Goal: Task Accomplishment & Management: Manage account settings

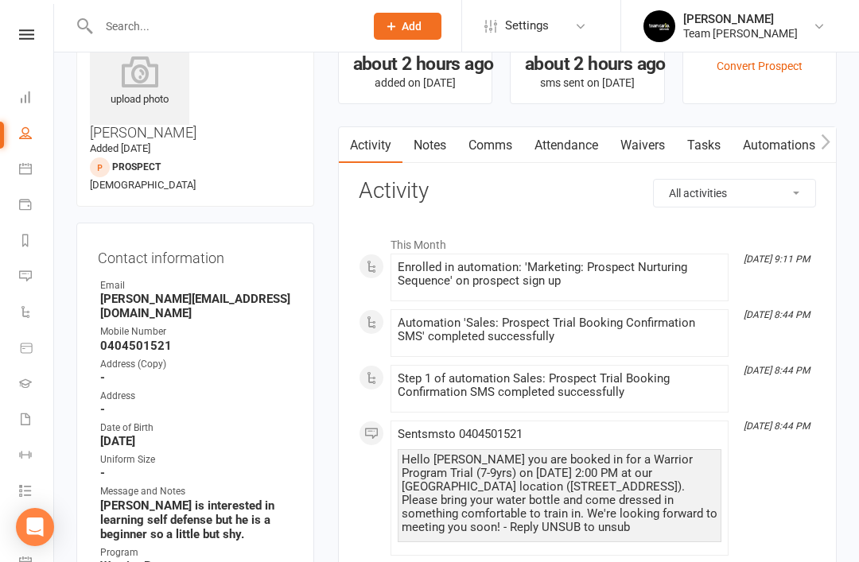
click at [27, 241] on icon at bounding box center [25, 240] width 13 height 13
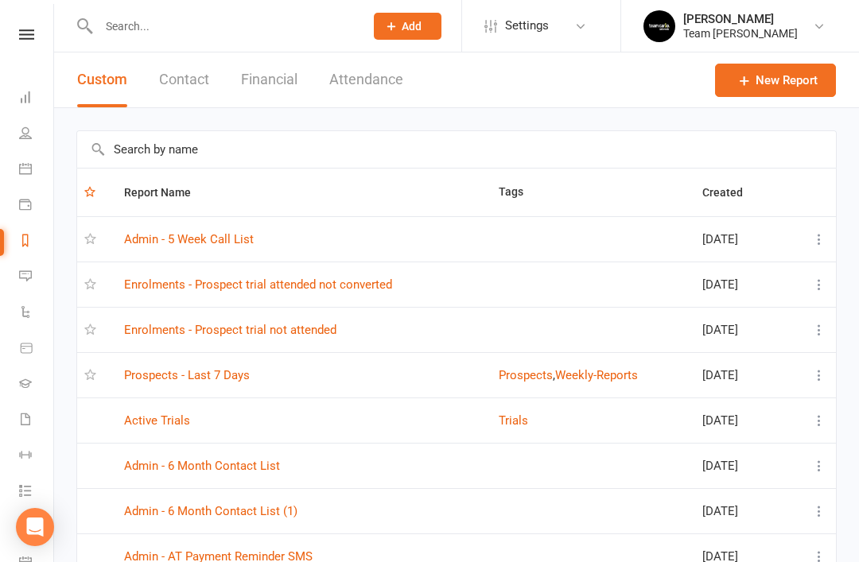
click at [223, 380] on link "Prospects - Last 7 Days" at bounding box center [187, 375] width 126 height 14
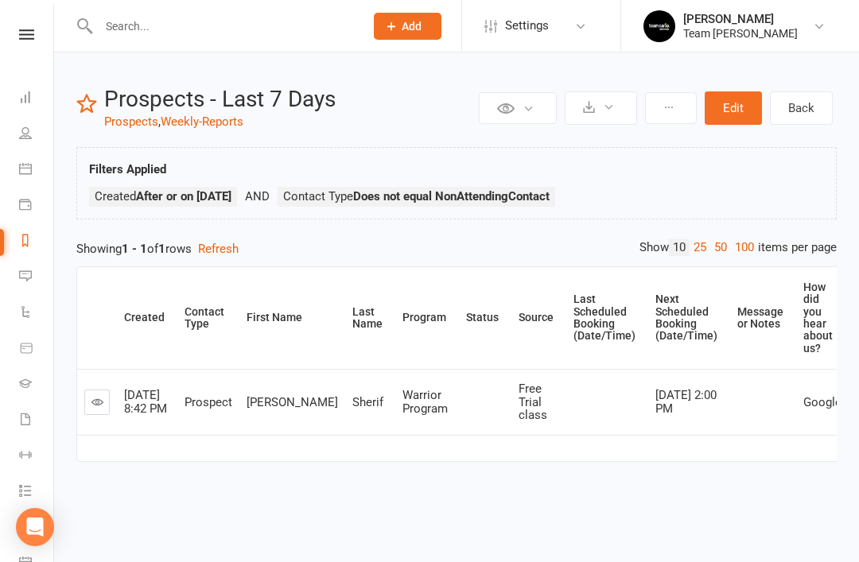
click at [101, 400] on icon at bounding box center [97, 402] width 12 height 12
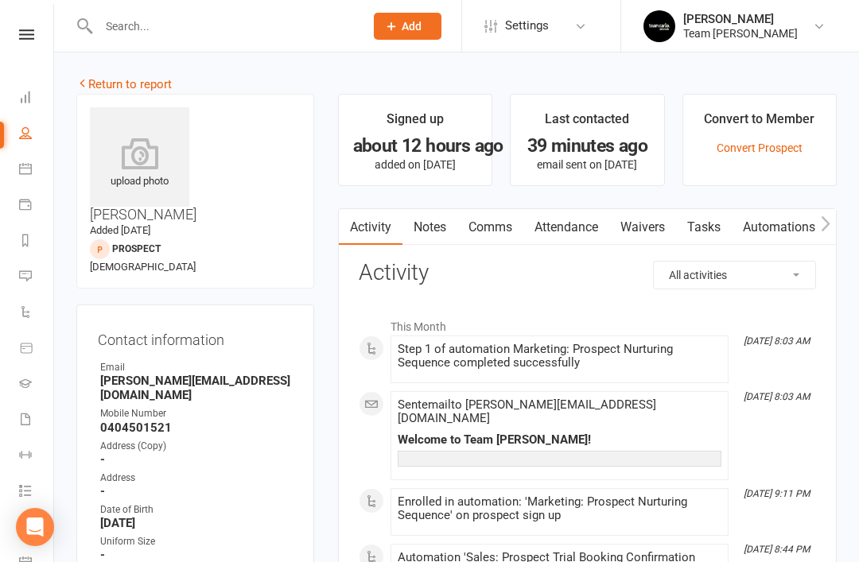
click at [91, 80] on link "Return to report" at bounding box center [123, 84] width 95 height 14
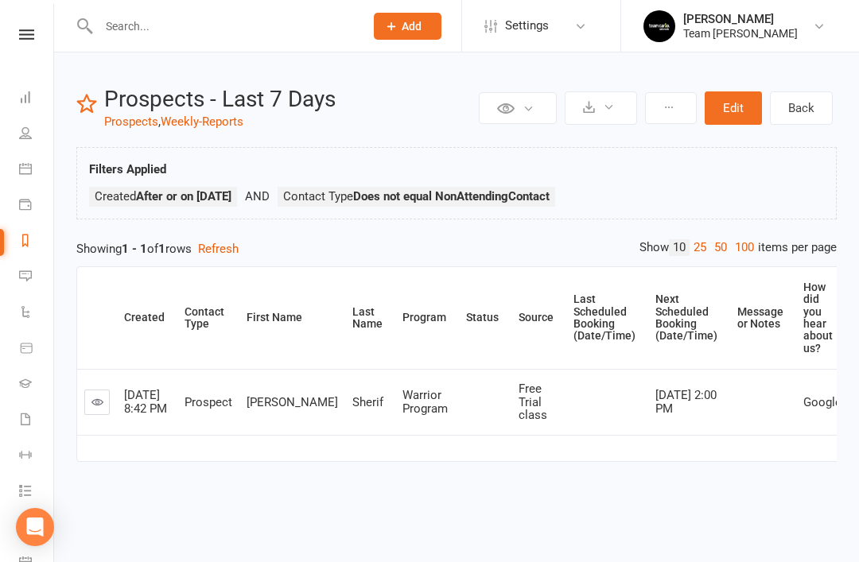
click at [32, 243] on link "Reports" at bounding box center [37, 242] width 36 height 36
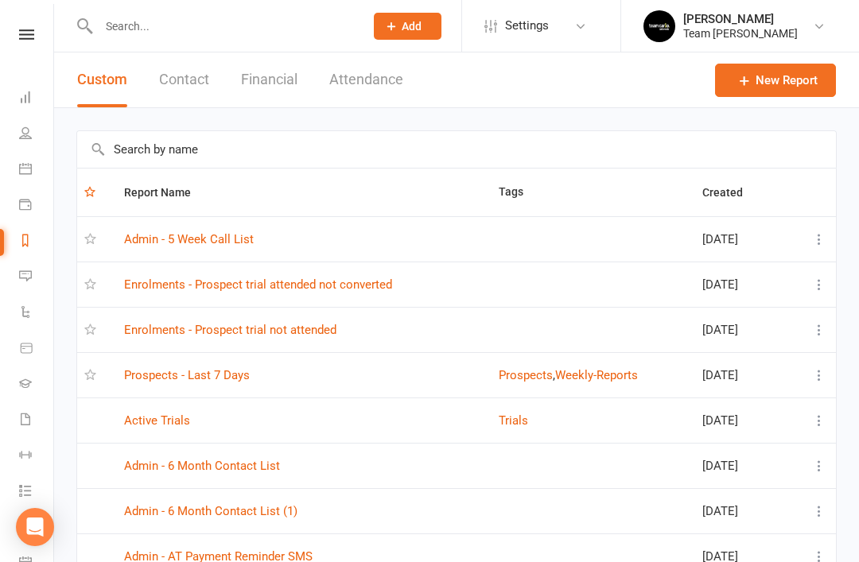
click at [313, 330] on link "Enrolments - Prospect trial not attended" at bounding box center [230, 330] width 212 height 14
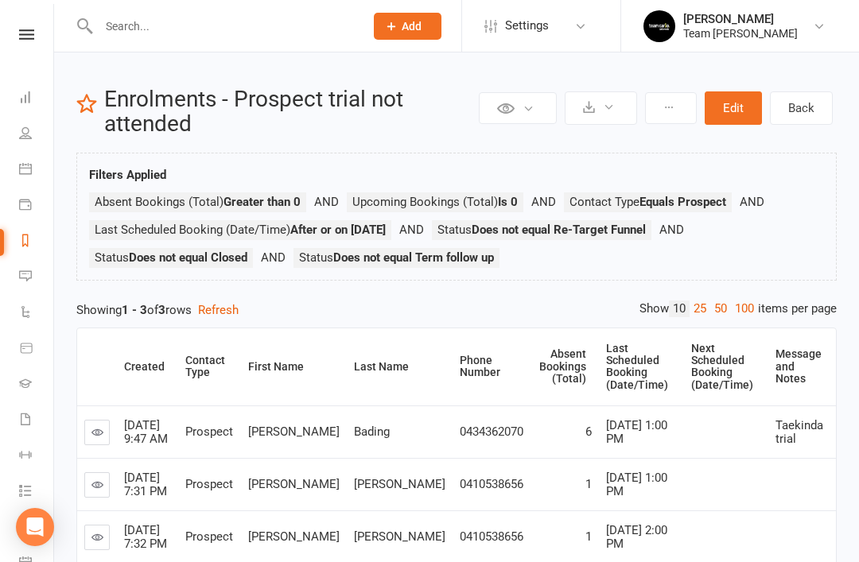
click at [818, 467] on td at bounding box center [802, 484] width 68 height 52
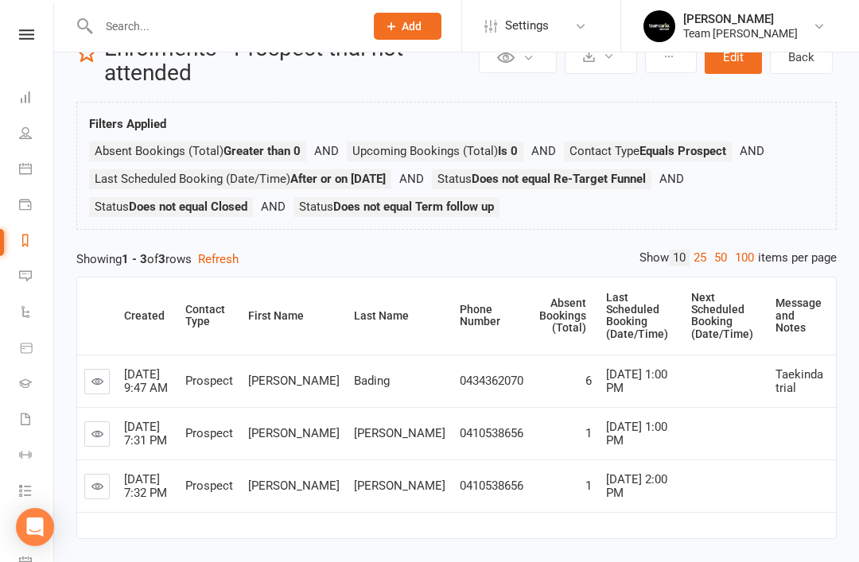
scroll to position [75, 0]
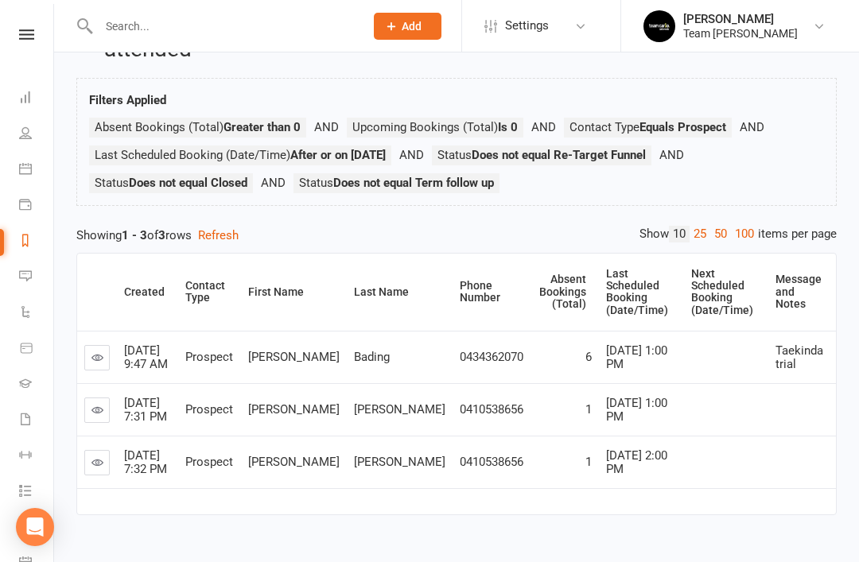
click at [101, 404] on icon at bounding box center [97, 410] width 12 height 12
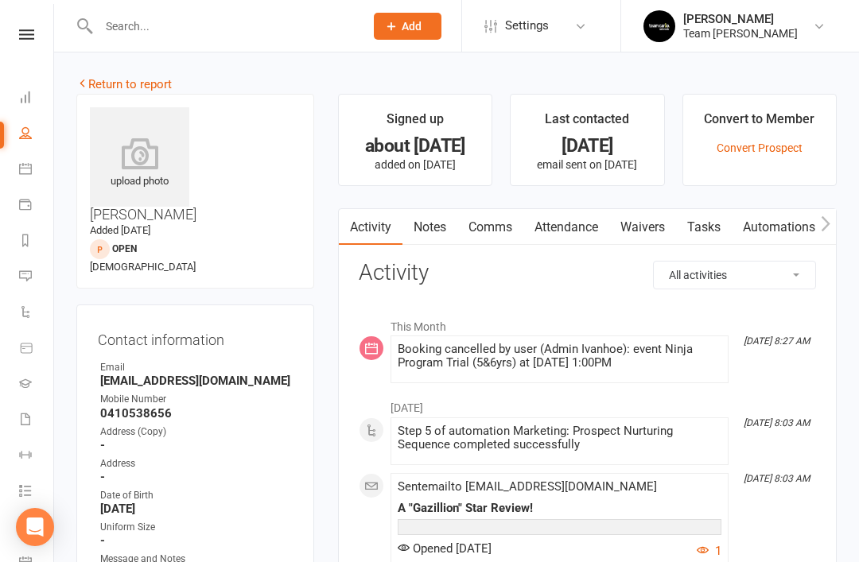
click at [433, 243] on link "Notes" at bounding box center [429, 227] width 55 height 37
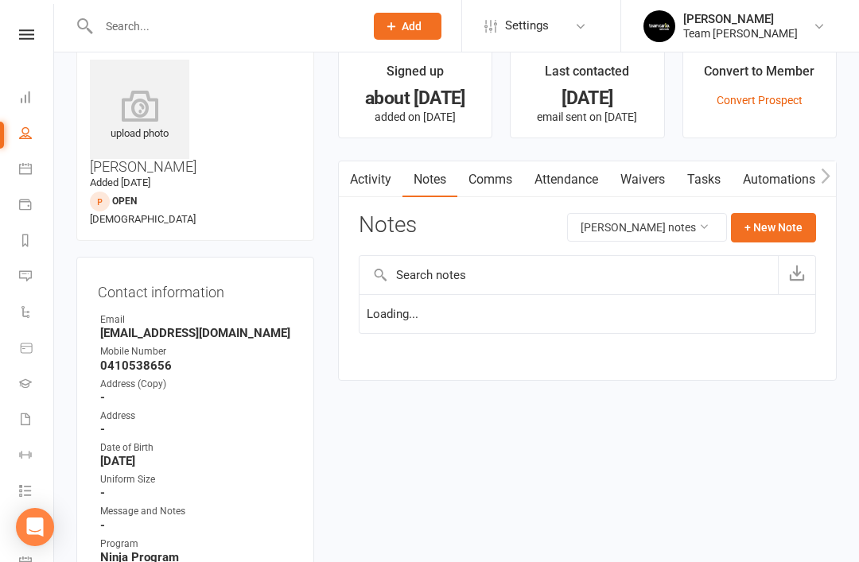
scroll to position [51, 0]
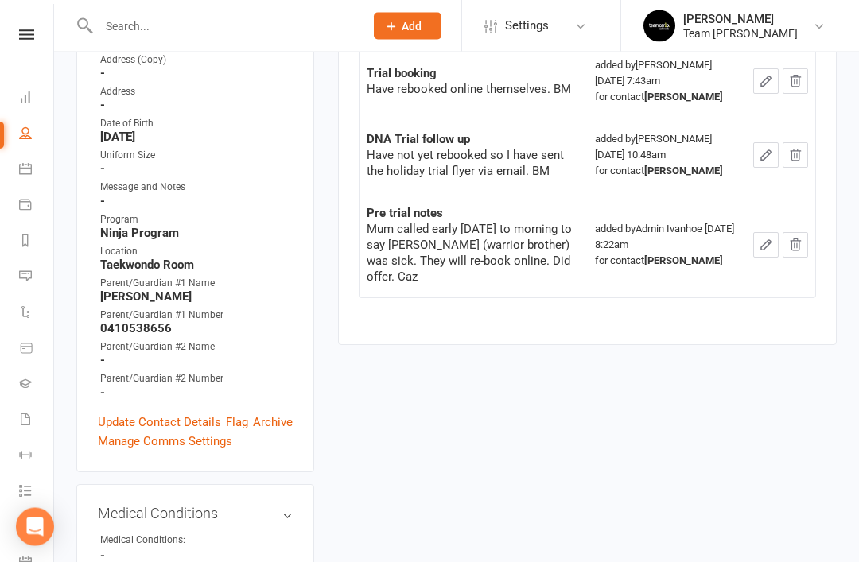
click at [146, 414] on link "Update Contact Details" at bounding box center [159, 423] width 123 height 19
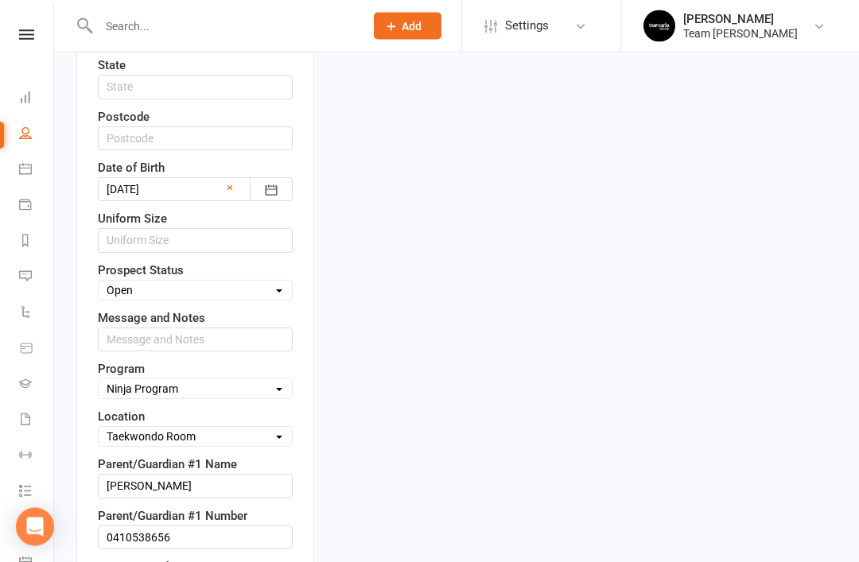
click at [271, 282] on select "Select Open Closed Website Lead Term follow up Waitlist Re-Target Funnel 1st co…" at bounding box center [195, 290] width 193 height 17
select select "Re-Target Funnel"
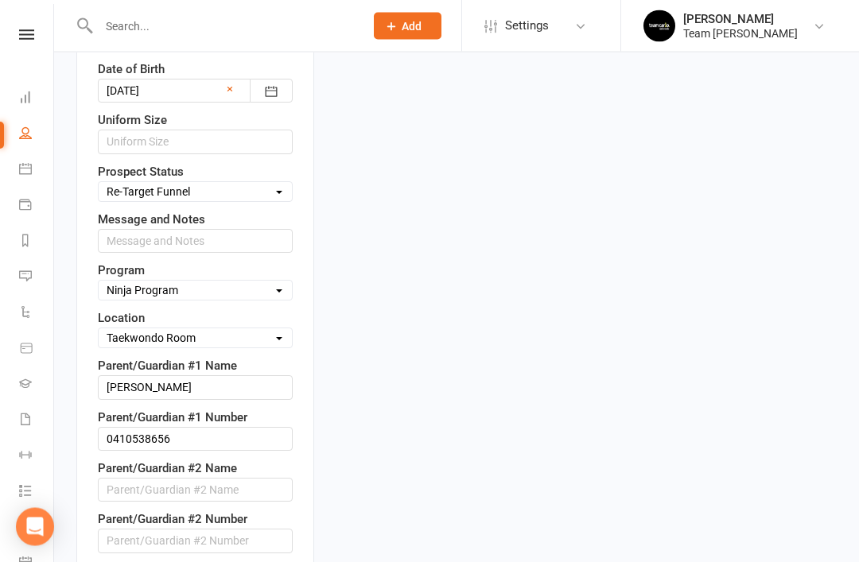
scroll to position [802, 0]
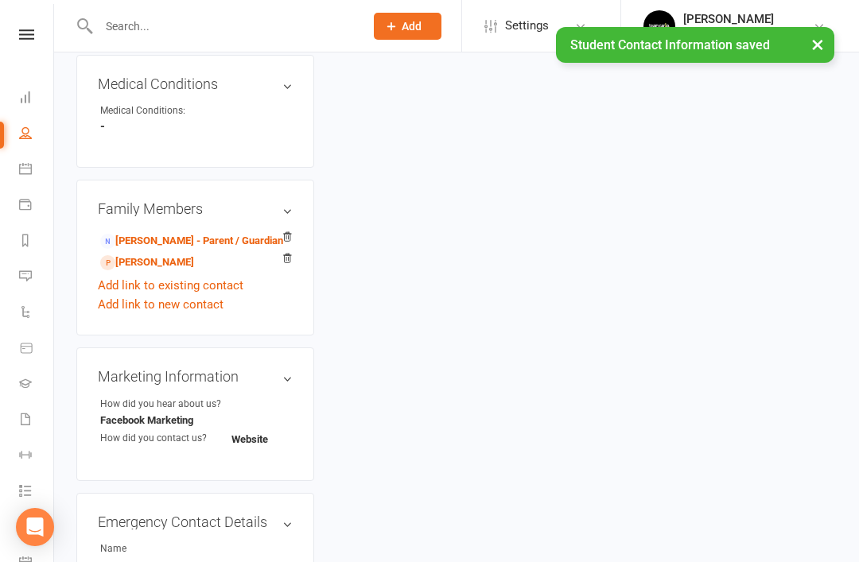
click at [187, 254] on link "Xavier Callaghan - Sibling" at bounding box center [147, 262] width 94 height 17
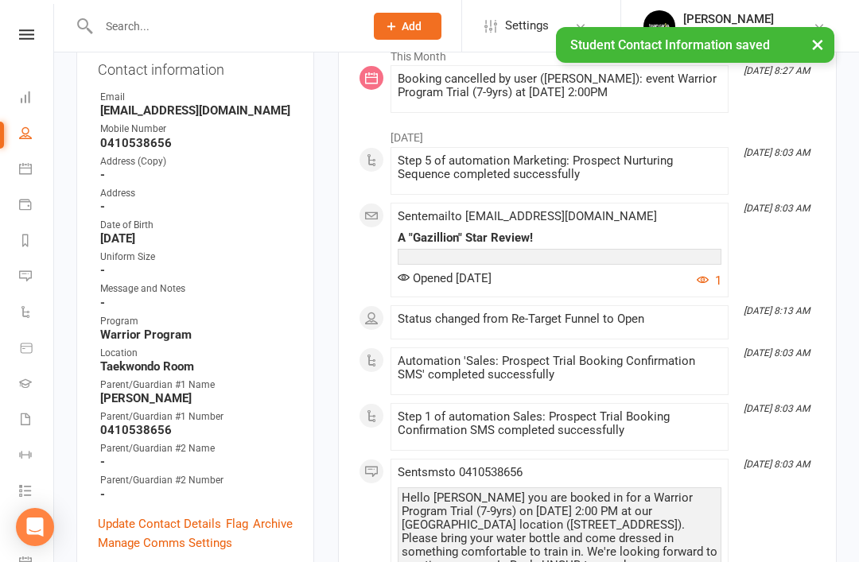
click at [195, 515] on link "Update Contact Details" at bounding box center [159, 524] width 123 height 19
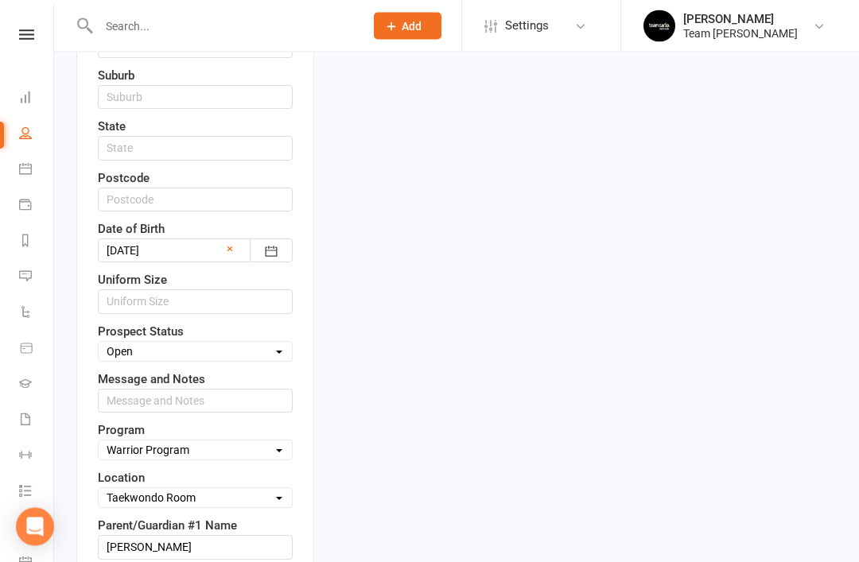
scroll to position [641, 0]
click at [265, 370] on div "Message and Notes" at bounding box center [195, 391] width 195 height 43
click at [276, 343] on select "Select Open Closed Website Lead Term follow up Waitlist Re-Target Funnel 1st co…" at bounding box center [195, 351] width 193 height 17
select select "Re-Target Funnel"
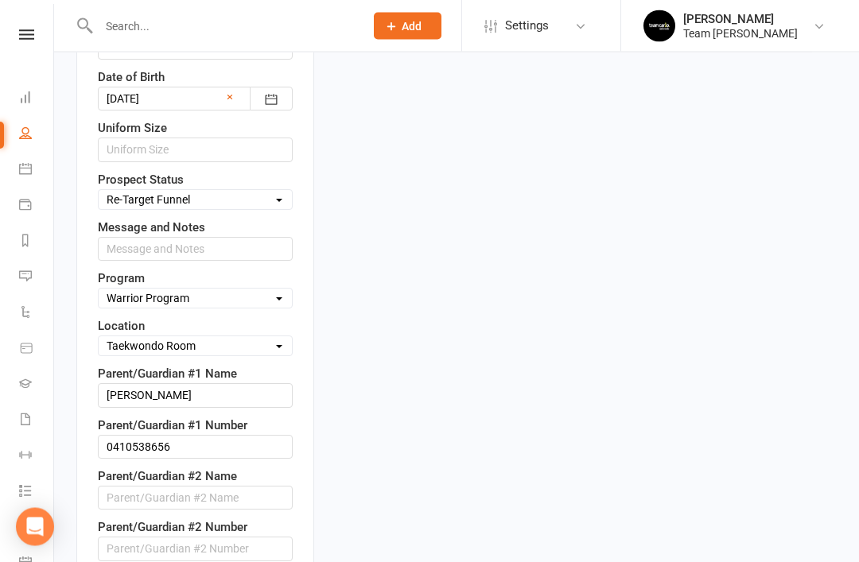
scroll to position [793, 0]
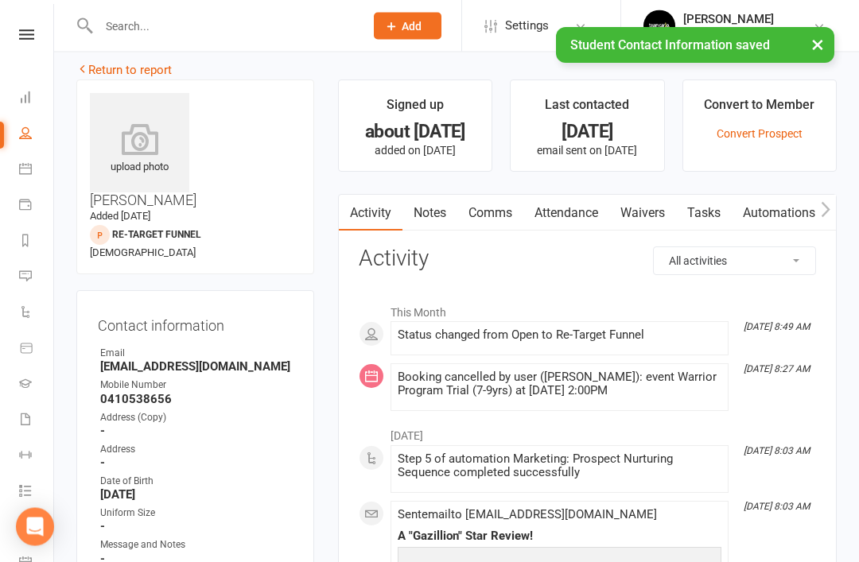
scroll to position [0, 0]
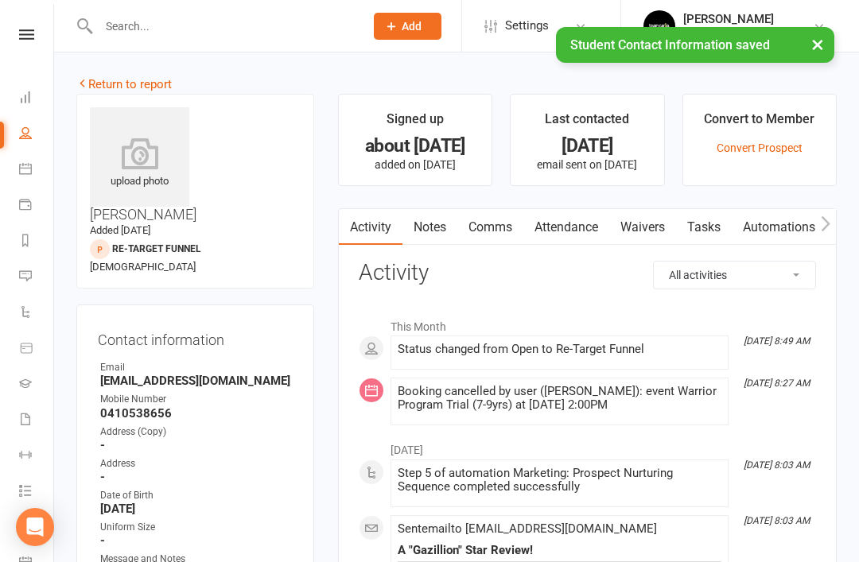
click at [99, 80] on link "Return to report" at bounding box center [123, 84] width 95 height 14
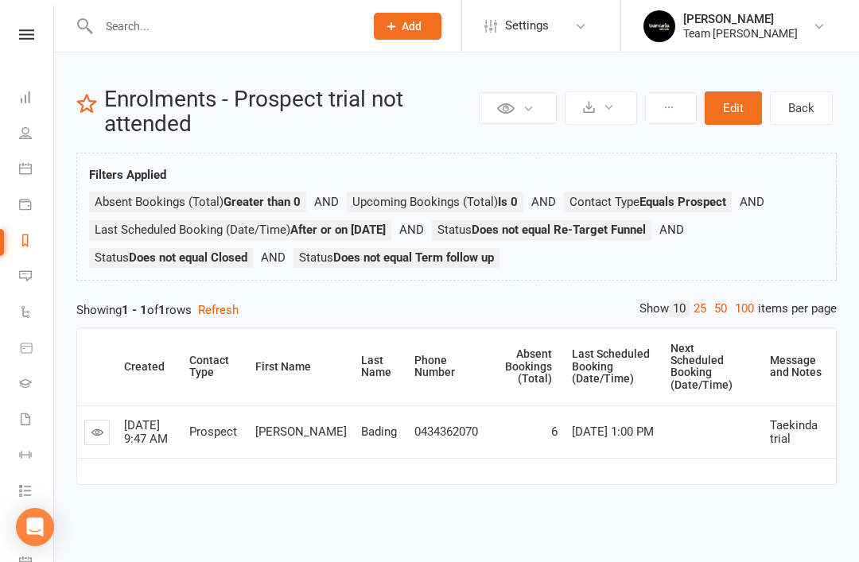
click at [25, 241] on icon at bounding box center [25, 240] width 13 height 13
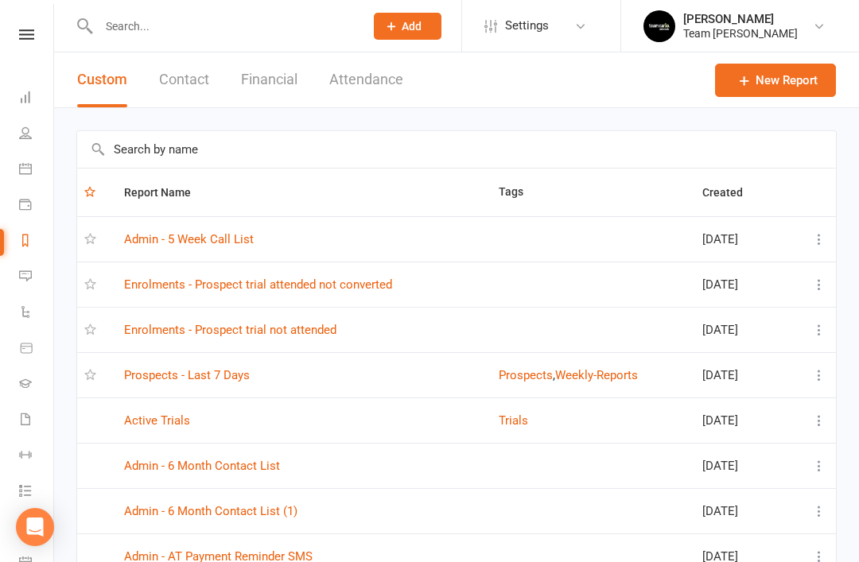
click at [322, 289] on link "Enrolments - Prospect trial attended not converted" at bounding box center [258, 285] width 268 height 14
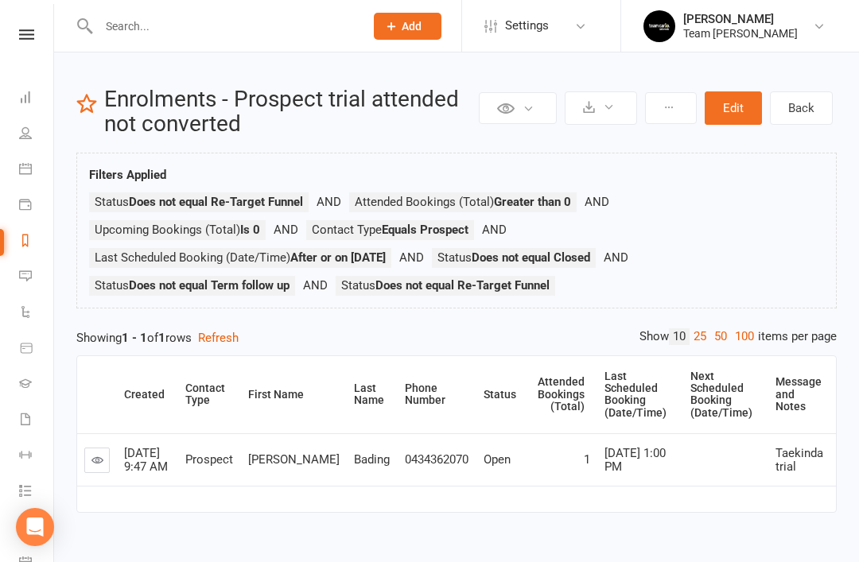
click at [28, 102] on icon at bounding box center [25, 97] width 13 height 13
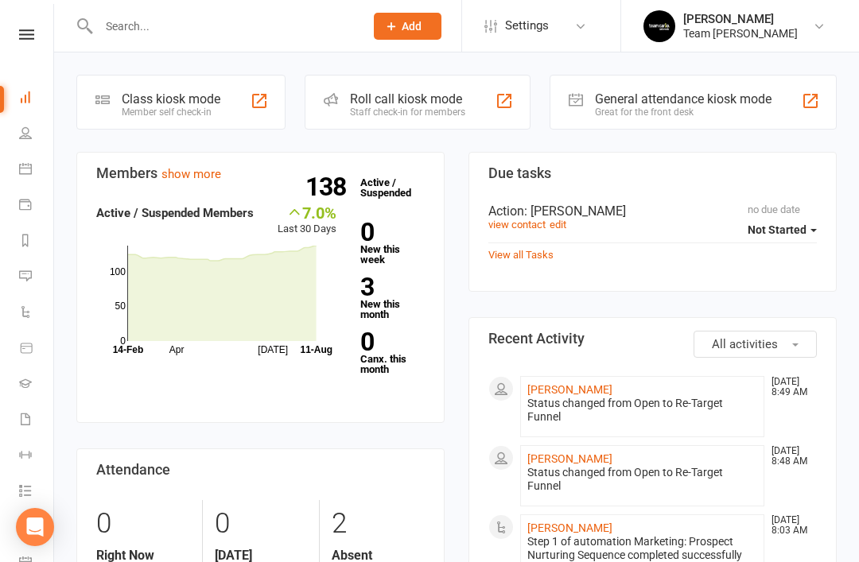
click at [576, 396] on link "Xavier Callaghan" at bounding box center [569, 389] width 85 height 13
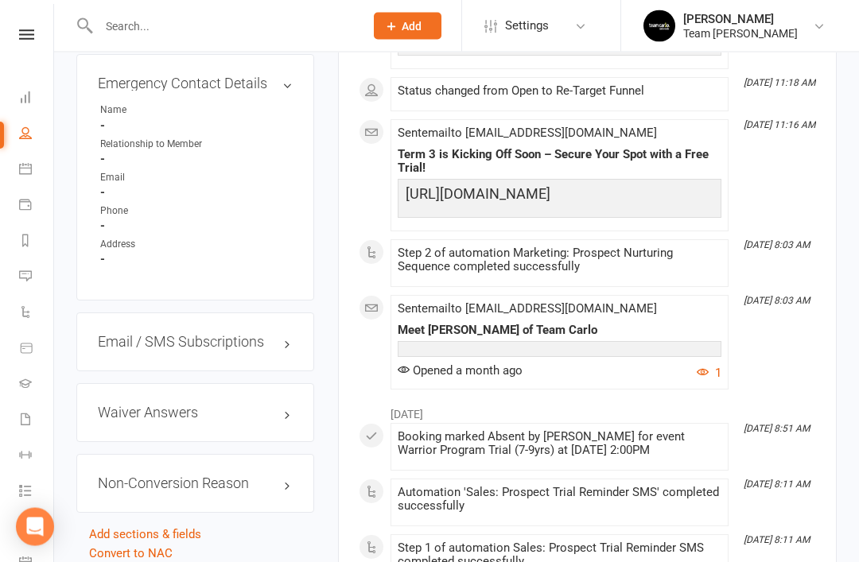
scroll to position [1222, 0]
click at [0, 0] on link "edit" at bounding box center [0, 0] width 0 height 0
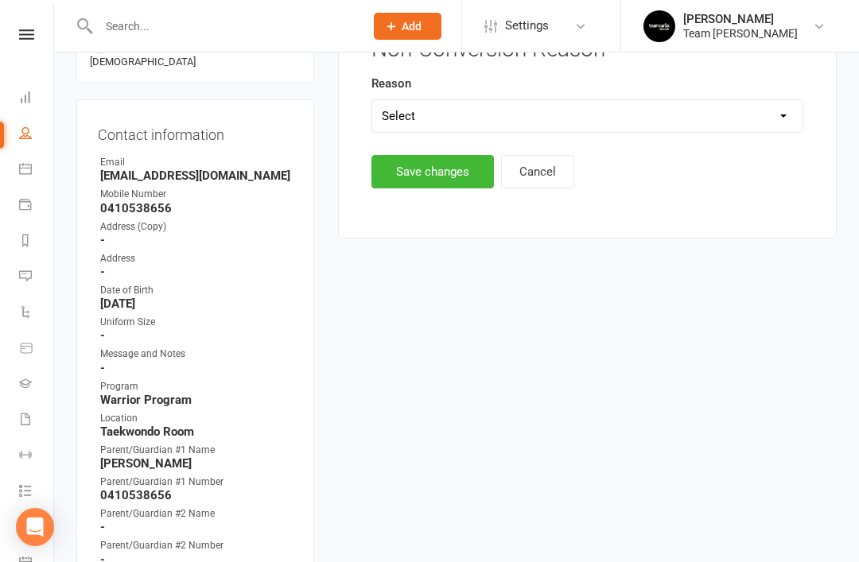
scroll to position [109, 0]
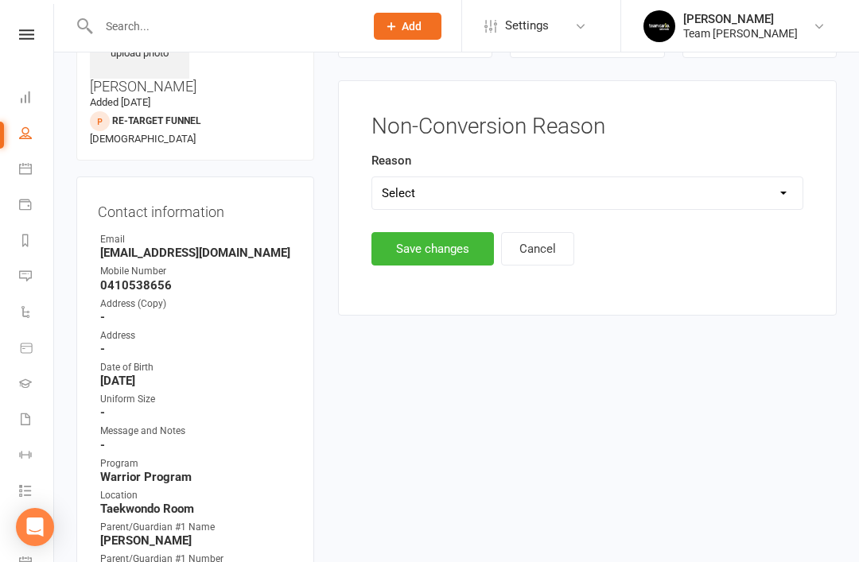
click at [600, 199] on select "Select Timetable Financial Location Not TC Fit No Response DNA Trial" at bounding box center [587, 193] width 430 height 32
select select "DNA Trial"
click at [448, 249] on button "Save changes" at bounding box center [432, 248] width 122 height 33
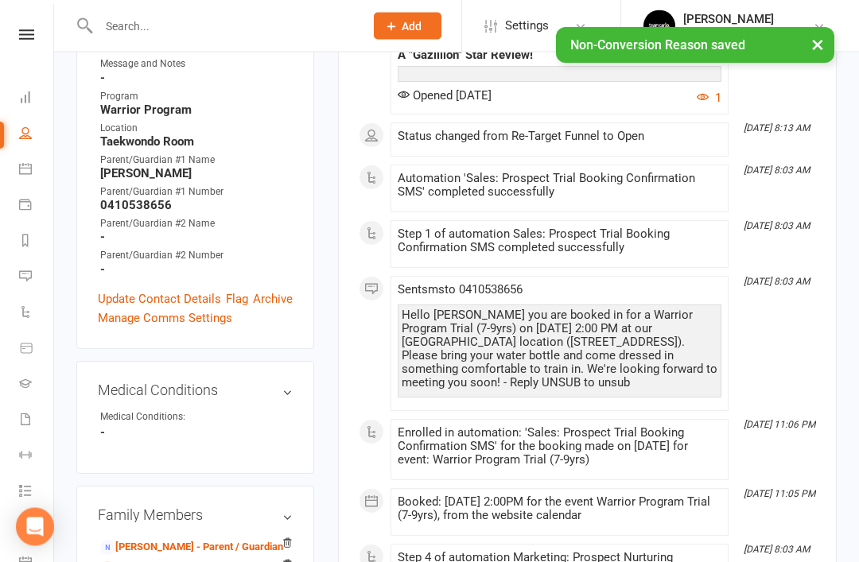
scroll to position [476, 0]
click at [198, 561] on link "Lucas Callaghan - Sibling" at bounding box center [166, 569] width 133 height 17
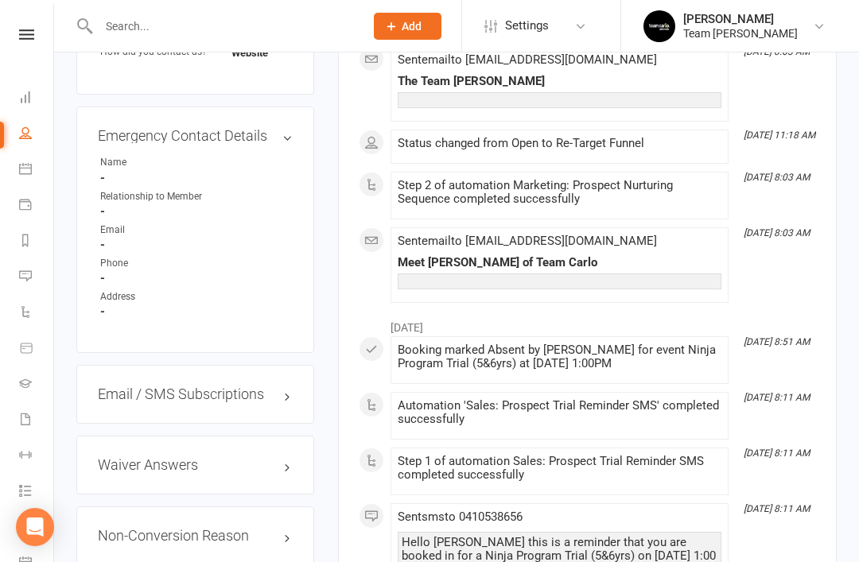
scroll to position [1177, 0]
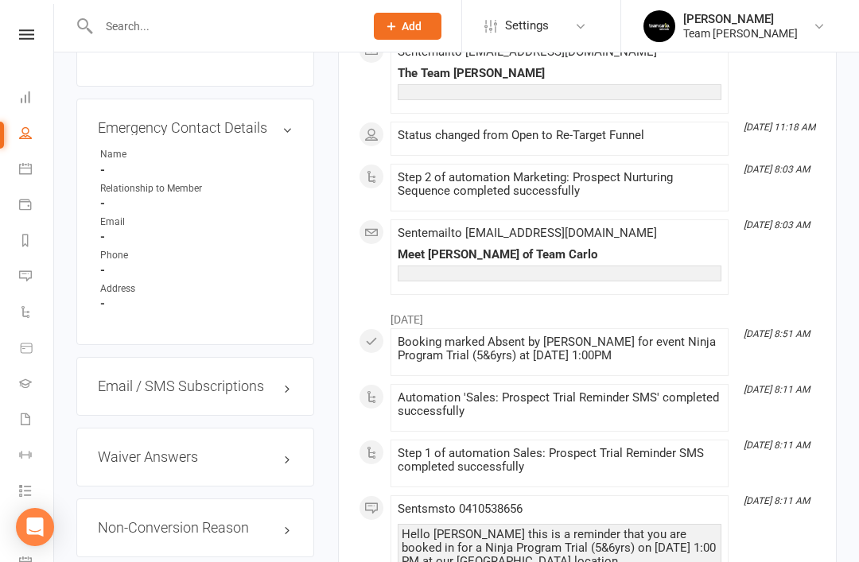
click at [0, 0] on link "edit" at bounding box center [0, 0] width 0 height 0
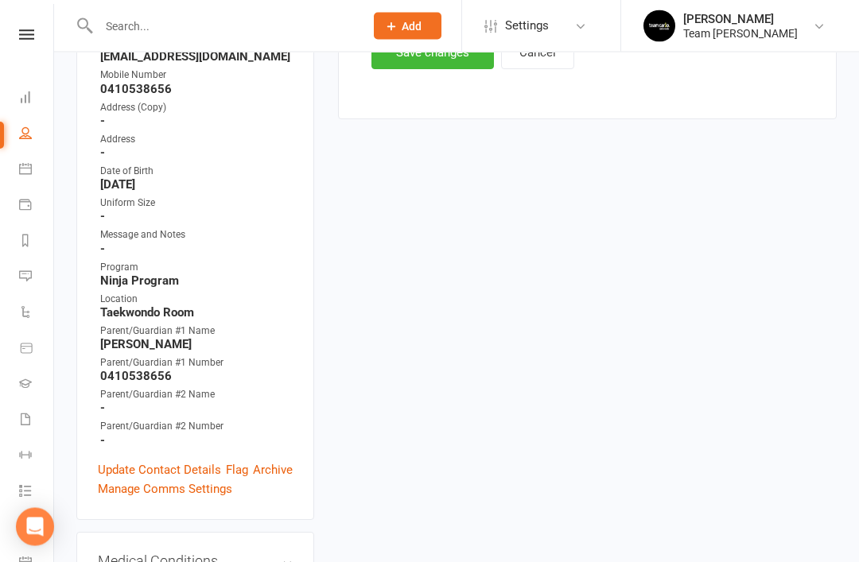
scroll to position [109, 0]
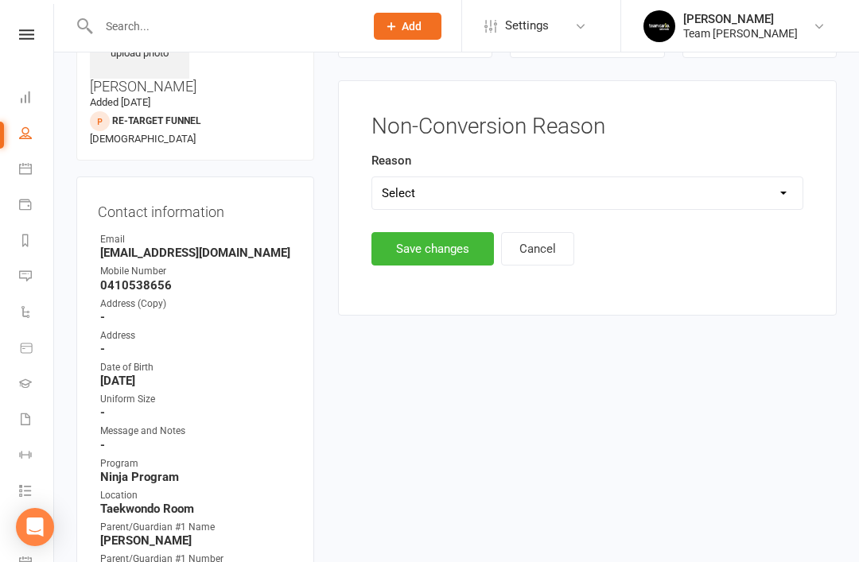
click at [620, 198] on select "Select Timetable Financial Location Not TC Fit No Response DNA Trial" at bounding box center [587, 193] width 430 height 32
select select "DNA Trial"
click at [449, 254] on button "Save changes" at bounding box center [432, 248] width 122 height 33
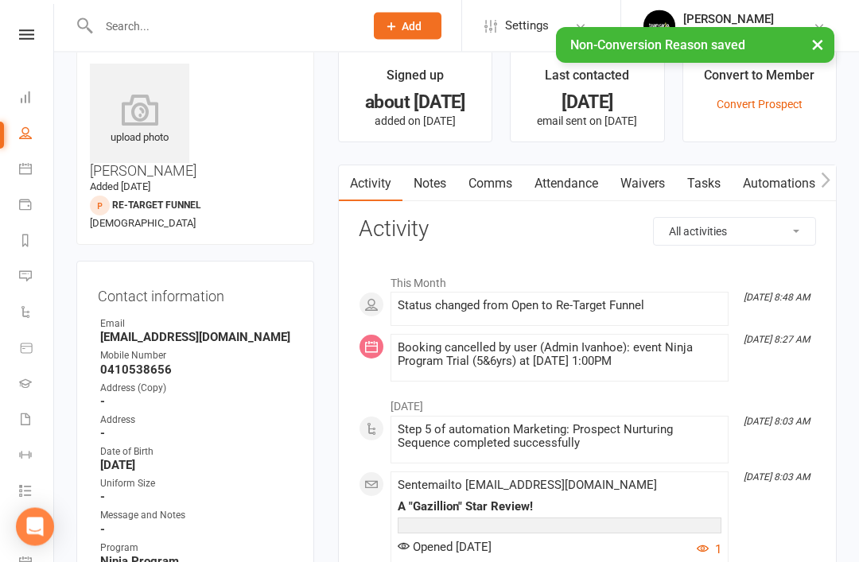
scroll to position [0, 0]
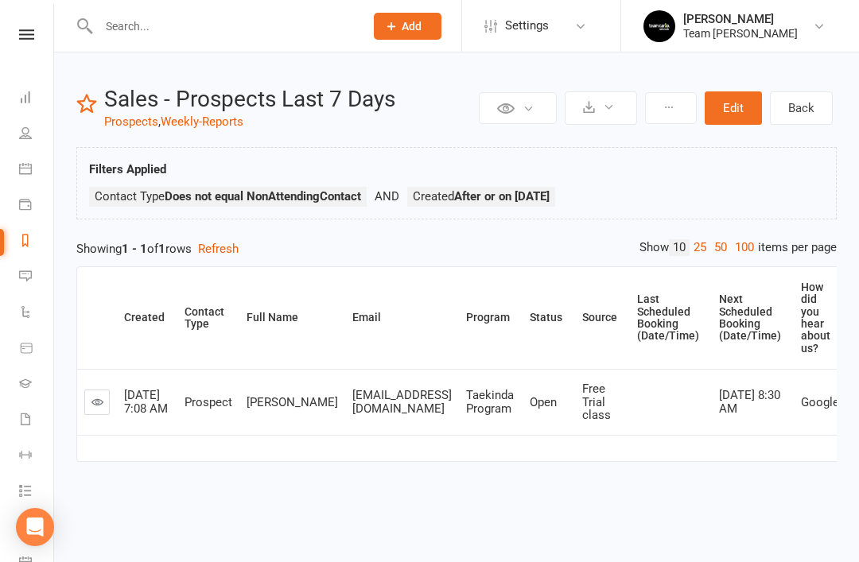
click at [28, 243] on icon at bounding box center [25, 240] width 13 height 13
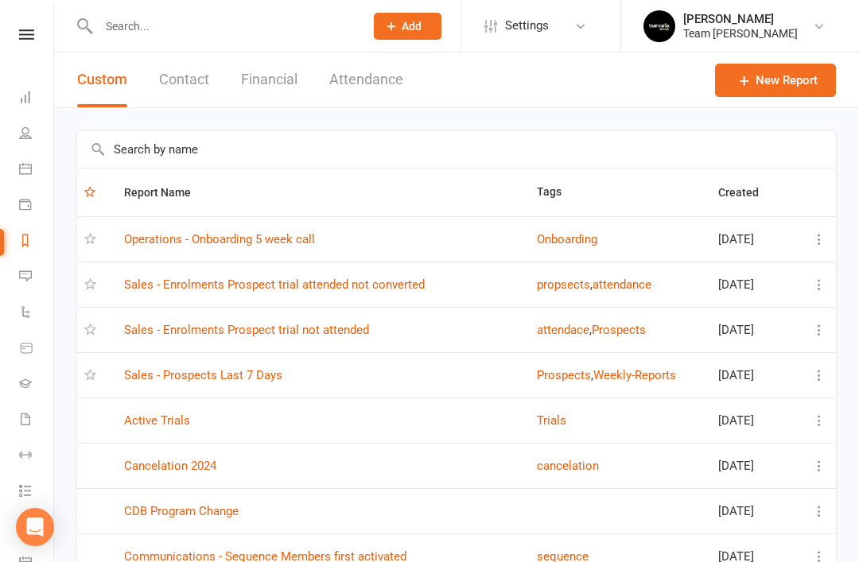
click at [247, 379] on link "Sales - Prospects Last 7 Days" at bounding box center [203, 375] width 158 height 14
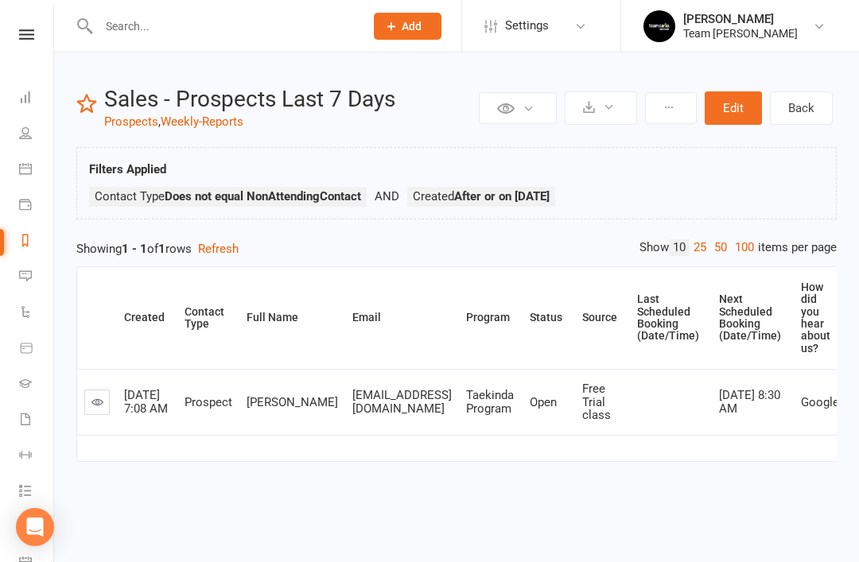
click at [22, 243] on icon at bounding box center [25, 240] width 13 height 13
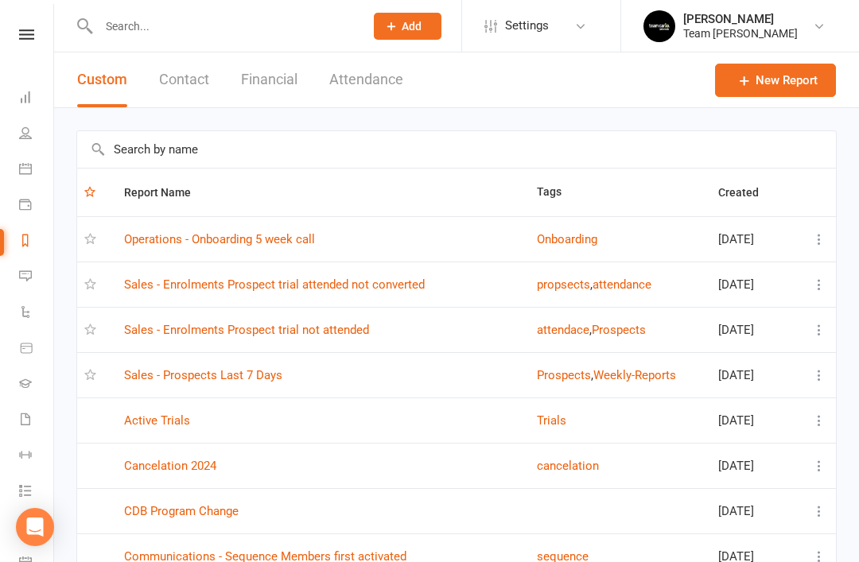
click at [301, 326] on link "Sales - Enrolments Prospect trial not attended" at bounding box center [246, 330] width 245 height 14
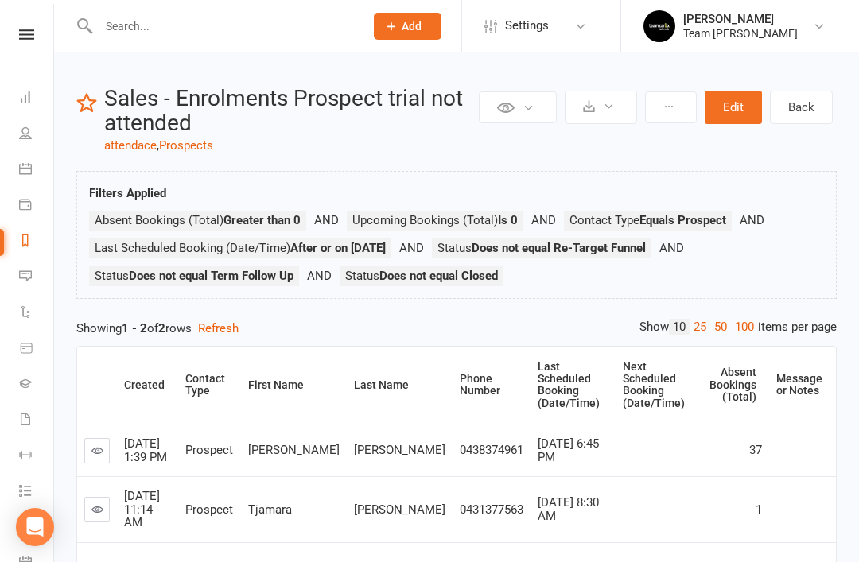
scroll to position [17, 0]
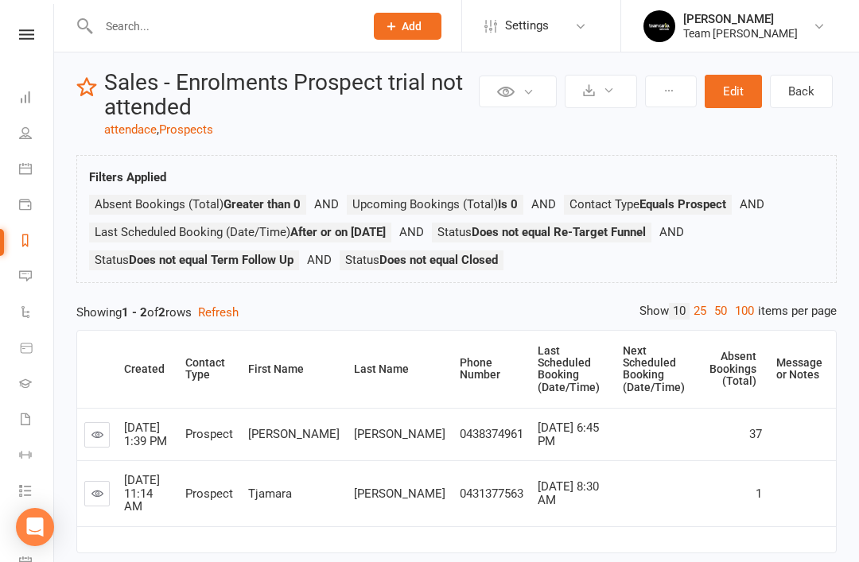
click at [99, 481] on link at bounding box center [96, 493] width 25 height 25
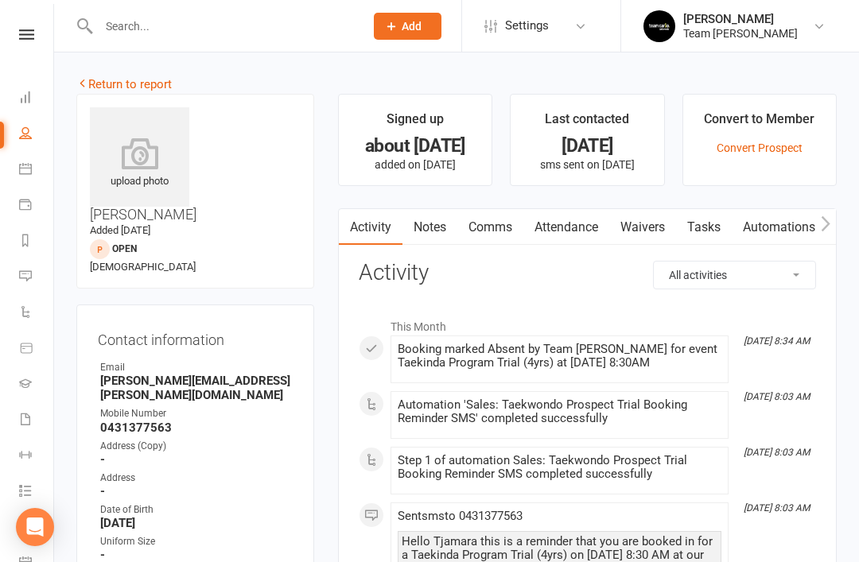
click at [437, 231] on link "Notes" at bounding box center [429, 227] width 55 height 37
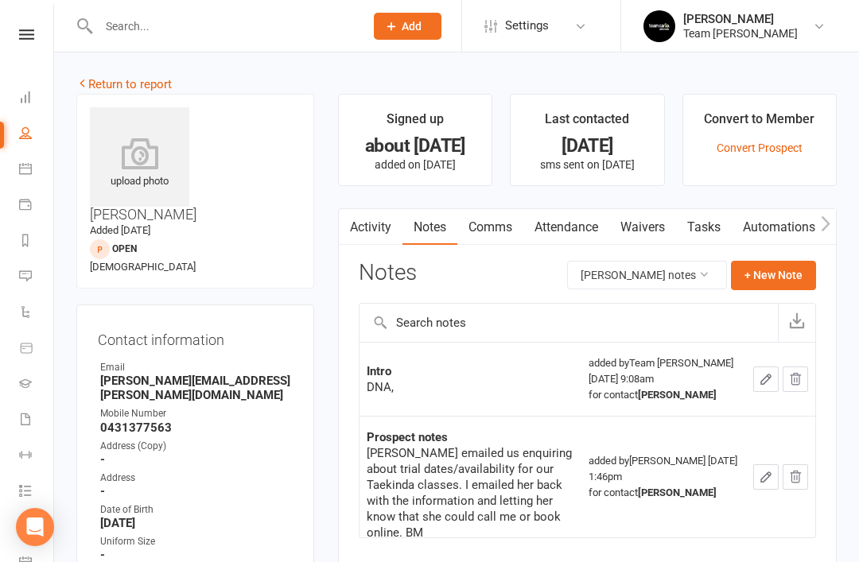
click at [101, 81] on link "Return to report" at bounding box center [123, 84] width 95 height 14
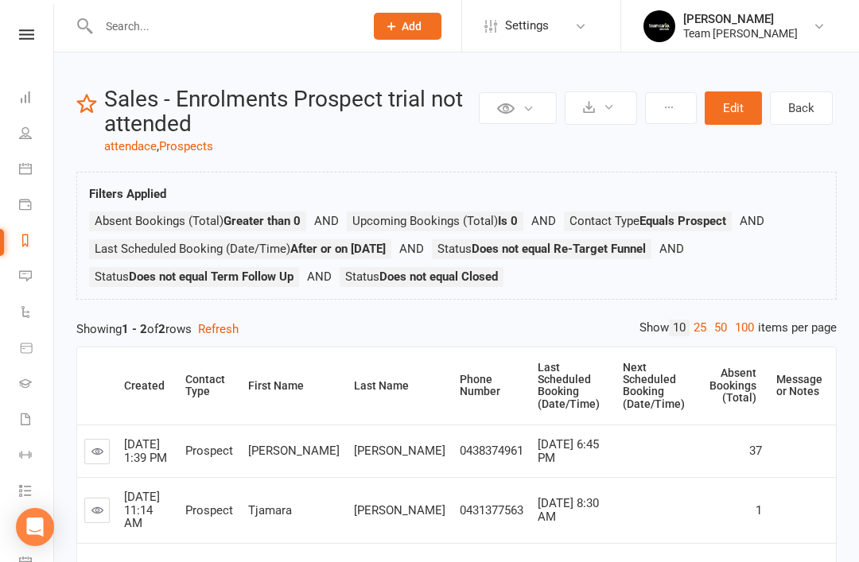
click at [25, 249] on link "Reports" at bounding box center [37, 242] width 36 height 36
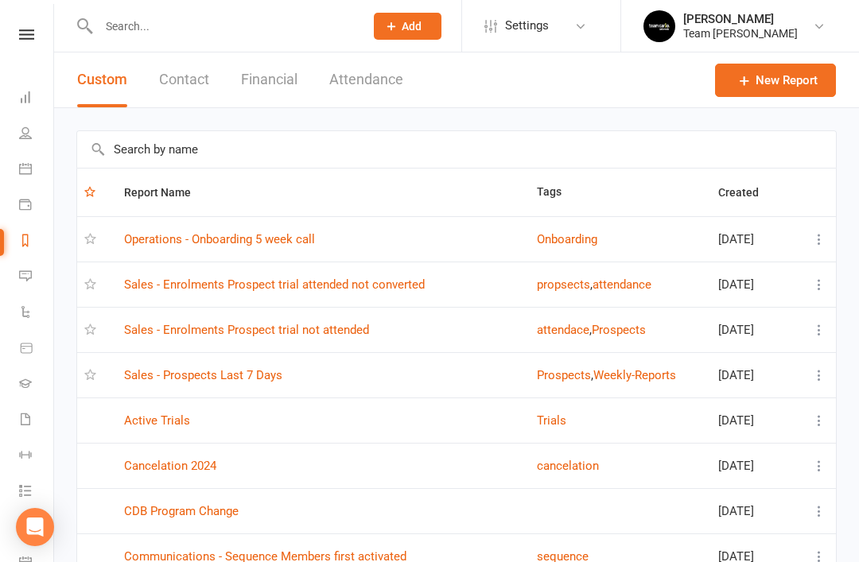
click at [342, 283] on link "Sales - Enrolments Prospect trial attended not converted" at bounding box center [274, 285] width 301 height 14
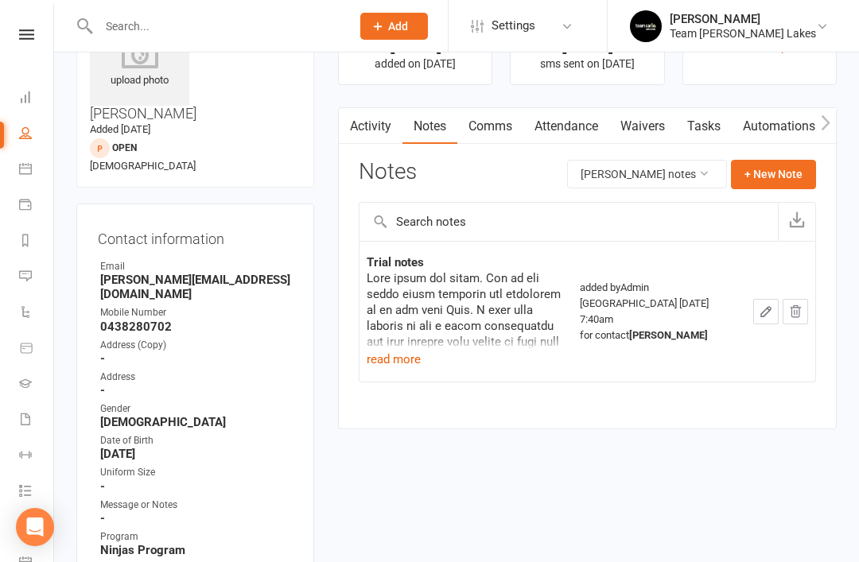
click at [25, 239] on icon at bounding box center [25, 240] width 13 height 13
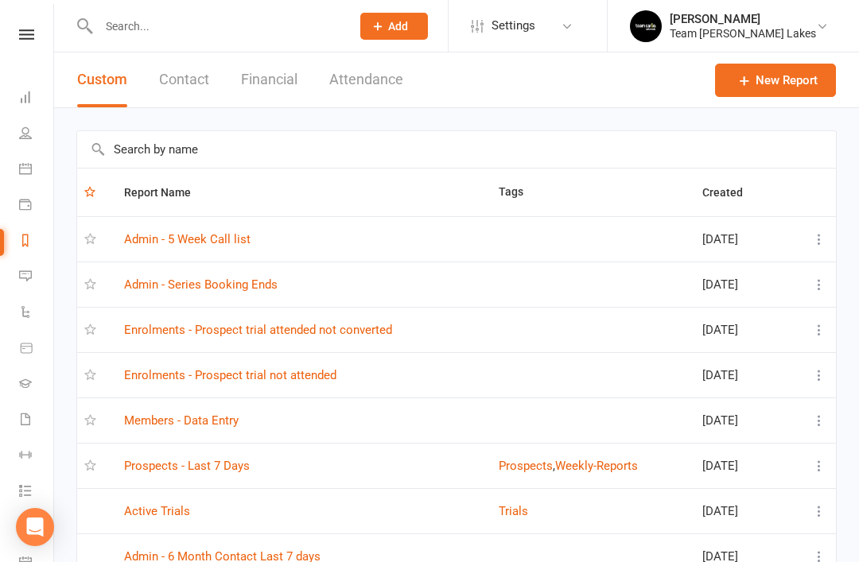
click at [214, 460] on link "Prospects - Last 7 Days" at bounding box center [187, 466] width 126 height 14
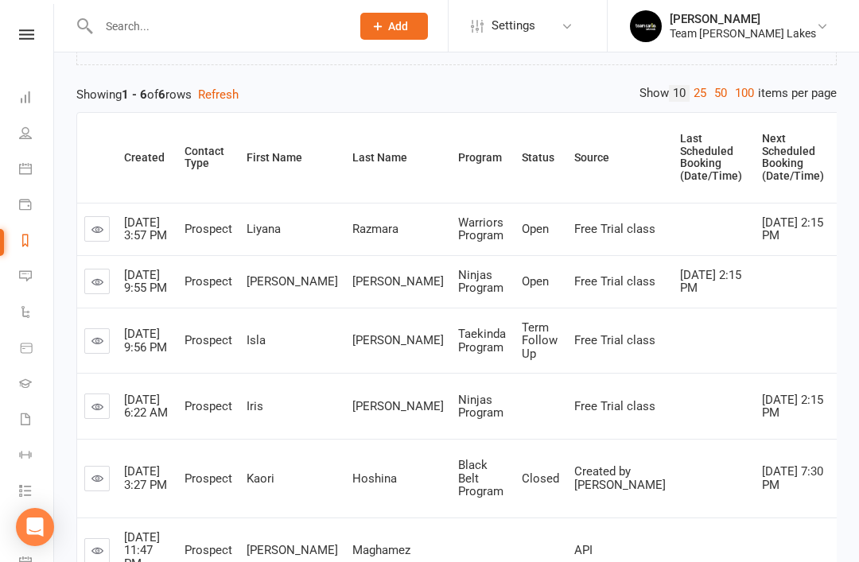
scroll to position [153, 0]
click at [92, 414] on icon at bounding box center [97, 408] width 12 height 12
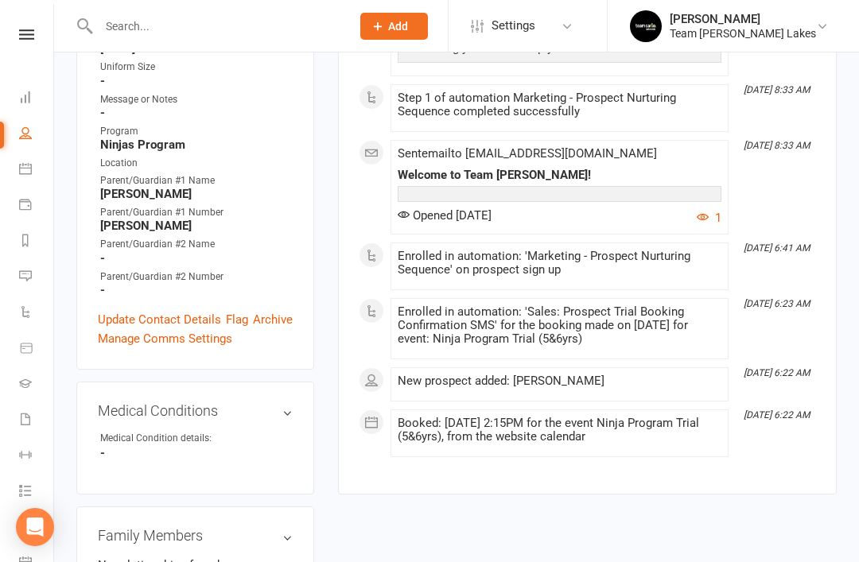
scroll to position [500, 0]
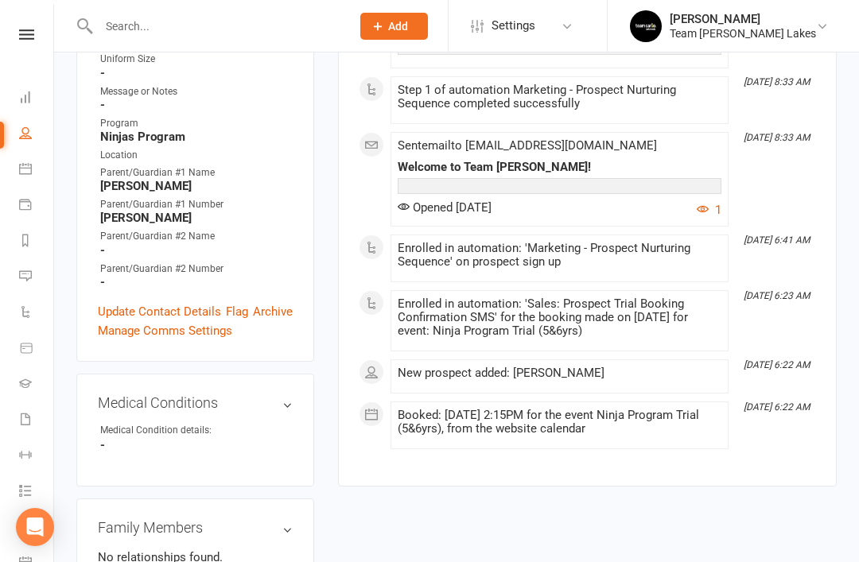
click at [145, 302] on link "Update Contact Details" at bounding box center [159, 311] width 123 height 19
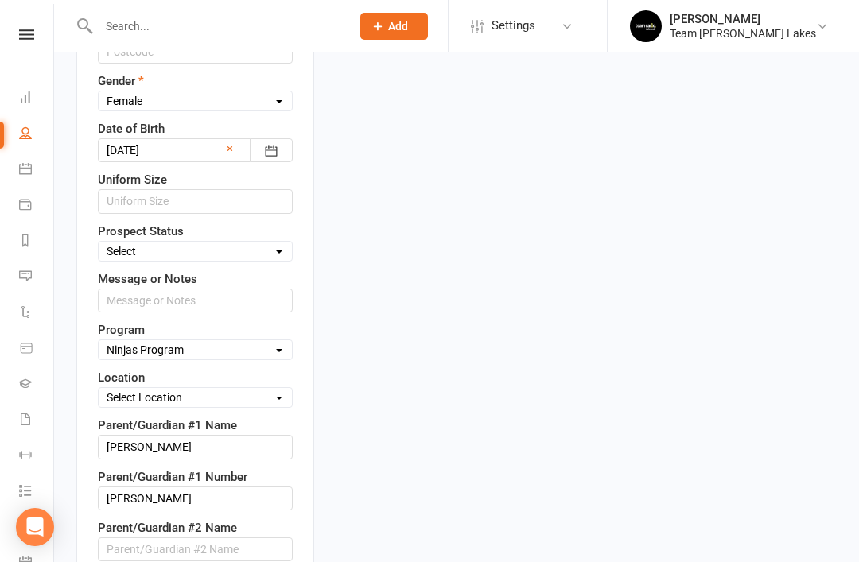
scroll to position [814, 0]
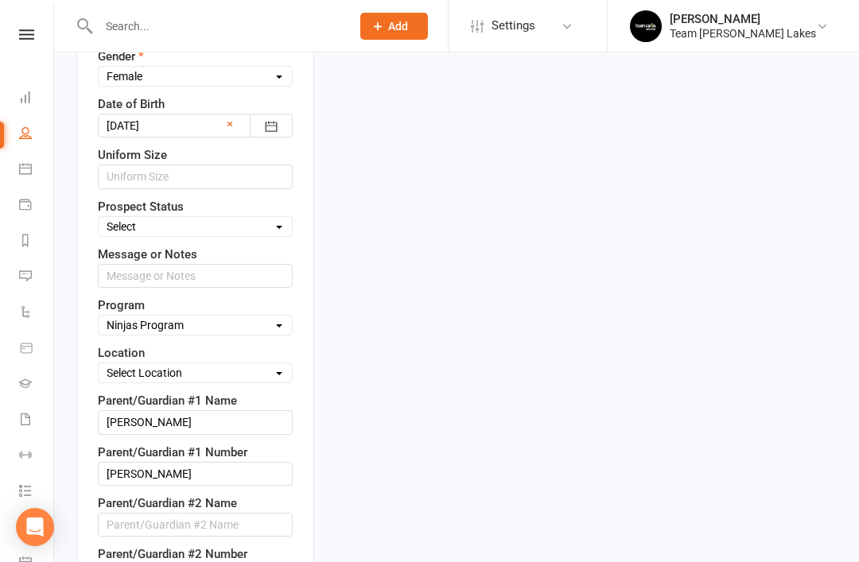
click at [268, 218] on select "Select Open Closed Website Lead Term Follow Up Waiting List Re-Target Funnel 1s…" at bounding box center [195, 226] width 193 height 17
select select "Open"
click at [277, 364] on select "Select Location Taekwondo Room" at bounding box center [195, 372] width 193 height 17
select select "0"
click at [238, 462] on input "string" at bounding box center [195, 474] width 195 height 24
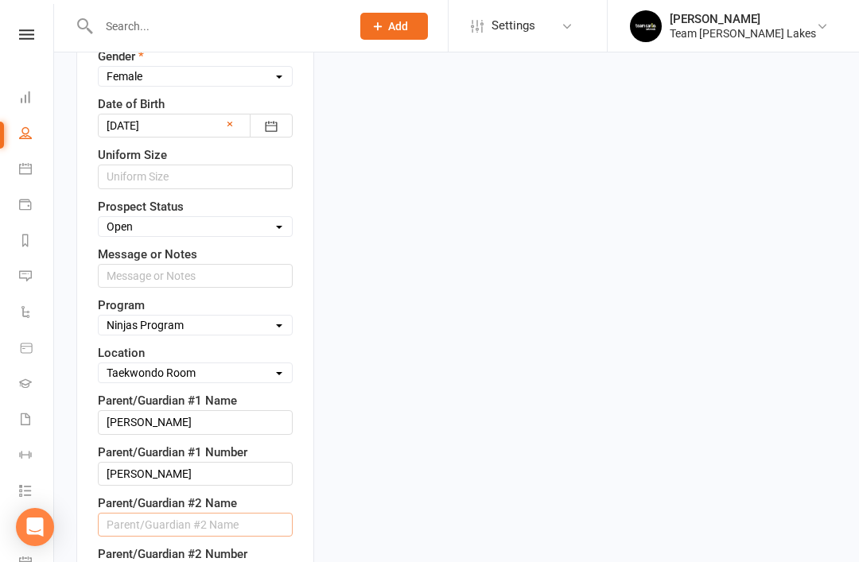
click at [170, 513] on input "text" at bounding box center [195, 525] width 195 height 24
paste input "Melissa Papaloukas"
type input "Melissa Papaloukas"
click at [226, 462] on input "string" at bounding box center [195, 474] width 195 height 24
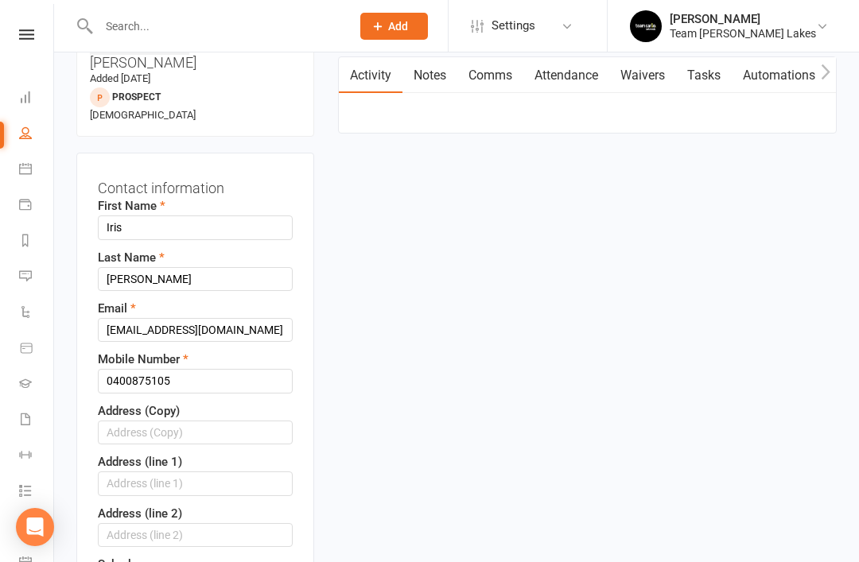
scroll to position [150, 0]
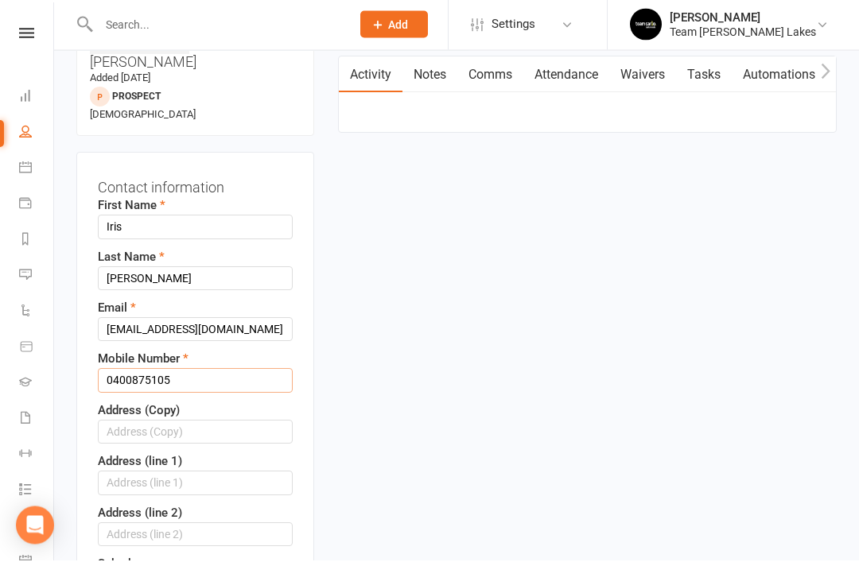
click at [221, 371] on input "0400875105" at bounding box center [195, 383] width 195 height 24
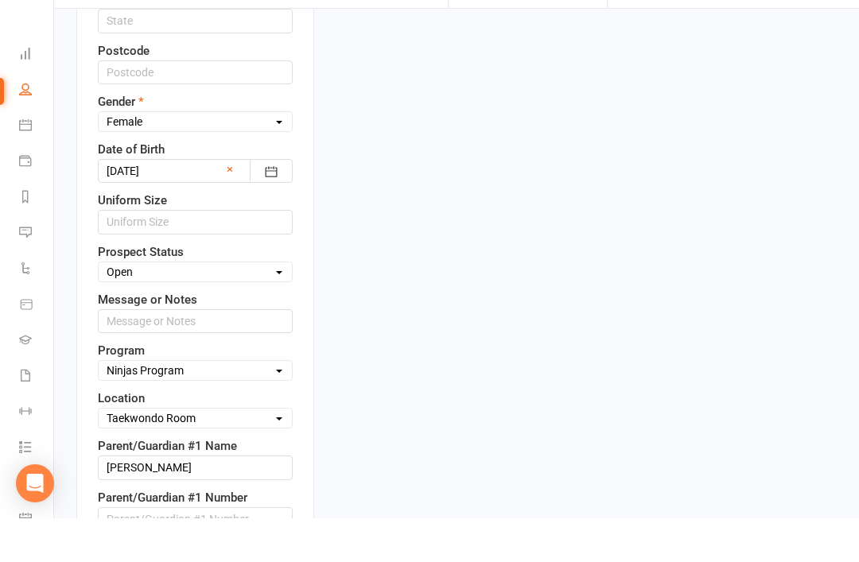
scroll to position [725, 0]
click at [212, 550] on input "string" at bounding box center [195, 562] width 195 height 24
paste input "0400875105"
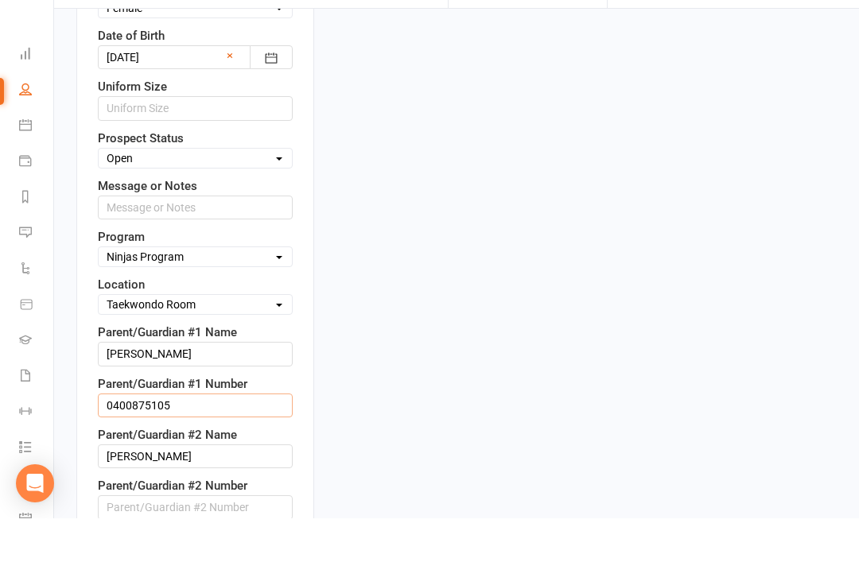
scroll to position [961, 0]
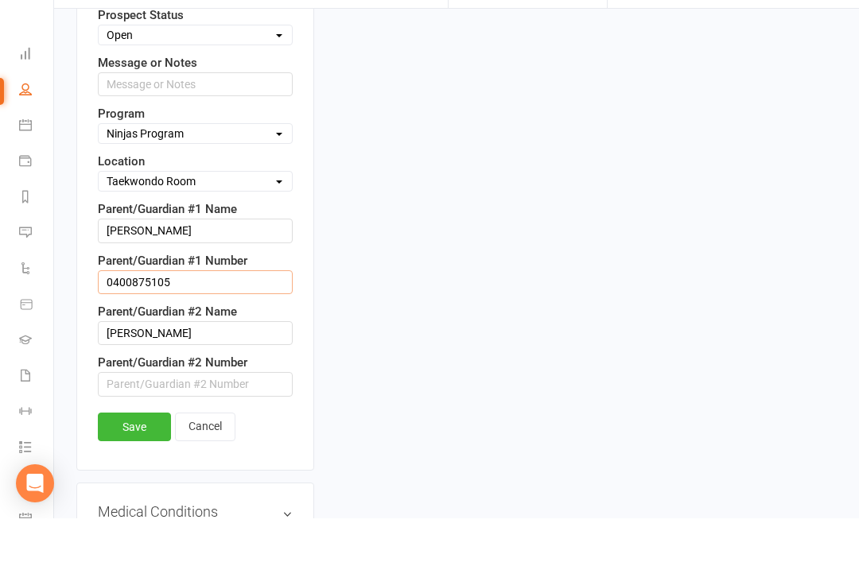
type input "0400875105"
click at [138, 456] on link "Save" at bounding box center [134, 470] width 73 height 29
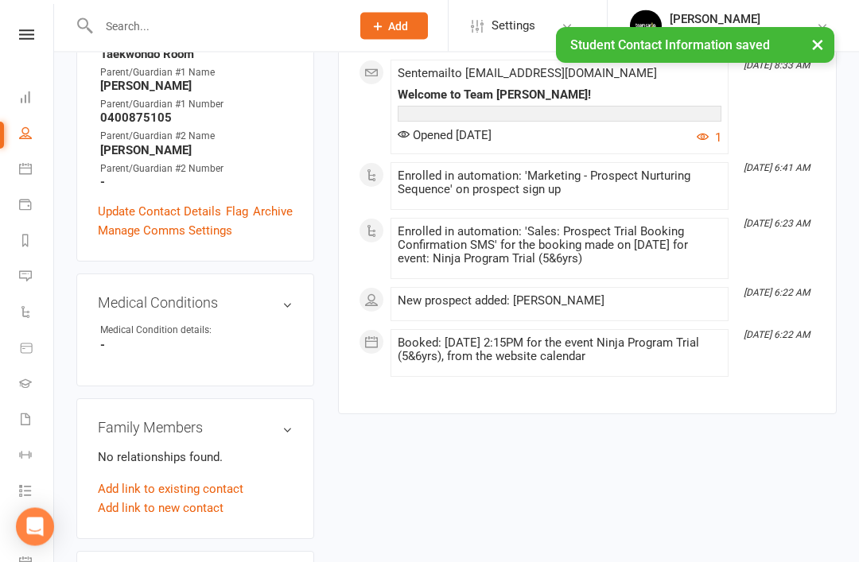
scroll to position [615, 0]
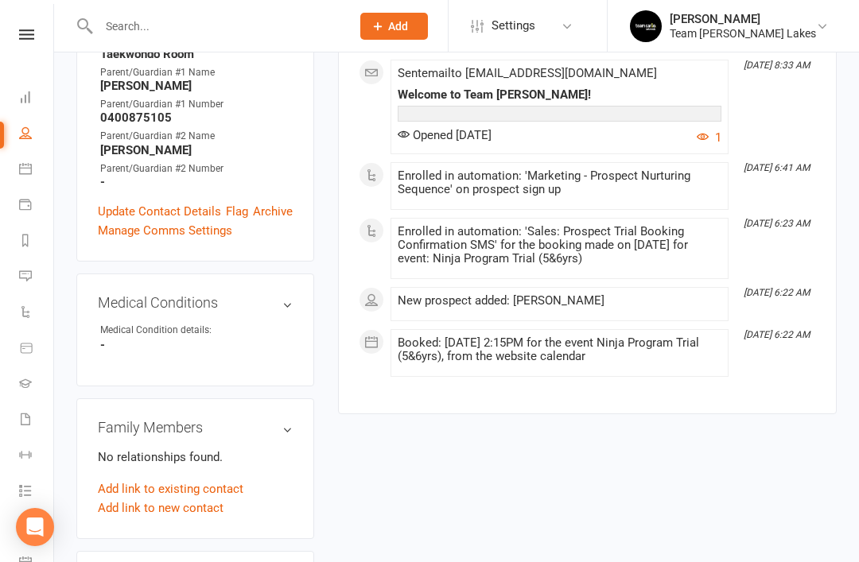
click at [153, 480] on link "Add link to existing contact" at bounding box center [171, 489] width 146 height 19
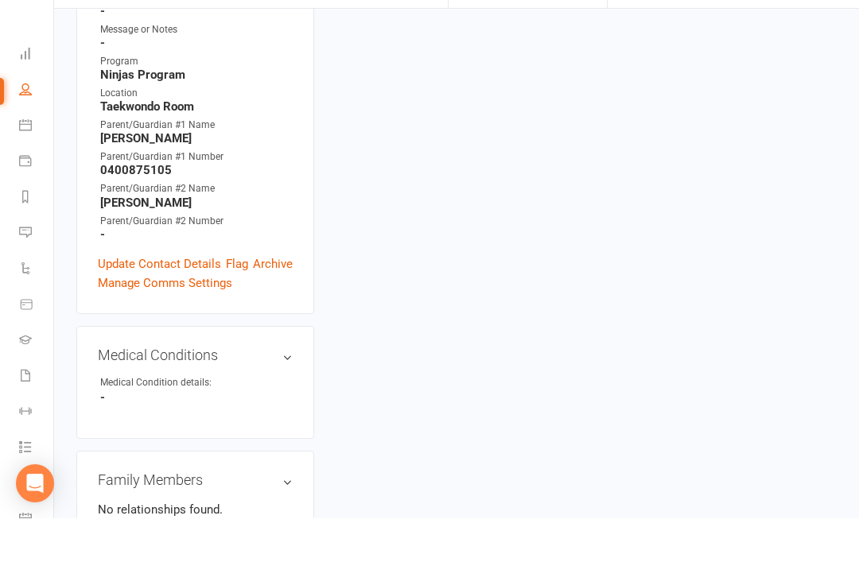
scroll to position [520, 0]
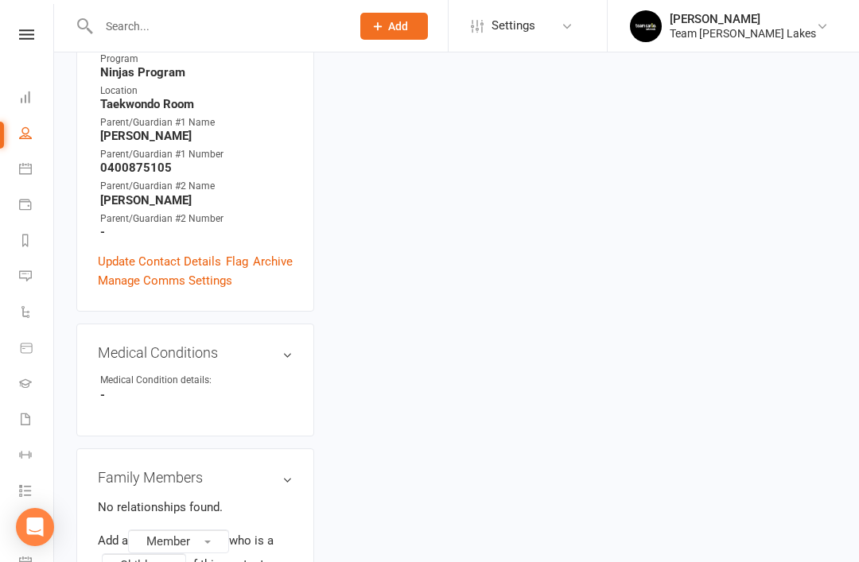
click at [222, 530] on button "Member" at bounding box center [178, 542] width 101 height 24
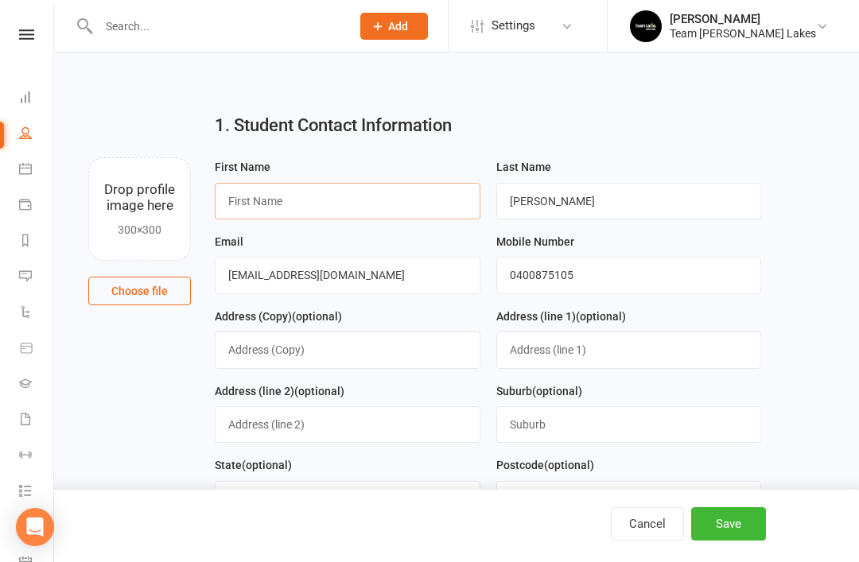
click at [391, 211] on input "text" at bounding box center [348, 201] width 266 height 37
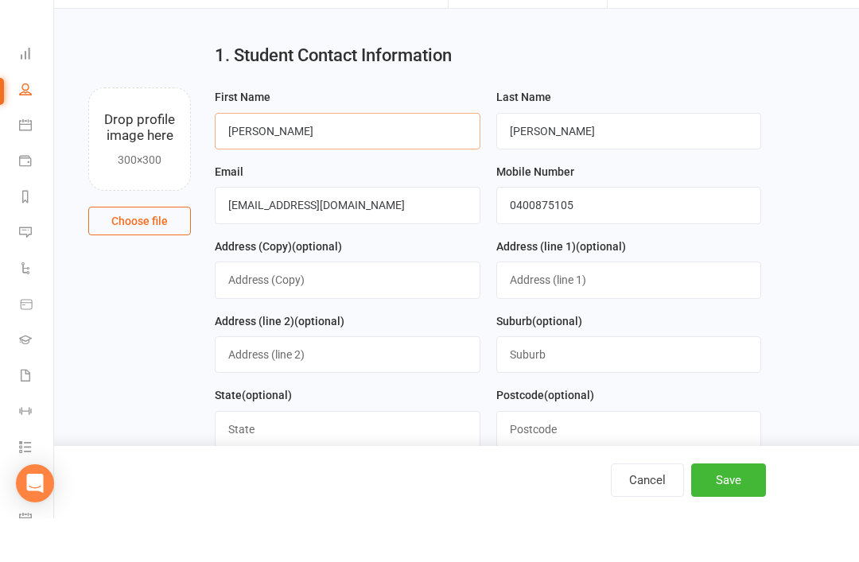
scroll to position [41, 0]
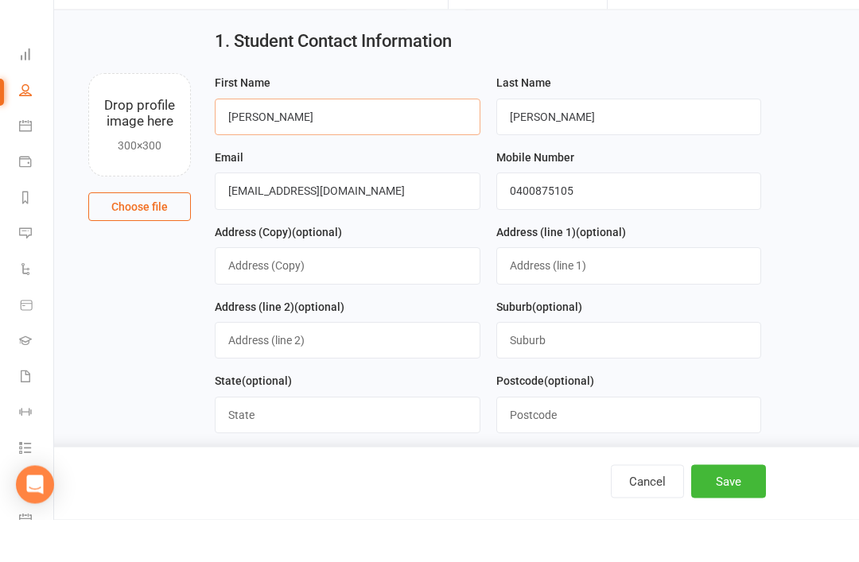
type input "Anthony"
click at [726, 524] on button "Save" at bounding box center [728, 523] width 75 height 33
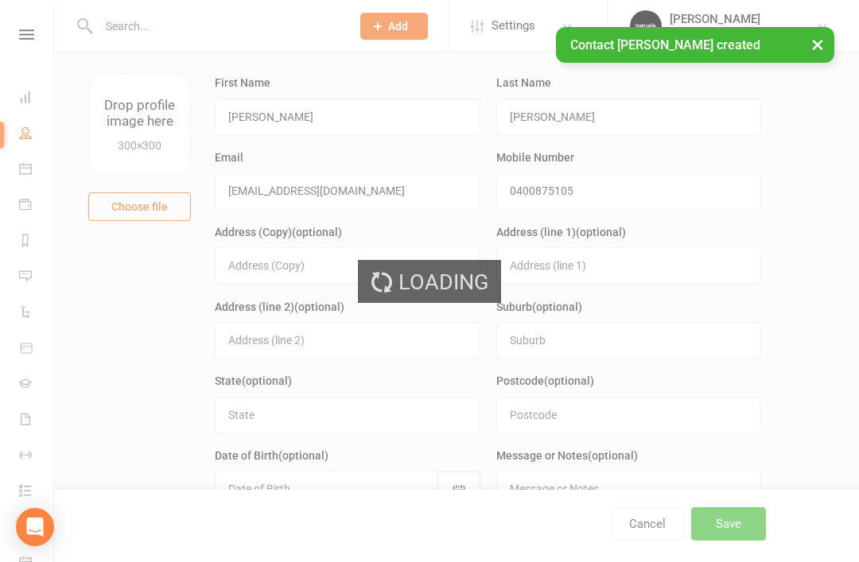
scroll to position [0, 0]
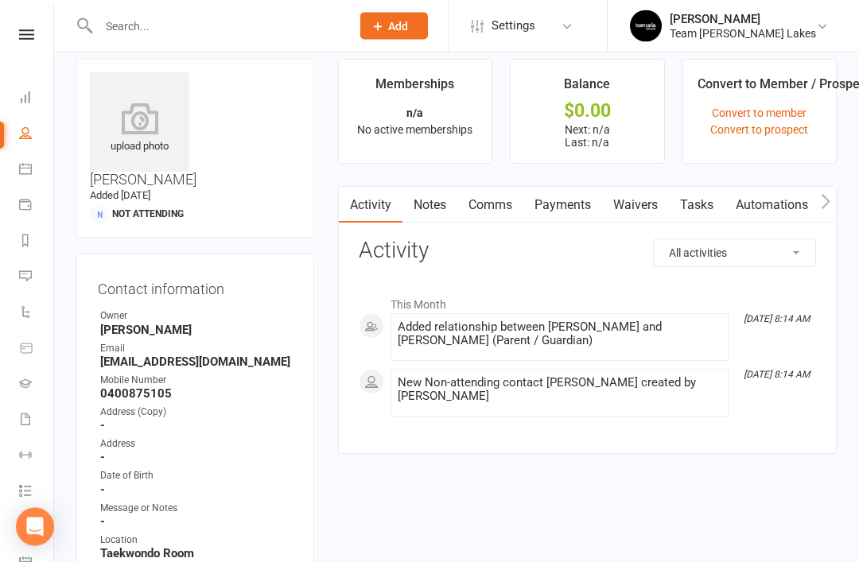
click at [647, 210] on link "Waivers" at bounding box center [635, 206] width 67 height 37
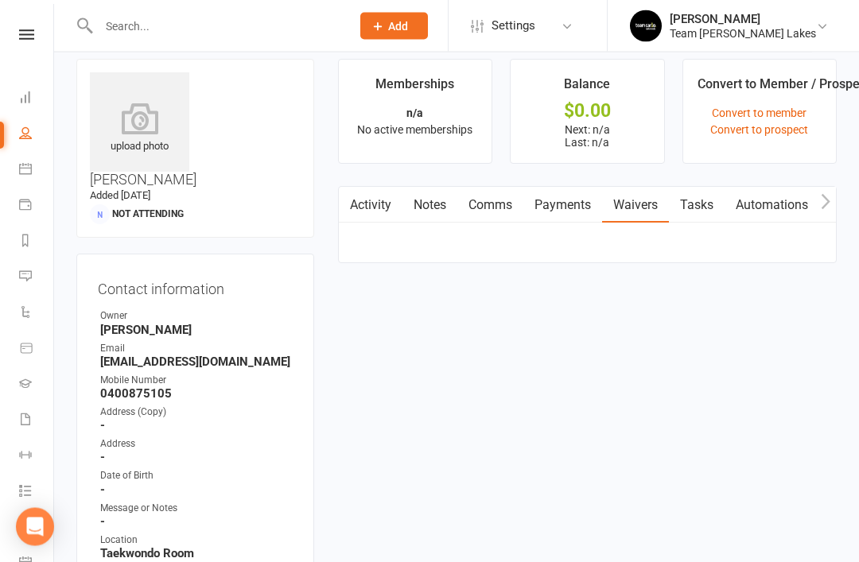
scroll to position [16, 0]
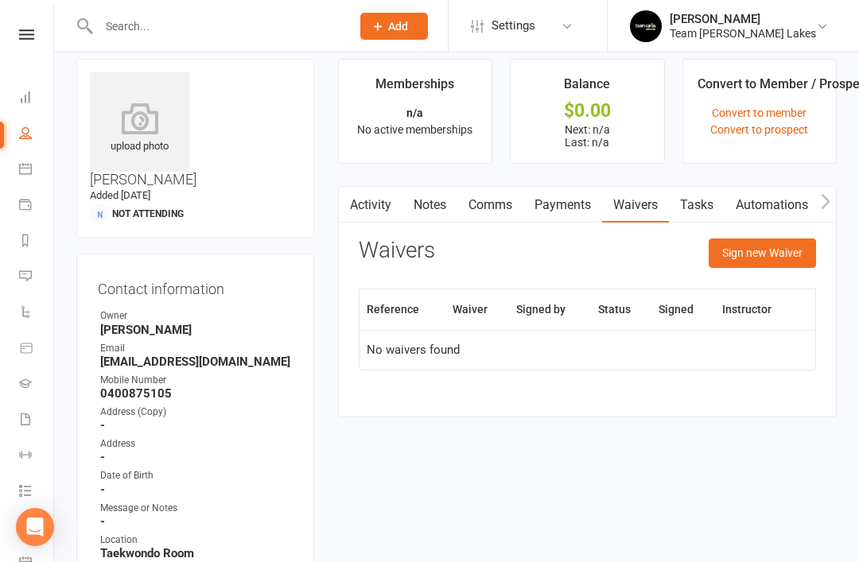
click at [768, 254] on button "Sign new Waiver" at bounding box center [762, 253] width 107 height 29
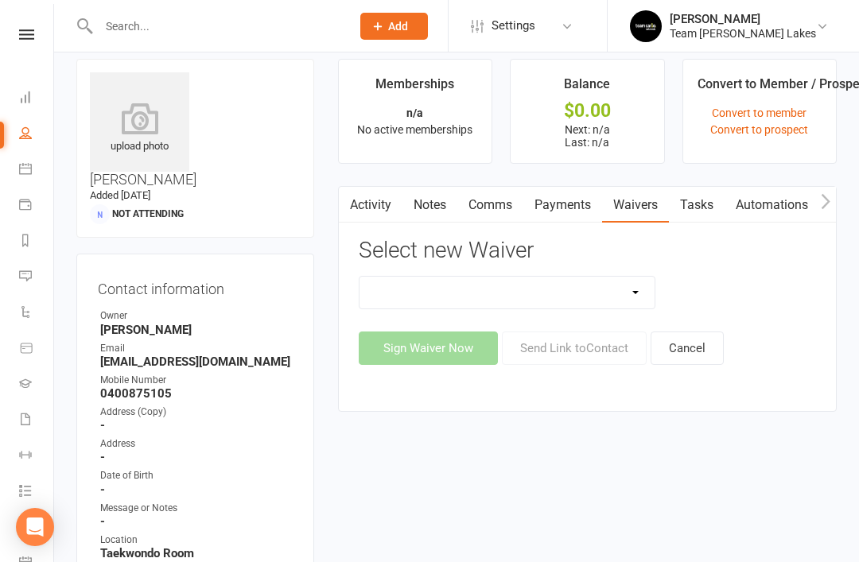
click at [625, 294] on select "Family Program Combination Member Waiver (3+ Family Members) Family Program Com…" at bounding box center [507, 293] width 296 height 32
select select "2"
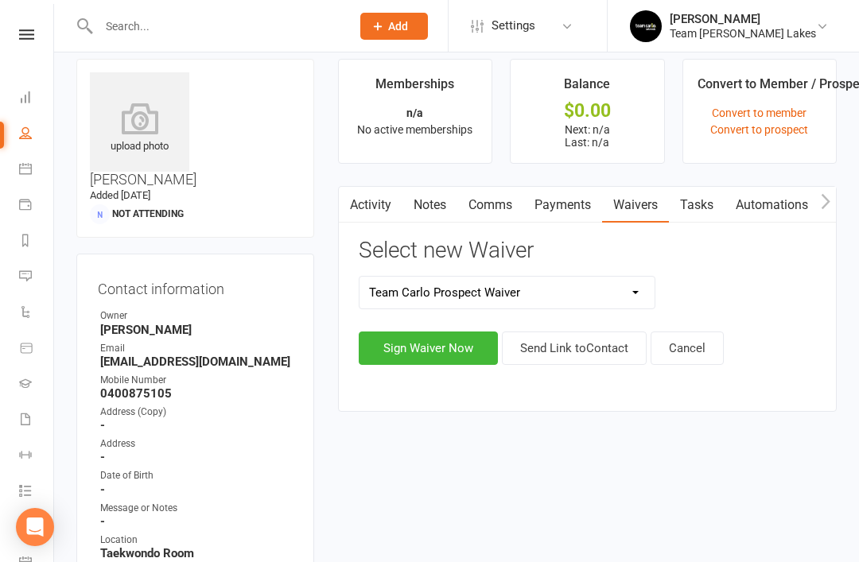
click at [584, 344] on button "Send Link to Contact" at bounding box center [574, 348] width 145 height 33
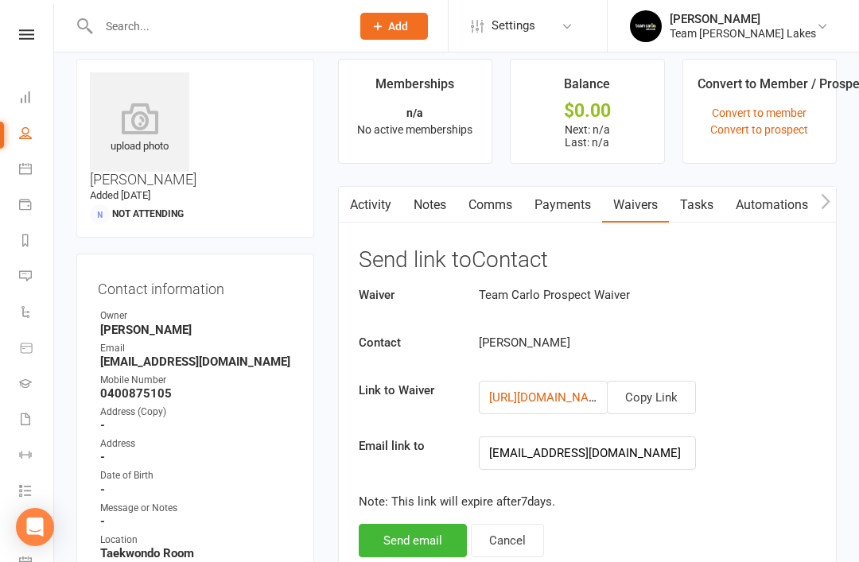
click at [421, 535] on button "Send email" at bounding box center [413, 540] width 108 height 33
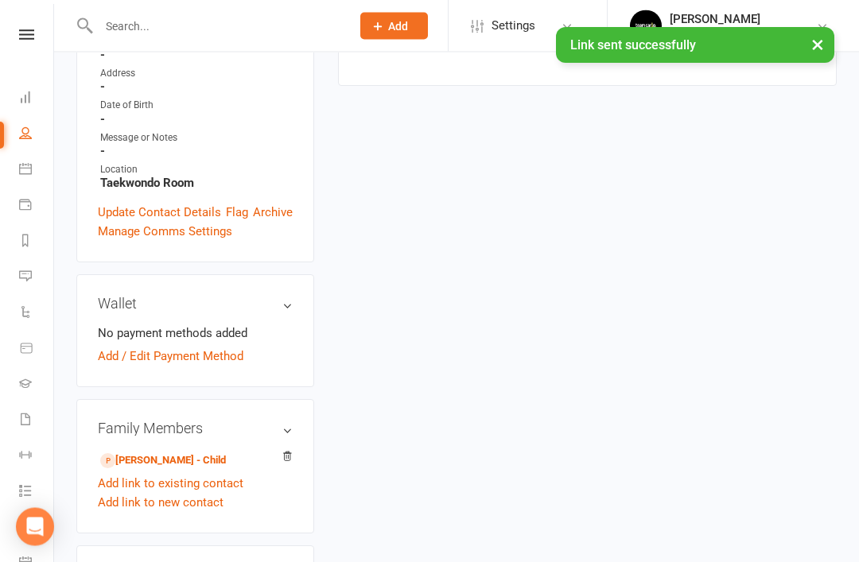
scroll to position [387, 0]
click at [188, 453] on link "Iris Papaloukas - Child" at bounding box center [163, 461] width 126 height 17
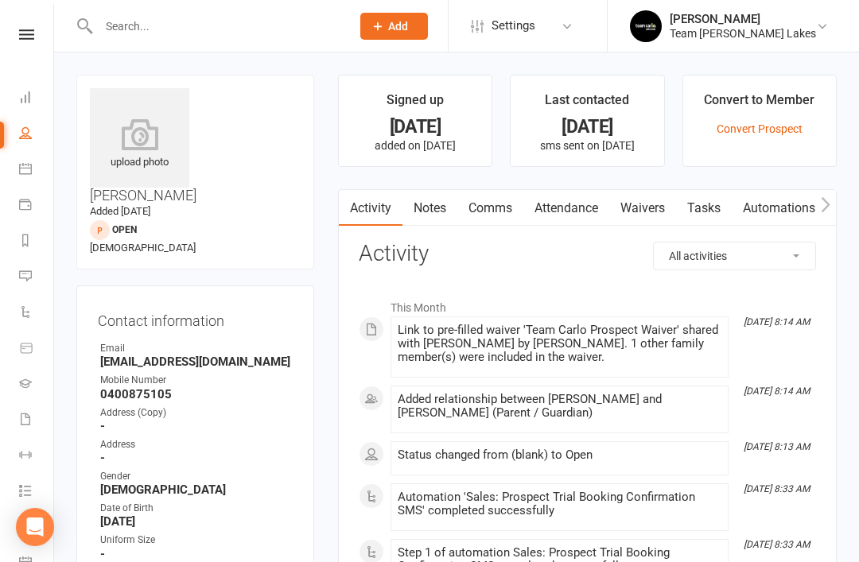
click at [34, 242] on link "Reports" at bounding box center [37, 242] width 36 height 36
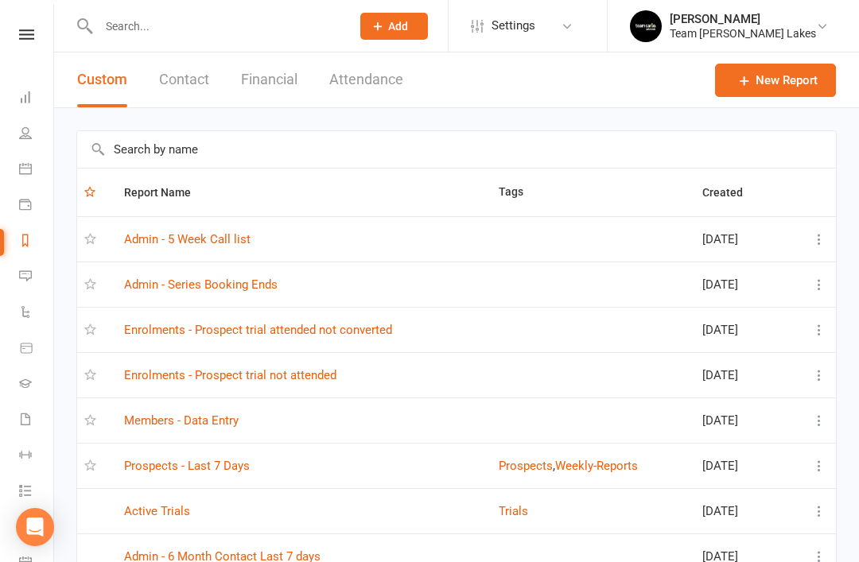
click at [195, 425] on link "Members - Data Entry" at bounding box center [181, 421] width 115 height 14
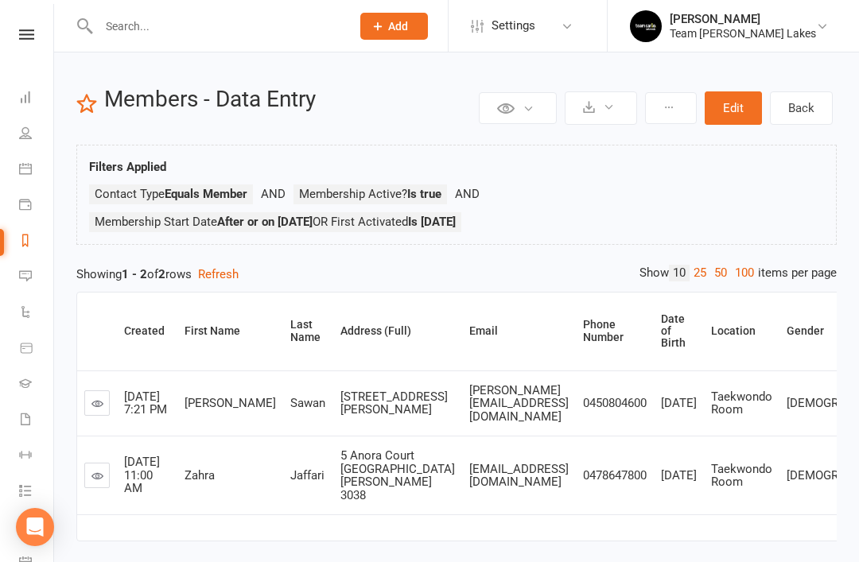
click at [21, 244] on icon at bounding box center [25, 240] width 13 height 13
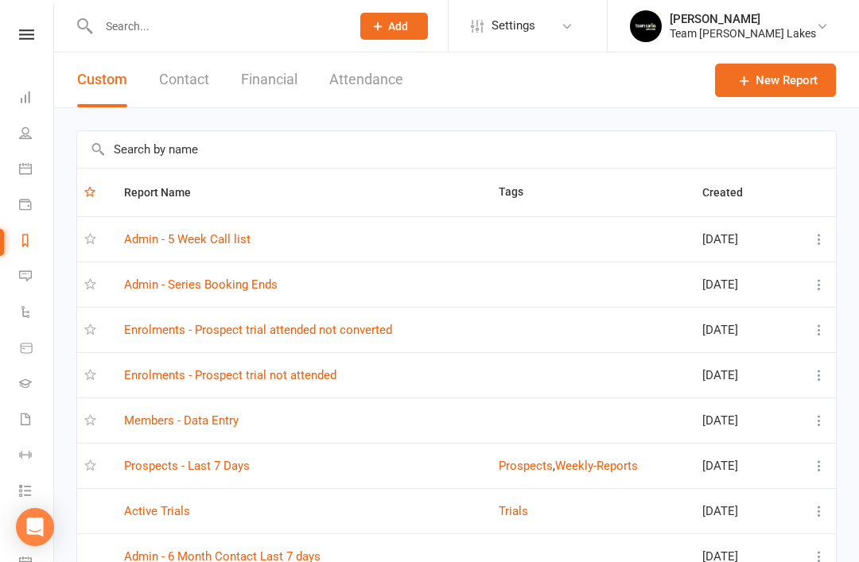
click at [239, 282] on link "Admin - Series Booking Ends" at bounding box center [200, 285] width 153 height 14
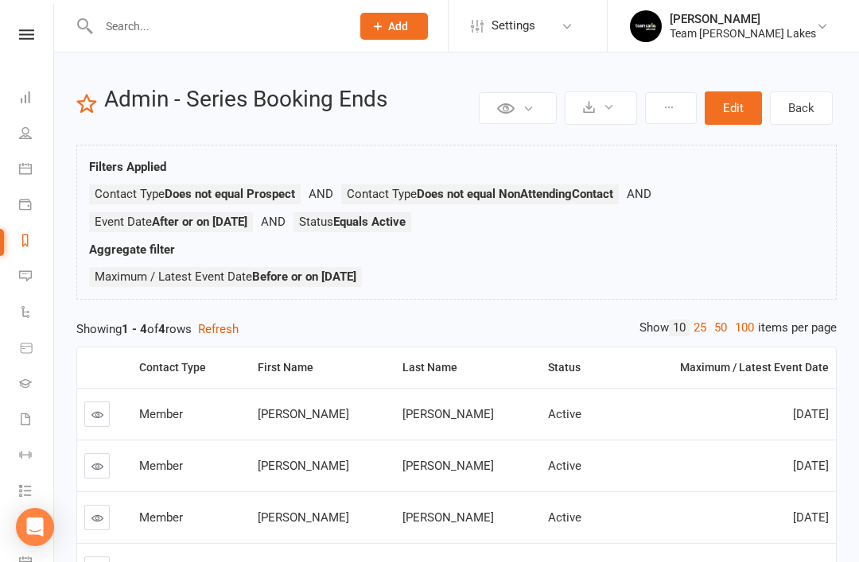
click at [19, 235] on link "Reports" at bounding box center [37, 242] width 36 height 36
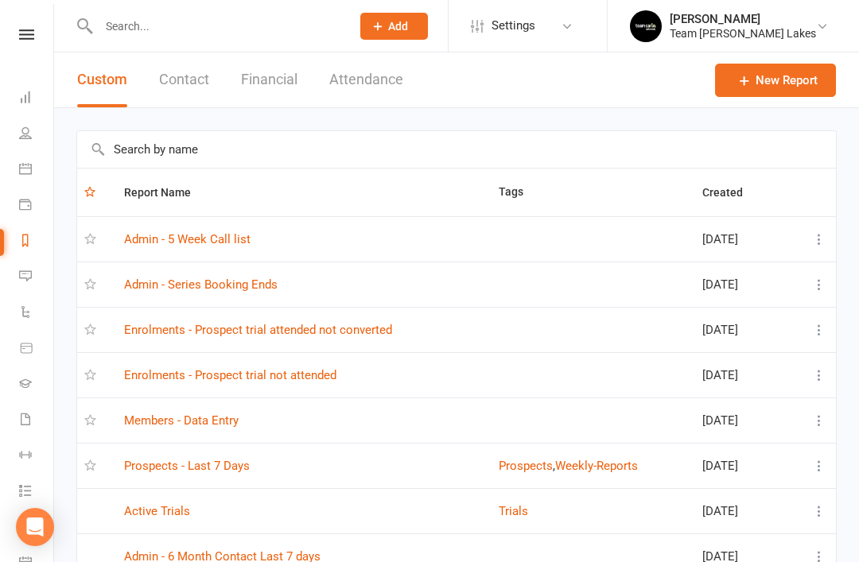
click at [217, 470] on link "Prospects - Last 7 Days" at bounding box center [187, 466] width 126 height 14
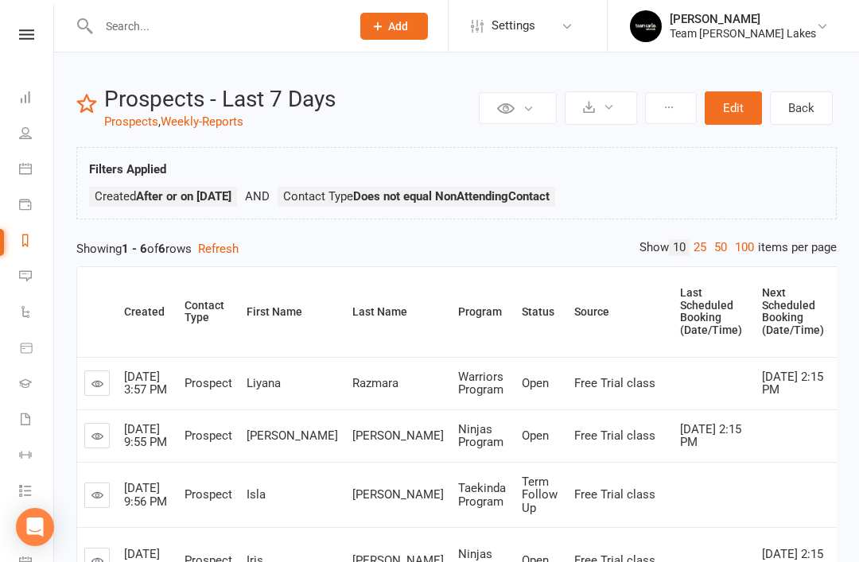
click at [28, 245] on icon at bounding box center [25, 240] width 13 height 13
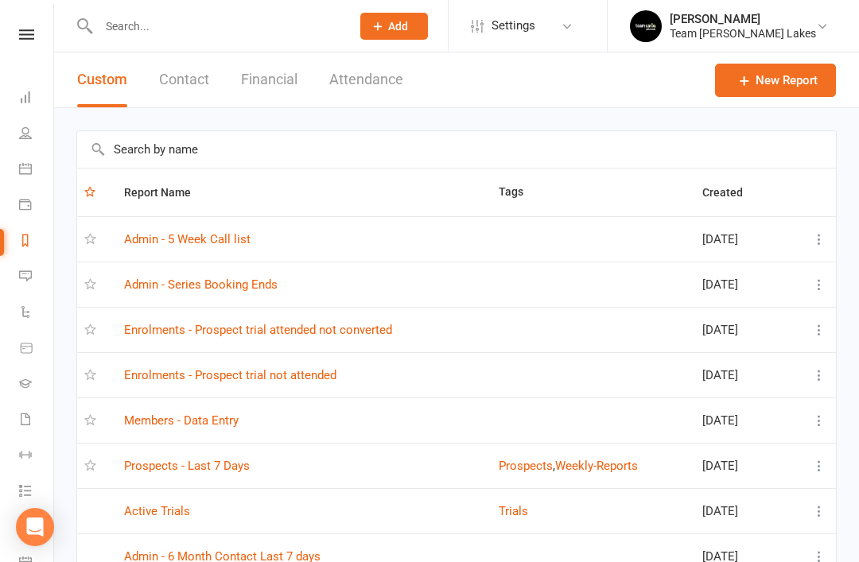
click at [310, 369] on link "Enrolments - Prospect trial not attended" at bounding box center [230, 375] width 212 height 14
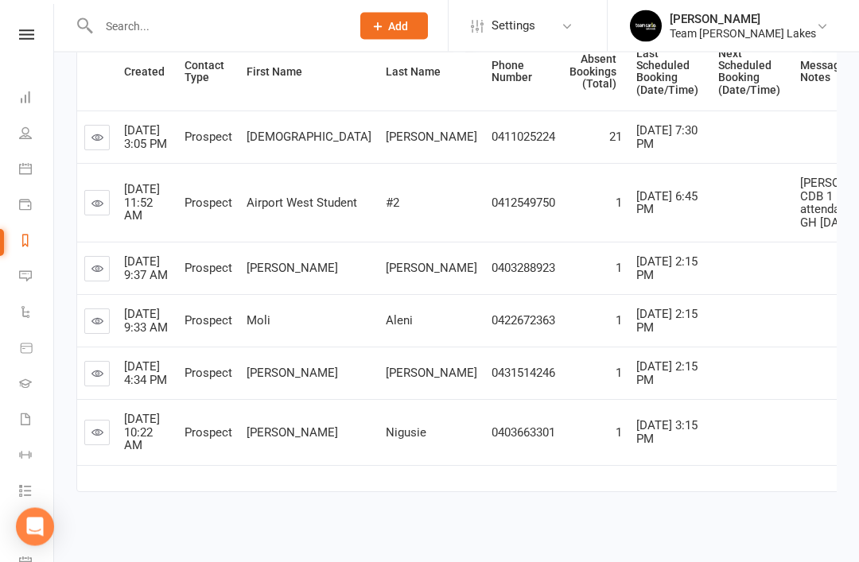
scroll to position [305, 0]
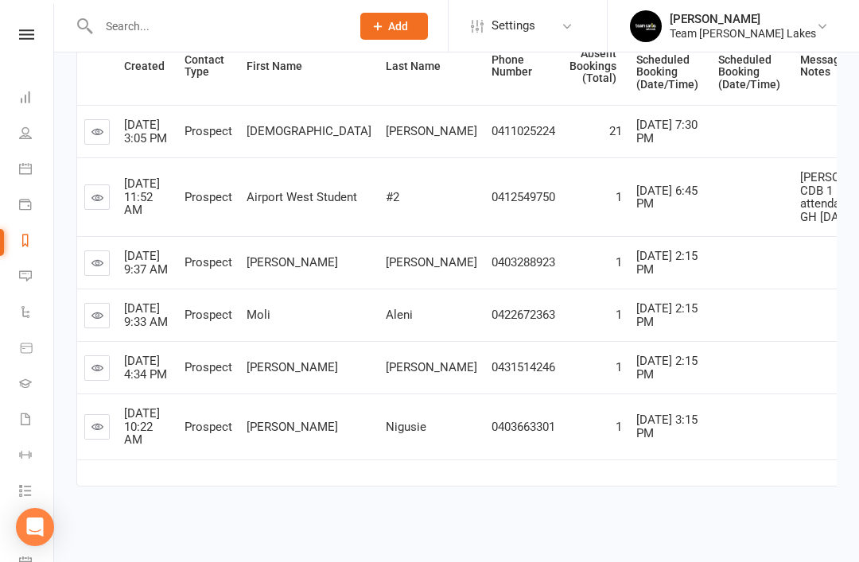
click at [102, 433] on icon at bounding box center [97, 427] width 12 height 12
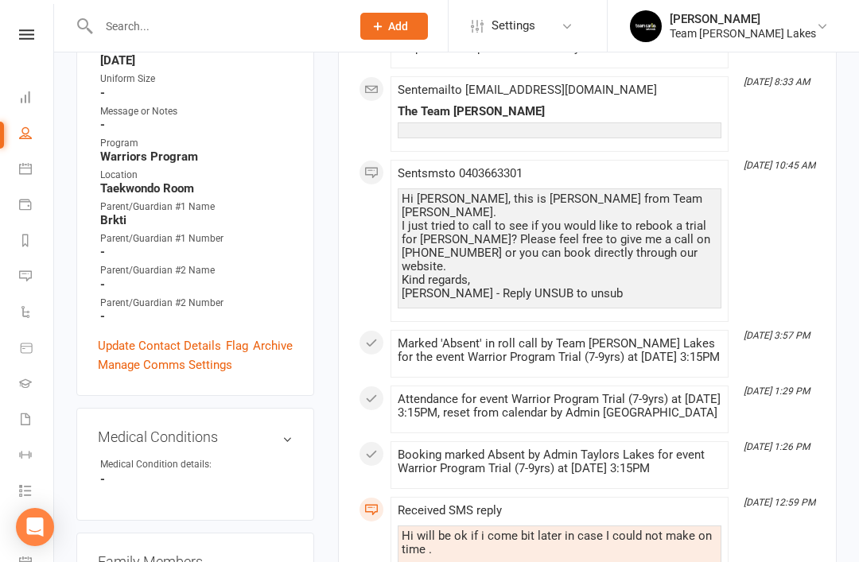
scroll to position [478, 0]
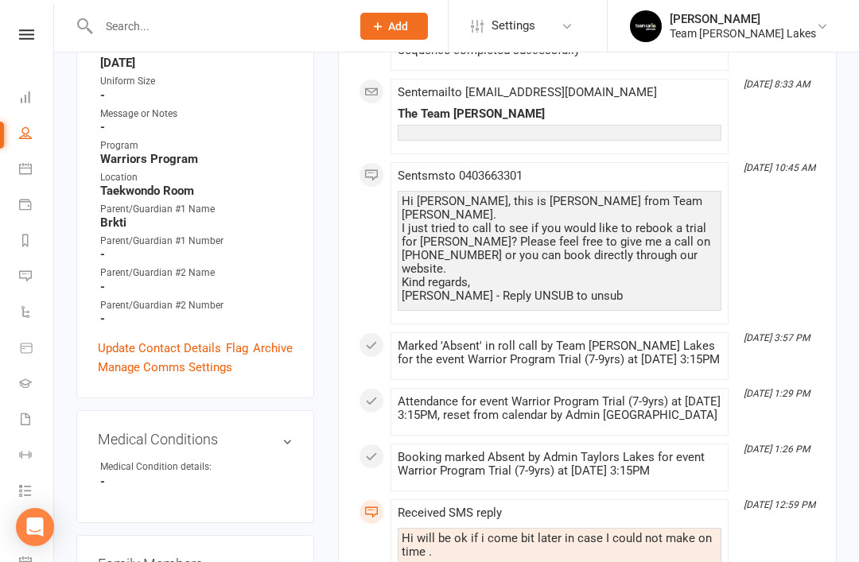
click at [161, 339] on link "Update Contact Details" at bounding box center [159, 348] width 123 height 19
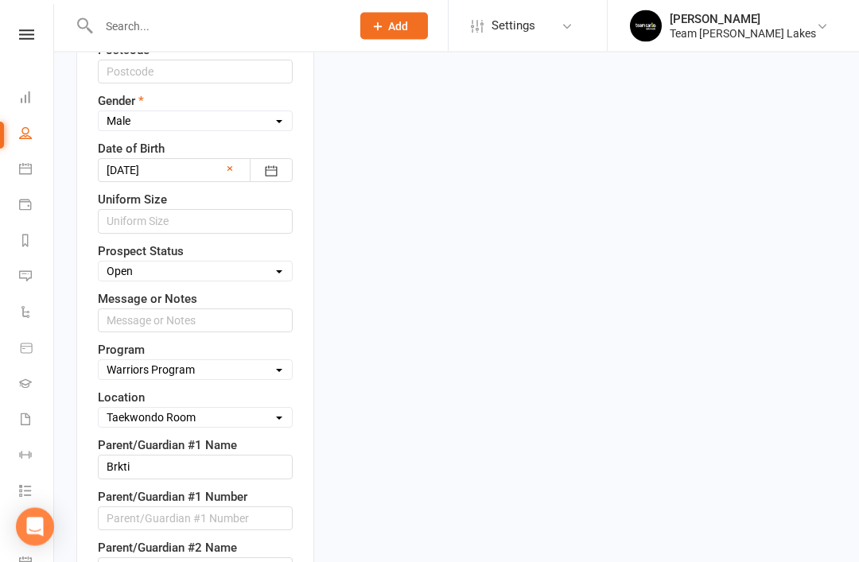
click at [256, 263] on select "Select Open Closed Website Lead Term Follow Up Waiting List Re-Target Funnel 1s…" at bounding box center [195, 271] width 193 height 17
select select "Re-Target Funnel"
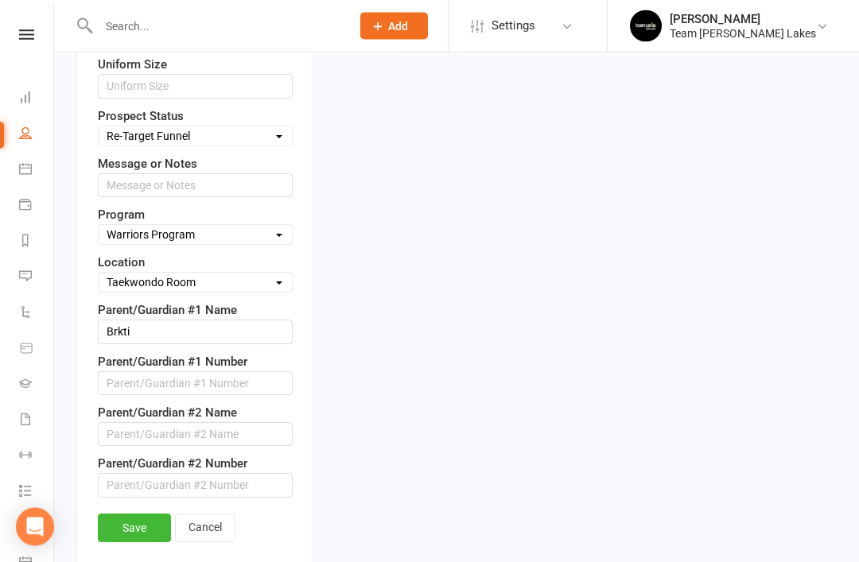
scroll to position [941, 0]
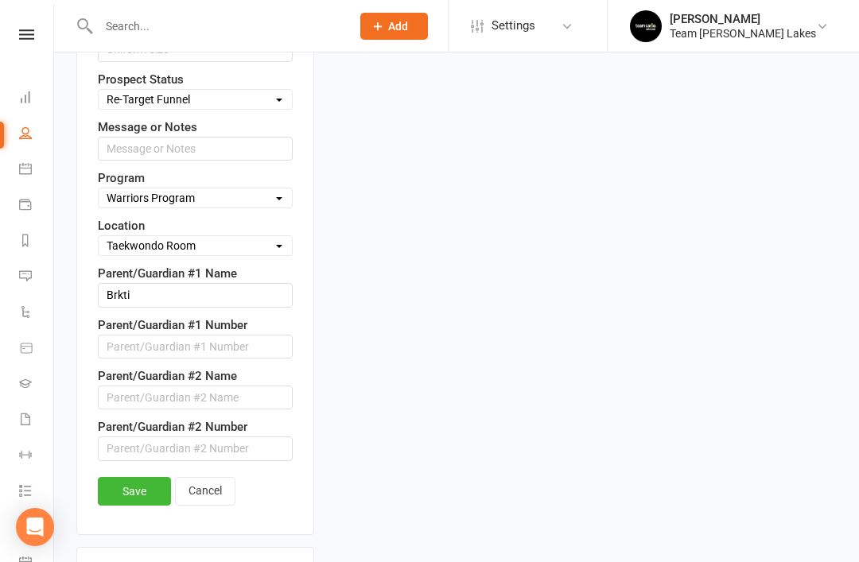
click at [135, 477] on link "Save" at bounding box center [134, 491] width 73 height 29
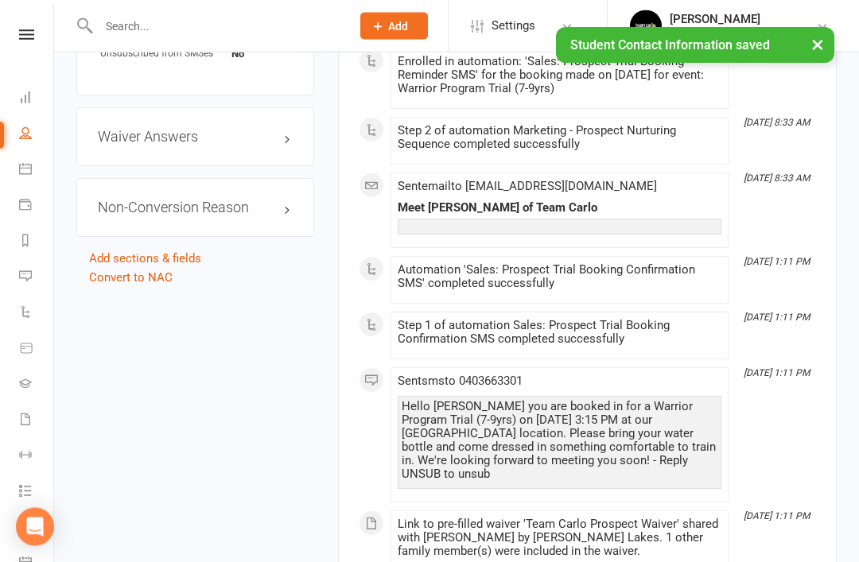
scroll to position [1342, 0]
click at [0, 0] on link "edit" at bounding box center [0, 0] width 0 height 0
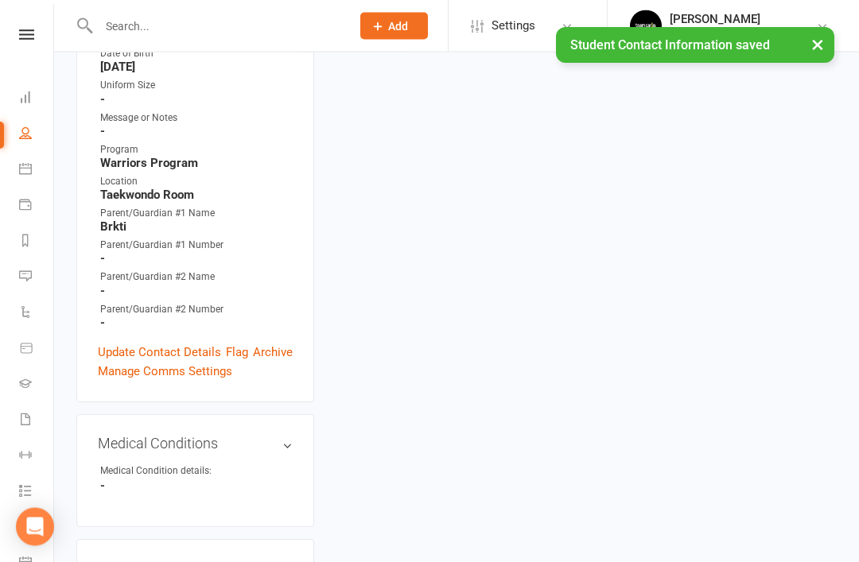
scroll to position [130, 0]
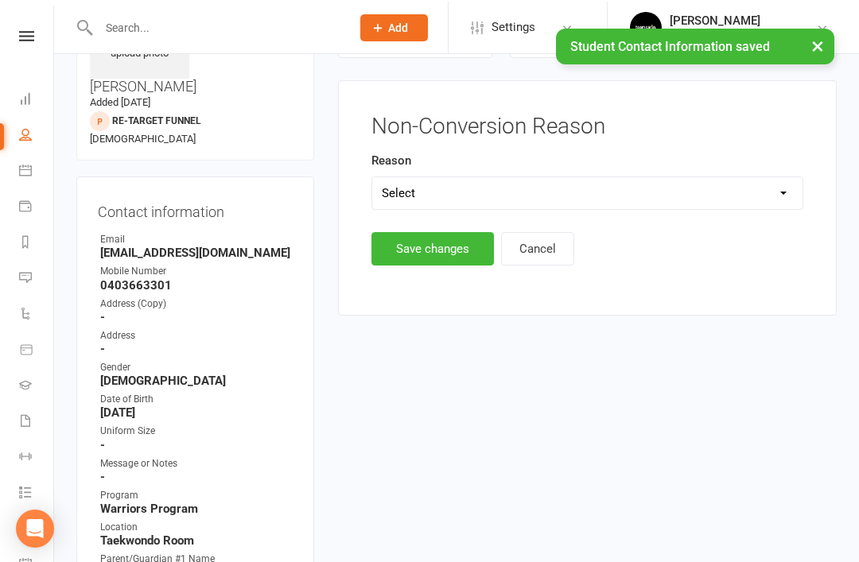
click at [760, 199] on select "Select Timetable Financial Location Not TC Fit No Response DNA Trial" at bounding box center [587, 192] width 430 height 32
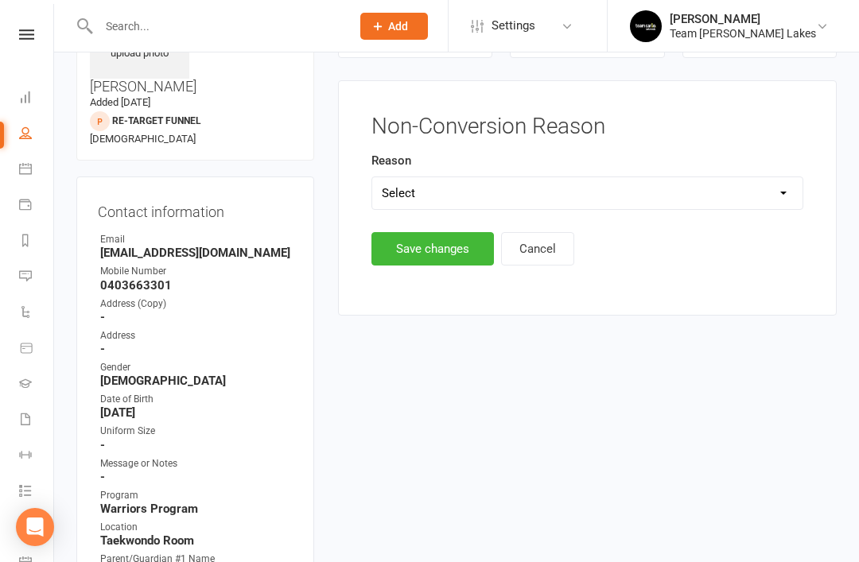
select select "DNA Trial"
click at [433, 243] on button "Save changes" at bounding box center [432, 248] width 122 height 33
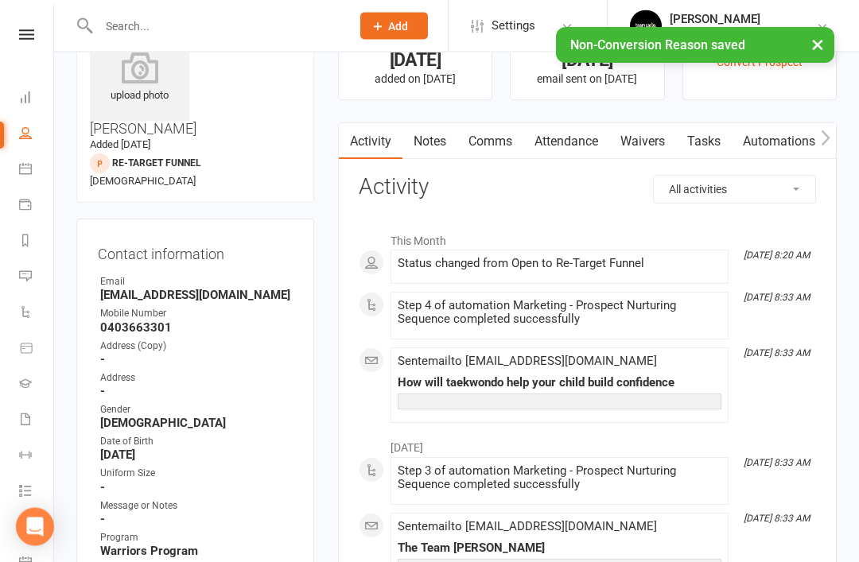
scroll to position [0, 0]
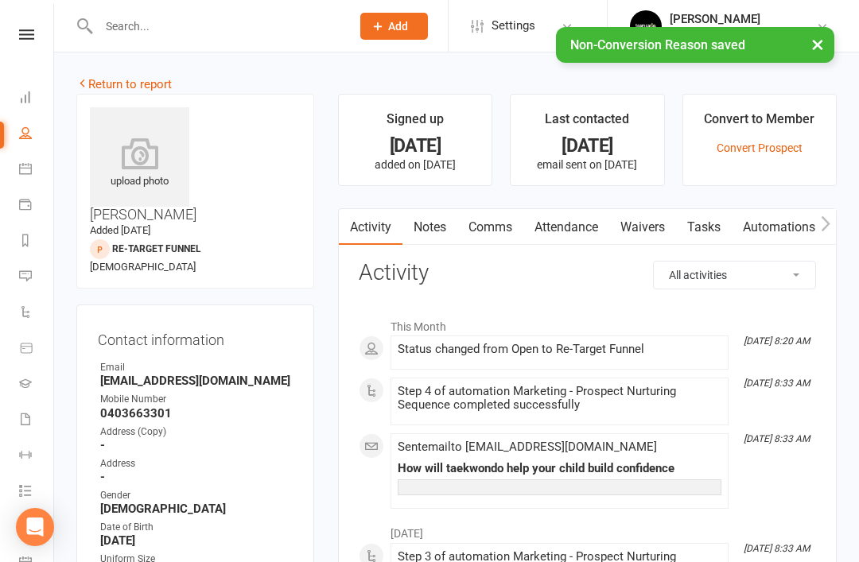
click at [95, 83] on link "Return to report" at bounding box center [123, 84] width 95 height 14
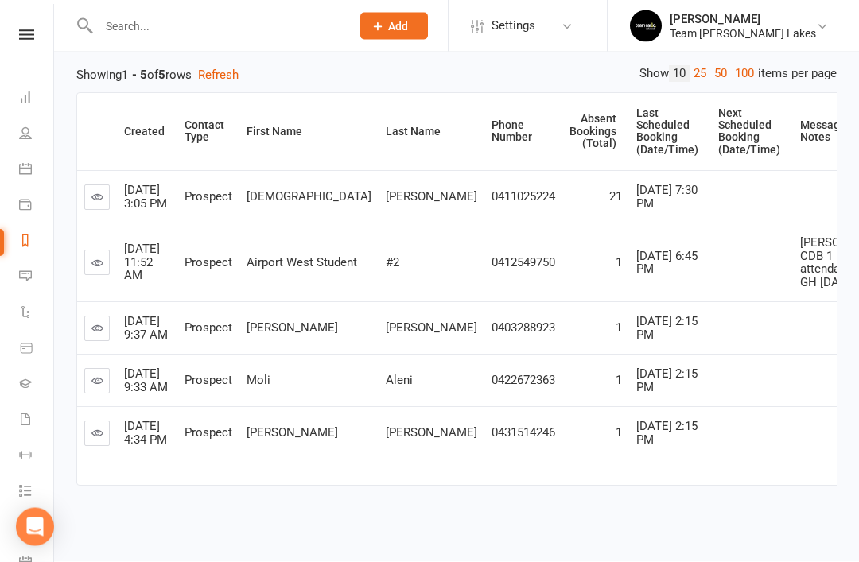
scroll to position [241, 0]
click at [98, 335] on icon at bounding box center [97, 329] width 12 height 12
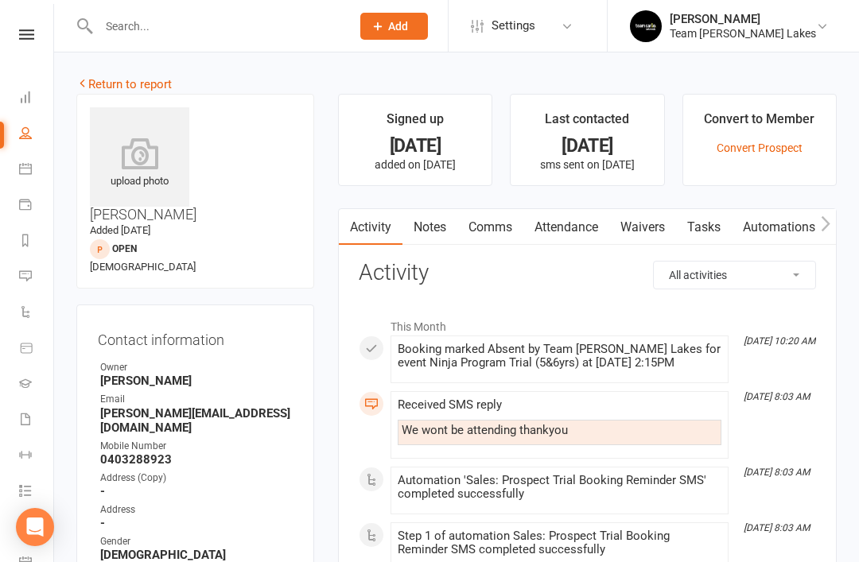
click at [435, 230] on link "Notes" at bounding box center [429, 227] width 55 height 37
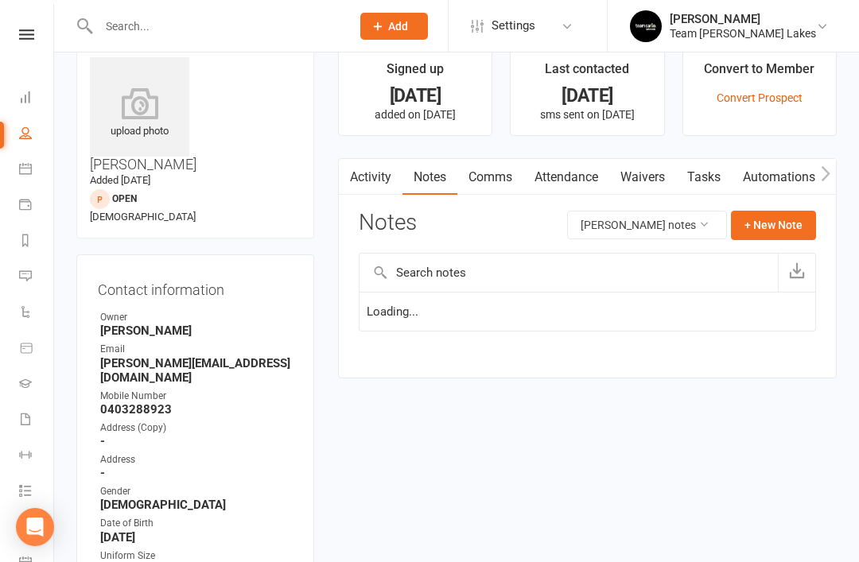
scroll to position [51, 0]
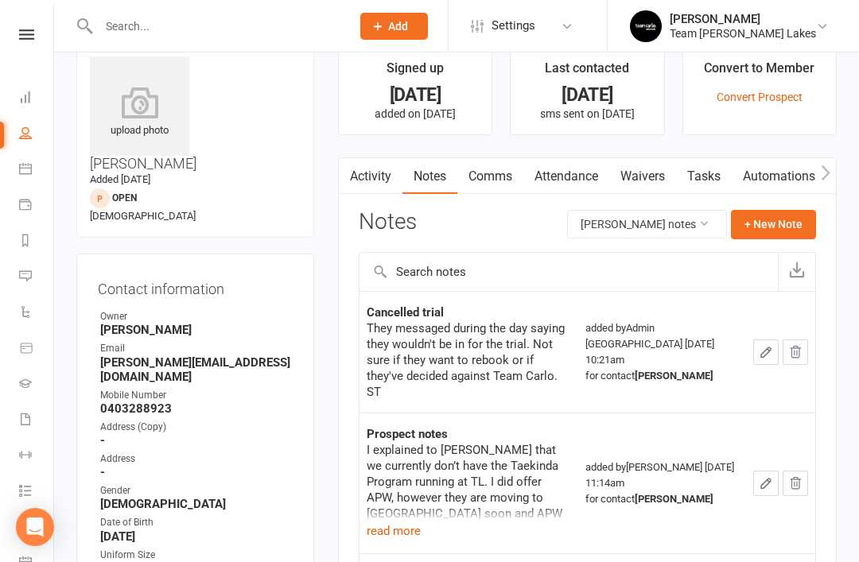
click at [396, 522] on button "read more" at bounding box center [394, 531] width 54 height 19
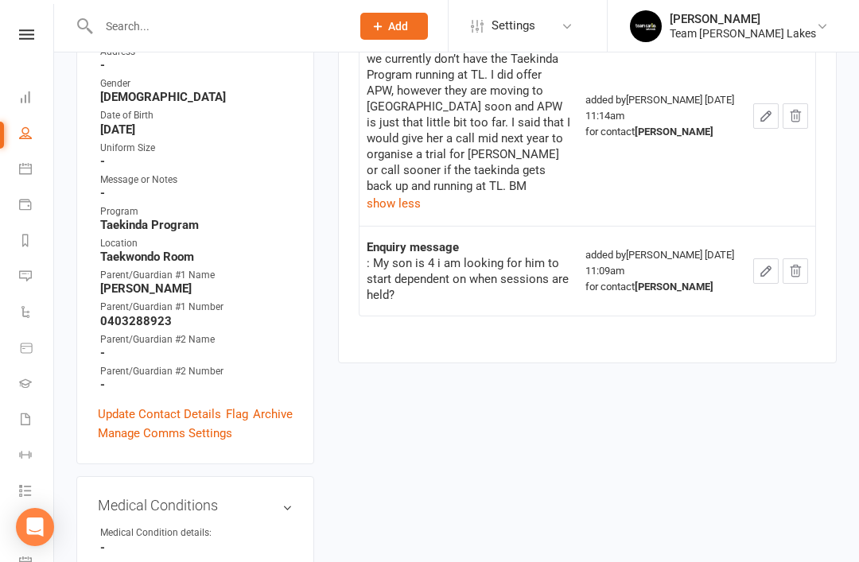
scroll to position [445, 0]
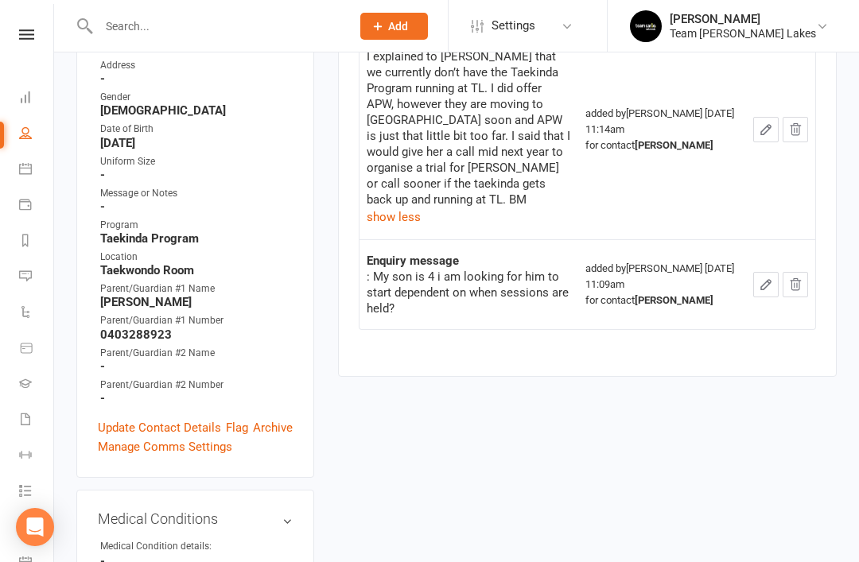
click at [146, 418] on link "Update Contact Details" at bounding box center [159, 427] width 123 height 19
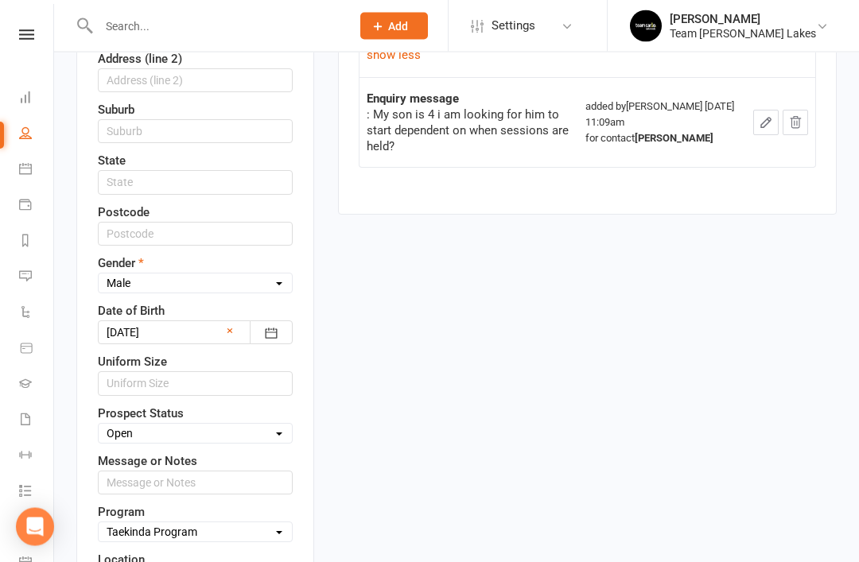
scroll to position [607, 0]
click at [260, 425] on select "Select Open Closed Website Lead Term Follow Up Waiting List Re-Target Funnel 1s…" at bounding box center [195, 433] width 193 height 17
select select "Re-Target Funnel"
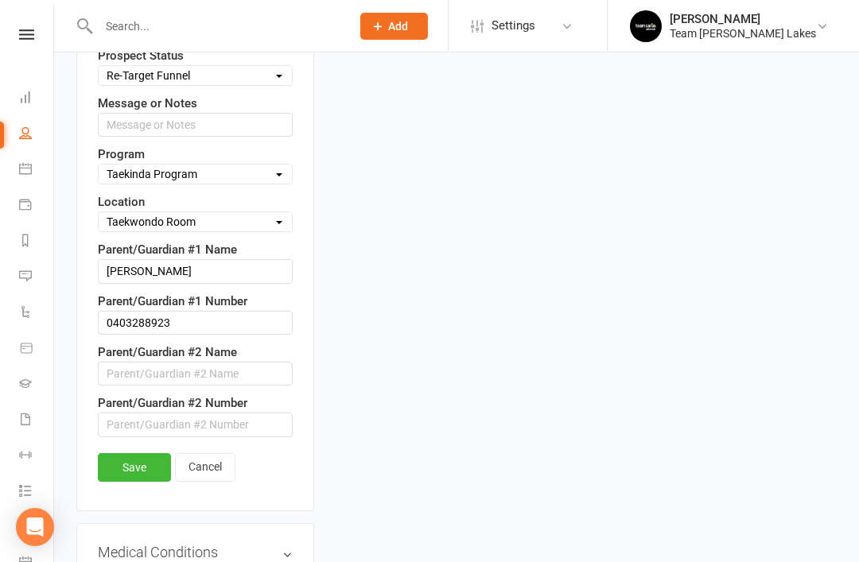
scroll to position [966, 0]
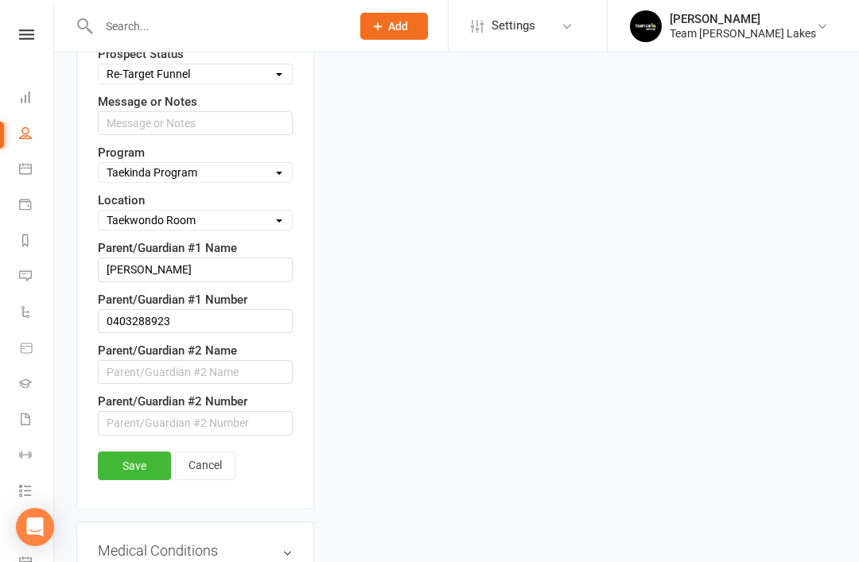
click at [126, 452] on link "Save" at bounding box center [134, 466] width 73 height 29
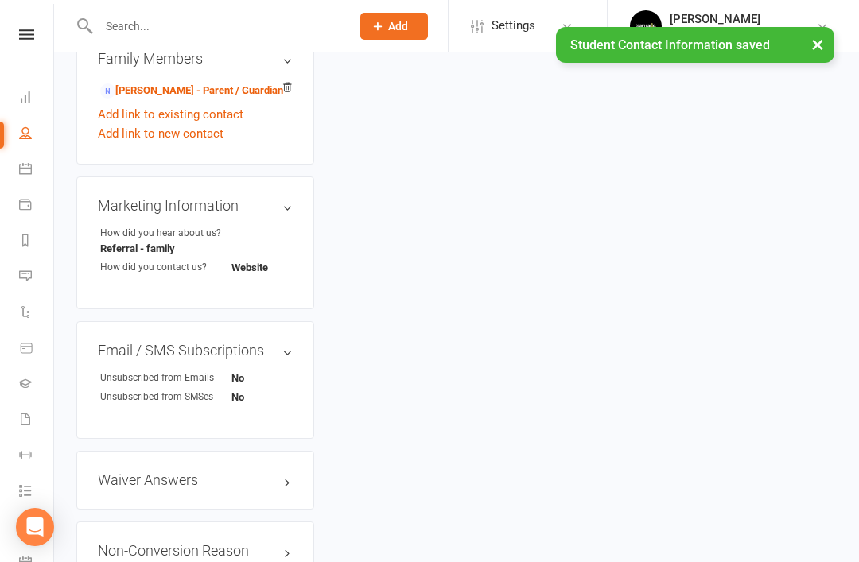
scroll to position [1048, 0]
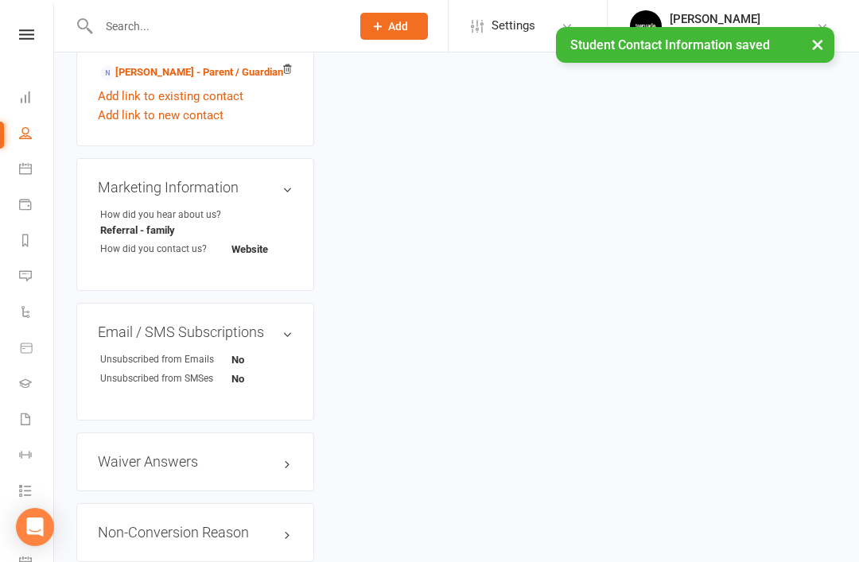
click at [0, 0] on link "edit" at bounding box center [0, 0] width 0 height 0
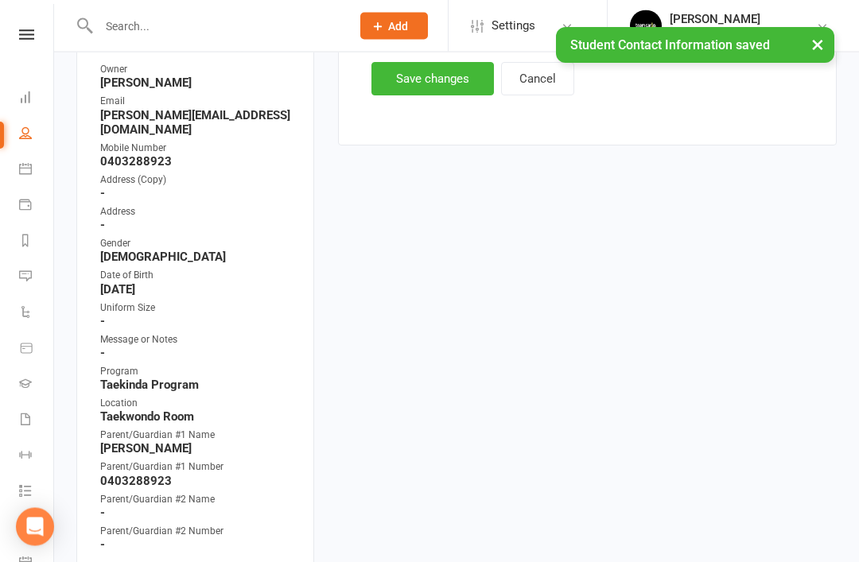
scroll to position [128, 0]
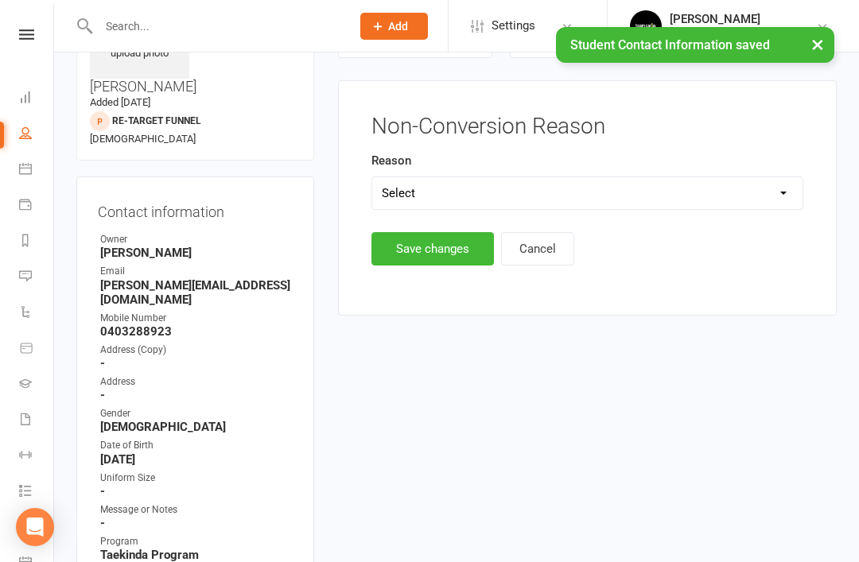
click at [698, 195] on select "Select Timetable Financial Location Not TC Fit No Response DNA Trial" at bounding box center [587, 193] width 430 height 32
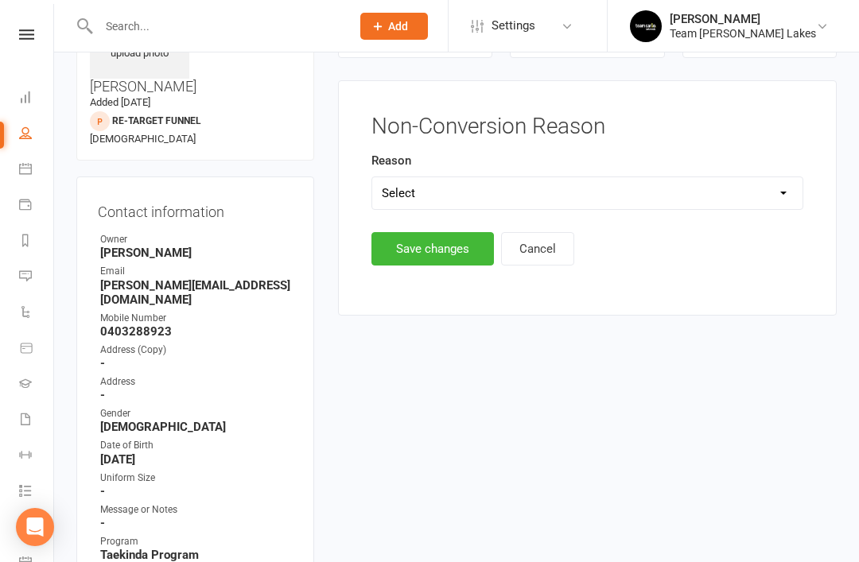
select select "Location"
click at [443, 248] on button "Save changes" at bounding box center [432, 248] width 122 height 33
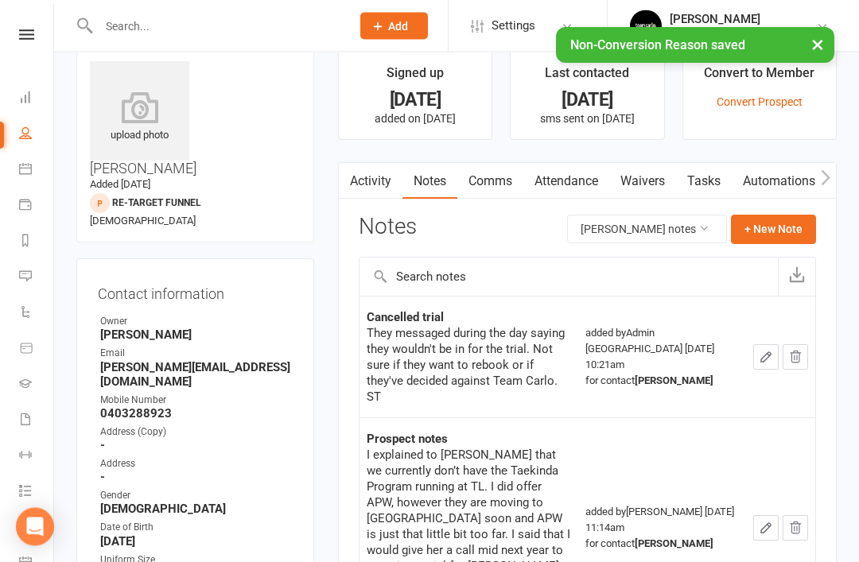
scroll to position [0, 0]
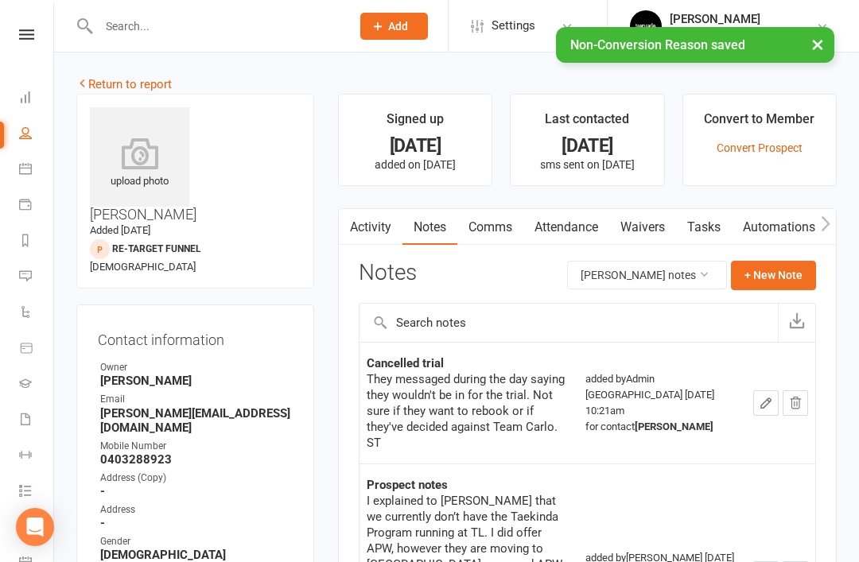
click at [99, 81] on link "Return to report" at bounding box center [123, 84] width 95 height 14
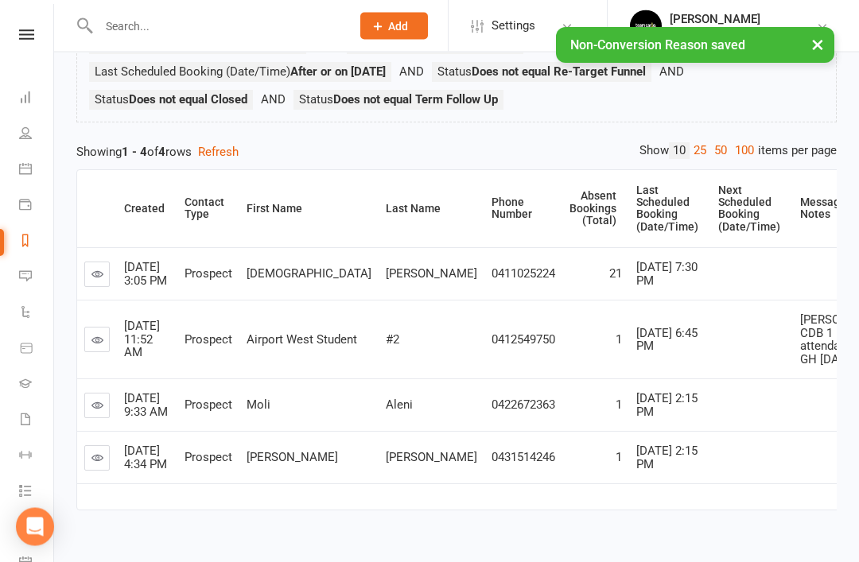
scroll to position [177, 0]
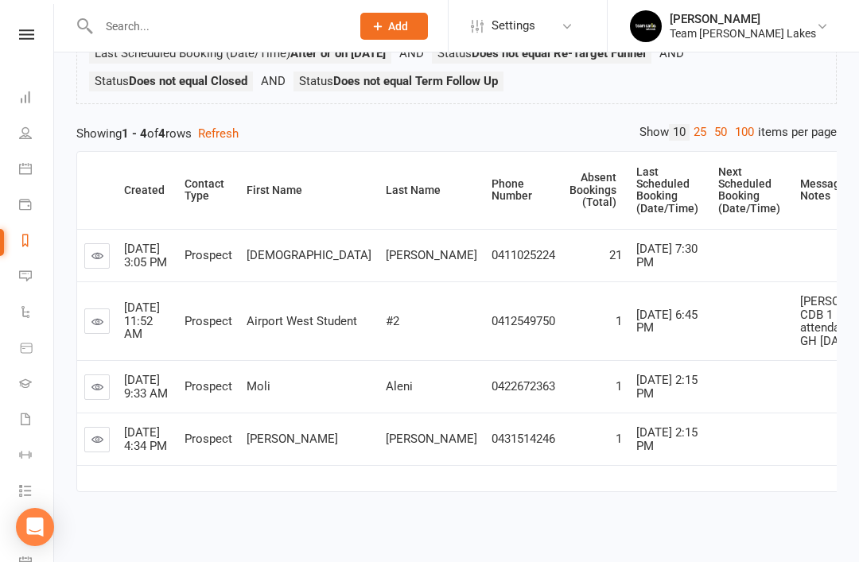
click at [91, 393] on icon at bounding box center [97, 387] width 12 height 12
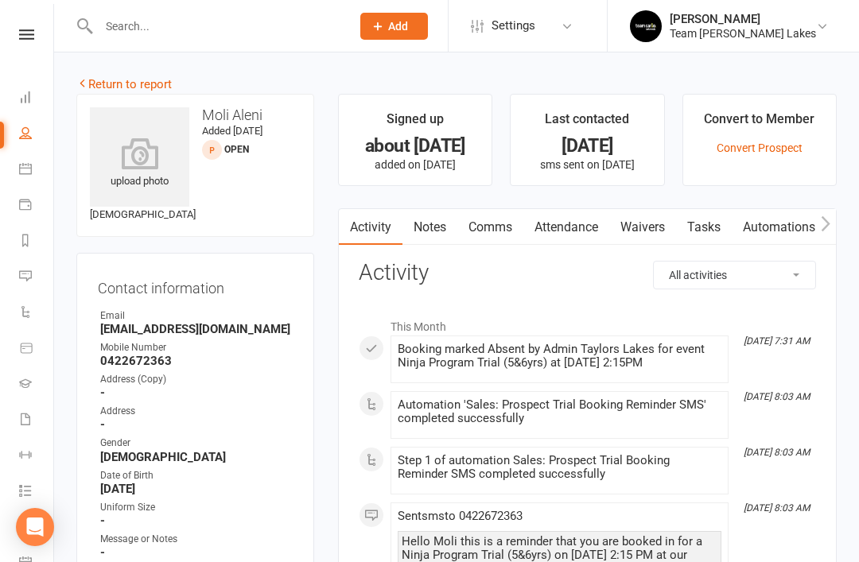
click at [421, 233] on link "Notes" at bounding box center [429, 227] width 55 height 37
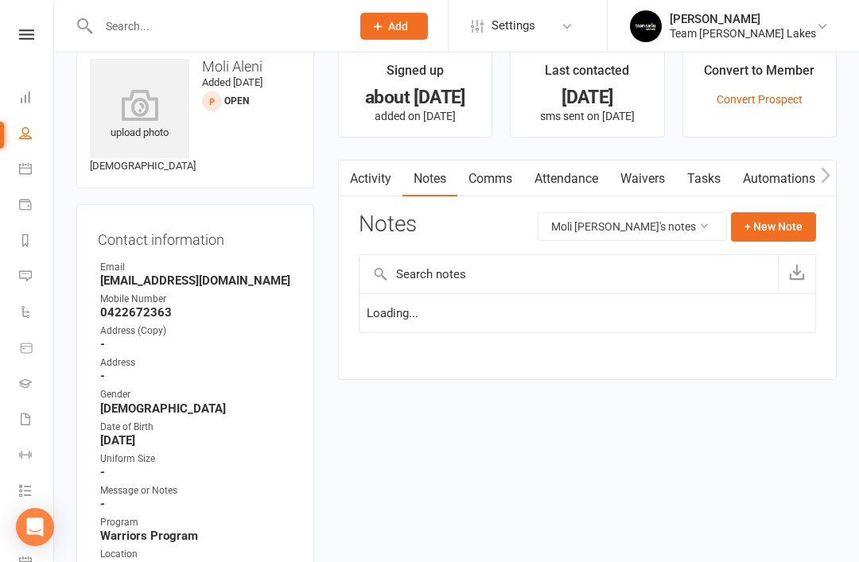
scroll to position [51, 0]
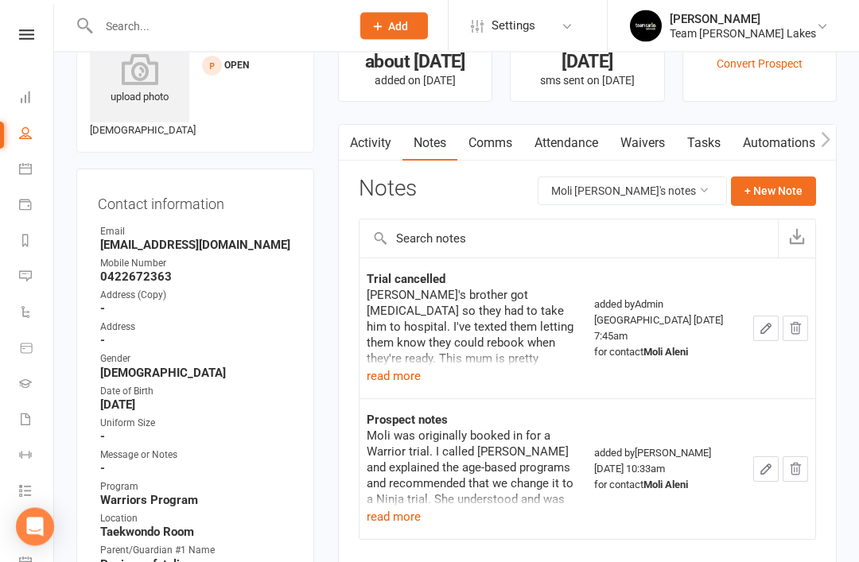
click at [395, 515] on button "read more" at bounding box center [394, 517] width 54 height 19
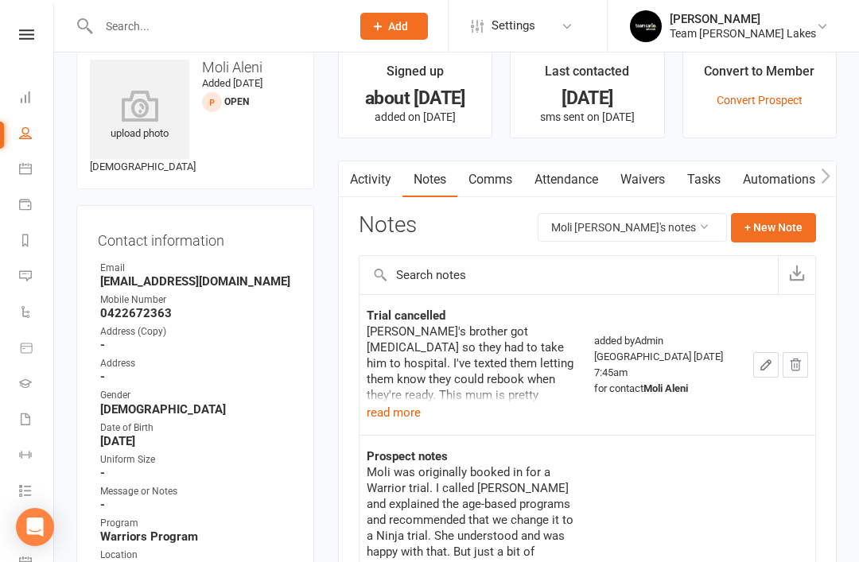
scroll to position [43, 0]
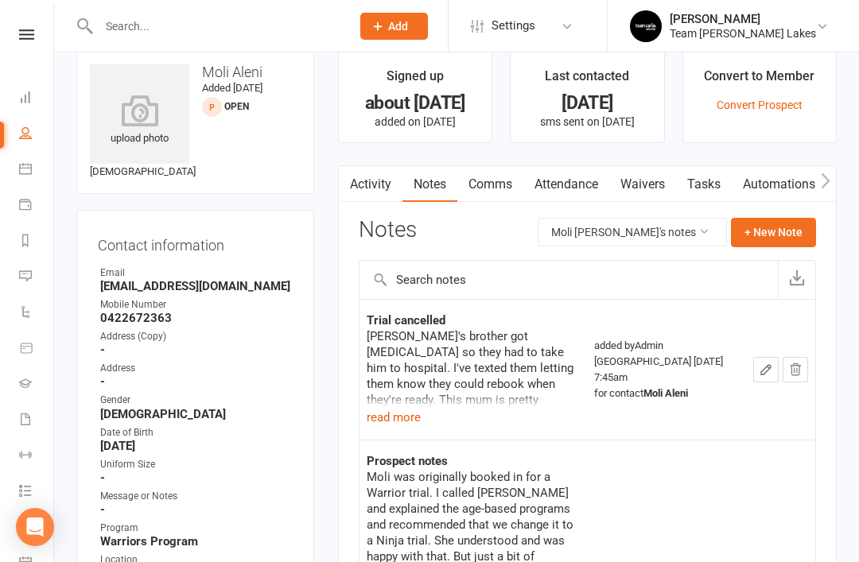
click at [24, 237] on icon at bounding box center [25, 240] width 13 height 13
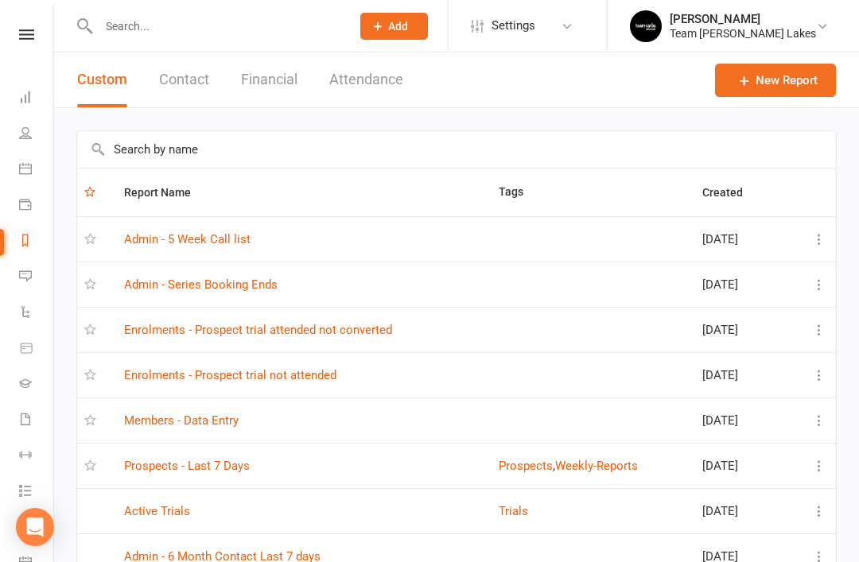
click at [293, 369] on link "Enrolments - Prospect trial not attended" at bounding box center [230, 375] width 212 height 14
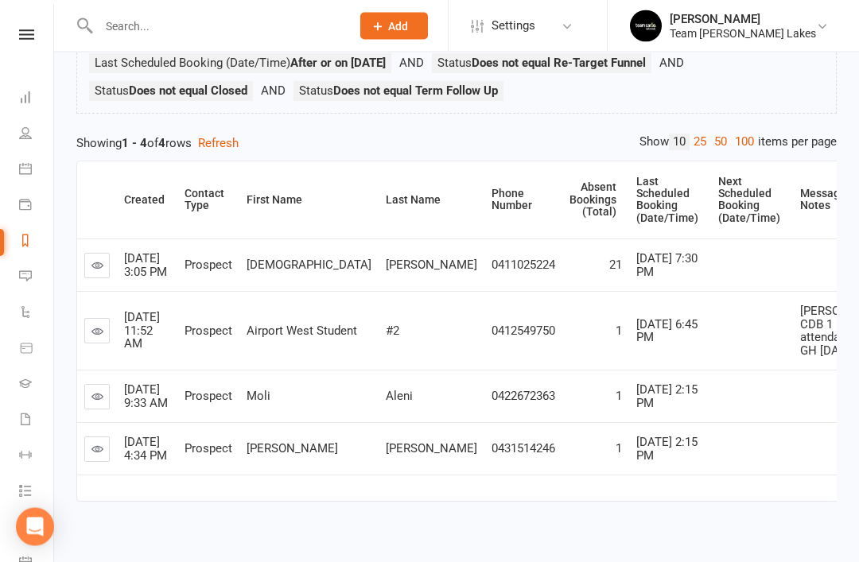
scroll to position [177, 0]
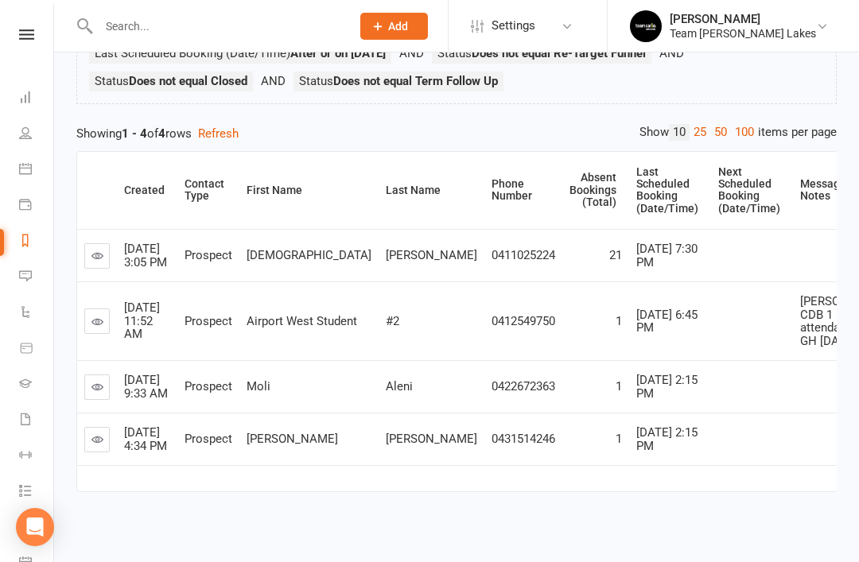
click at [99, 445] on icon at bounding box center [97, 439] width 12 height 12
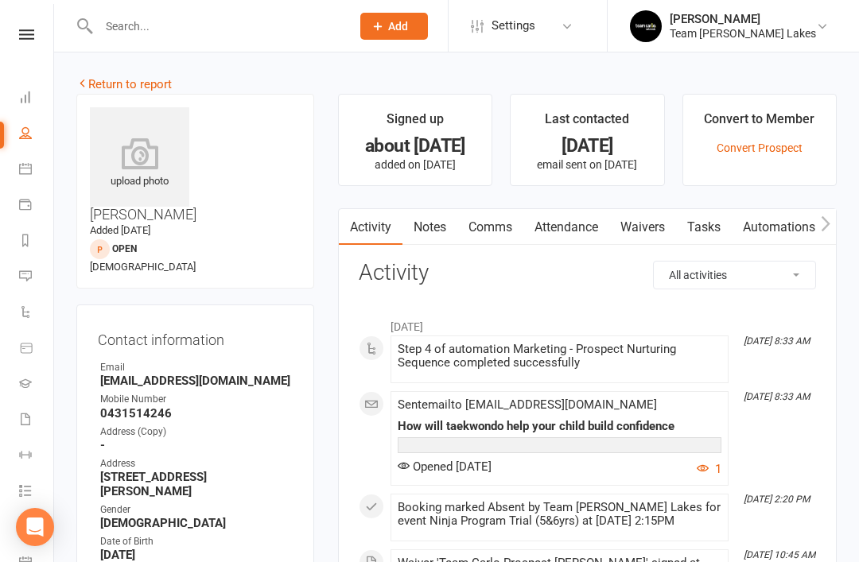
click at [427, 225] on link "Notes" at bounding box center [429, 227] width 55 height 37
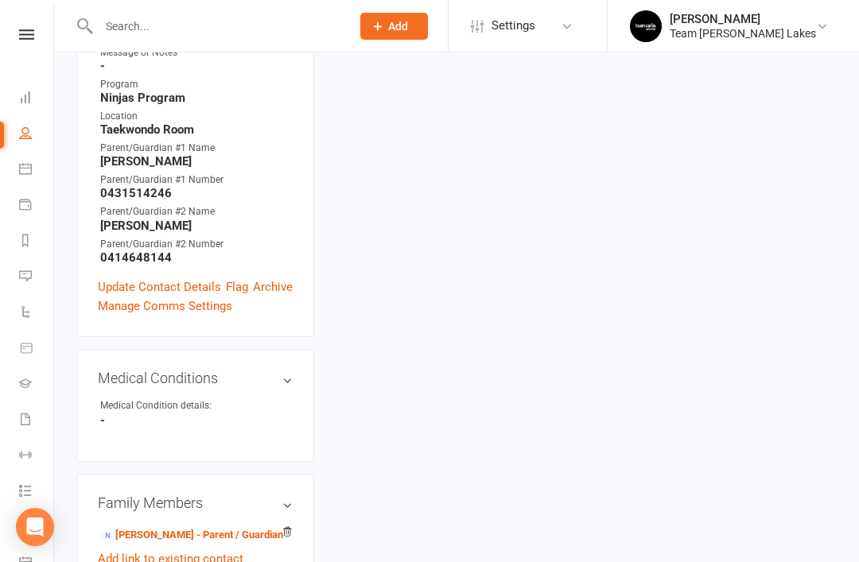
scroll to position [546, 0]
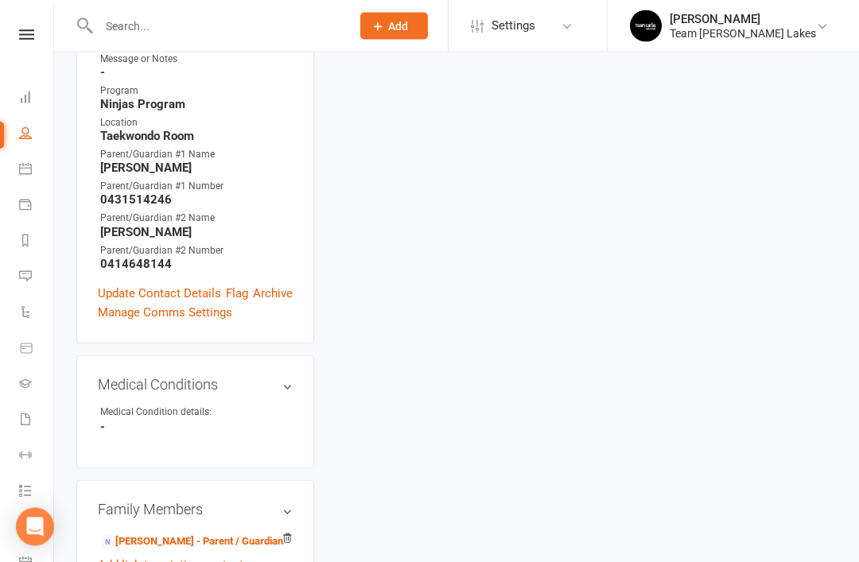
click at [165, 285] on link "Update Contact Details" at bounding box center [159, 294] width 123 height 19
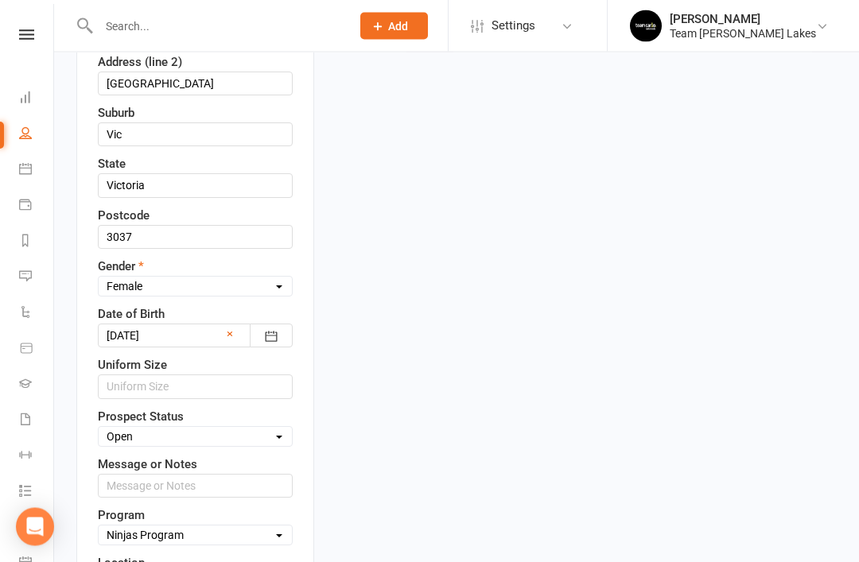
click at [258, 429] on select "Select Open Closed Website Lead Term Follow Up Waiting List Re-Target Funnel 1s…" at bounding box center [195, 437] width 193 height 17
select select "Re-Target Funnel"
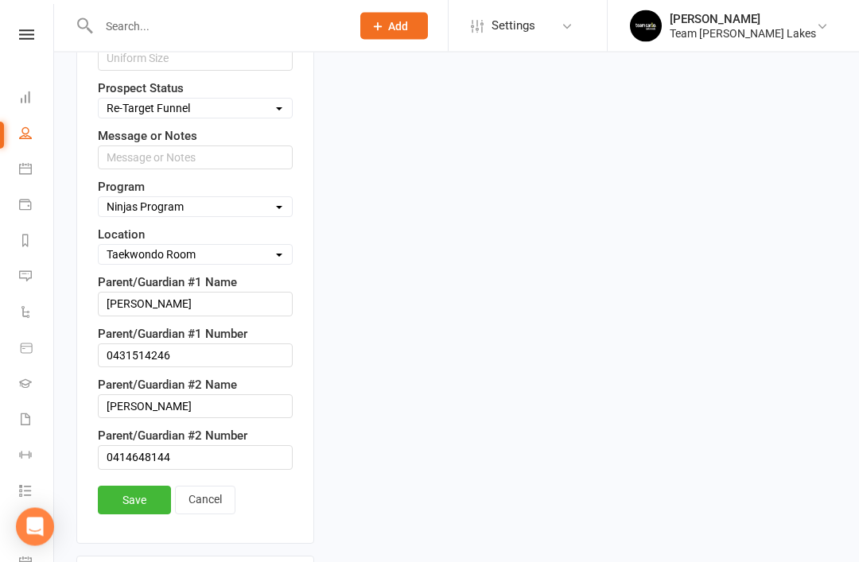
scroll to position [936, 0]
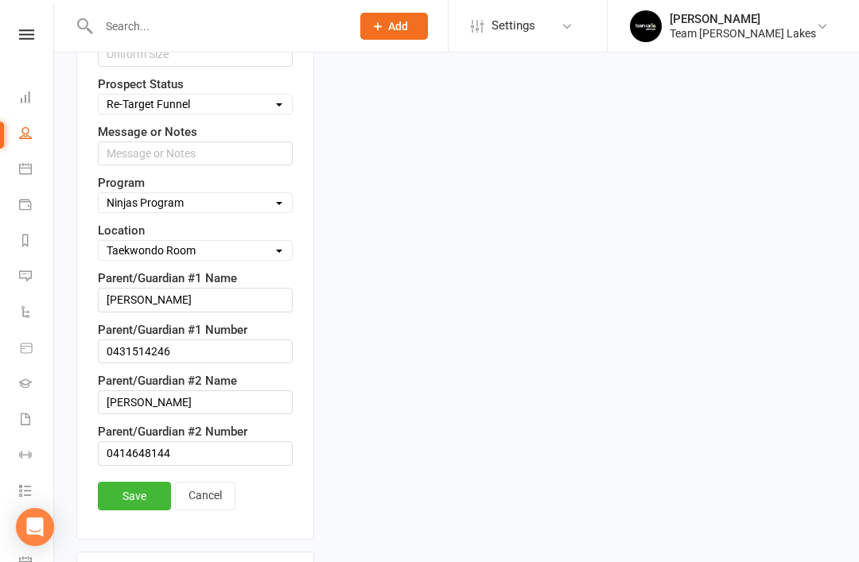
click at [137, 482] on link "Save" at bounding box center [134, 496] width 73 height 29
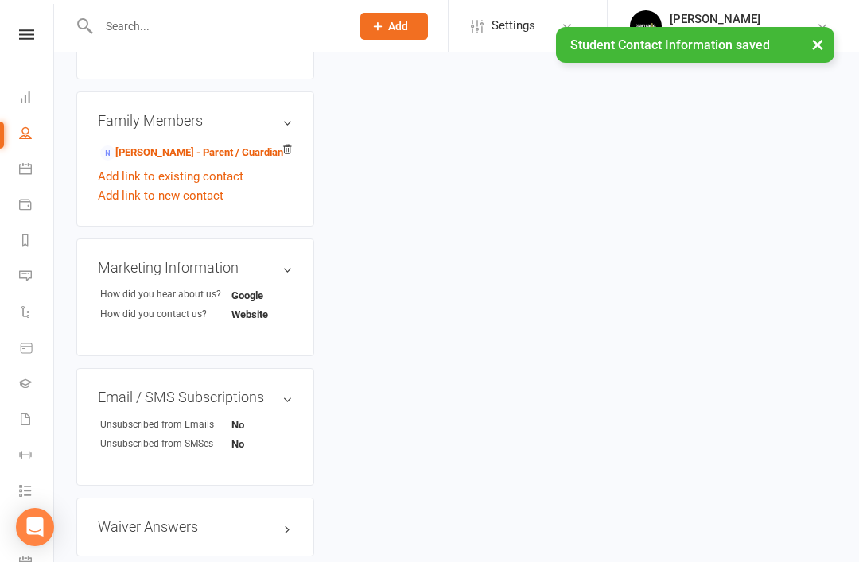
scroll to position [1001, 0]
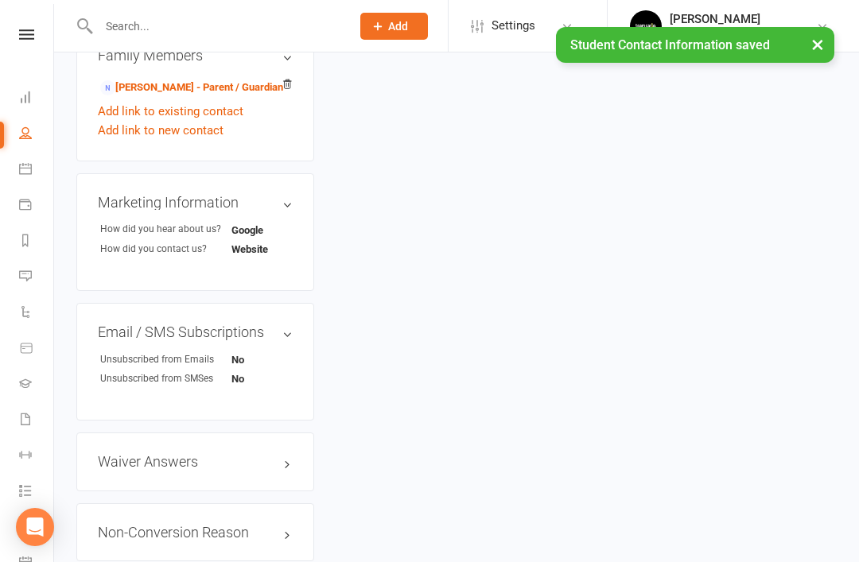
click at [0, 0] on link "edit" at bounding box center [0, 0] width 0 height 0
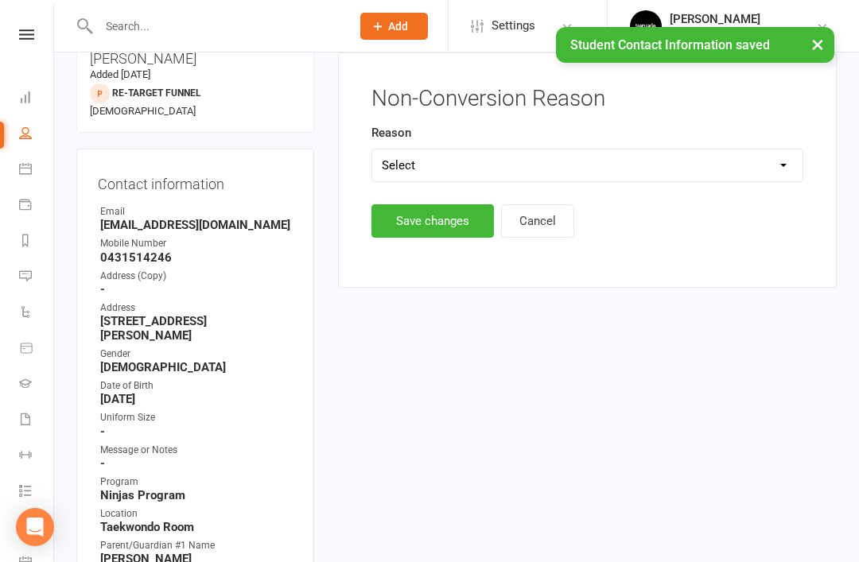
scroll to position [128, 0]
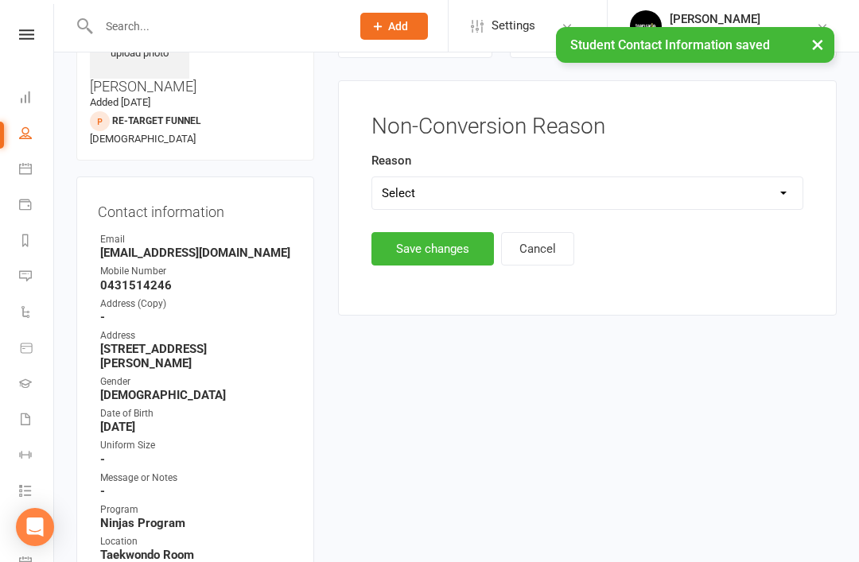
click at [622, 201] on select "Select Timetable Financial Location Not TC Fit No Response DNA Trial" at bounding box center [587, 193] width 430 height 32
select select "DNA Trial"
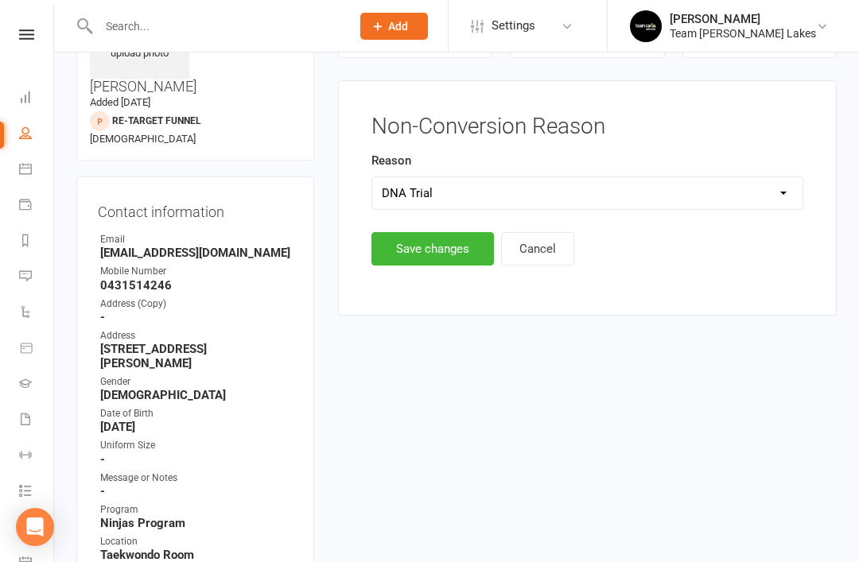
click at [445, 245] on button "Save changes" at bounding box center [432, 248] width 122 height 33
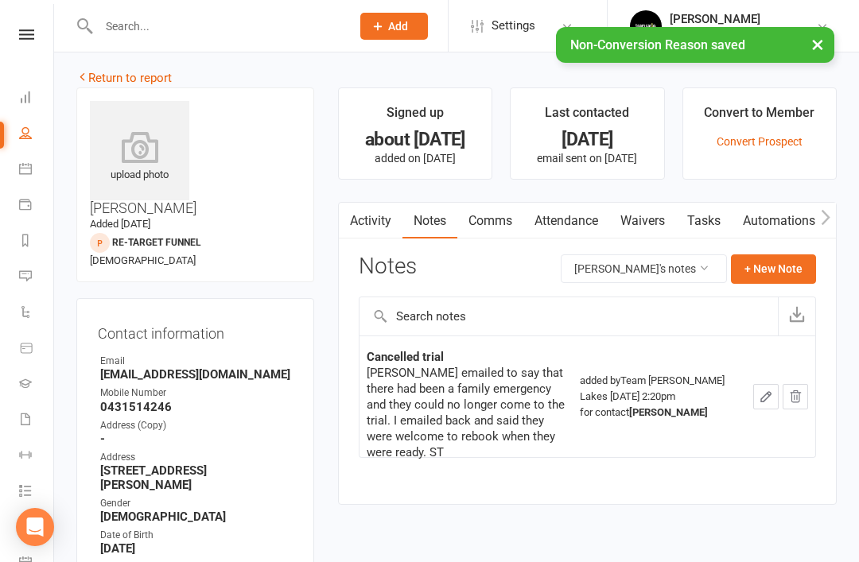
scroll to position [0, 0]
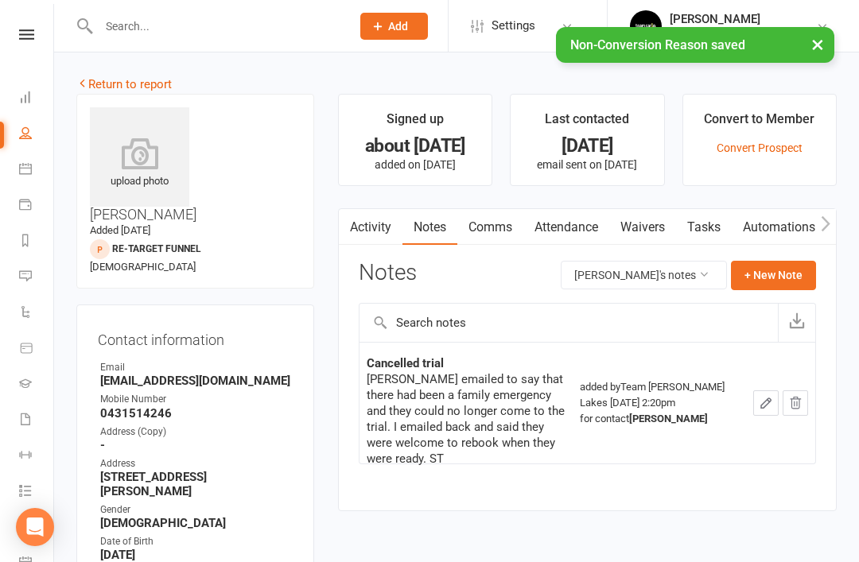
click at [107, 85] on link "Return to report" at bounding box center [123, 84] width 95 height 14
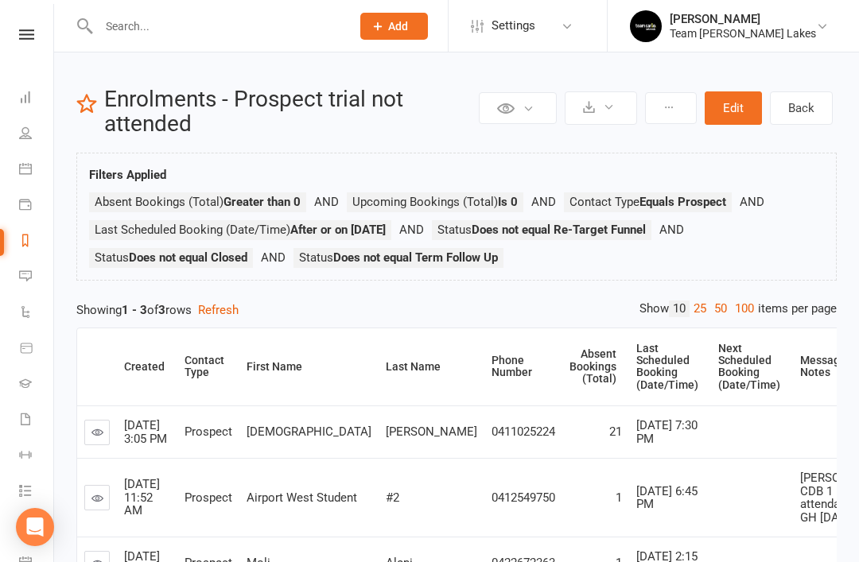
click at [29, 247] on link "Reports" at bounding box center [37, 242] width 36 height 36
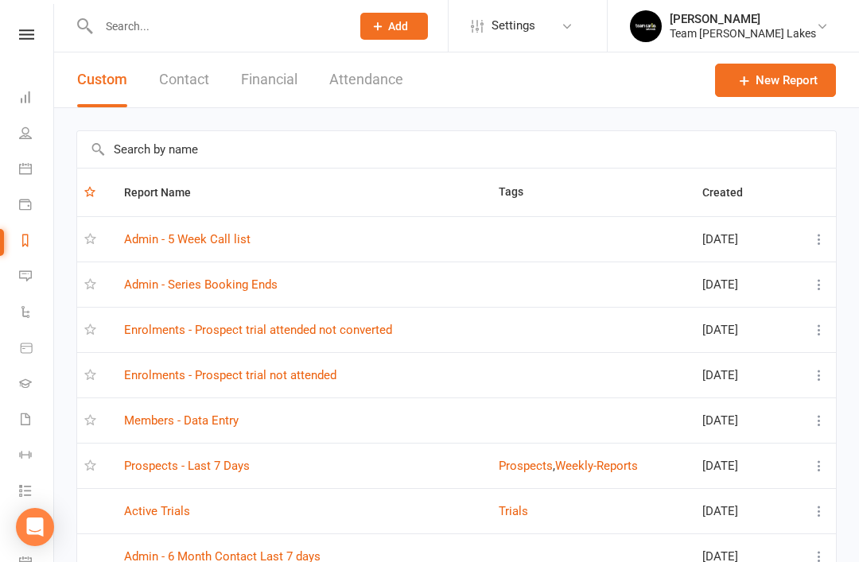
click at [340, 332] on link "Enrolments - Prospect trial attended not converted" at bounding box center [258, 330] width 268 height 14
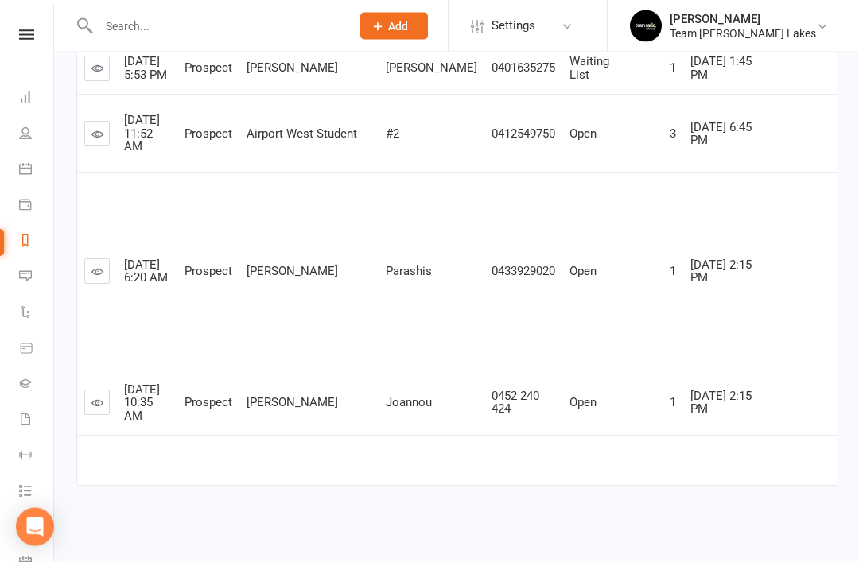
scroll to position [1111, 0]
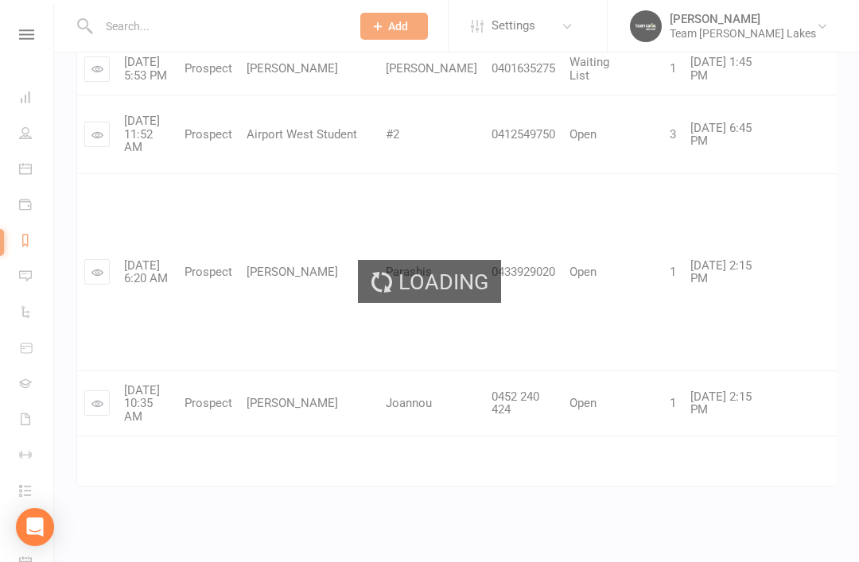
scroll to position [279, 0]
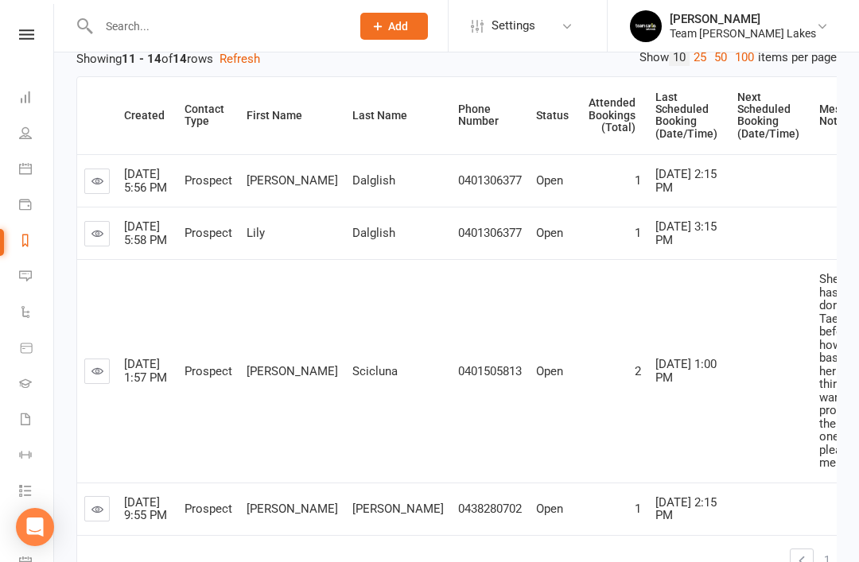
click at [99, 183] on icon at bounding box center [97, 181] width 12 height 12
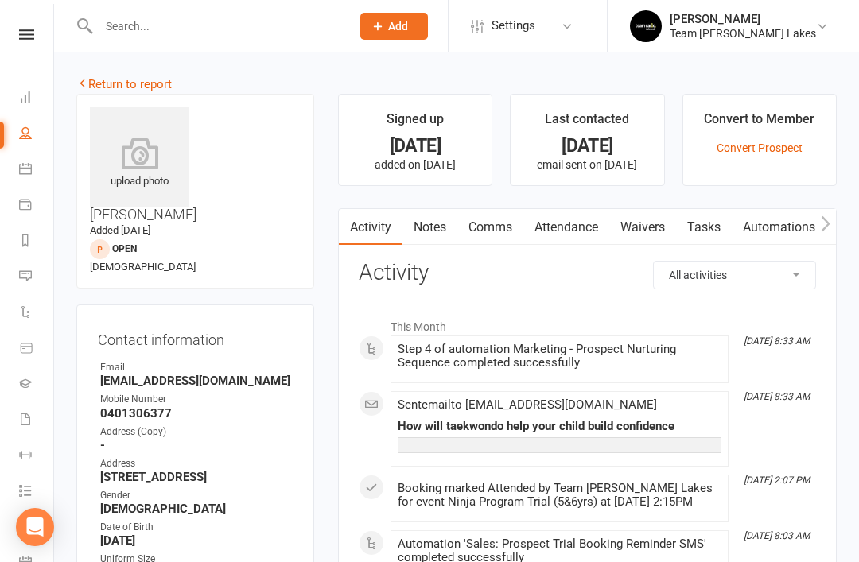
click at [433, 220] on link "Notes" at bounding box center [429, 227] width 55 height 37
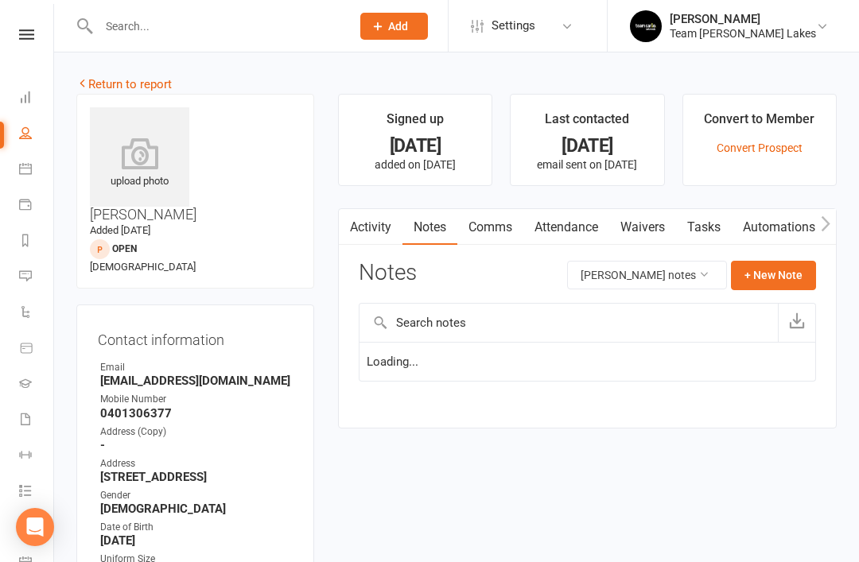
scroll to position [51, 0]
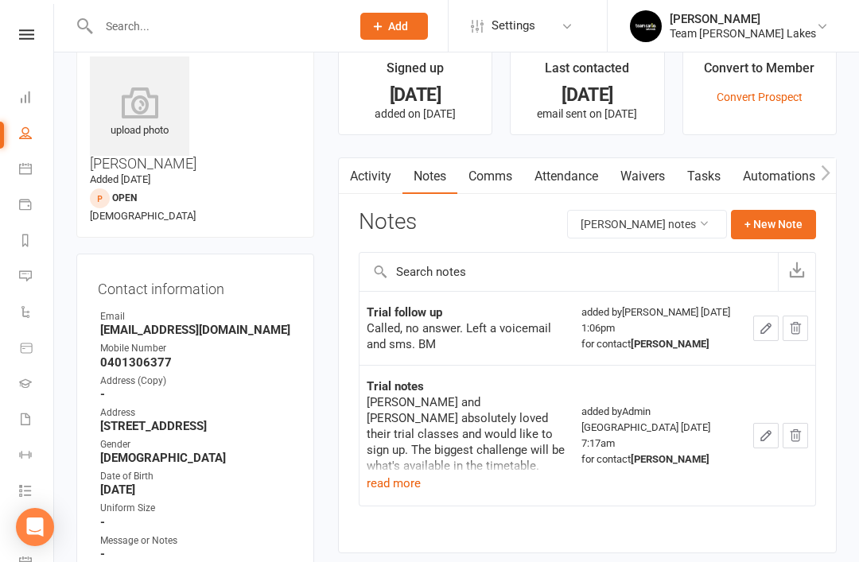
click at [398, 480] on button "read more" at bounding box center [394, 483] width 54 height 19
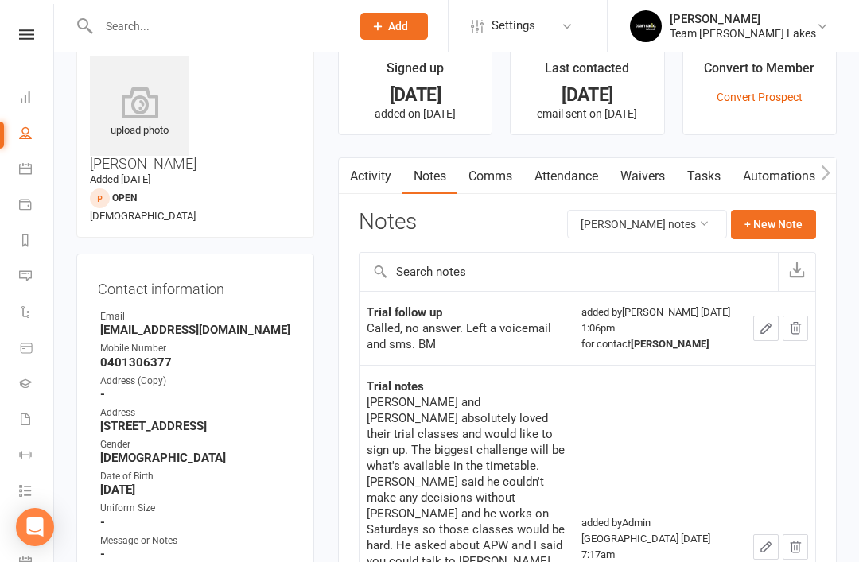
click at [385, 173] on link "Activity" at bounding box center [371, 176] width 64 height 37
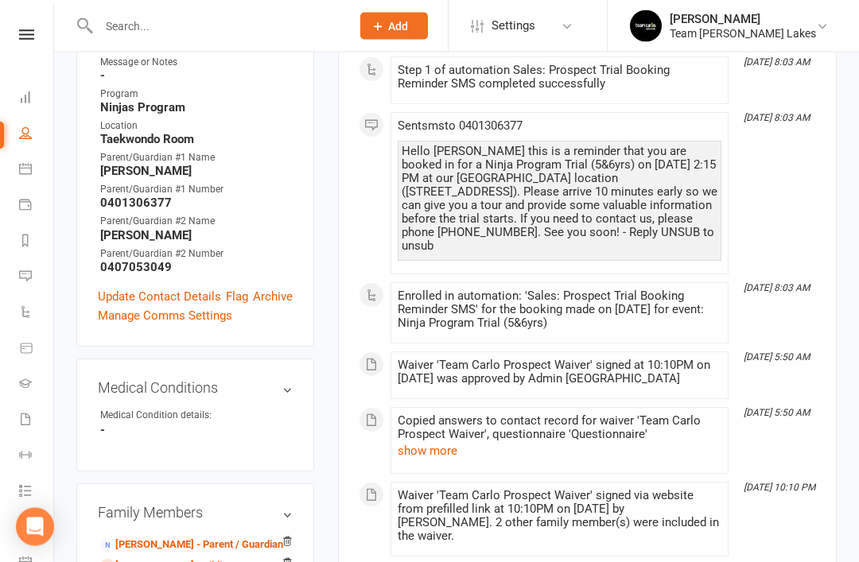
scroll to position [540, 0]
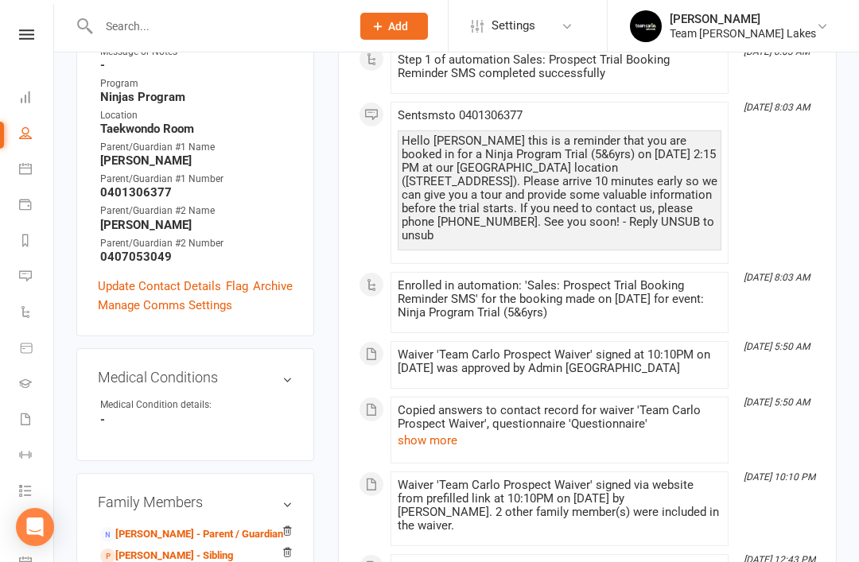
click at [196, 526] on link "Meaghan Dalglish - Parent / Guardian" at bounding box center [191, 534] width 183 height 17
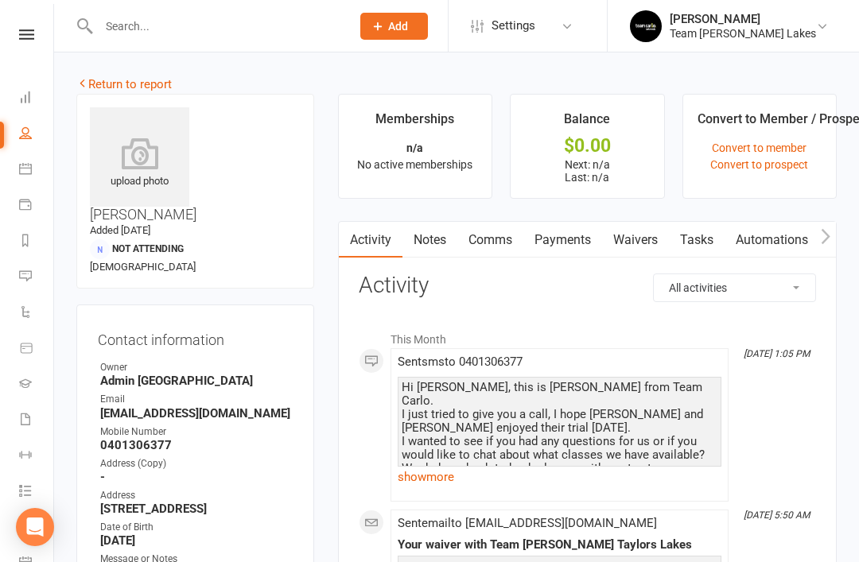
click at [427, 476] on link "show more" at bounding box center [560, 477] width 324 height 22
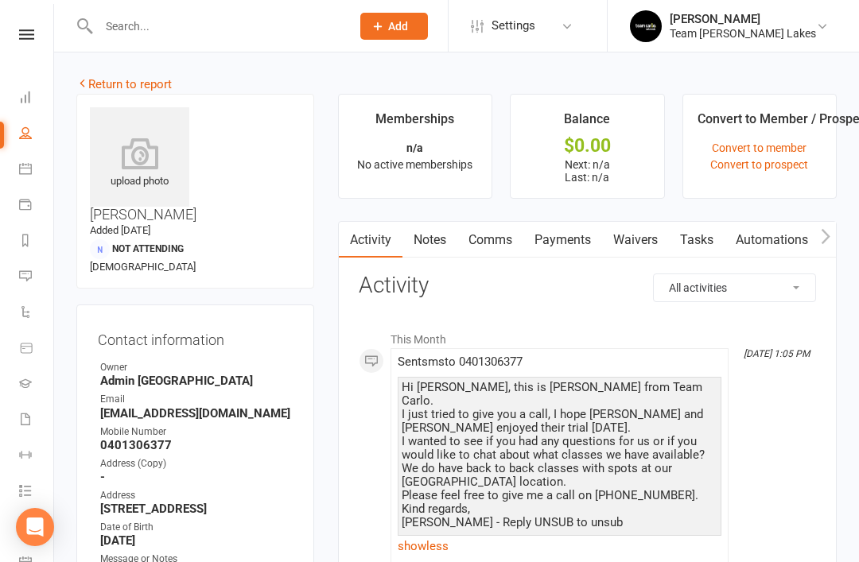
click at [111, 80] on link "Return to report" at bounding box center [123, 84] width 95 height 14
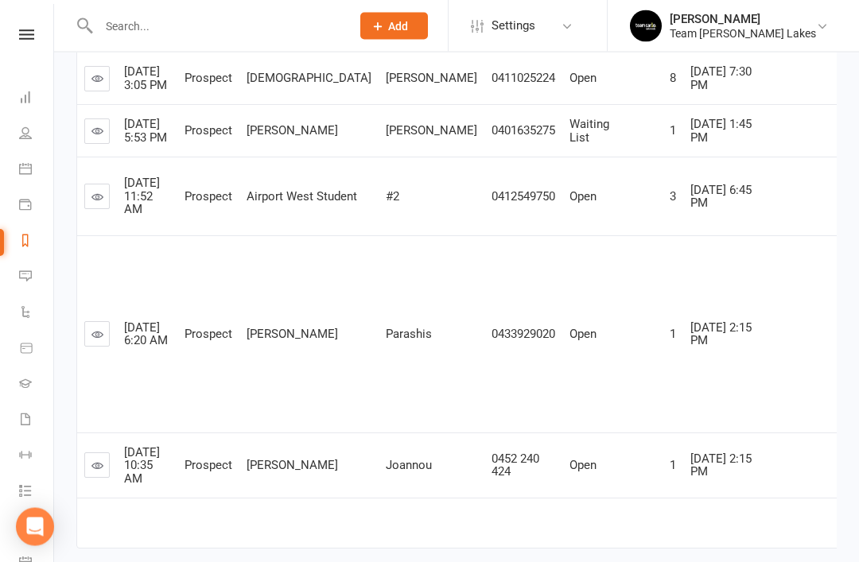
scroll to position [1111, 0]
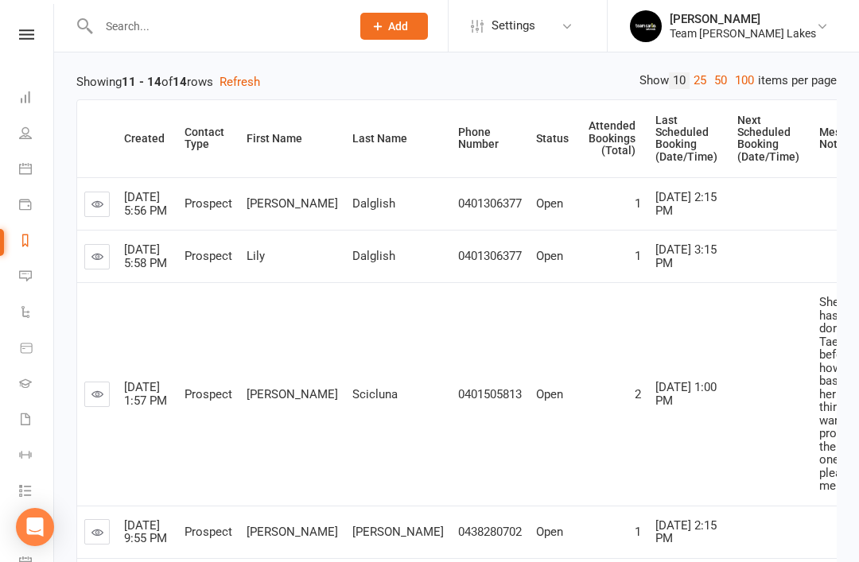
scroll to position [243, 0]
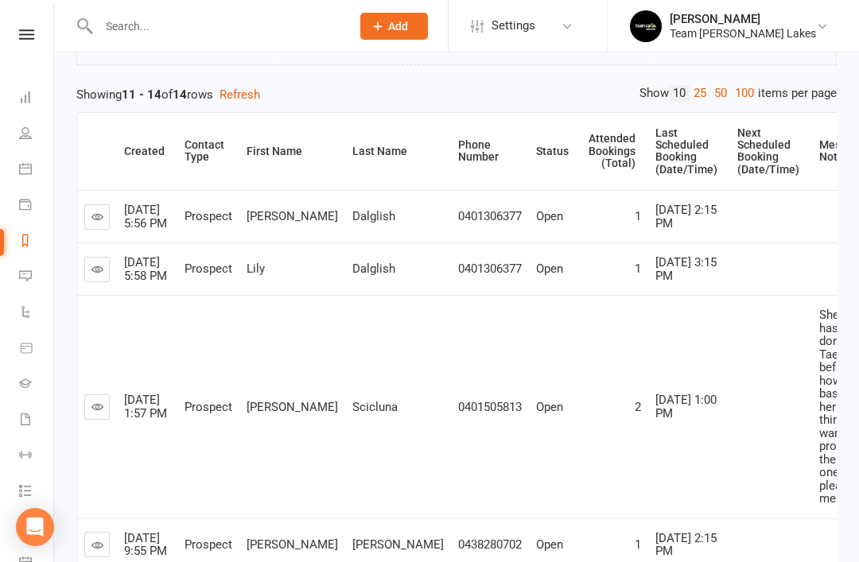
click at [102, 401] on icon at bounding box center [97, 407] width 12 height 12
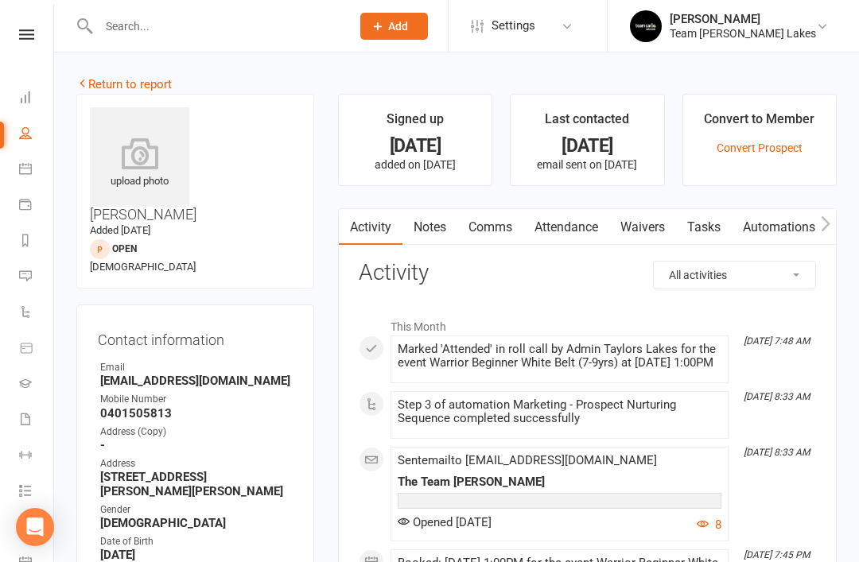
click at [421, 231] on link "Notes" at bounding box center [429, 227] width 55 height 37
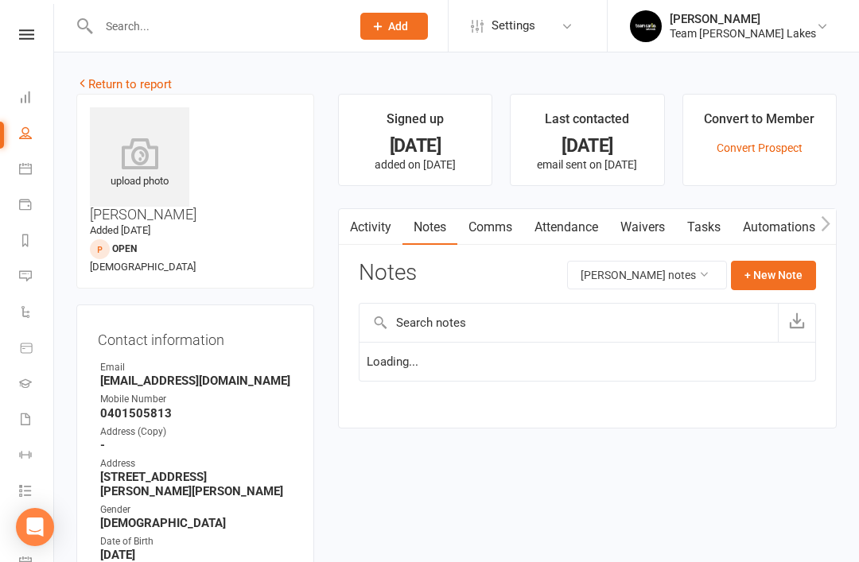
scroll to position [51, 0]
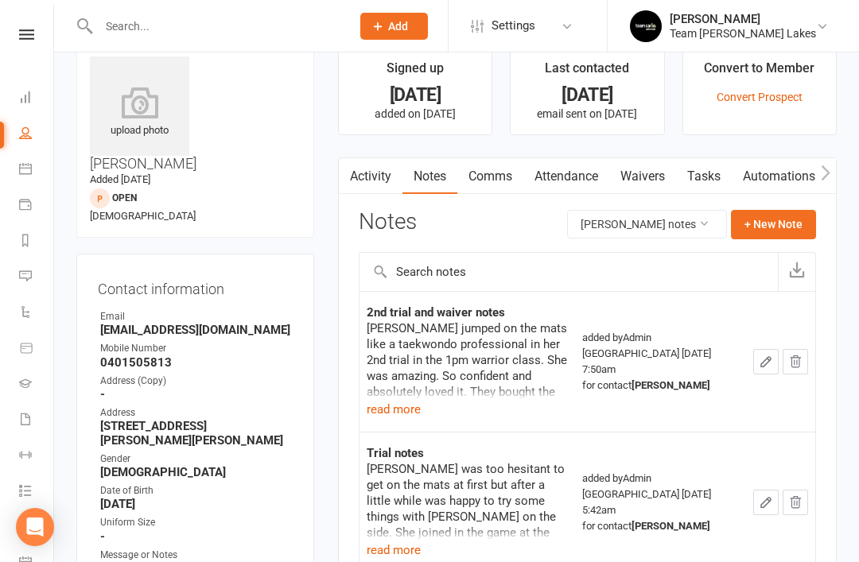
click at [397, 414] on button "read more" at bounding box center [394, 409] width 54 height 19
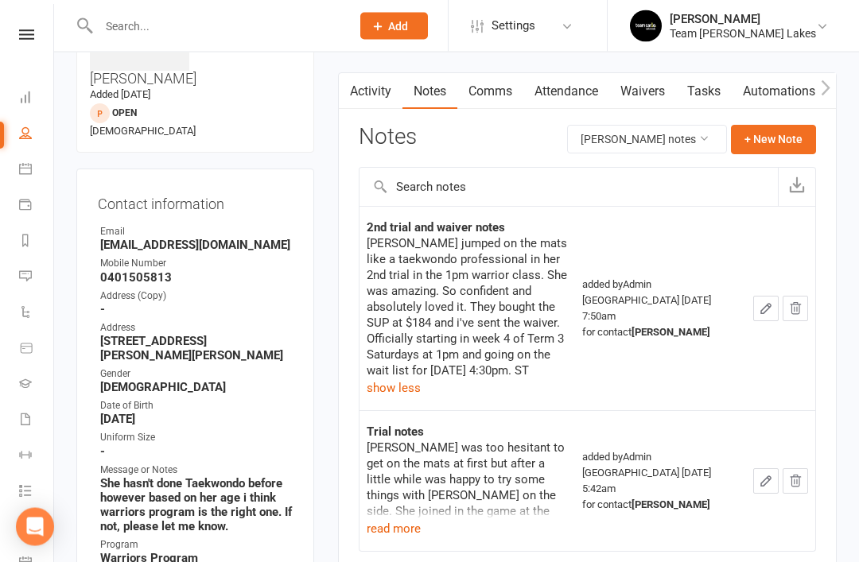
scroll to position [151, 0]
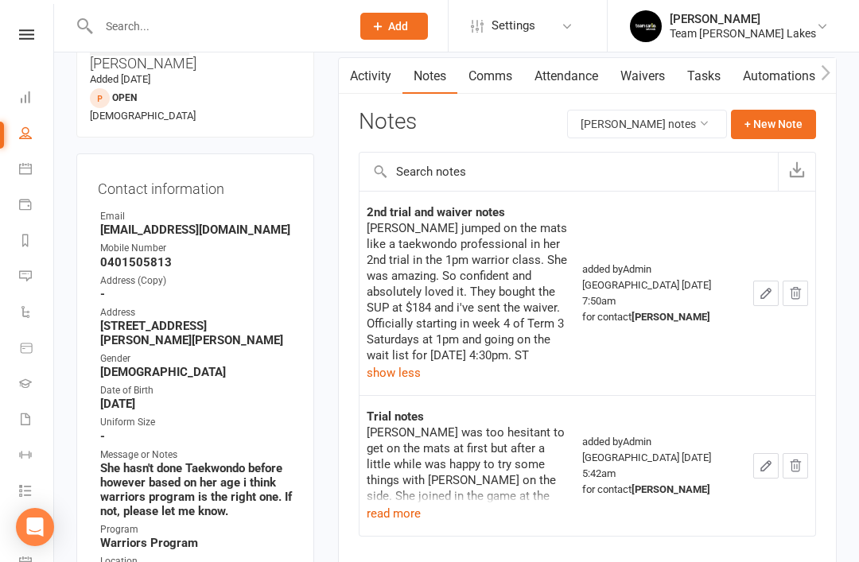
click at [387, 504] on button "read more" at bounding box center [394, 513] width 54 height 19
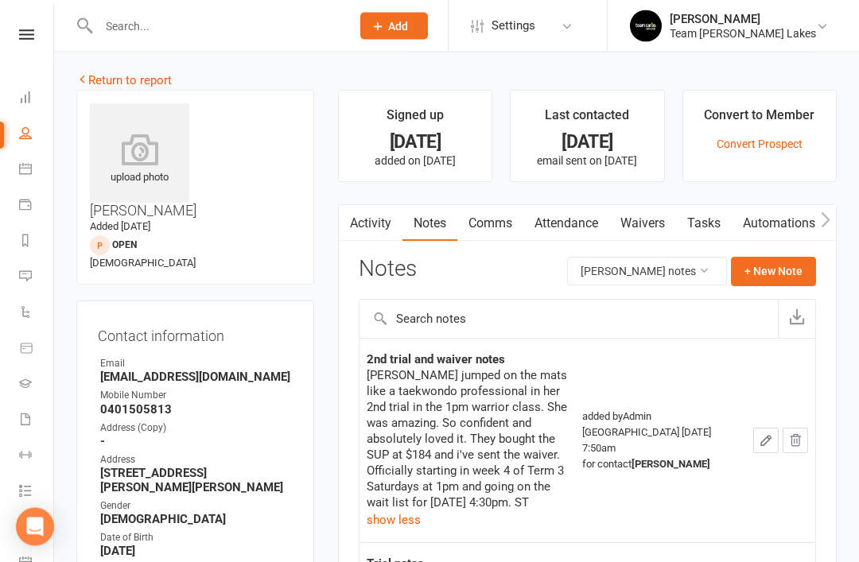
scroll to position [0, 0]
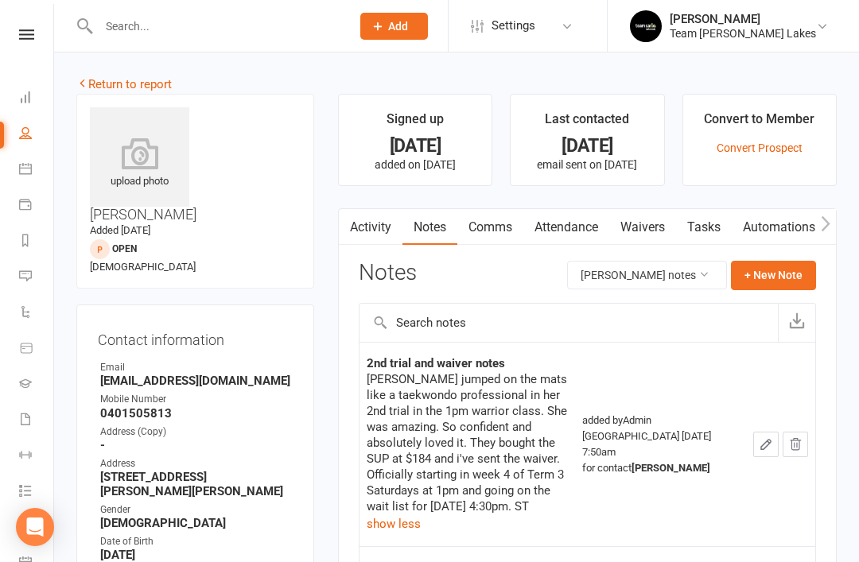
click at [88, 80] on link "Return to report" at bounding box center [123, 84] width 95 height 14
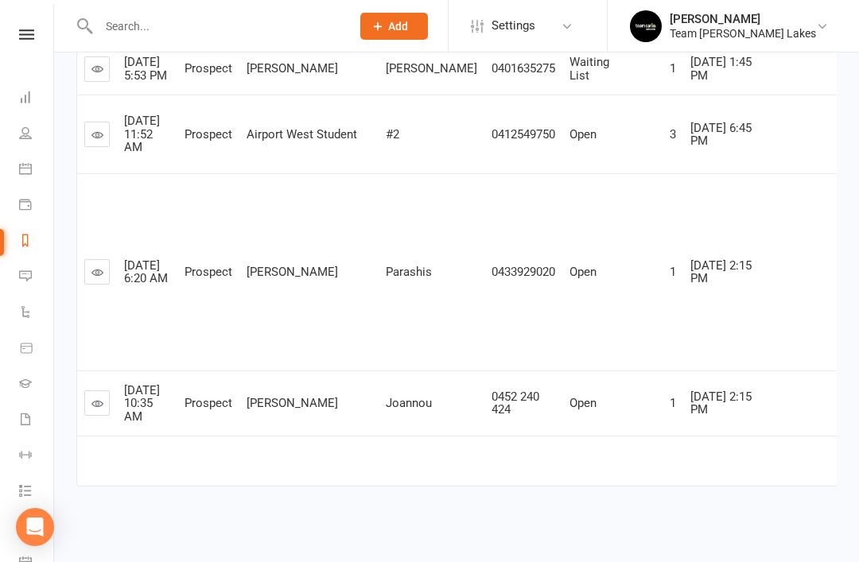
scroll to position [1111, 0]
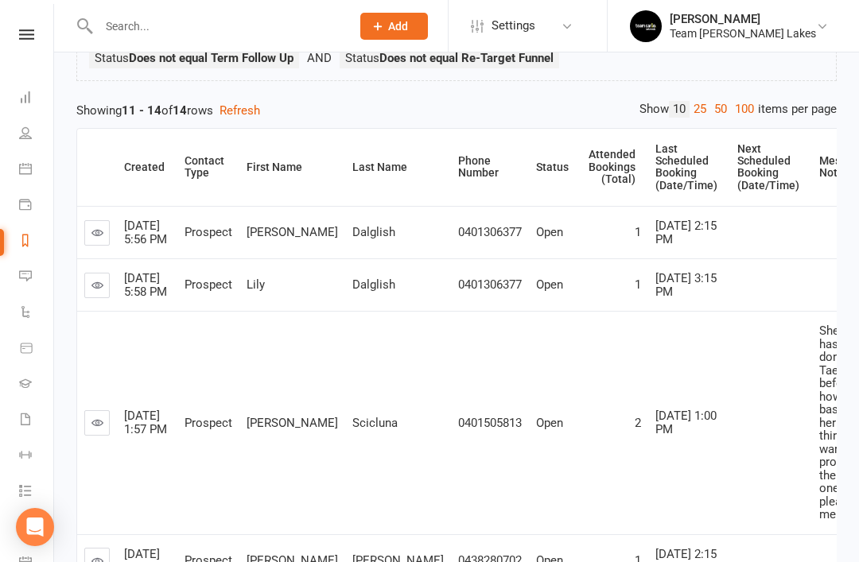
scroll to position [225, 0]
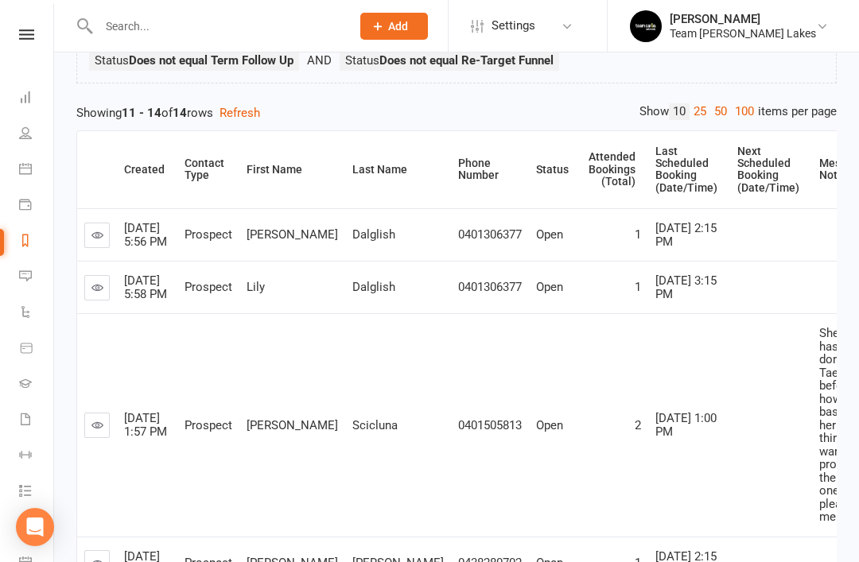
click at [91, 301] on link at bounding box center [96, 287] width 25 height 25
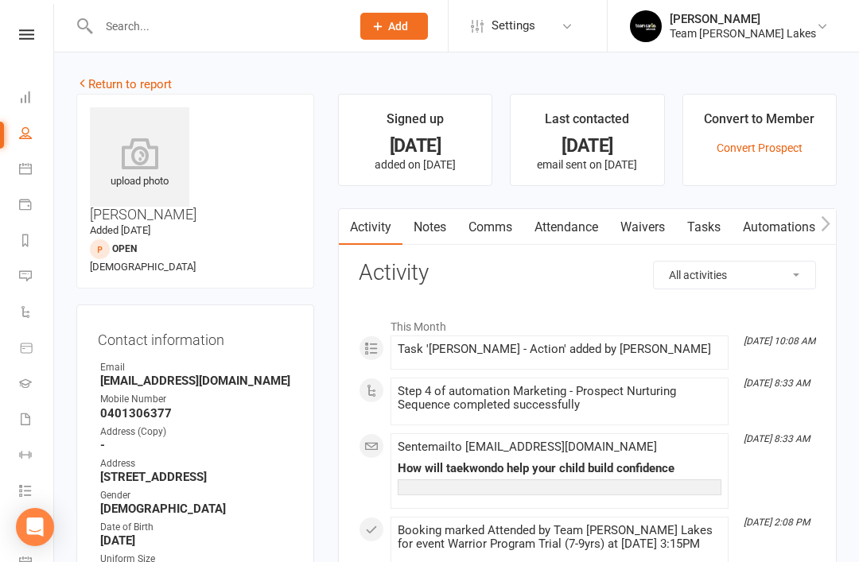
click at [710, 232] on link "Tasks" at bounding box center [704, 227] width 56 height 37
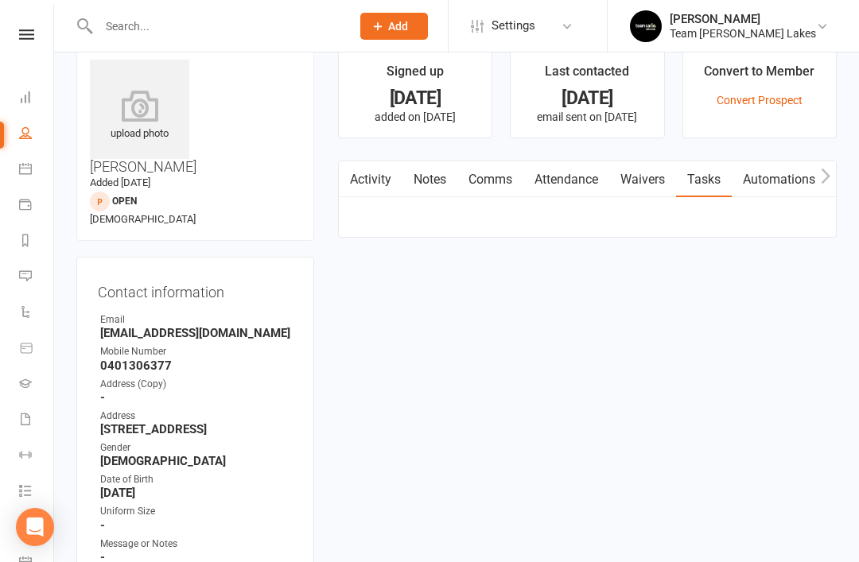
scroll to position [51, 0]
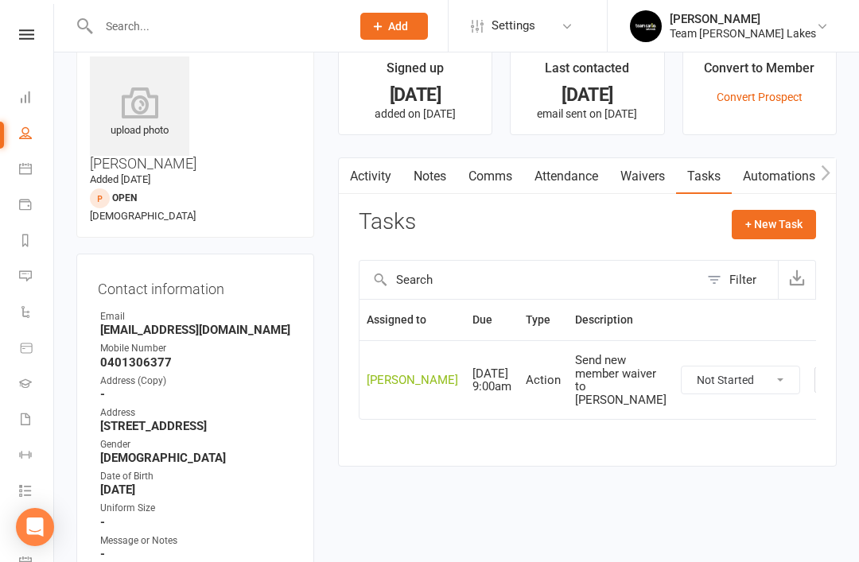
click at [375, 177] on link "Activity" at bounding box center [371, 176] width 64 height 37
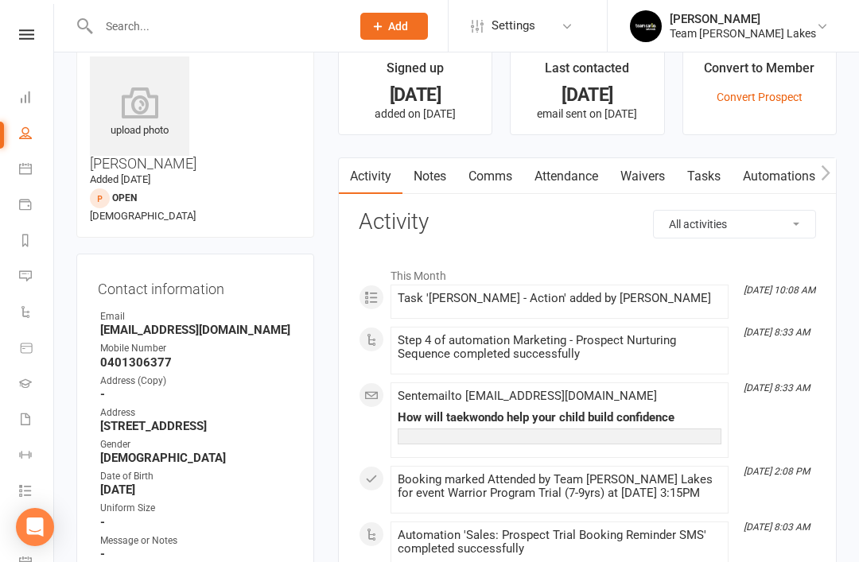
click at [454, 177] on link "Notes" at bounding box center [429, 176] width 55 height 37
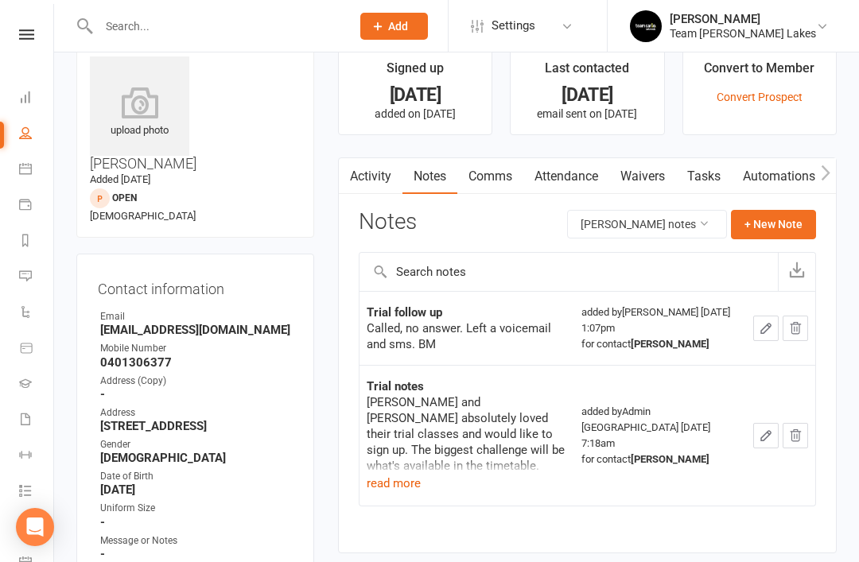
click at [776, 231] on button "+ New Note" at bounding box center [773, 224] width 85 height 29
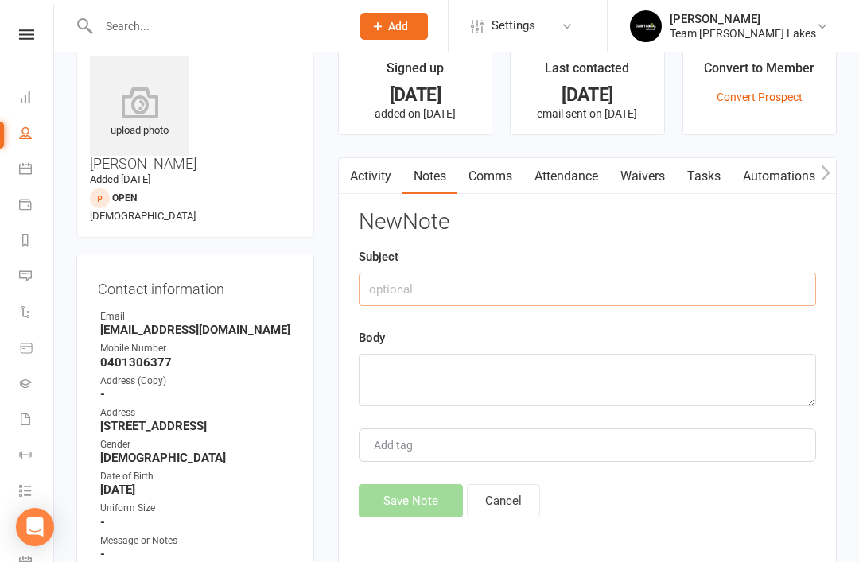
click at [545, 300] on input "text" at bounding box center [587, 289] width 457 height 33
type input "Trial follow up #2"
click at [442, 387] on textarea at bounding box center [587, 380] width 457 height 52
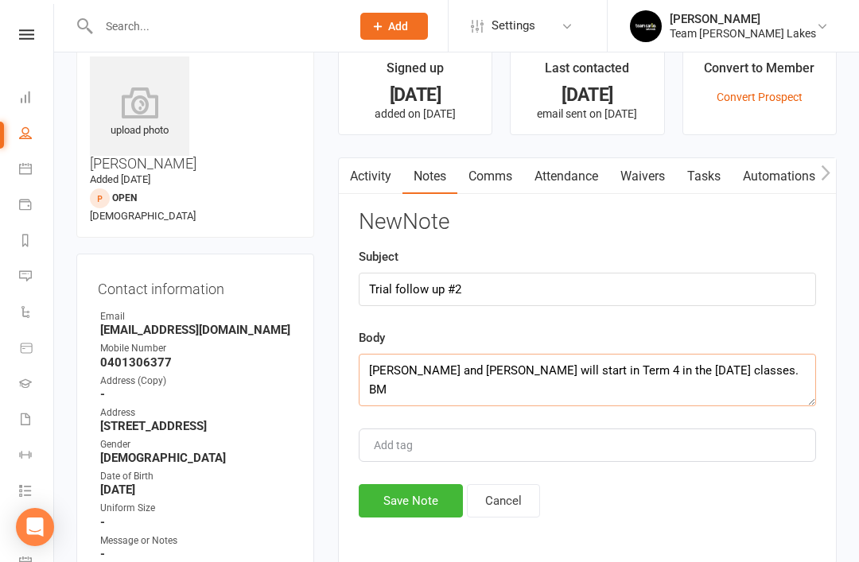
type textarea "Lily and Quinn will start in Term 4 in the Saturday classes. BM"
click at [413, 496] on button "Save Note" at bounding box center [411, 500] width 104 height 33
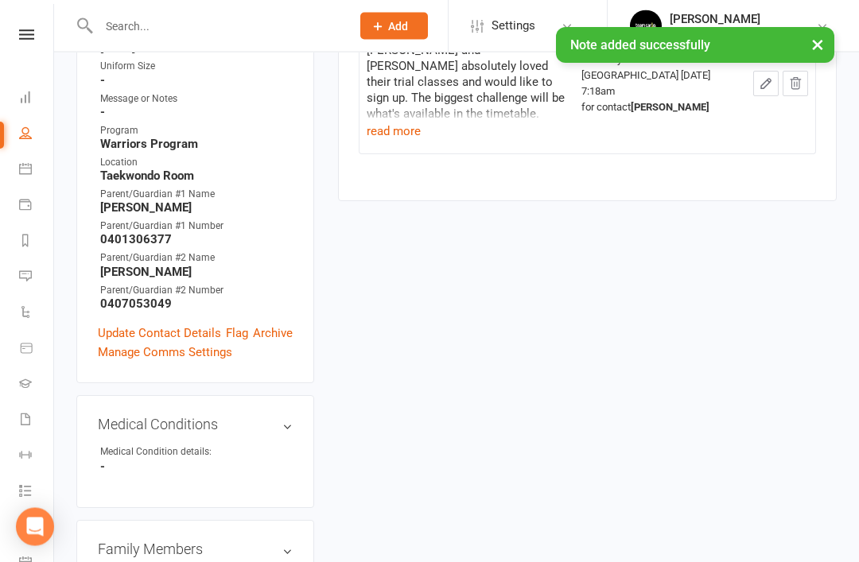
scroll to position [493, 0]
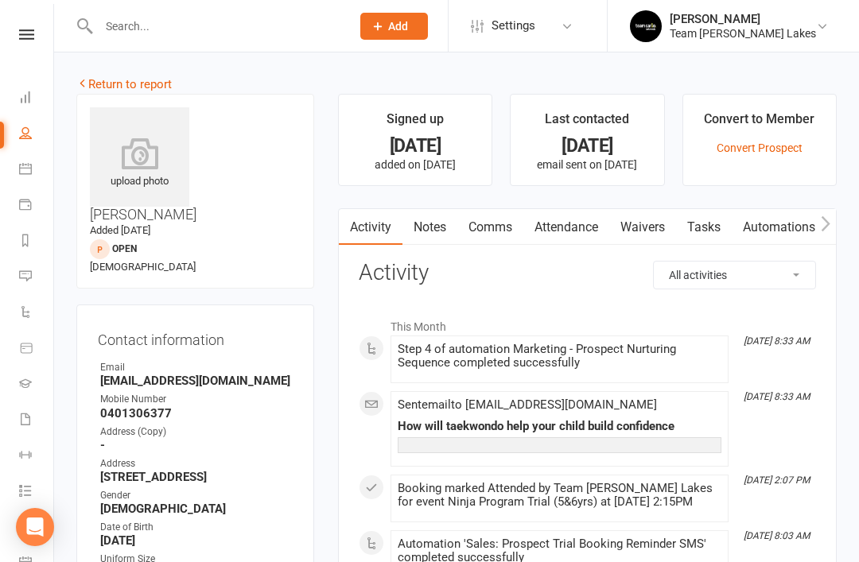
click at [436, 231] on link "Notes" at bounding box center [429, 227] width 55 height 37
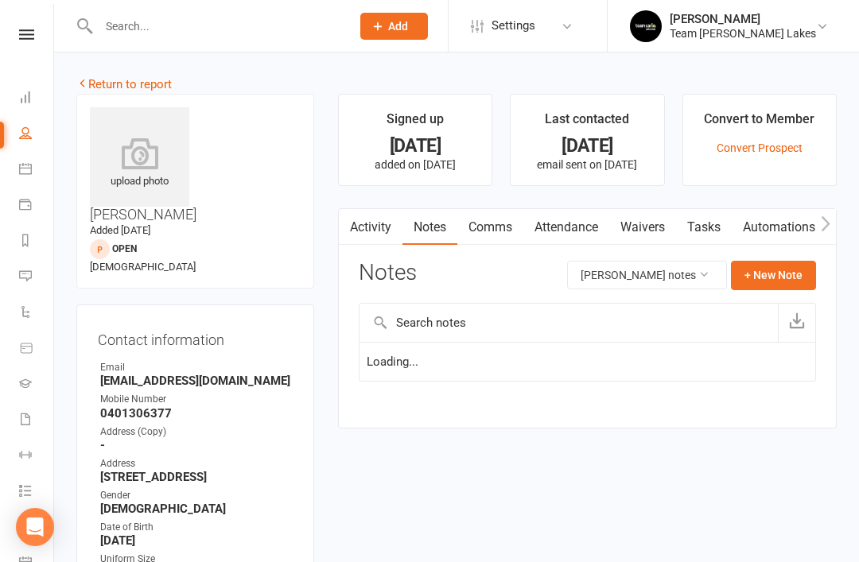
scroll to position [51, 0]
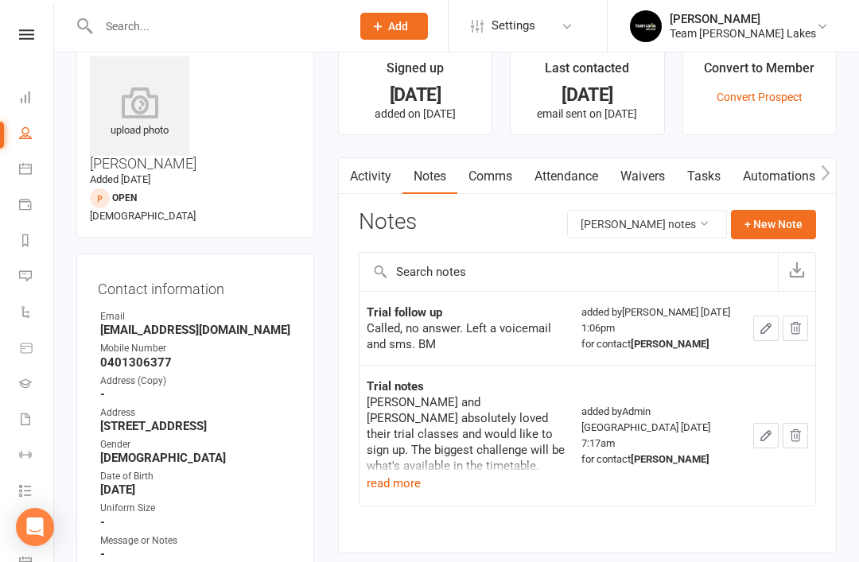
click at [775, 229] on button "+ New Note" at bounding box center [773, 224] width 85 height 29
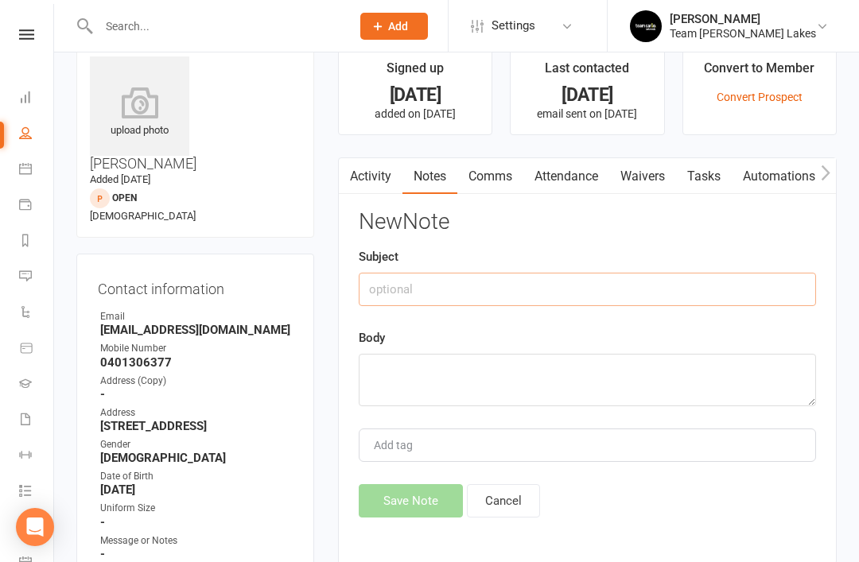
click at [530, 300] on input "text" at bounding box center [587, 289] width 457 height 33
type input "Trial follow up #2"
click at [432, 371] on textarea at bounding box center [587, 380] width 457 height 52
paste textarea "Lily and Quinn will start in Term 4 in the Saturday classes. BM"
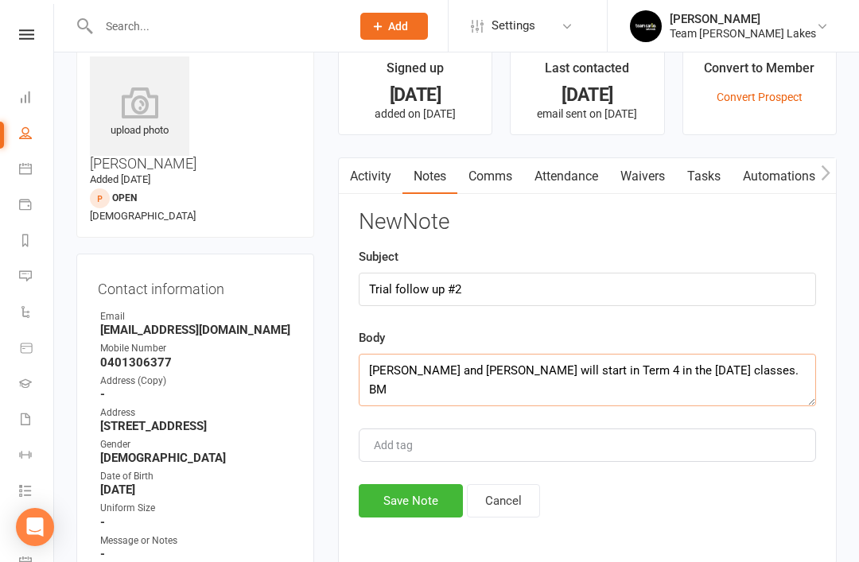
type textarea "Lily and Quinn will start in Term 4 in the Saturday classes. BM"
click at [414, 495] on button "Save Note" at bounding box center [411, 500] width 104 height 33
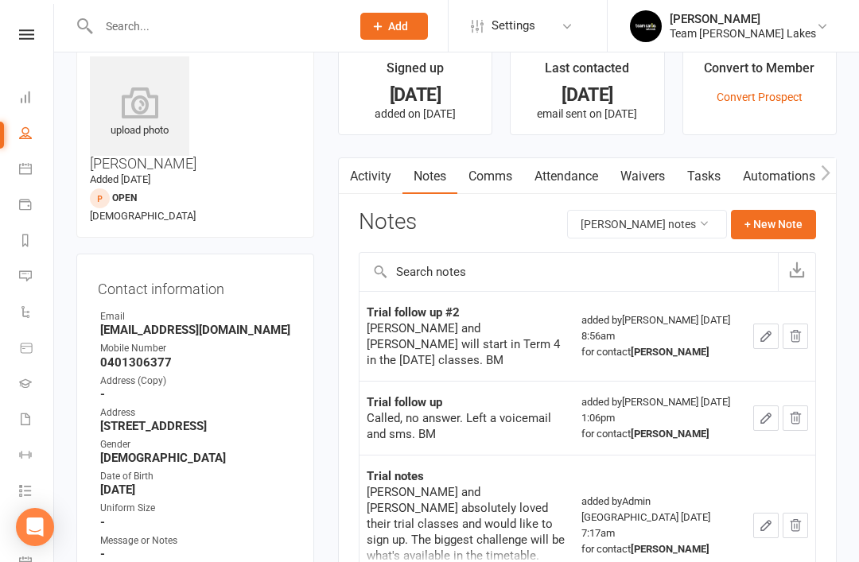
click at [30, 243] on icon at bounding box center [25, 240] width 13 height 13
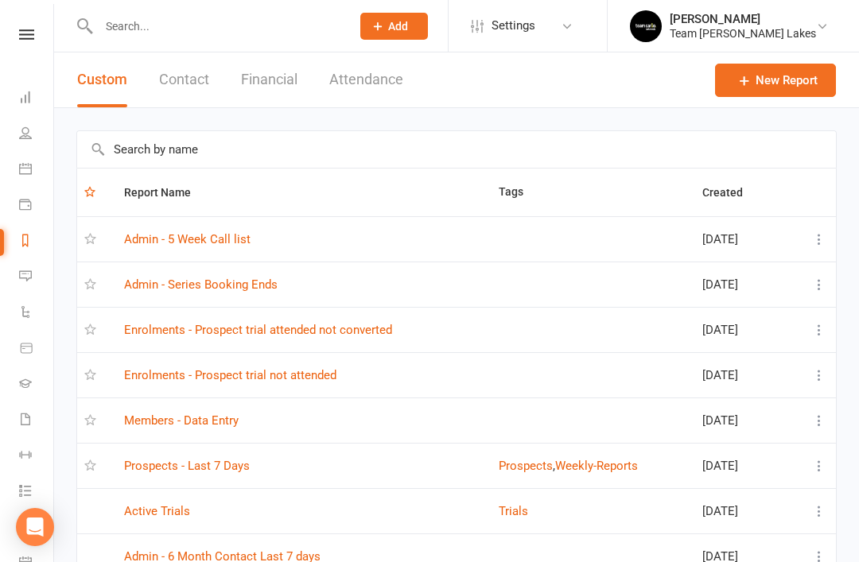
click at [350, 330] on link "Enrolments - Prospect trial attended not converted" at bounding box center [258, 330] width 268 height 14
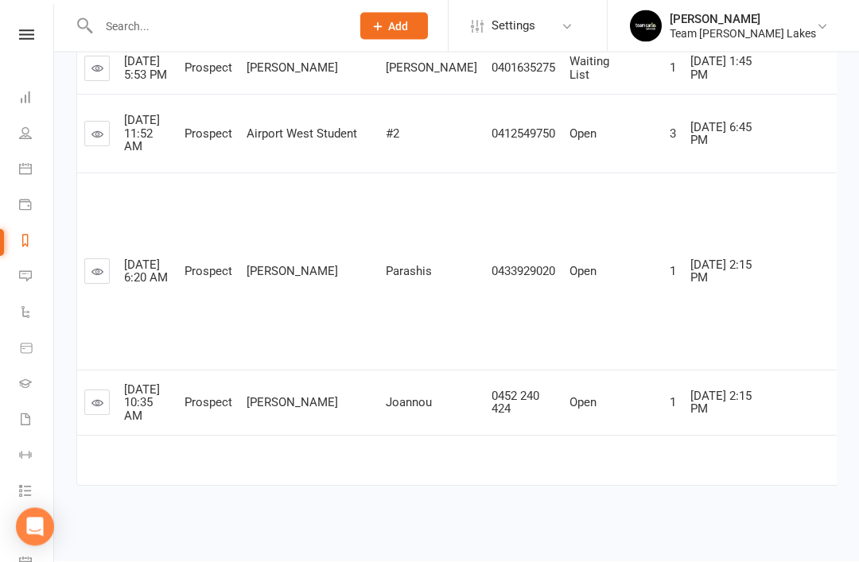
scroll to position [1111, 0]
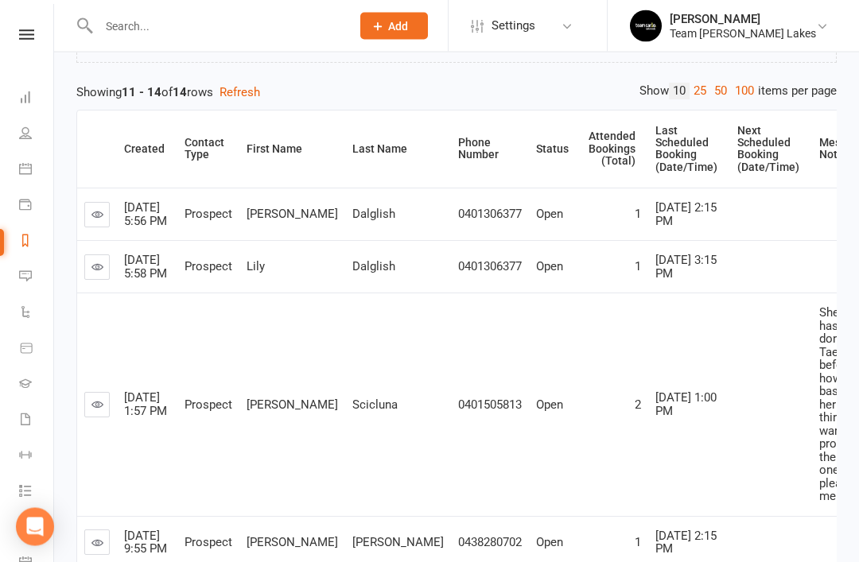
scroll to position [247, 0]
click at [97, 219] on icon at bounding box center [97, 214] width 12 height 12
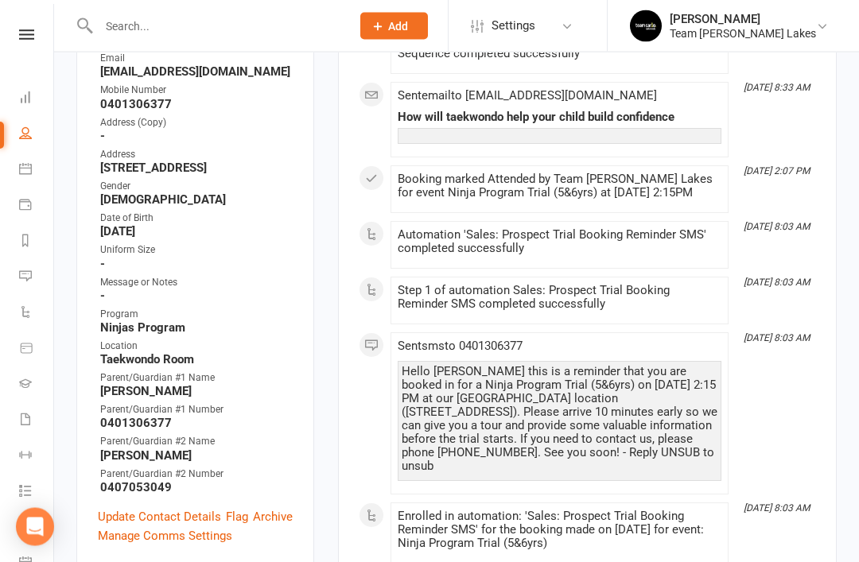
click at [168, 508] on link "Update Contact Details" at bounding box center [159, 517] width 123 height 19
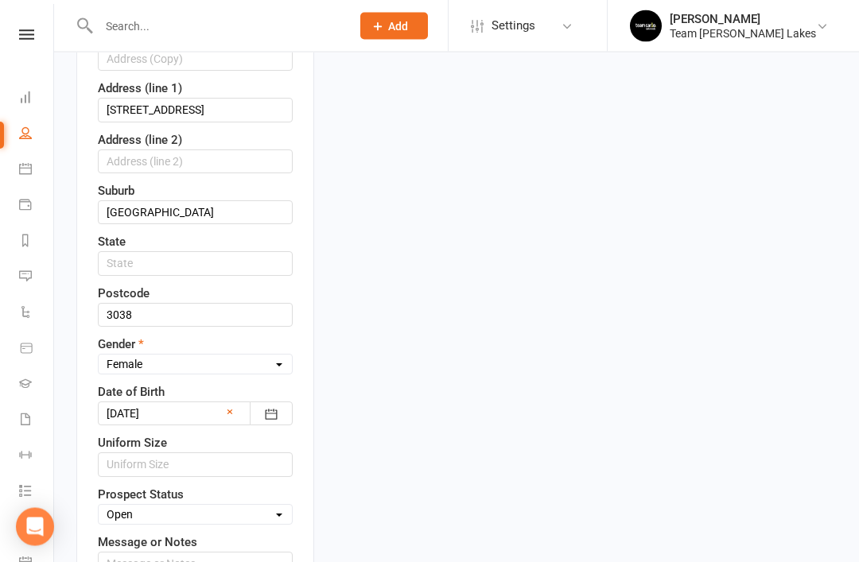
scroll to position [527, 0]
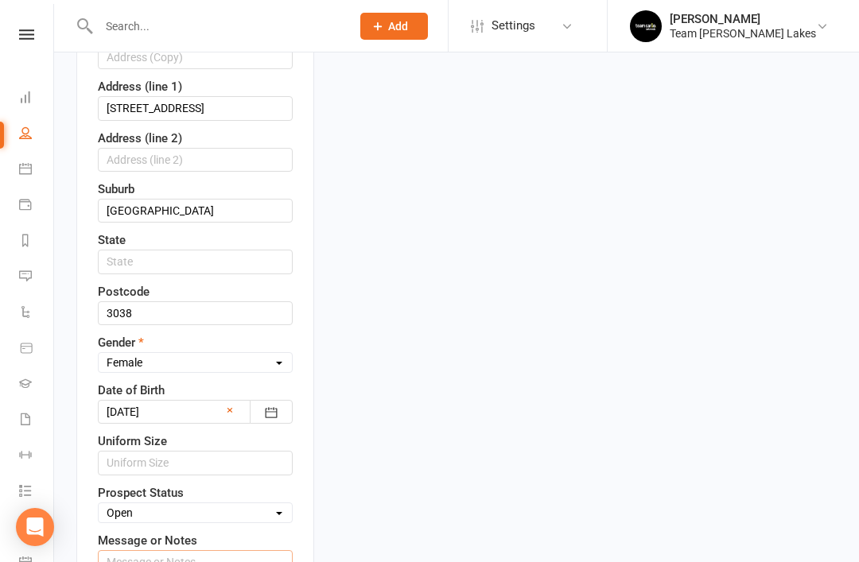
click at [186, 550] on input "text" at bounding box center [195, 562] width 195 height 24
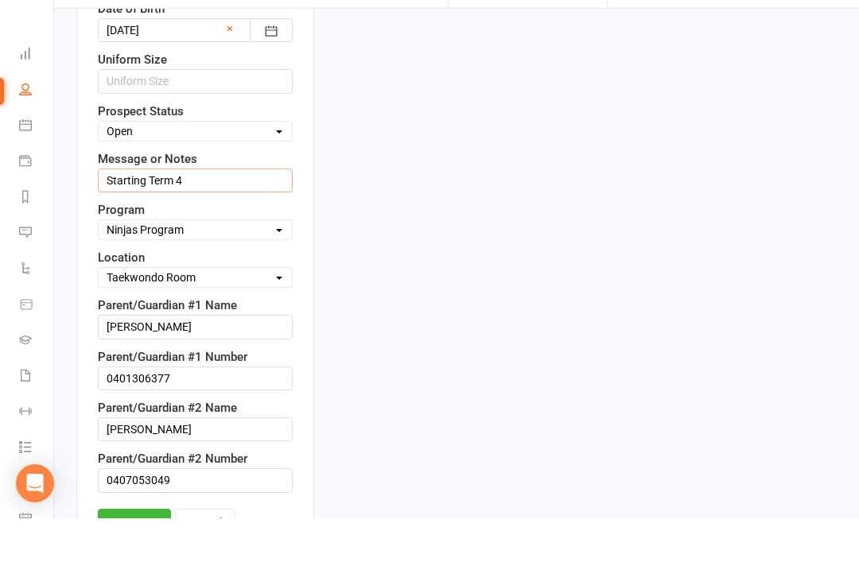
scroll to position [912, 0]
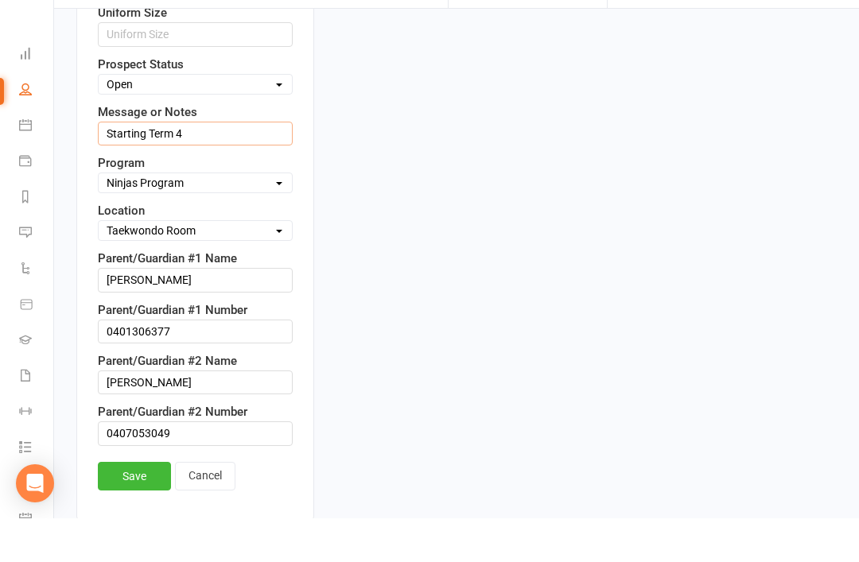
type input "Starting Term 4"
click at [139, 506] on link "Save" at bounding box center [134, 520] width 73 height 29
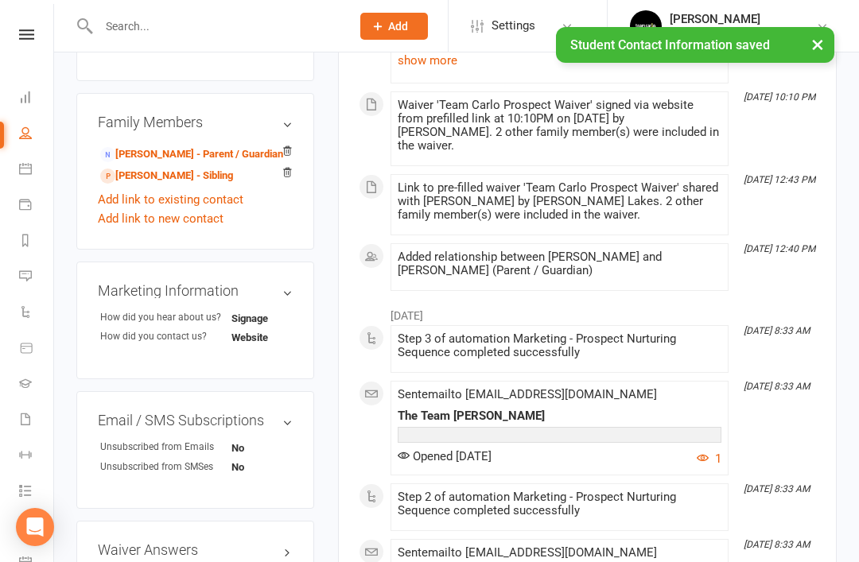
scroll to position [906, 0]
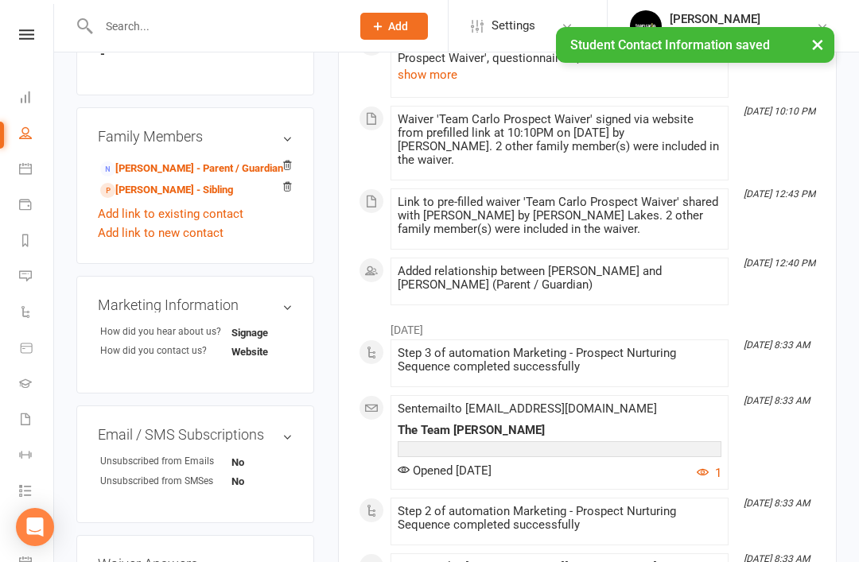
click at [170, 182] on link "Lily Dalglish - Sibling" at bounding box center [166, 190] width 133 height 17
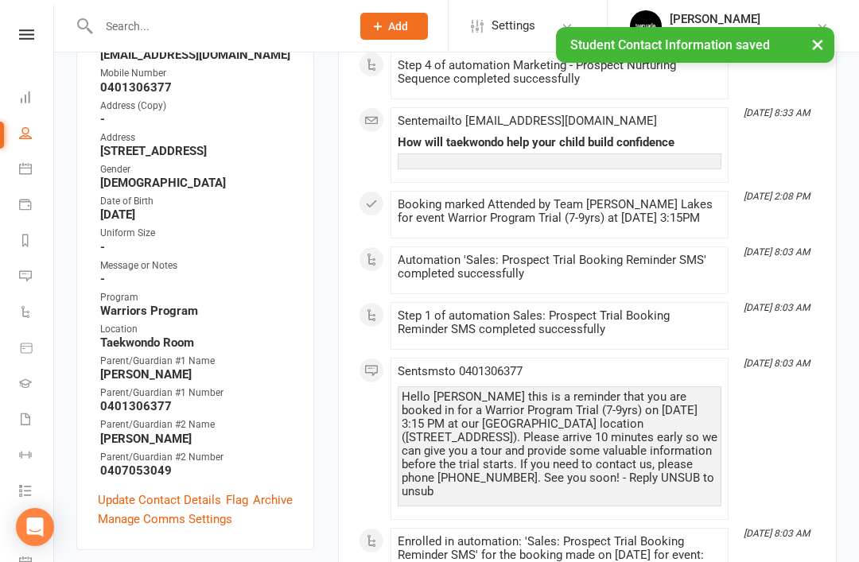
click at [180, 491] on link "Update Contact Details" at bounding box center [159, 500] width 123 height 19
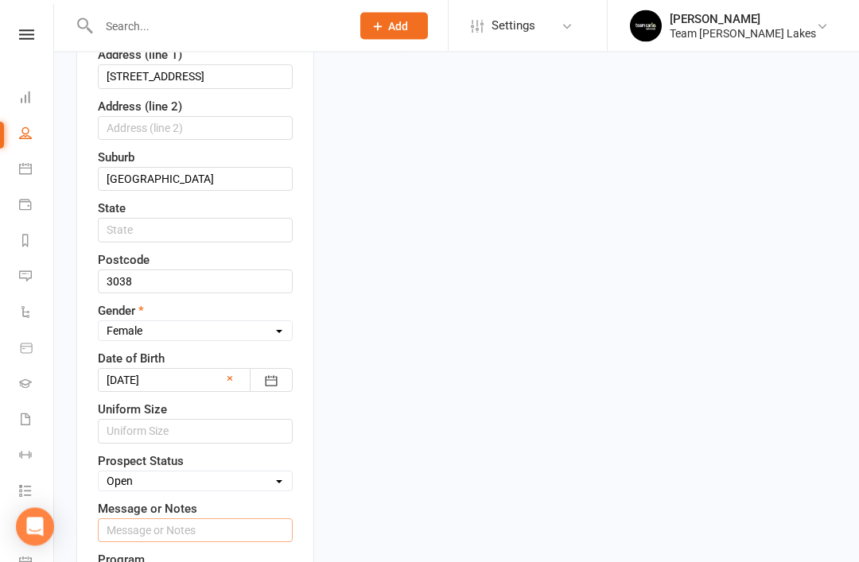
click at [210, 519] on input "text" at bounding box center [195, 531] width 195 height 24
paste input "Starting Term 4"
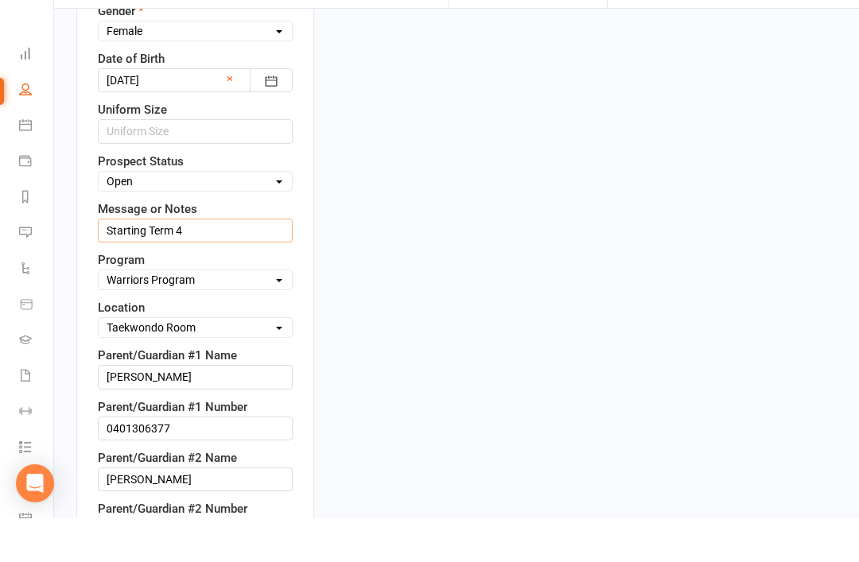
scroll to position [819, 0]
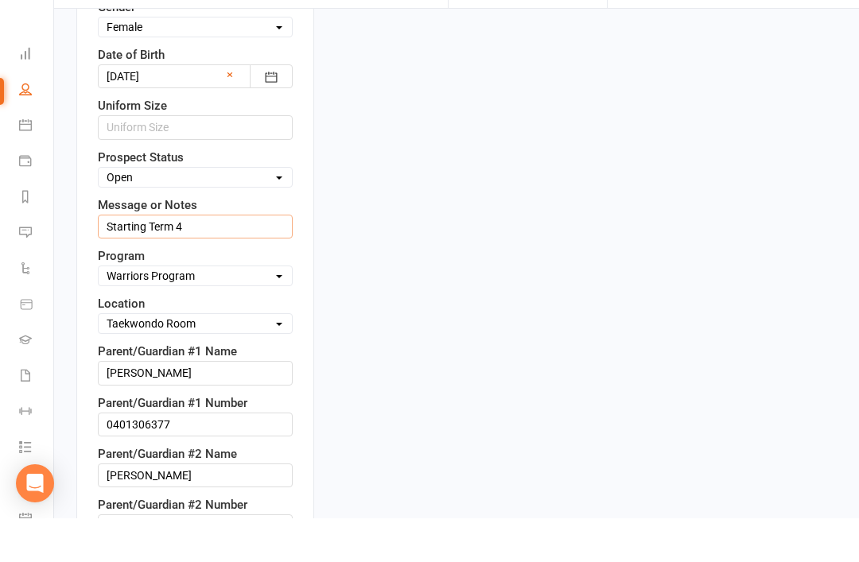
type input "Starting Term 4"
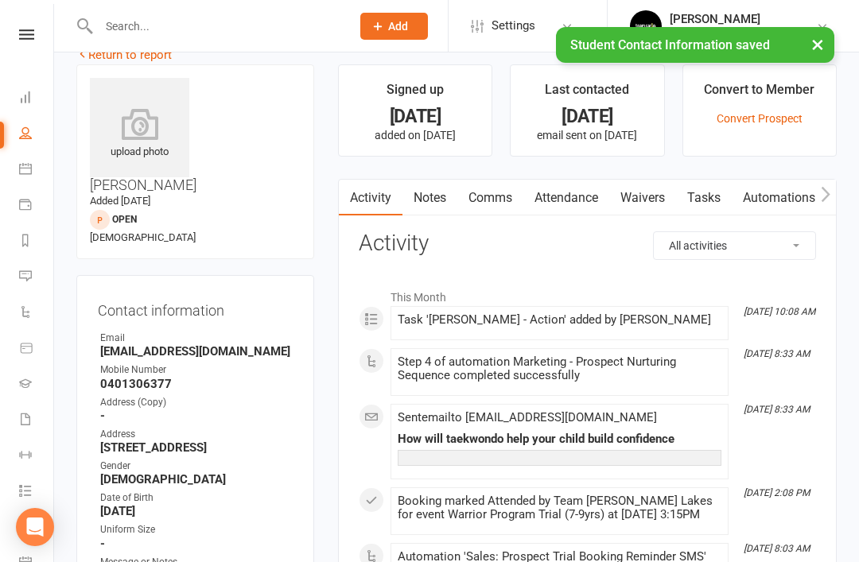
scroll to position [0, 0]
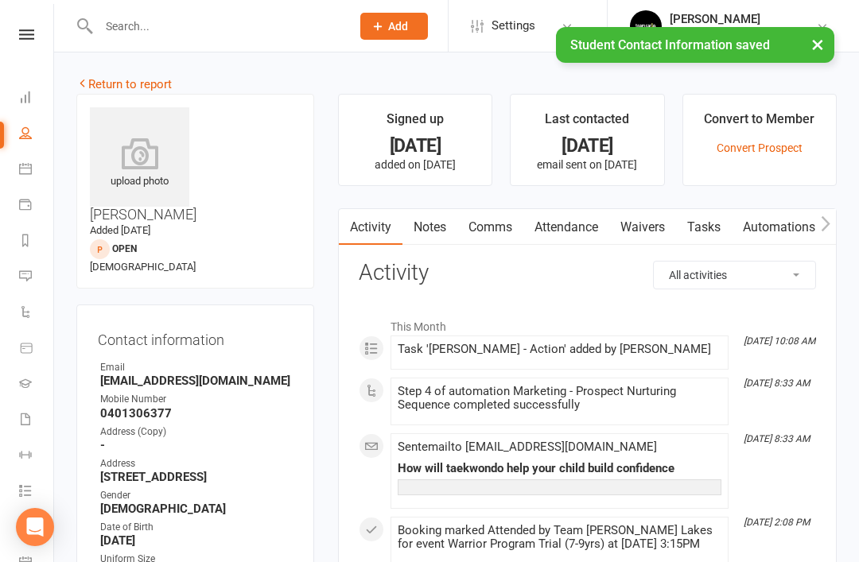
click at [115, 86] on link "Return to report" at bounding box center [123, 84] width 95 height 14
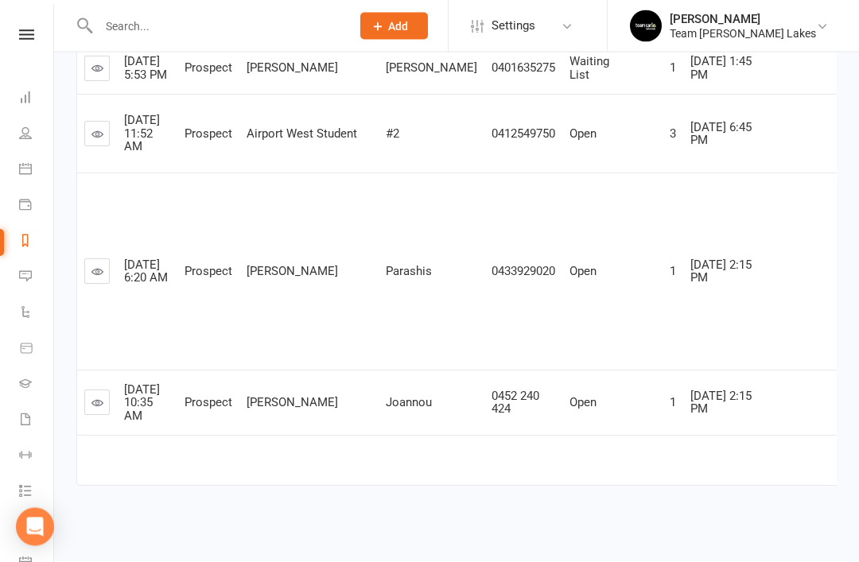
scroll to position [1111, 0]
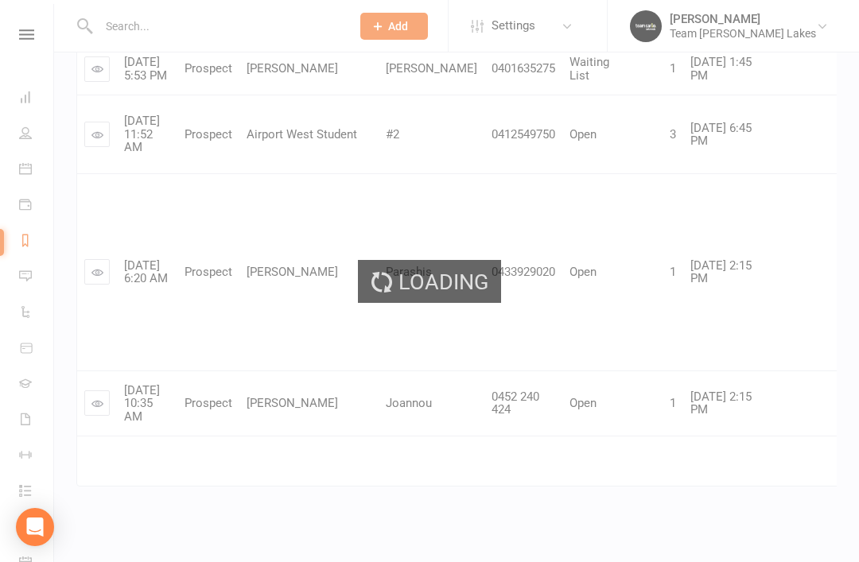
scroll to position [279, 0]
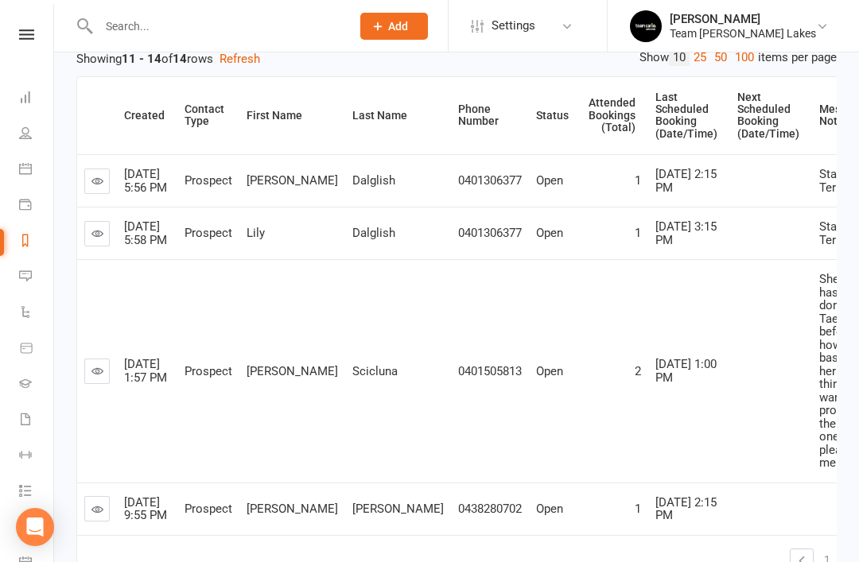
click at [102, 365] on icon at bounding box center [97, 371] width 12 height 12
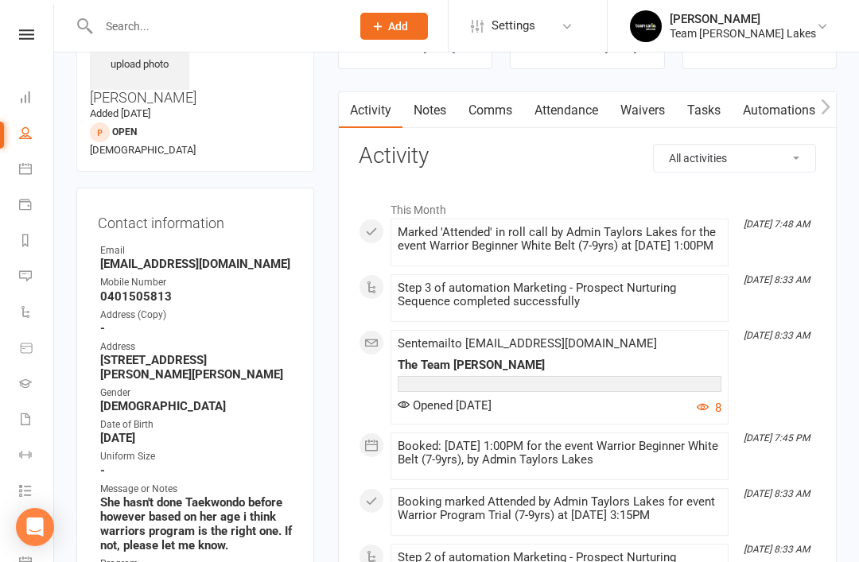
scroll to position [114, 0]
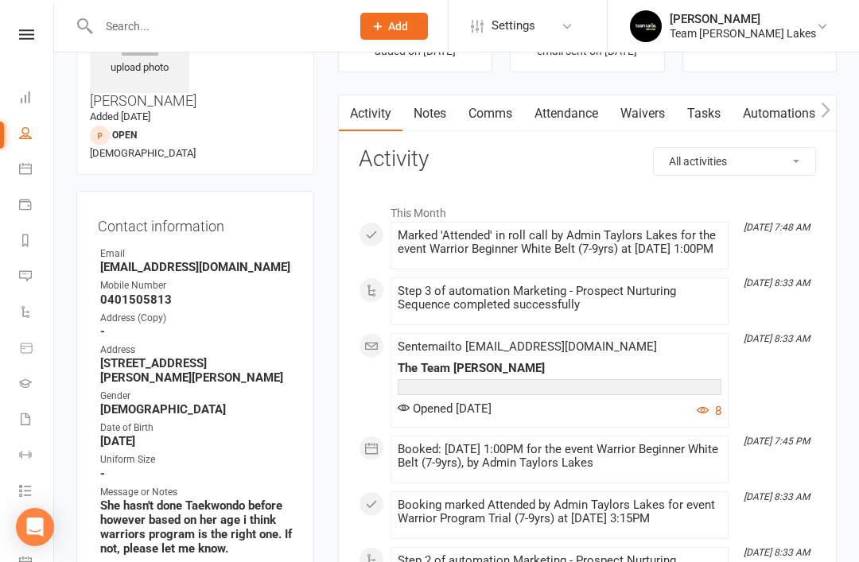
click at [429, 118] on link "Notes" at bounding box center [429, 113] width 55 height 37
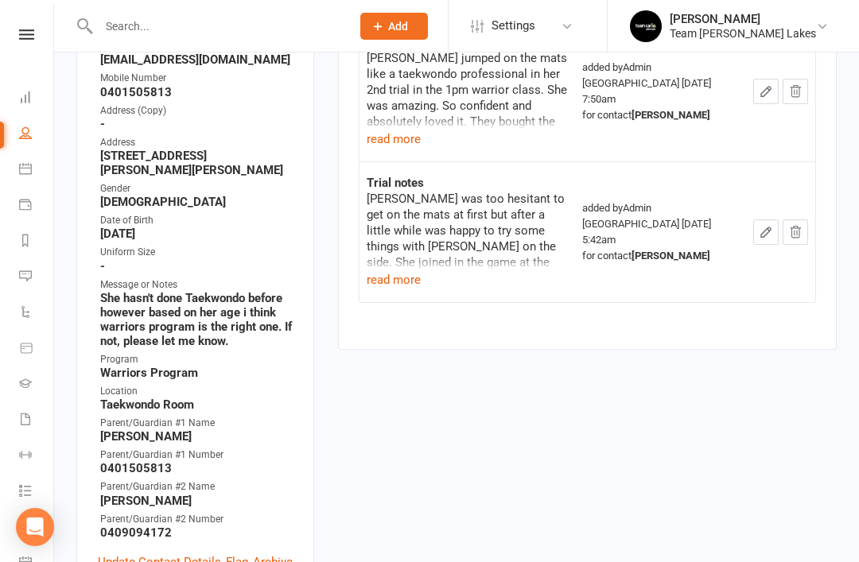
click at [144, 553] on link "Update Contact Details" at bounding box center [159, 562] width 123 height 19
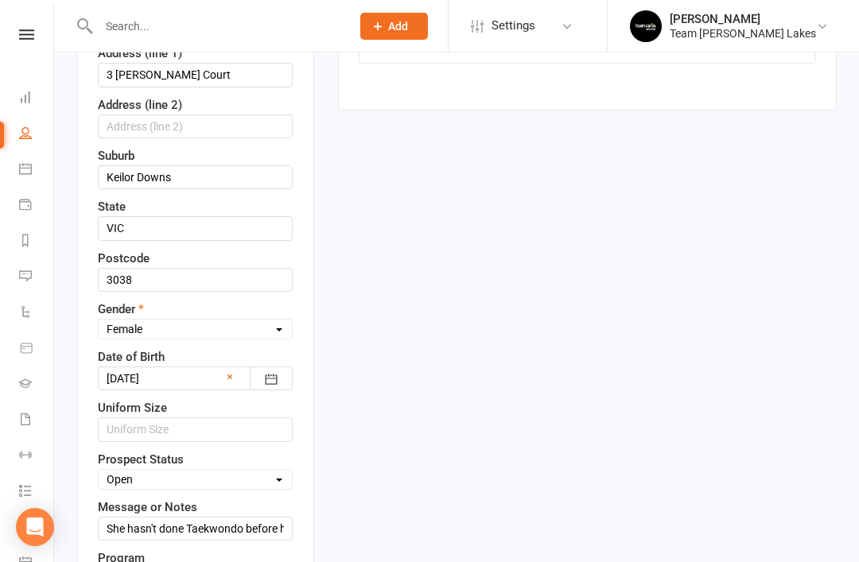
scroll to position [562, 0]
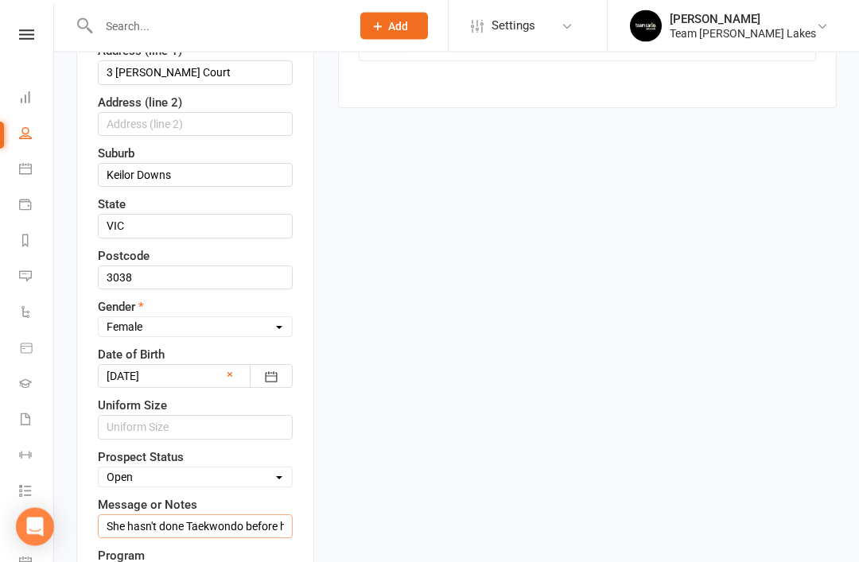
click at [258, 515] on input "She hasn't done Taekwondo before however based on her age i think warriors prog…" at bounding box center [195, 527] width 195 height 24
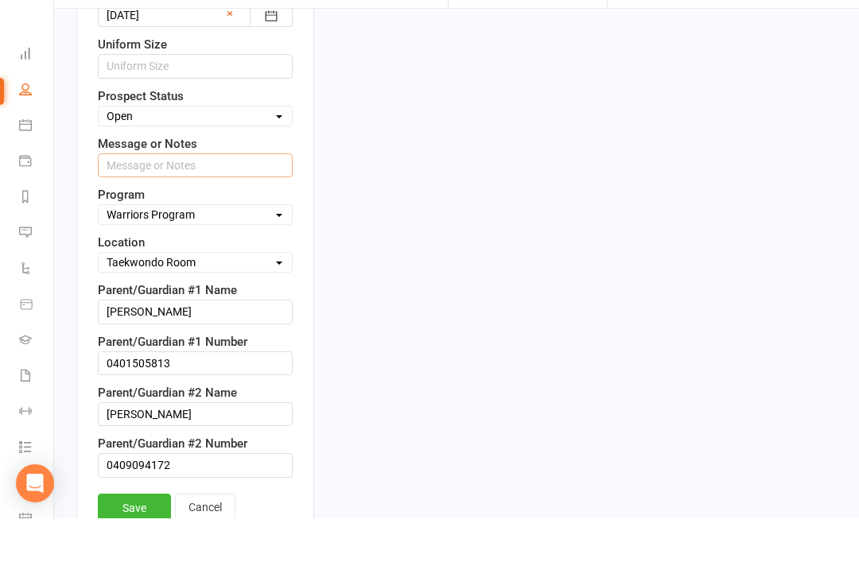
scroll to position [881, 0]
click at [131, 537] on link "Save" at bounding box center [134, 551] width 73 height 29
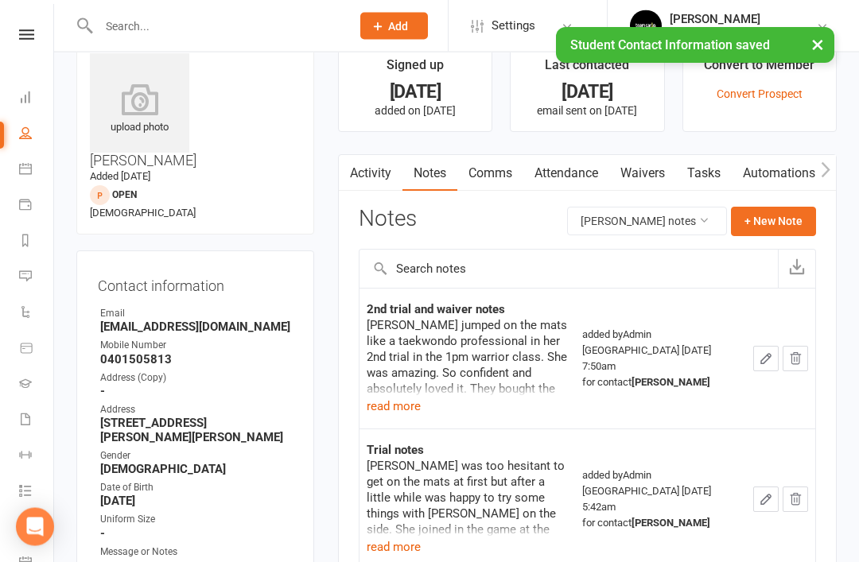
scroll to position [0, 0]
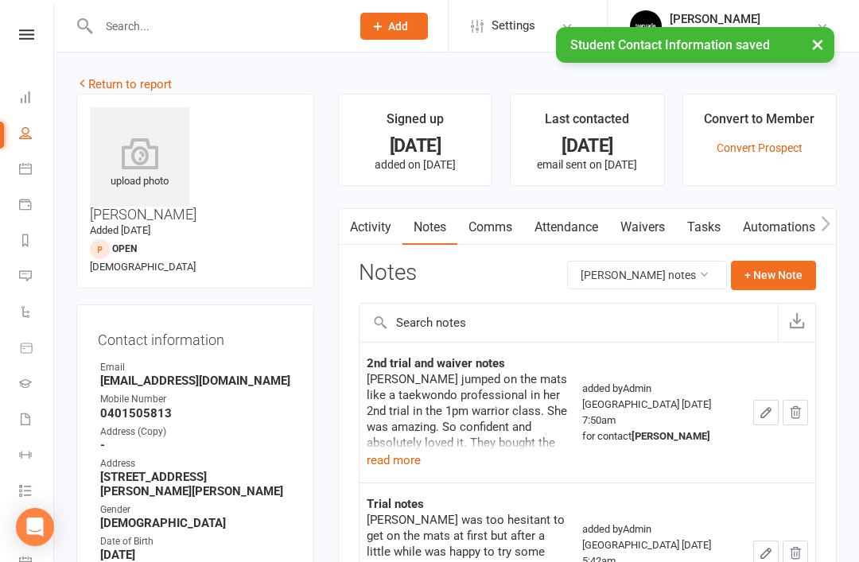
click at [99, 82] on link "Return to report" at bounding box center [123, 84] width 95 height 14
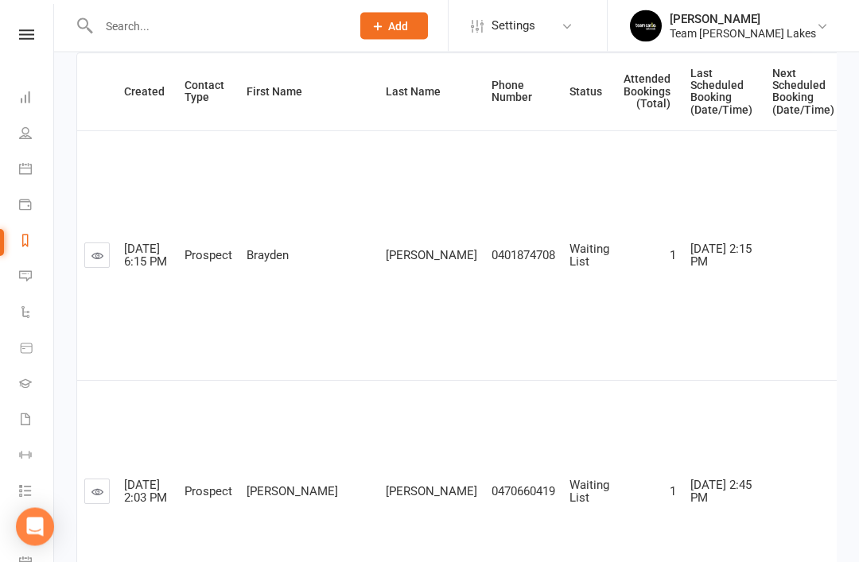
scroll to position [303, 0]
click at [96, 262] on icon at bounding box center [97, 256] width 12 height 12
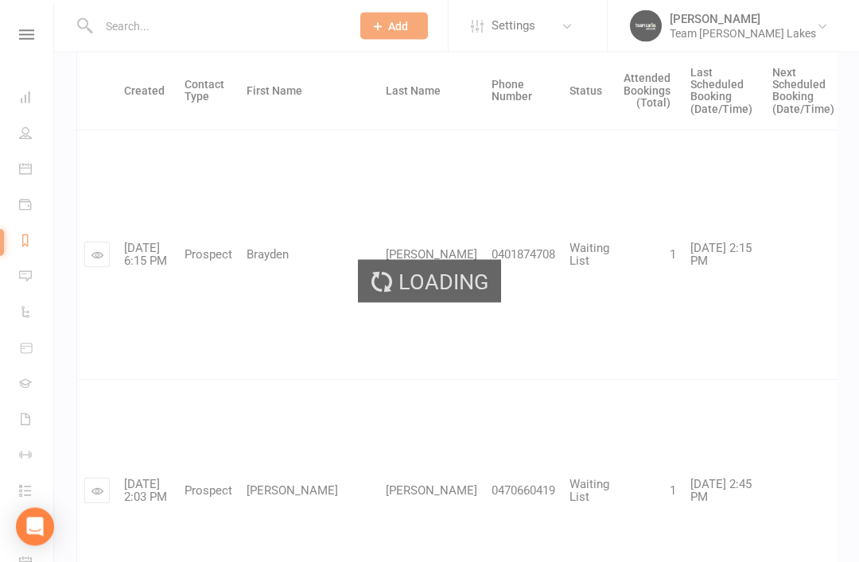
scroll to position [304, 0]
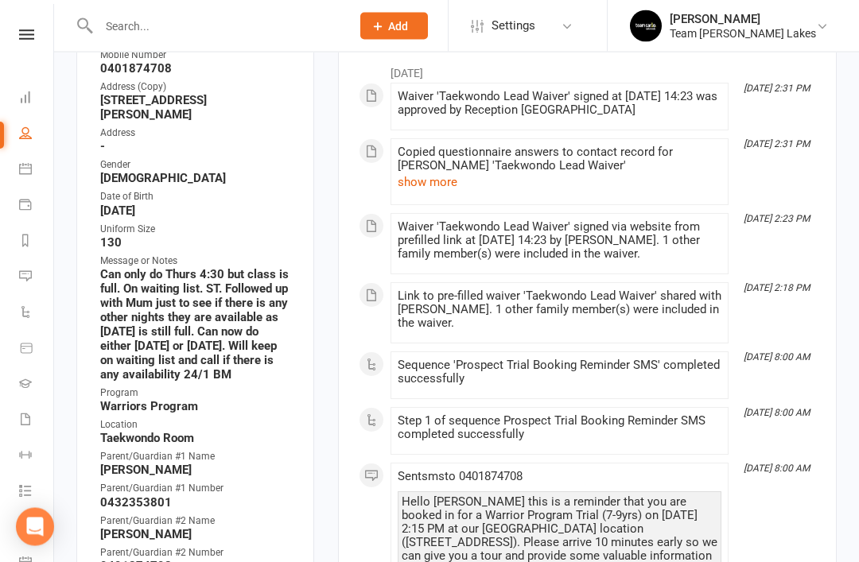
scroll to position [377, 0]
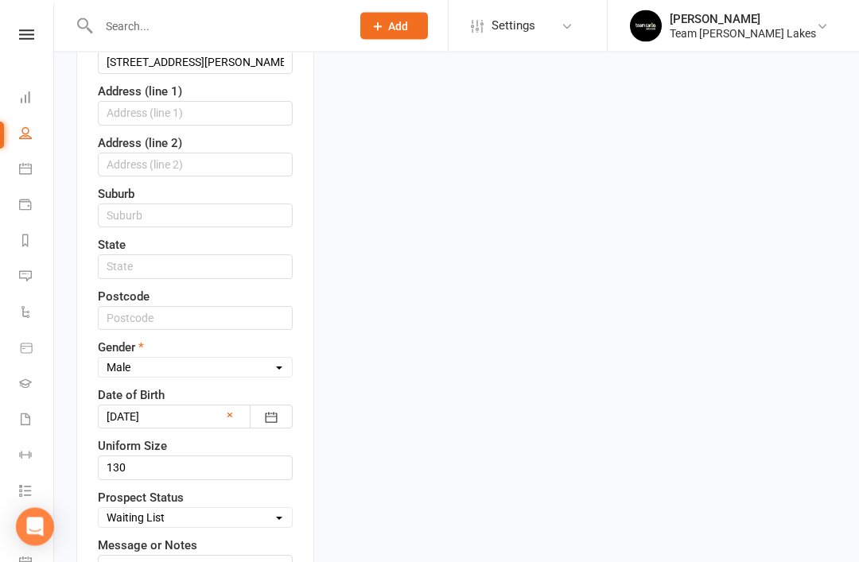
scroll to position [522, 0]
click at [243, 555] on input "Can only do Thurs 4:30 but class is full. On waiting list. ST. Followed up with…" at bounding box center [195, 567] width 195 height 24
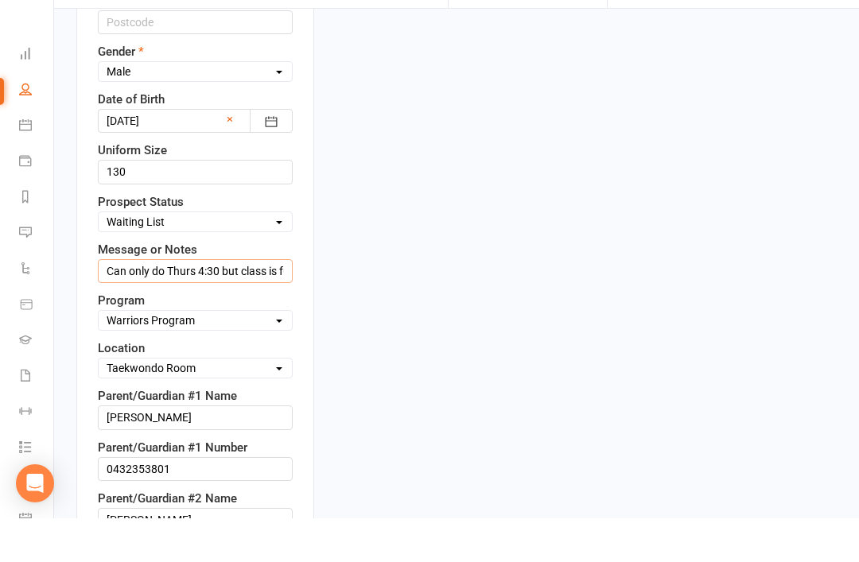
scroll to position [787, 0]
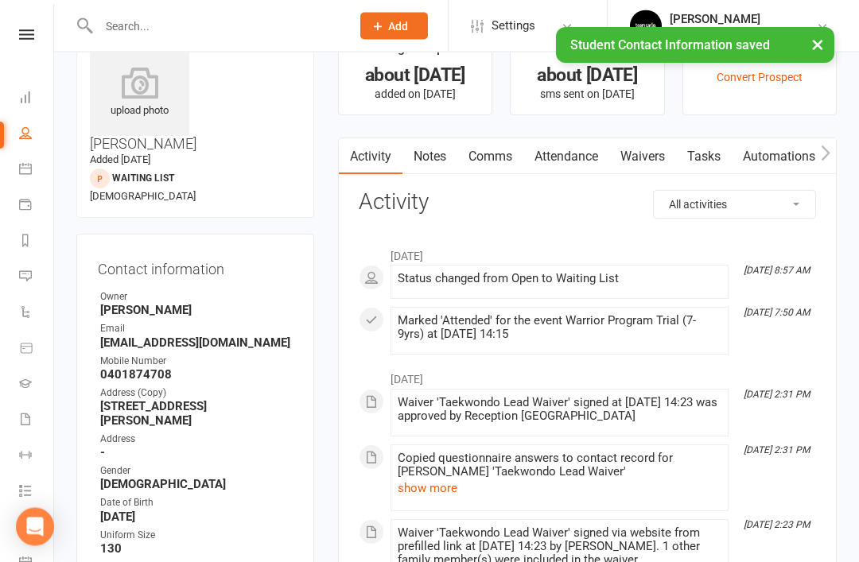
scroll to position [14, 0]
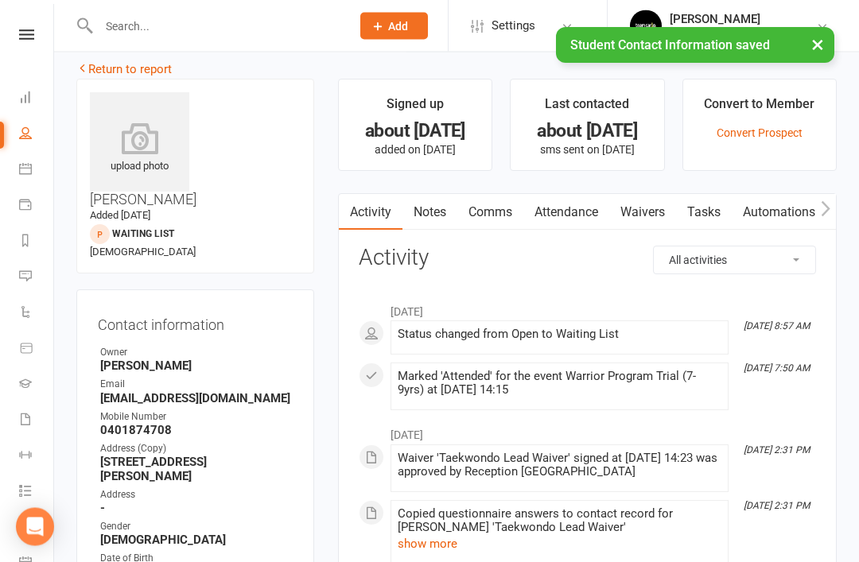
click at [434, 212] on link "Notes" at bounding box center [429, 213] width 55 height 37
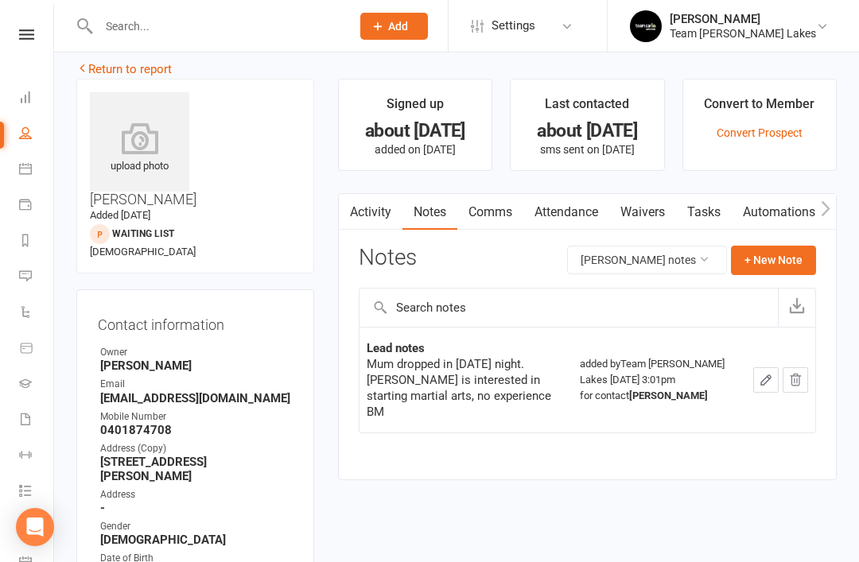
click at [767, 252] on button "+ New Note" at bounding box center [773, 260] width 85 height 29
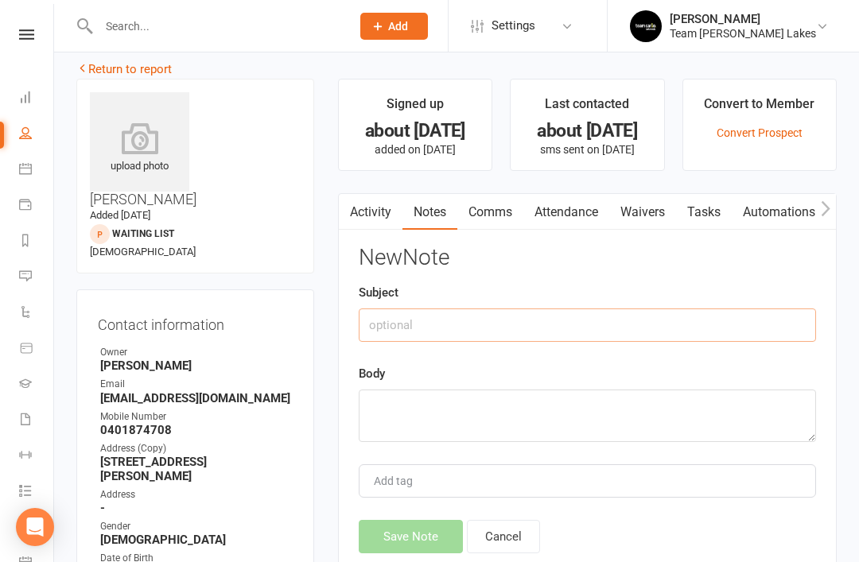
click at [528, 328] on input "text" at bounding box center [587, 325] width 457 height 33
type input "N"
type input "Class availability"
click at [439, 414] on textarea at bounding box center [587, 416] width 457 height 52
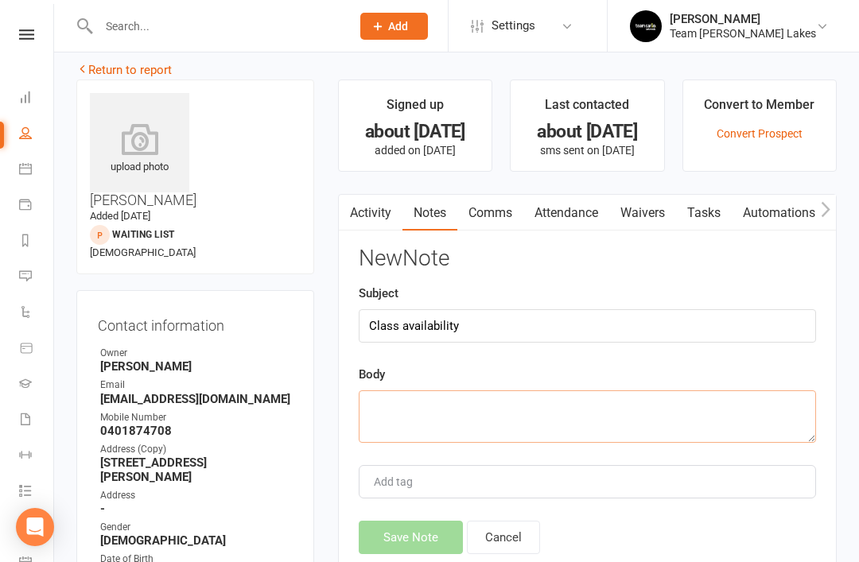
paste textarea "Can only do Thurs 4:30 but class is full. On waiting list. ST. Followed up with…"
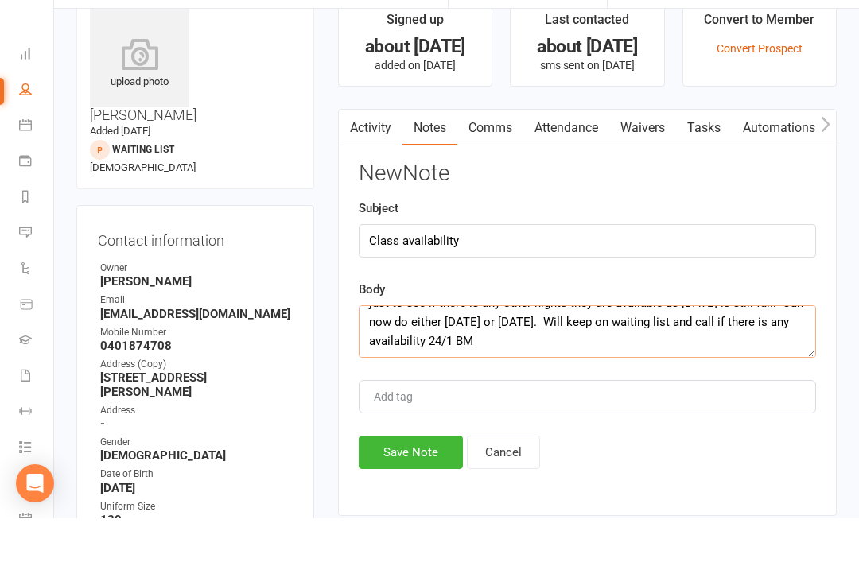
scroll to position [57, 0]
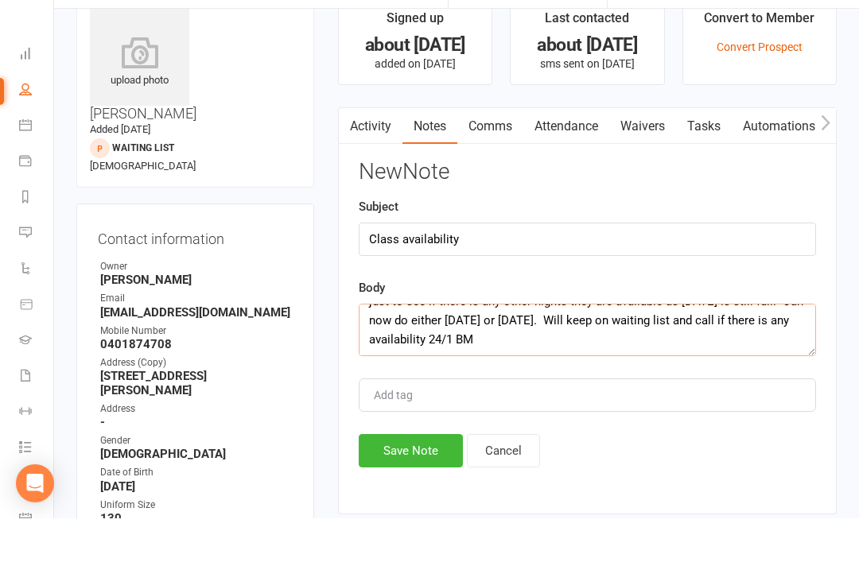
type textarea "Can only do Thurs 4:30 but class is full. On waiting list. ST. Followed up with…"
click at [410, 478] on button "Save Note" at bounding box center [411, 494] width 104 height 33
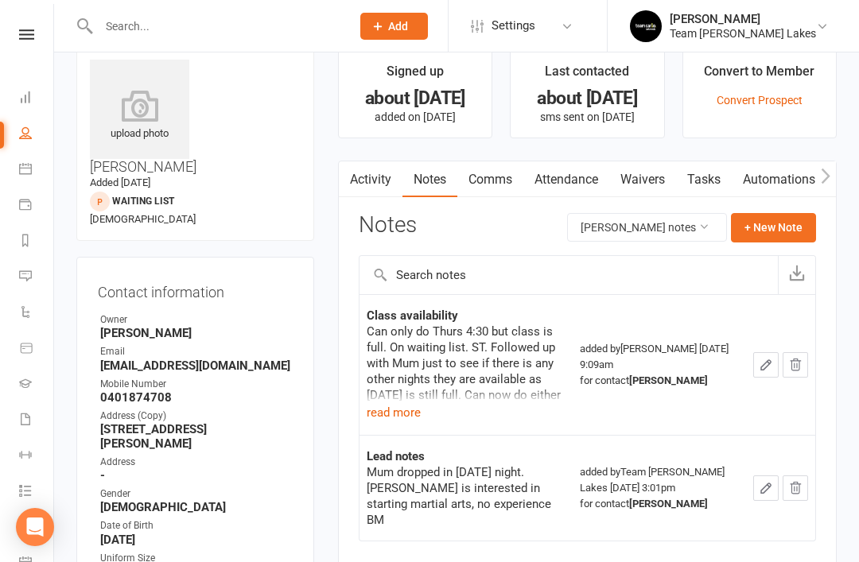
scroll to position [0, 0]
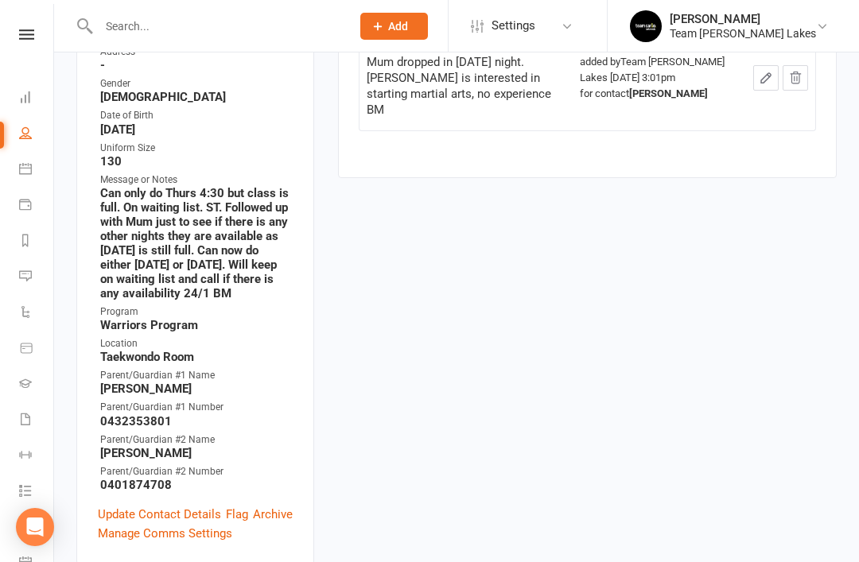
click at [161, 505] on link "Update Contact Details" at bounding box center [159, 514] width 123 height 19
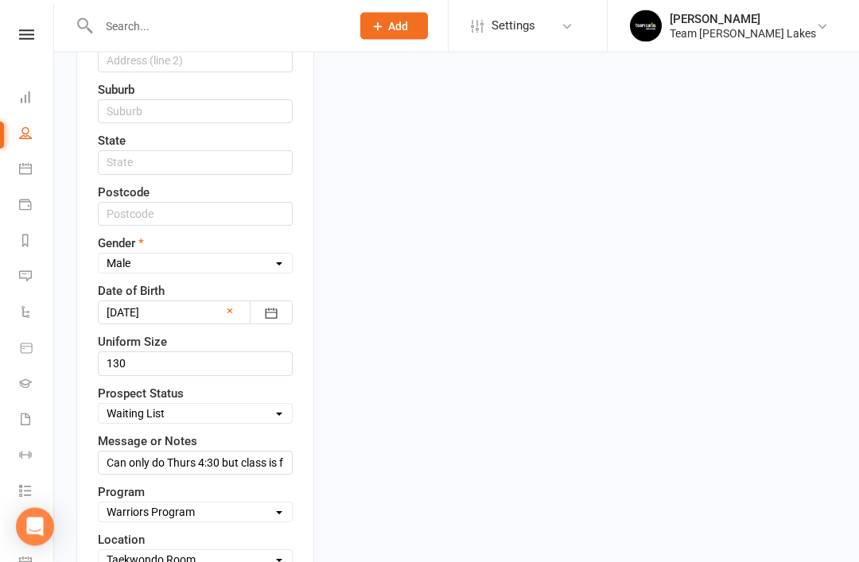
click at [276, 406] on select "Select Open Closed Website Lead Term Follow Up Waiting List Re-Target Funnel 1s…" at bounding box center [195, 414] width 193 height 17
select select "Re-Target Funnel"
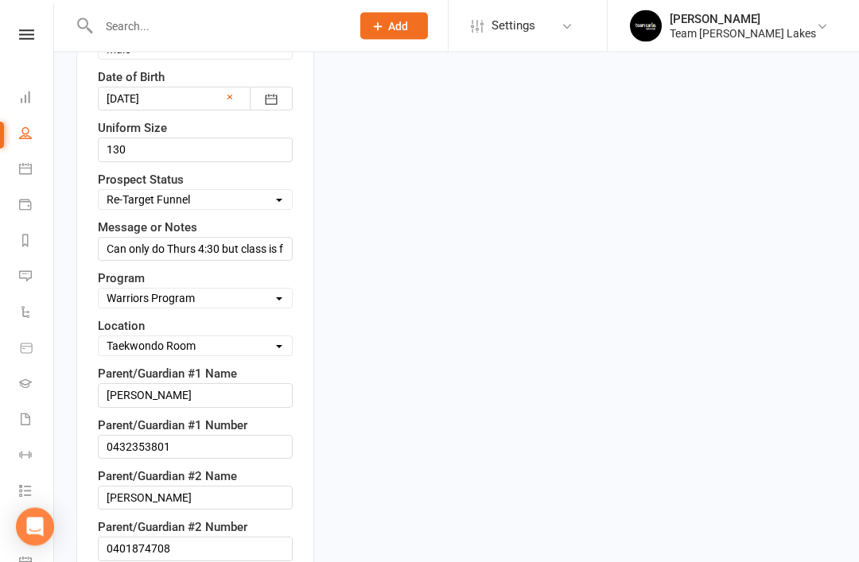
scroll to position [841, 0]
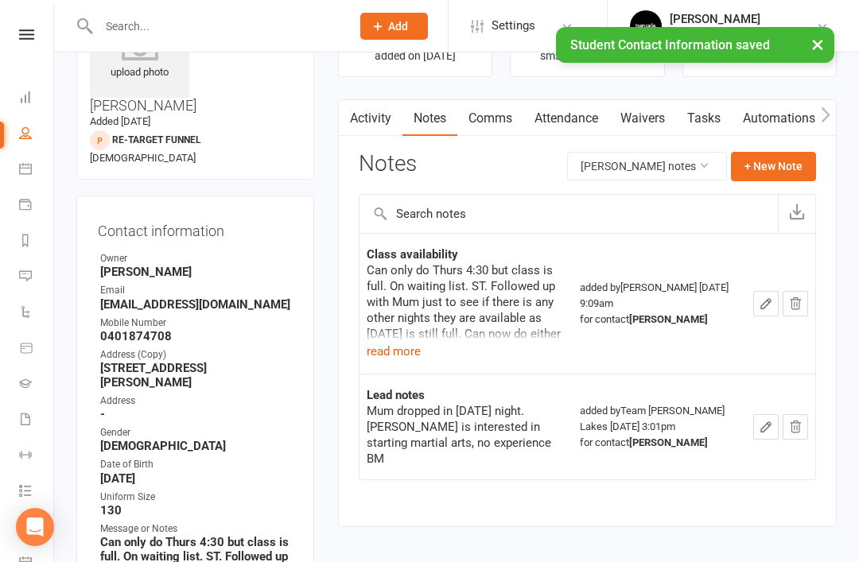
scroll to position [0, 0]
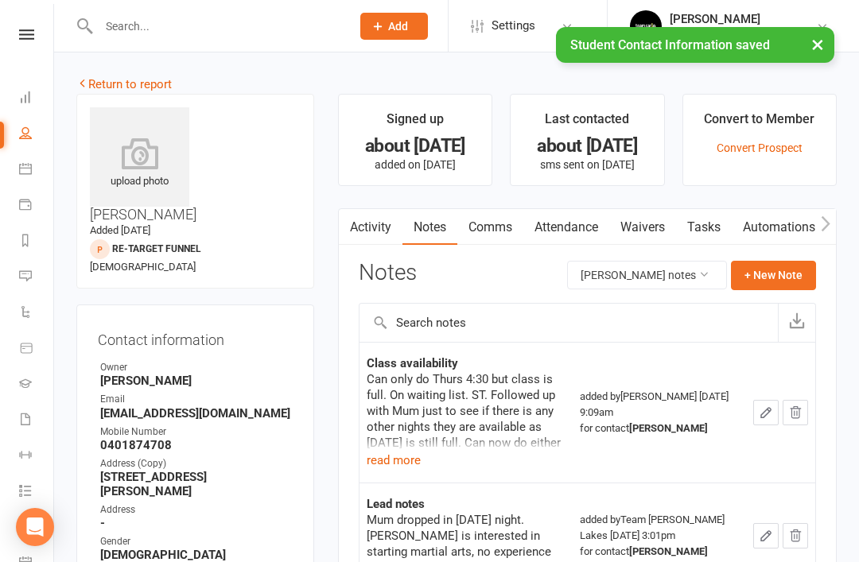
click at [105, 84] on link "Return to report" at bounding box center [123, 84] width 95 height 14
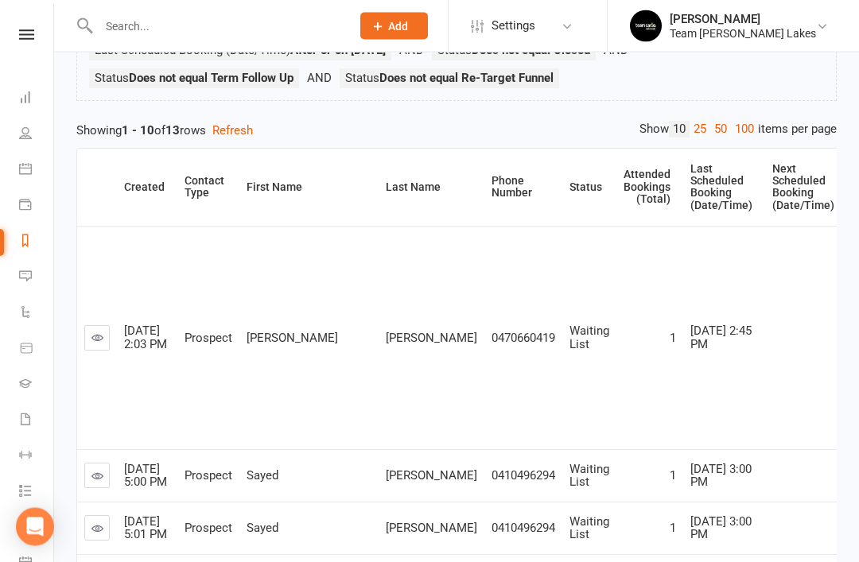
scroll to position [216, 0]
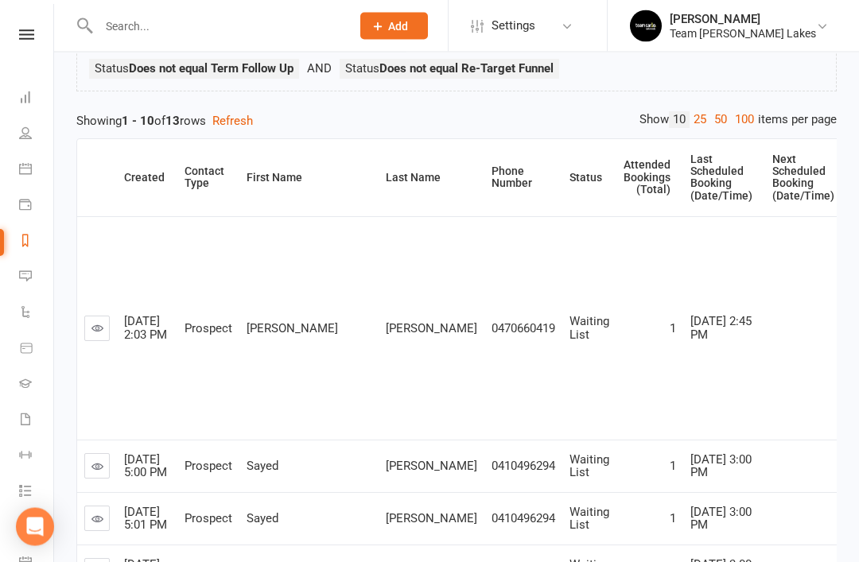
click at [102, 332] on link at bounding box center [96, 329] width 25 height 25
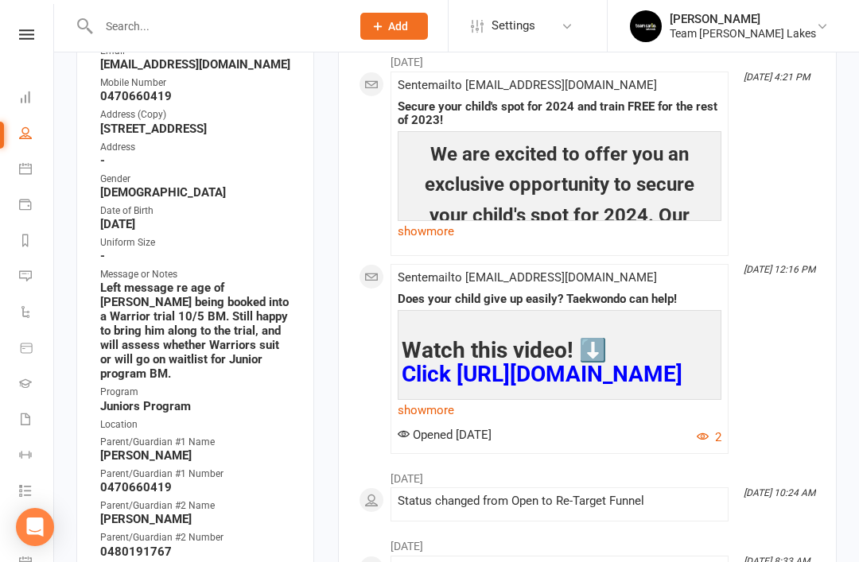
scroll to position [330, 0]
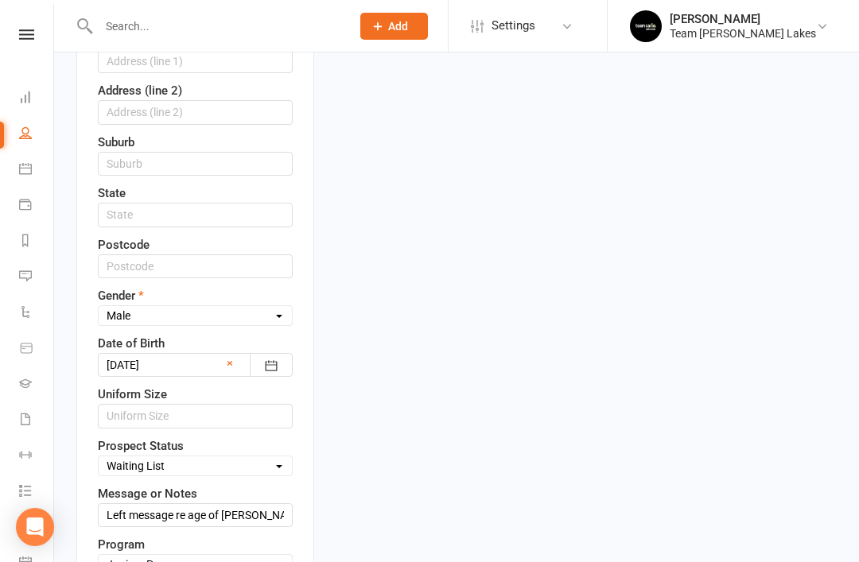
scroll to position [591, 0]
click at [278, 503] on input "Left message re age of Amith being booked into a Warrior trial 10/5 BM. Still h…" at bounding box center [195, 515] width 195 height 24
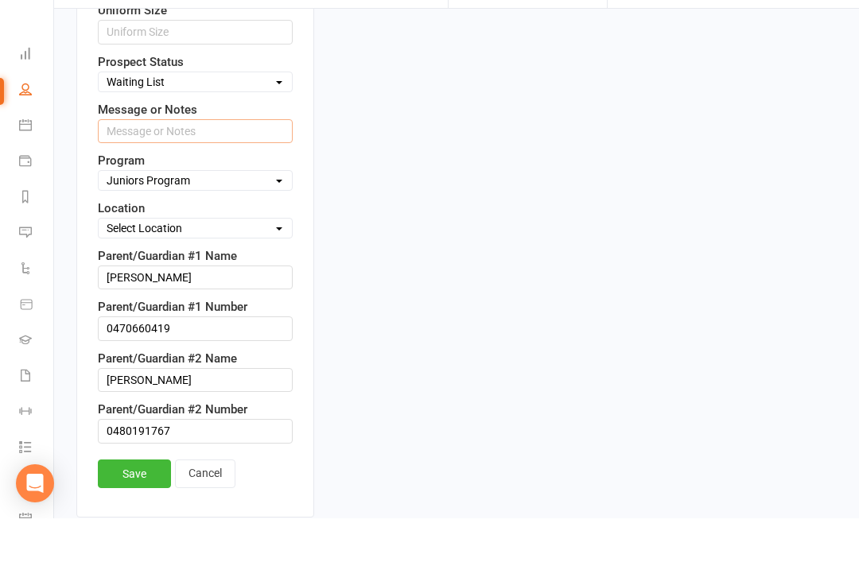
scroll to position [935, 0]
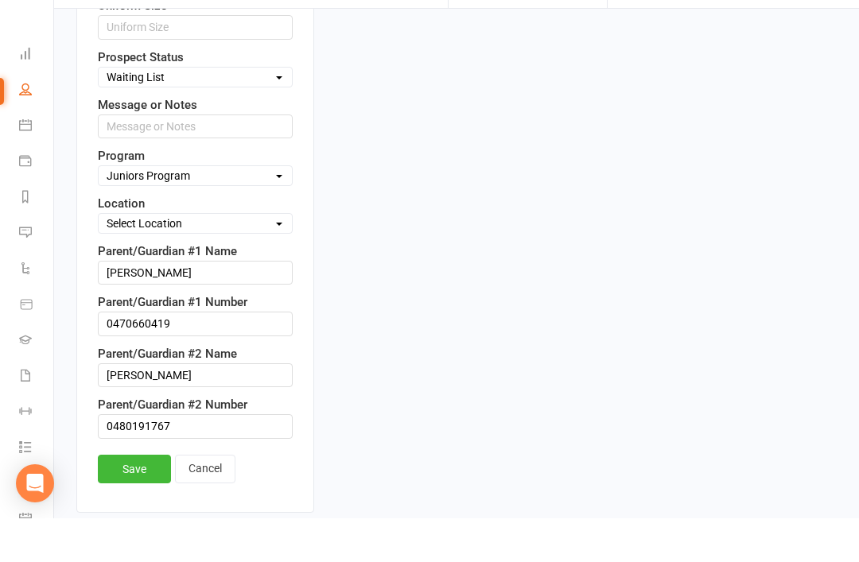
click at [122, 499] on link "Save" at bounding box center [134, 513] width 73 height 29
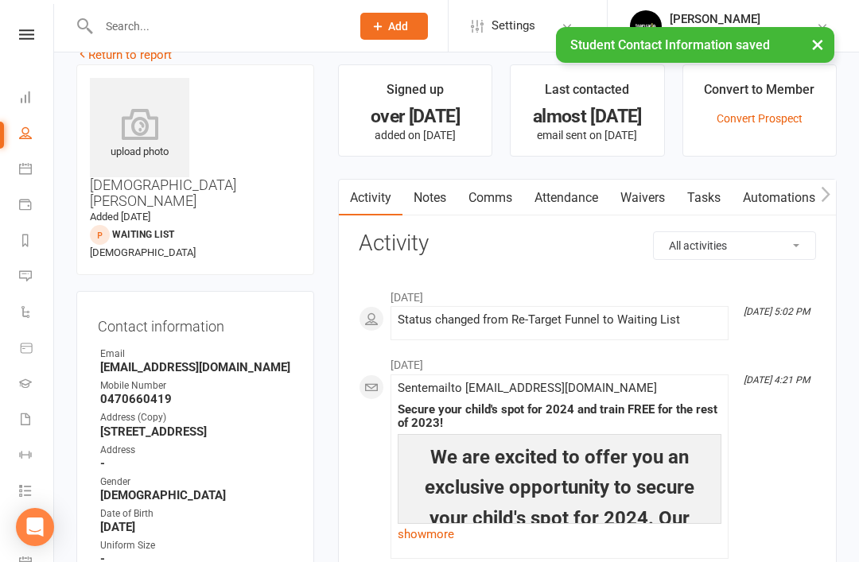
scroll to position [0, 0]
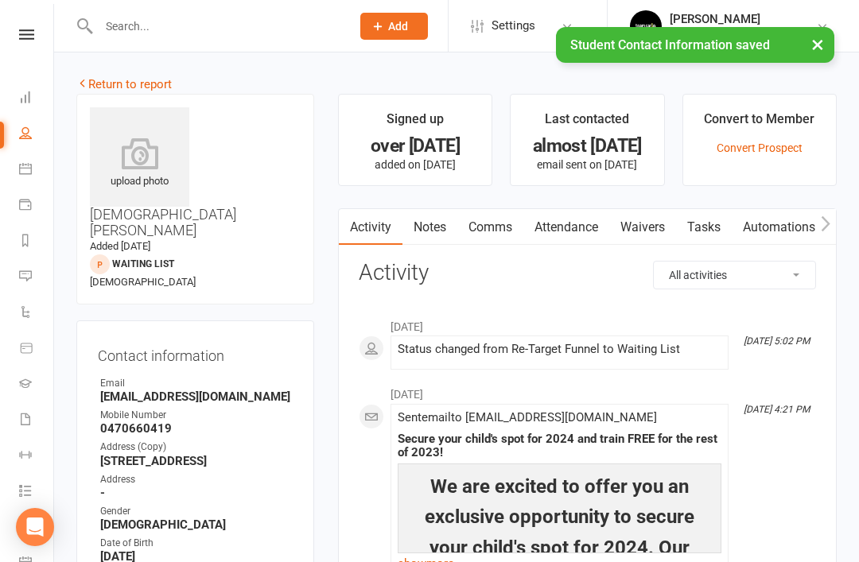
click at [99, 86] on link "Return to report" at bounding box center [123, 84] width 95 height 14
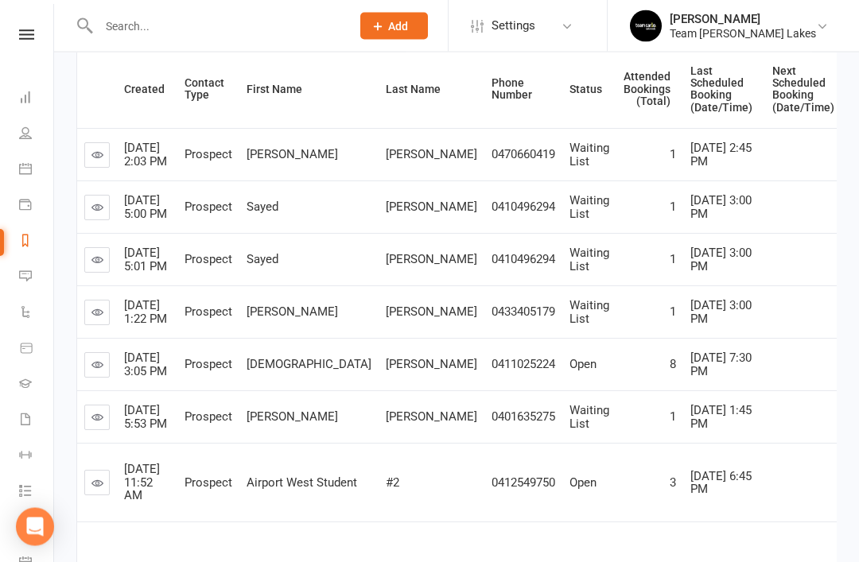
scroll to position [307, 0]
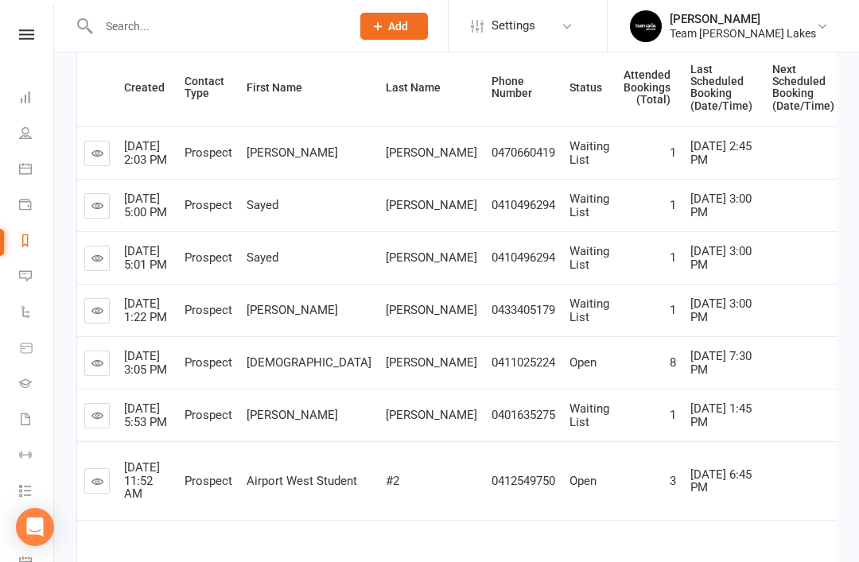
click at [97, 212] on icon at bounding box center [97, 206] width 12 height 12
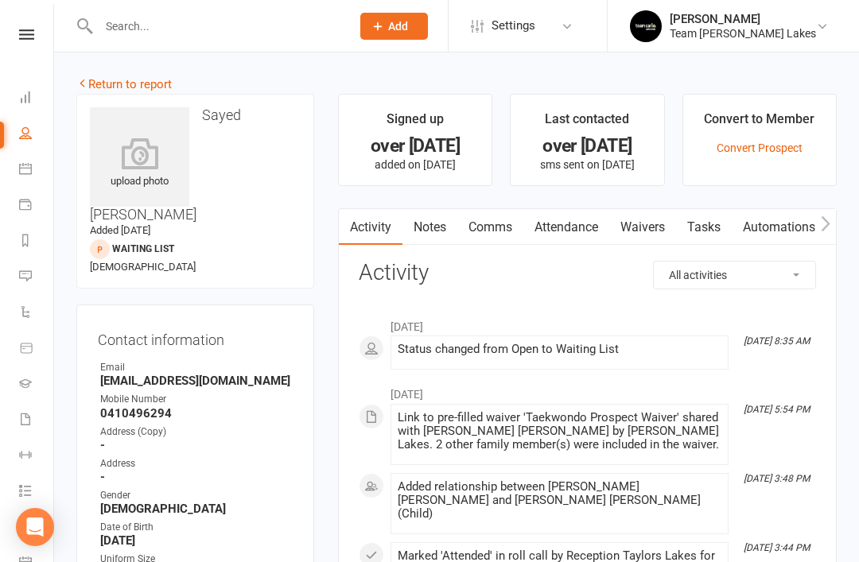
click at [425, 239] on link "Notes" at bounding box center [429, 227] width 55 height 37
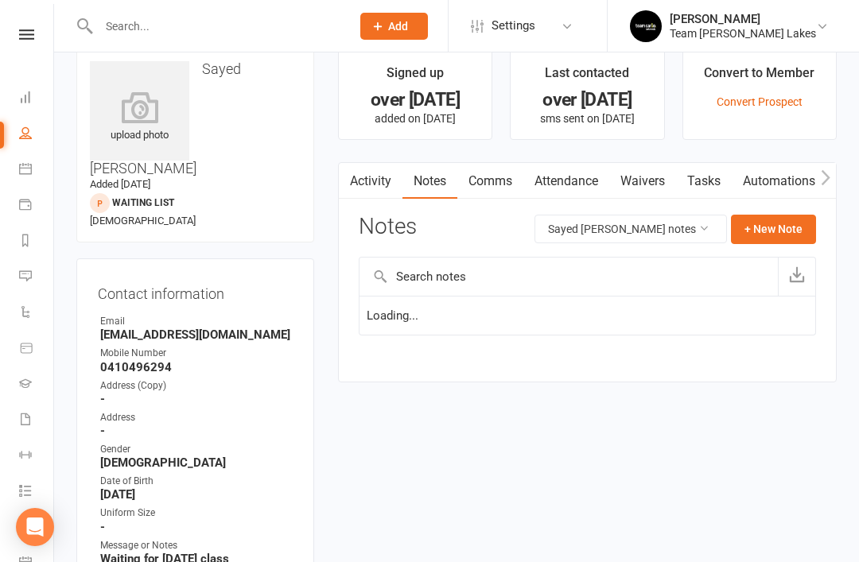
scroll to position [51, 0]
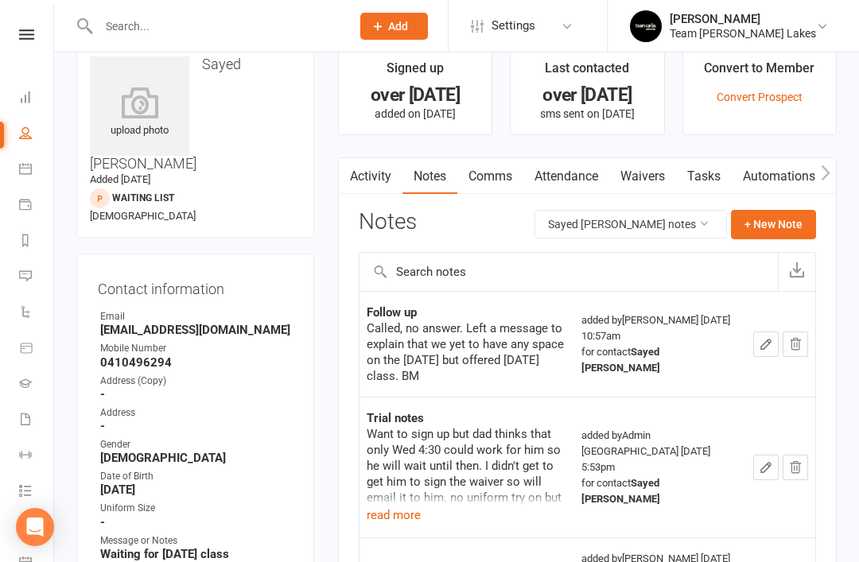
click at [393, 519] on button "read more" at bounding box center [394, 515] width 54 height 19
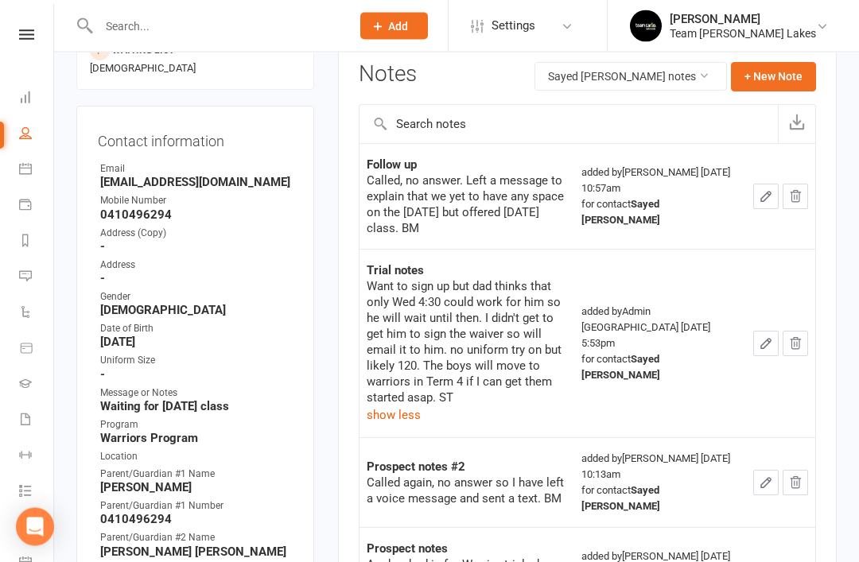
scroll to position [199, 0]
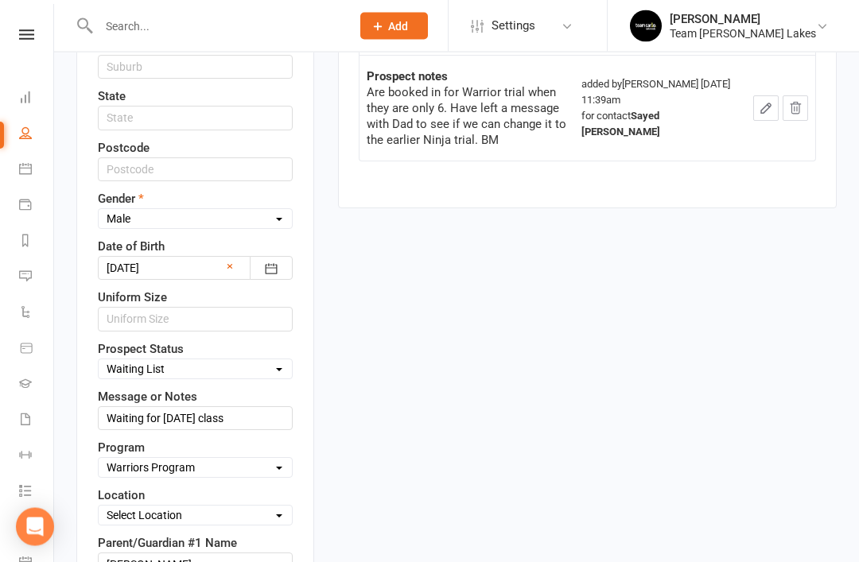
scroll to position [672, 0]
click at [284, 359] on select "Select Open Closed Website Lead Term Follow Up Waiting List Re-Target Funnel 1s…" at bounding box center [195, 367] width 193 height 17
select select "Re-Target Funnel"
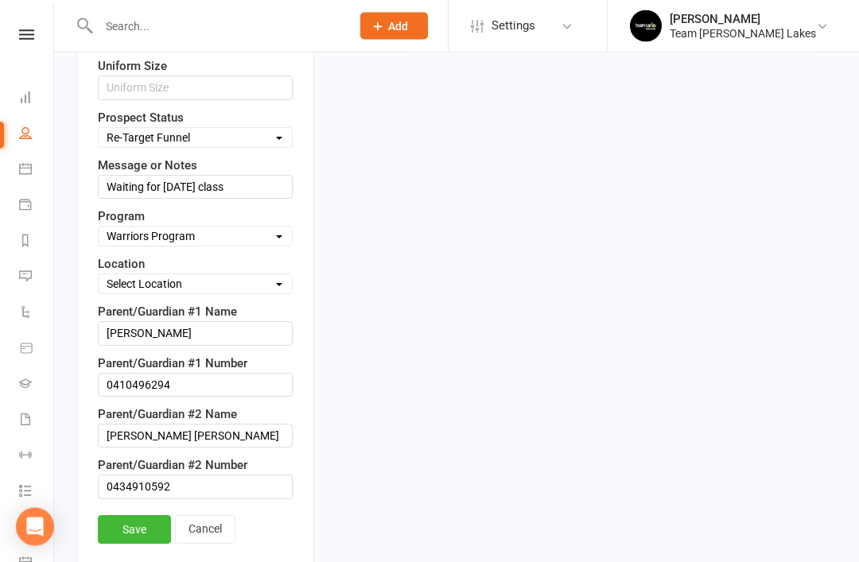
scroll to position [903, 0]
click at [139, 515] on link "Save" at bounding box center [134, 529] width 73 height 29
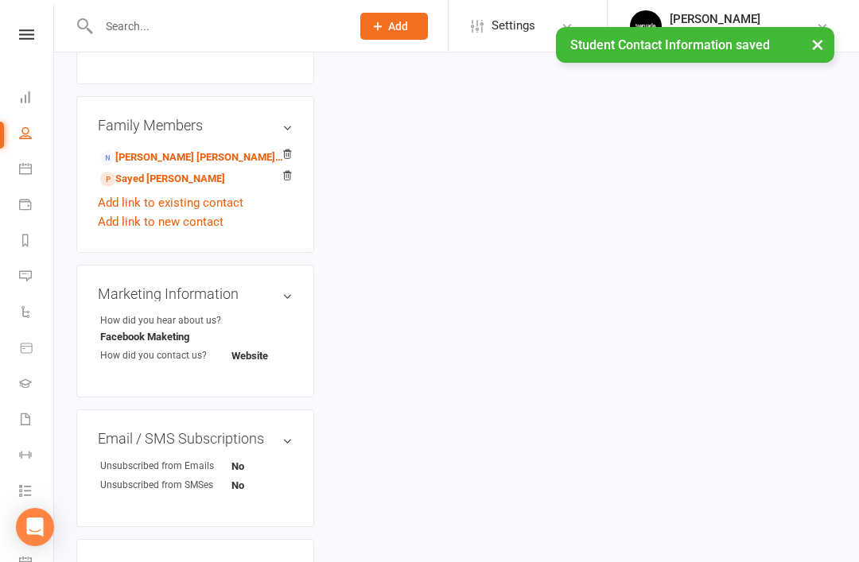
click at [186, 171] on link "Sayed Rahil abbas - Sibling" at bounding box center [162, 179] width 125 height 17
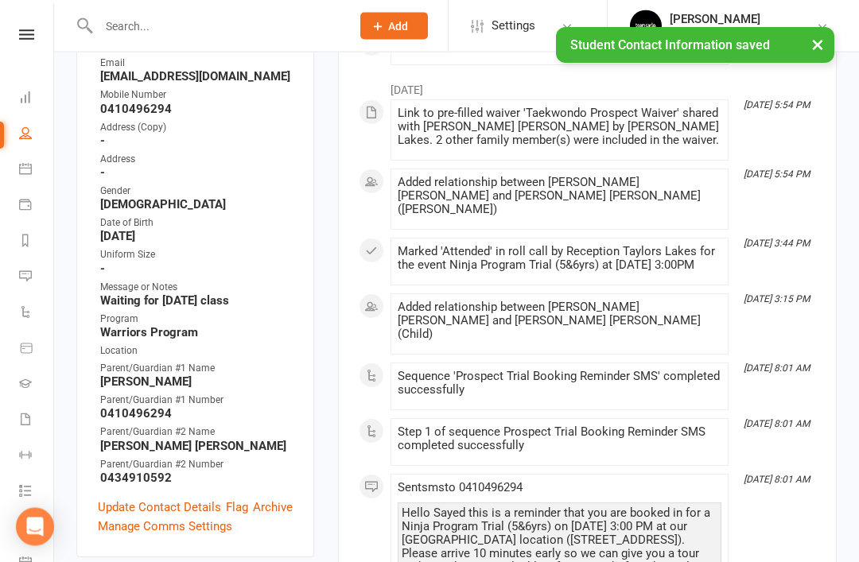
click at [163, 499] on link "Update Contact Details" at bounding box center [159, 508] width 123 height 19
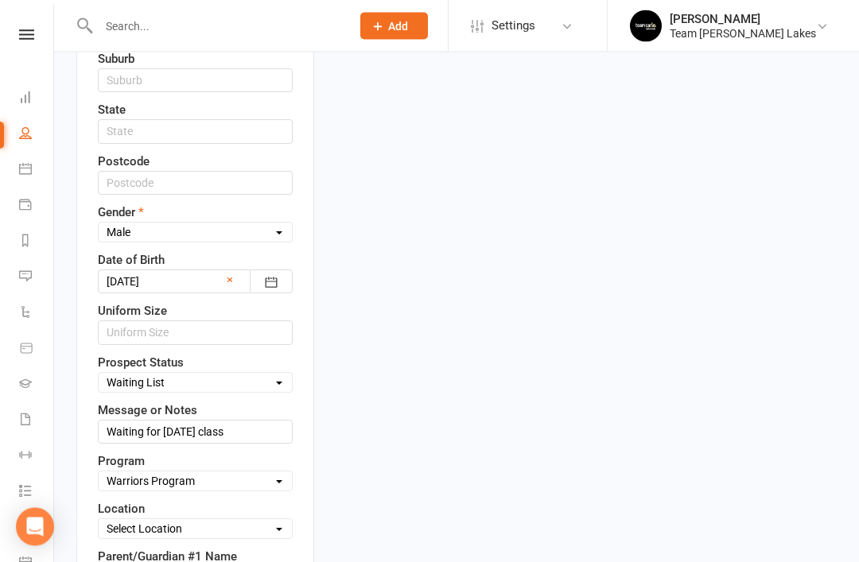
scroll to position [666, 0]
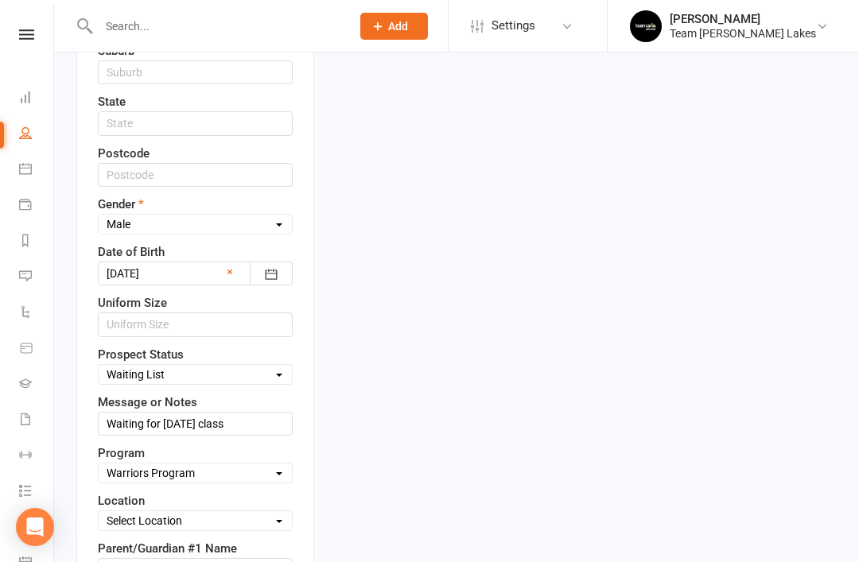
click at [275, 366] on select "Select Open Closed Website Lead Term Follow Up Waiting List Re-Target Funnel 1s…" at bounding box center [195, 374] width 193 height 17
select select "Re-Target Funnel"
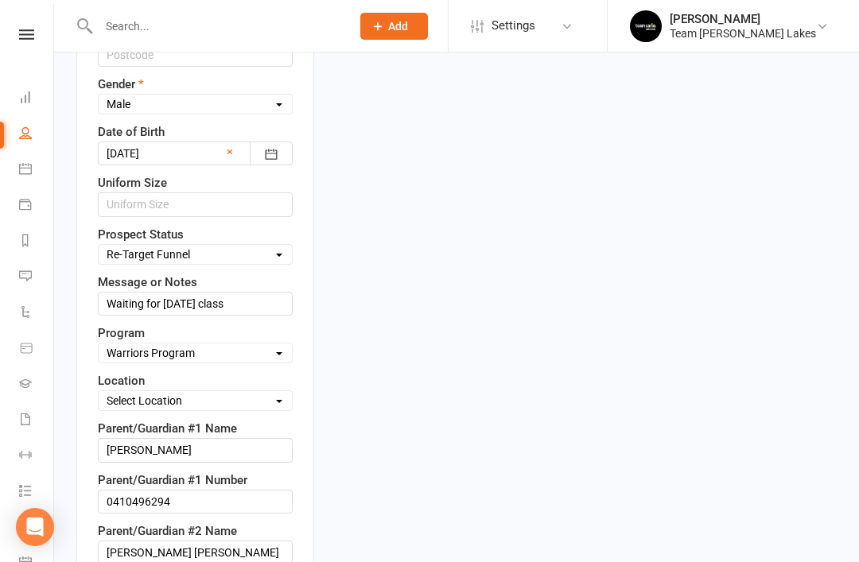
scroll to position [791, 0]
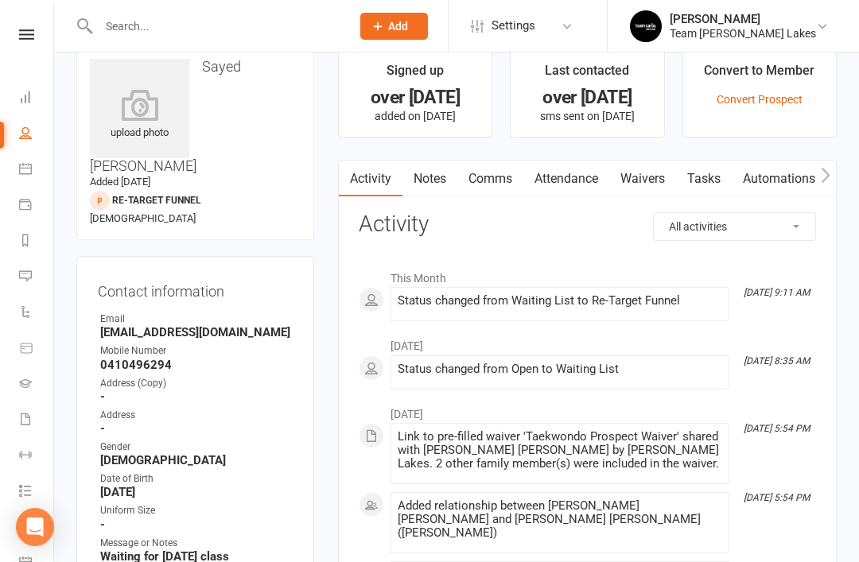
scroll to position [0, 0]
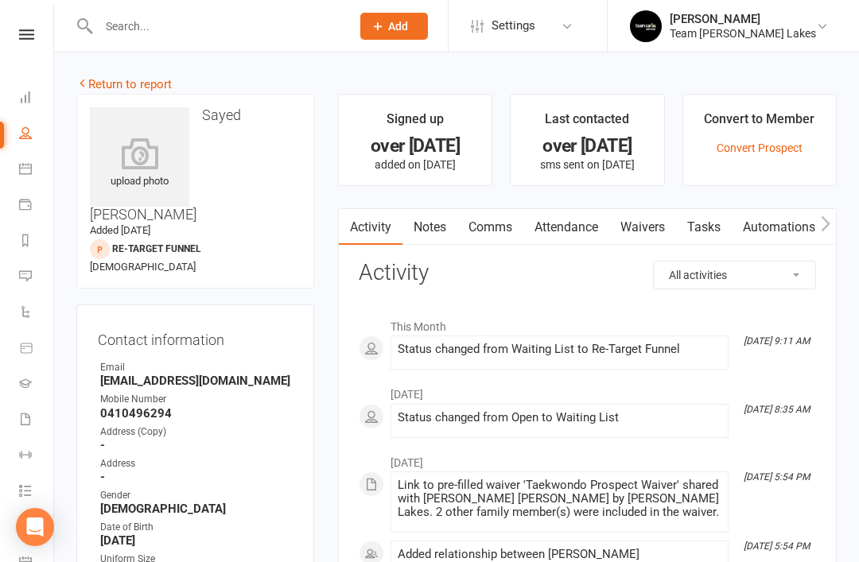
click at [98, 80] on link "Return to report" at bounding box center [123, 84] width 95 height 14
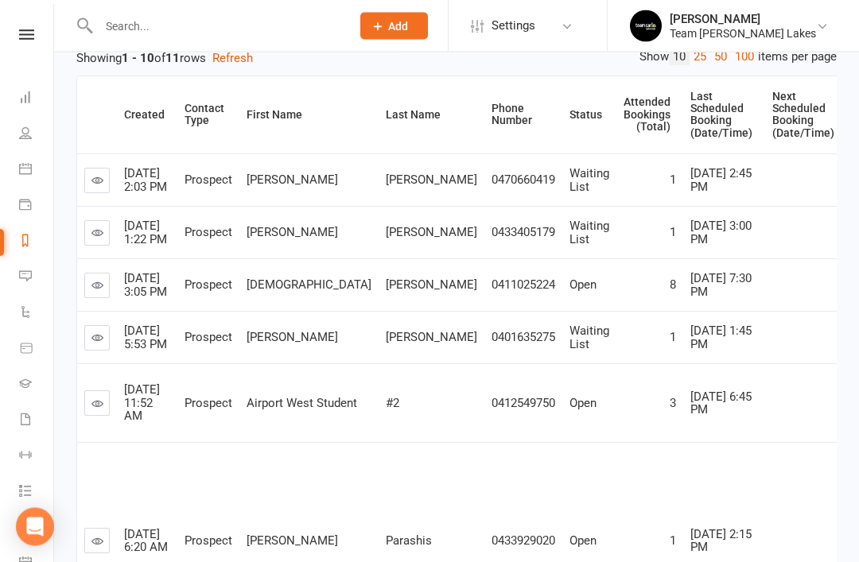
scroll to position [280, 0]
click at [93, 239] on icon at bounding box center [97, 233] width 12 height 12
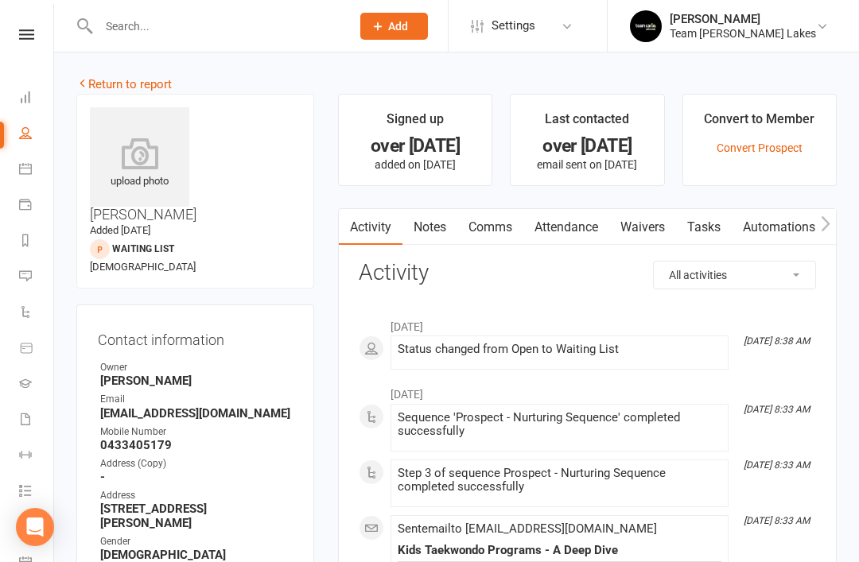
click at [434, 227] on link "Notes" at bounding box center [429, 227] width 55 height 37
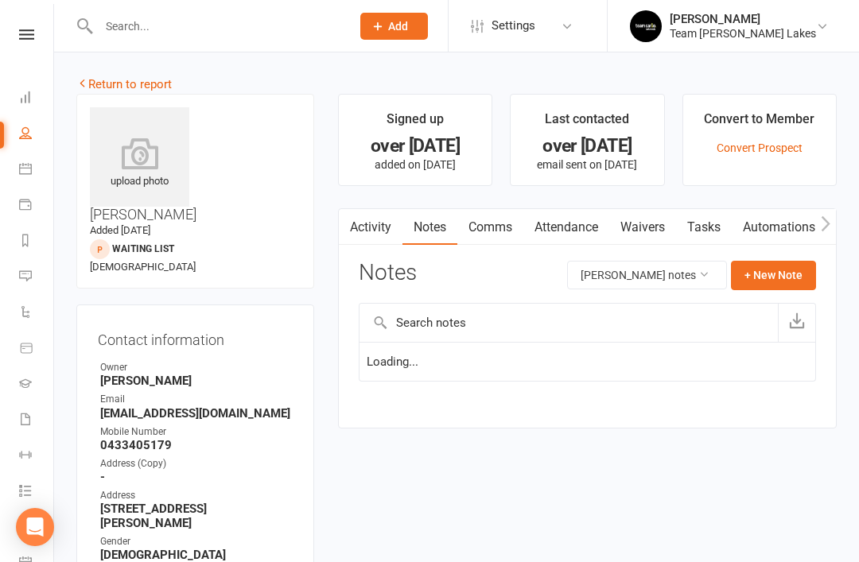
scroll to position [51, 0]
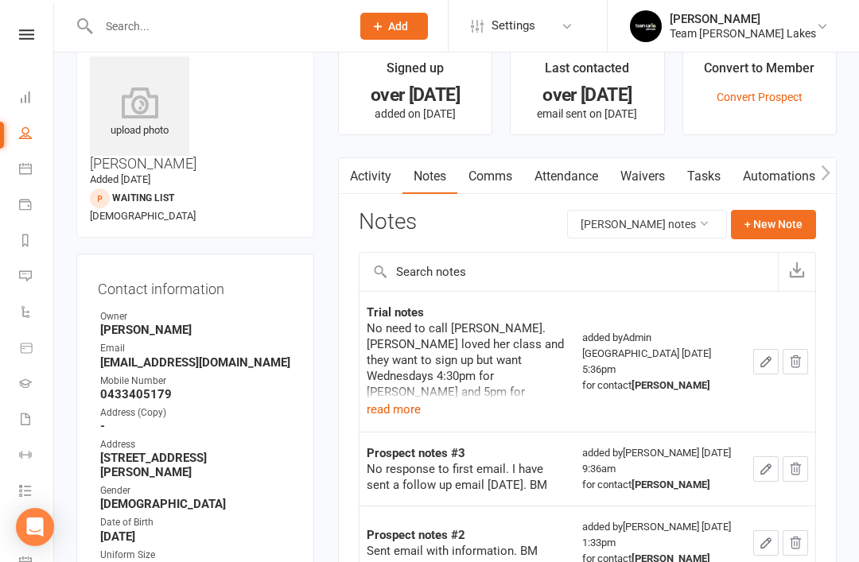
click at [393, 408] on button "read more" at bounding box center [394, 409] width 54 height 19
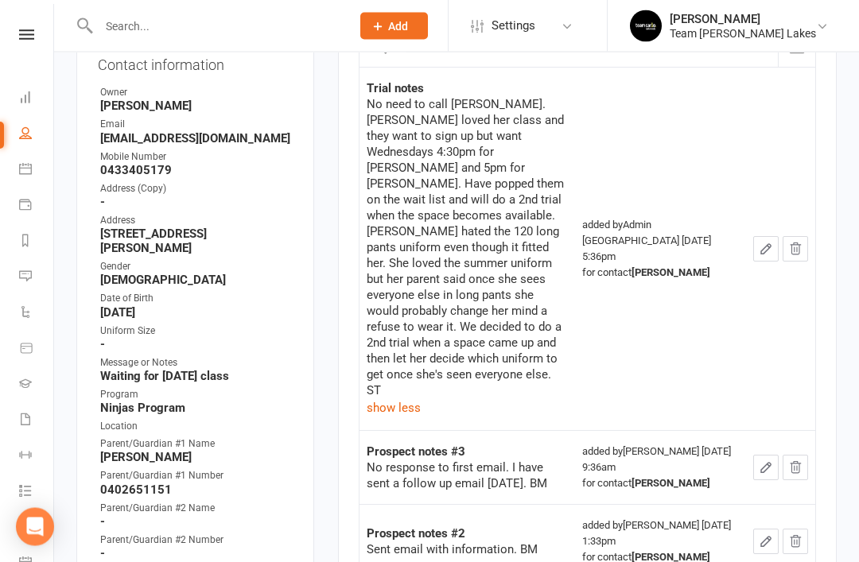
scroll to position [279, 0]
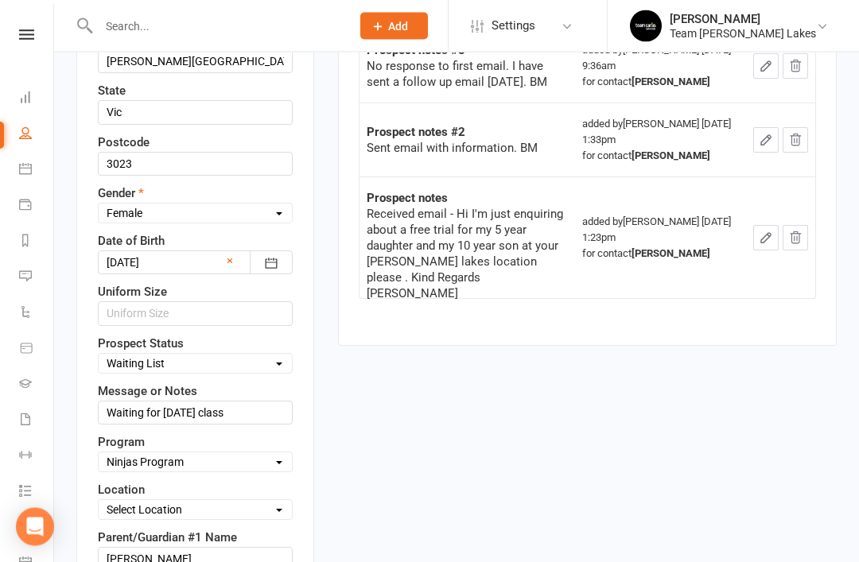
scroll to position [682, 0]
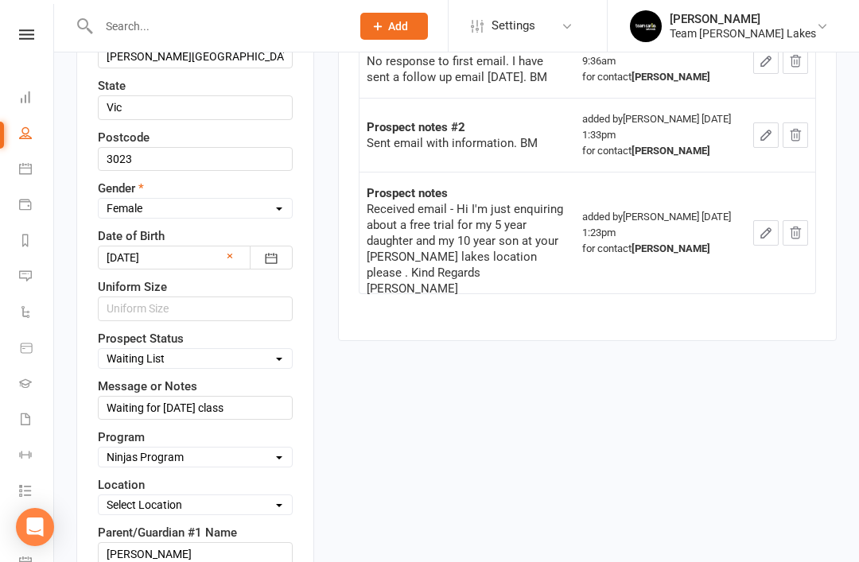
click at [259, 350] on select "Select Open Closed Website Lead Term Follow Up Waiting List Re-Target Funnel 1s…" at bounding box center [195, 358] width 193 height 17
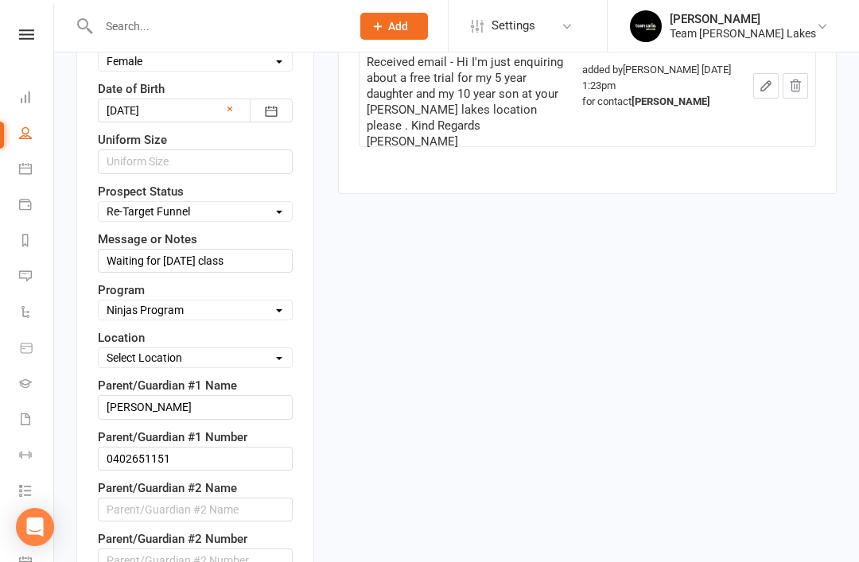
scroll to position [834, 0]
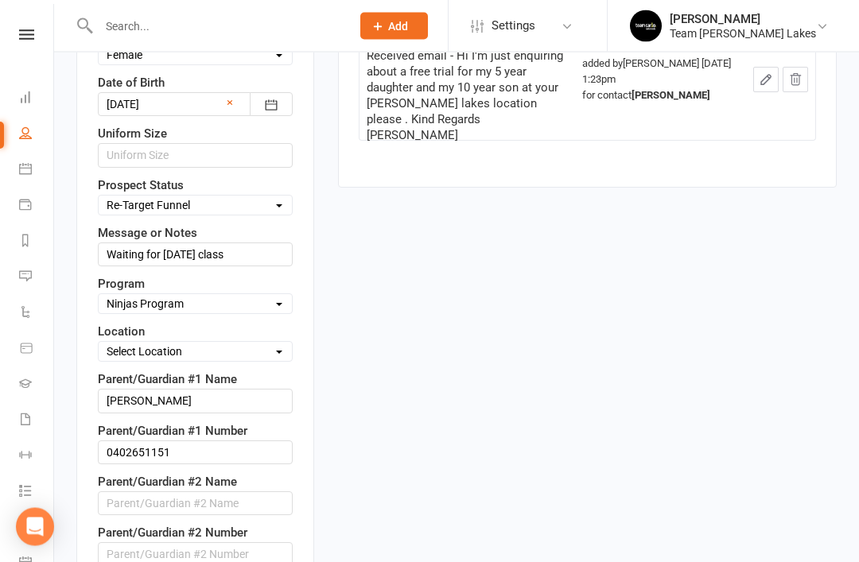
click at [262, 197] on select "Select Open Closed Website Lead Term Follow Up Waiting List Re-Target Funnel 1s…" at bounding box center [195, 205] width 193 height 17
select select "Waiting List"
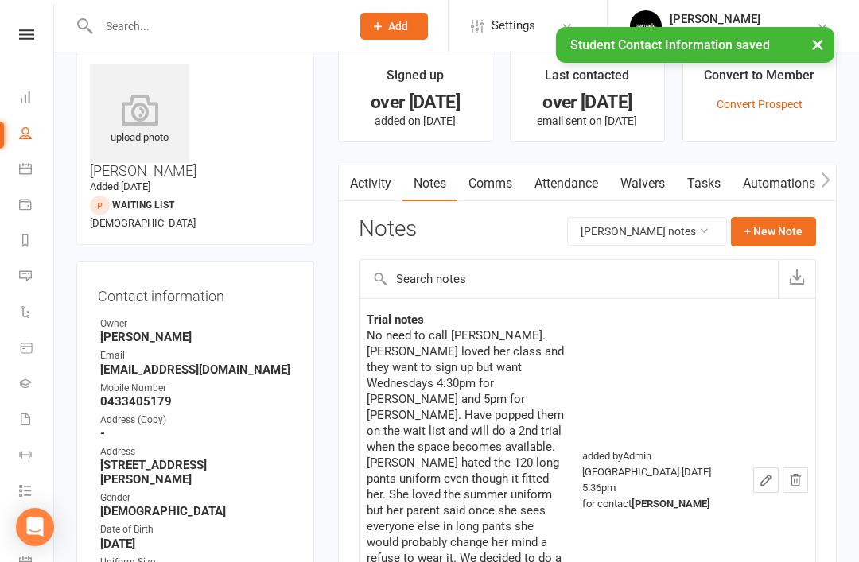
scroll to position [0, 0]
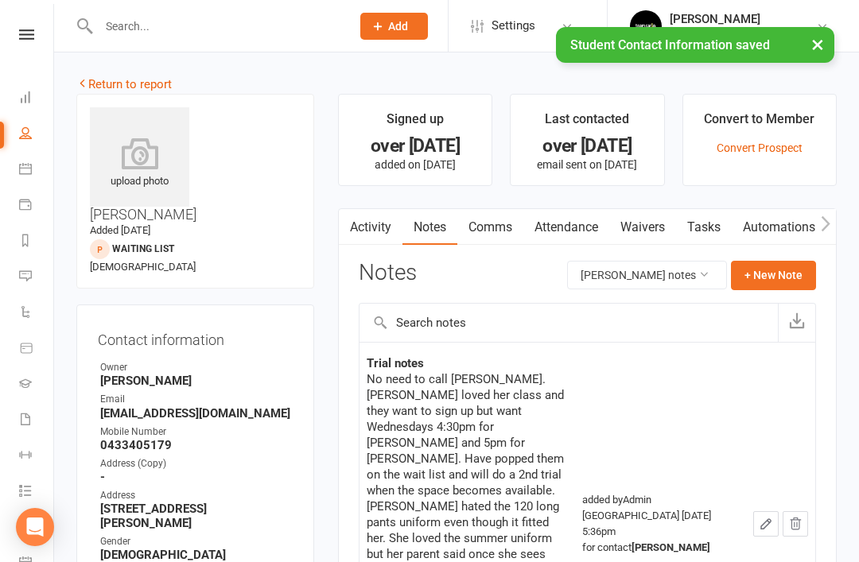
click at [102, 79] on link "Return to report" at bounding box center [123, 84] width 95 height 14
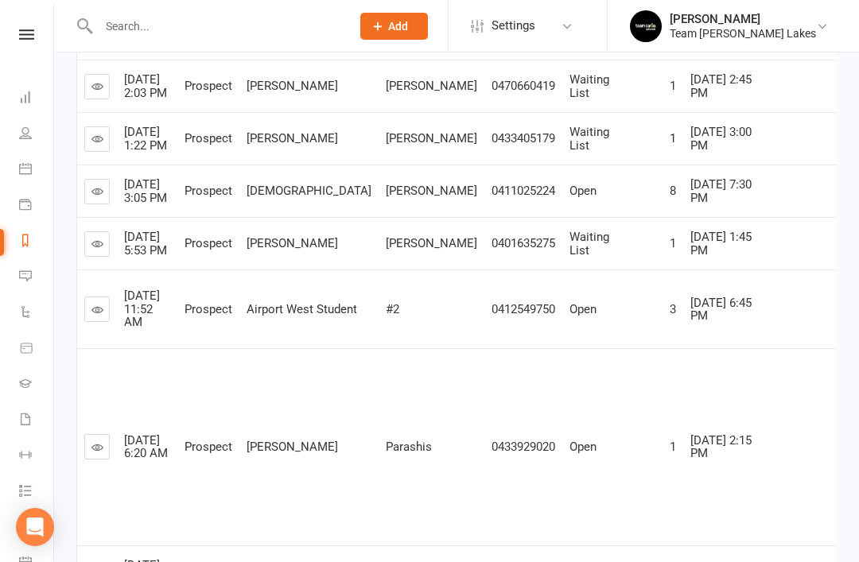
scroll to position [375, 0]
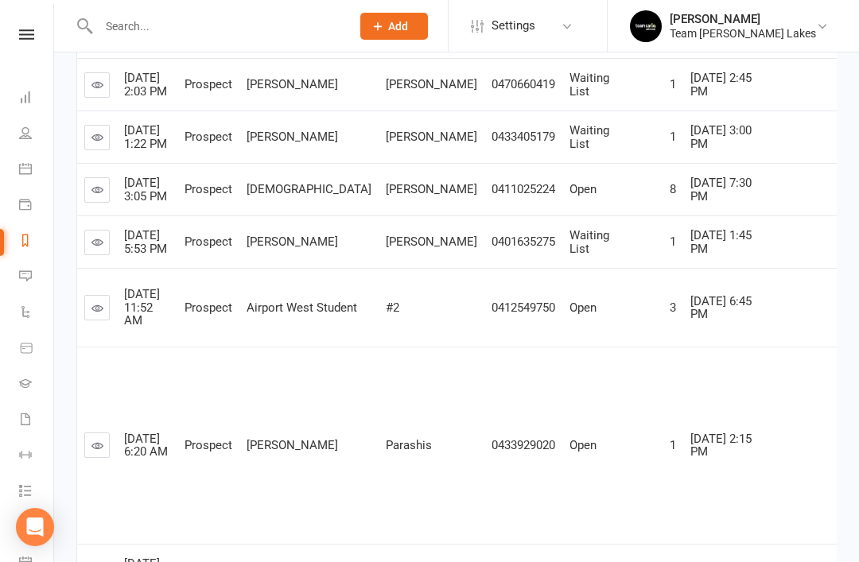
click at [101, 248] on icon at bounding box center [97, 242] width 12 height 12
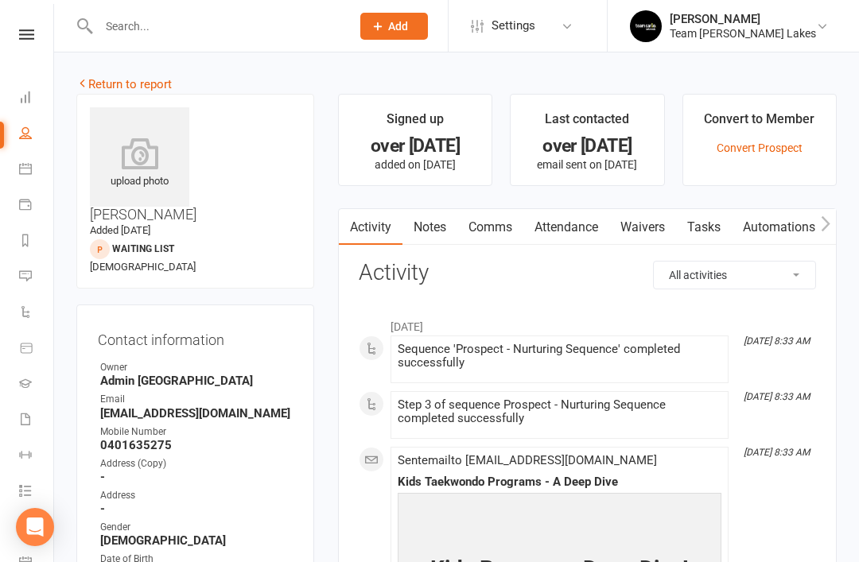
click at [101, 79] on link "Return to report" at bounding box center [123, 84] width 95 height 14
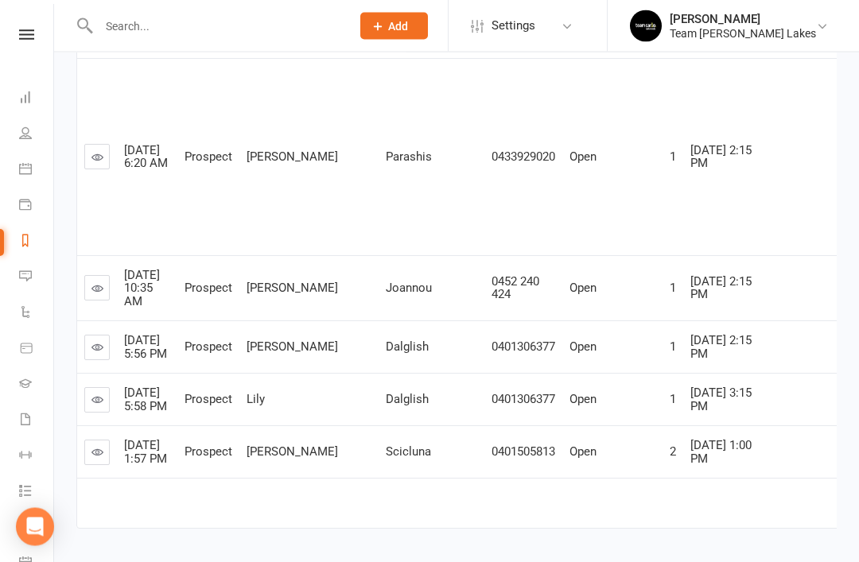
scroll to position [669, 0]
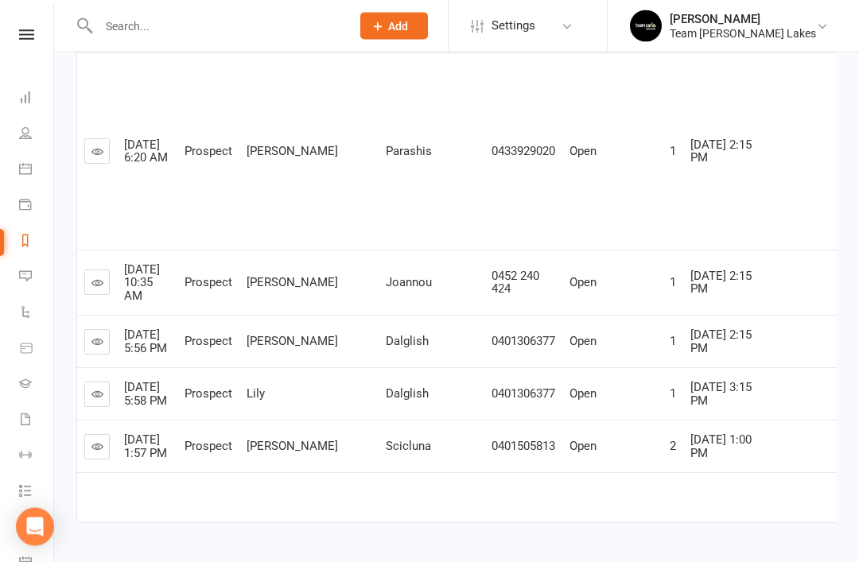
click at [99, 158] on icon at bounding box center [97, 152] width 12 height 12
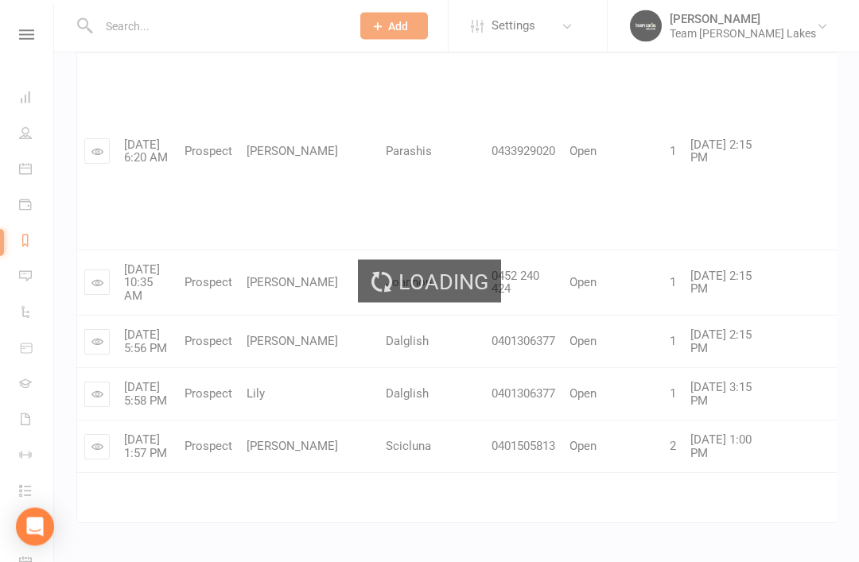
scroll to position [670, 0]
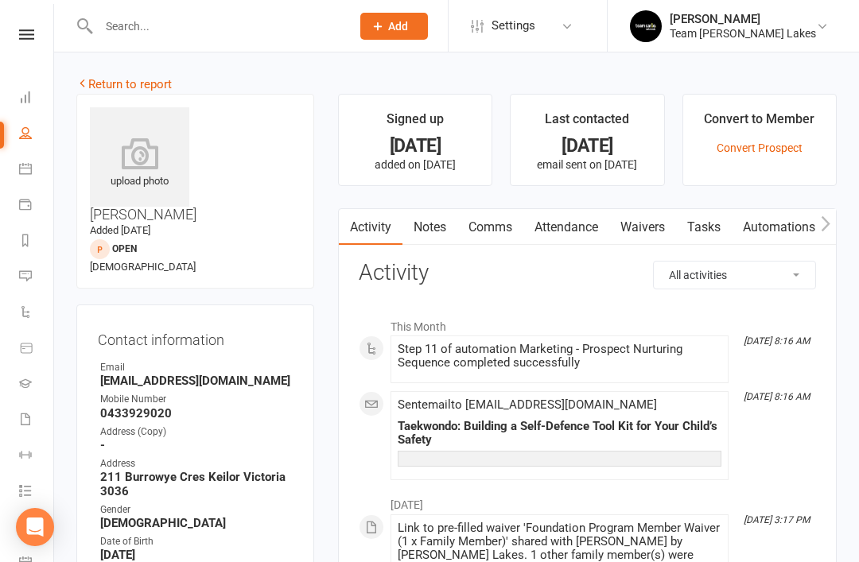
click at [437, 230] on link "Notes" at bounding box center [429, 227] width 55 height 37
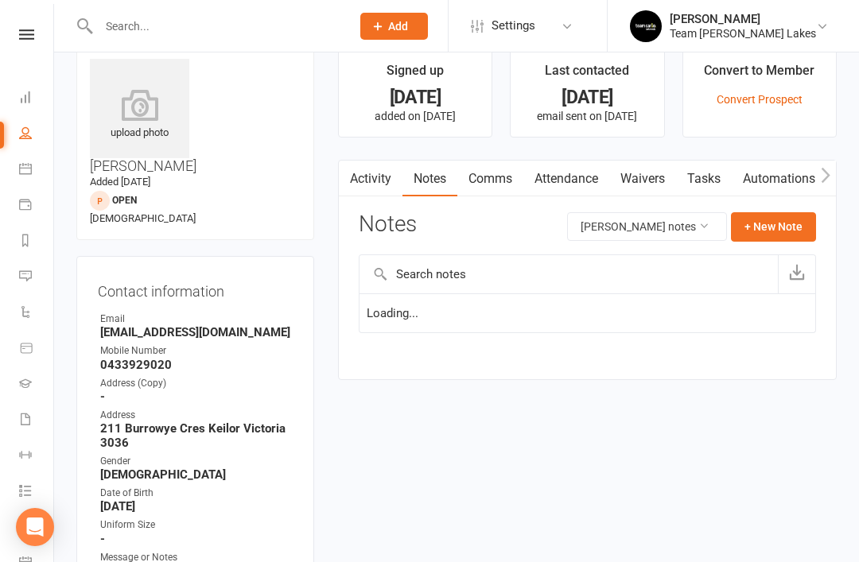
scroll to position [51, 0]
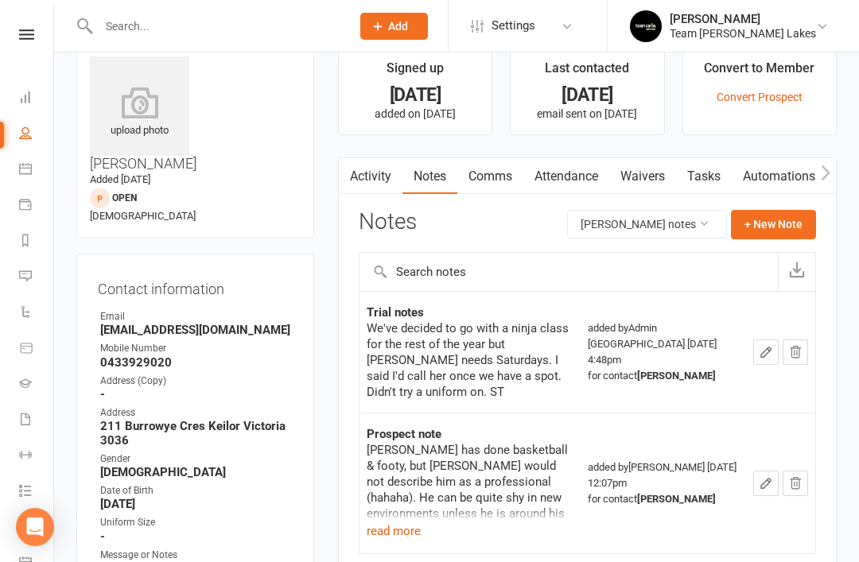
click at [376, 181] on link "Activity" at bounding box center [371, 176] width 64 height 37
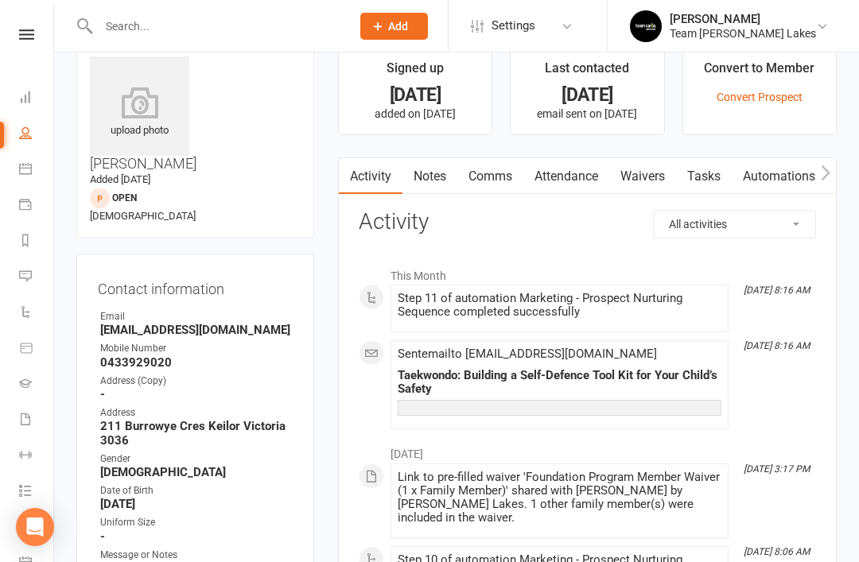
scroll to position [11, 0]
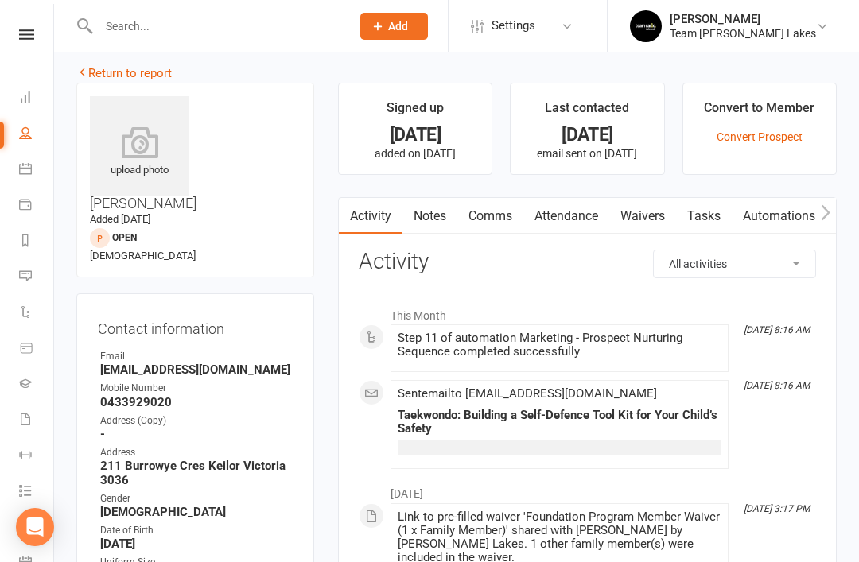
click at [26, 244] on icon at bounding box center [25, 240] width 13 height 13
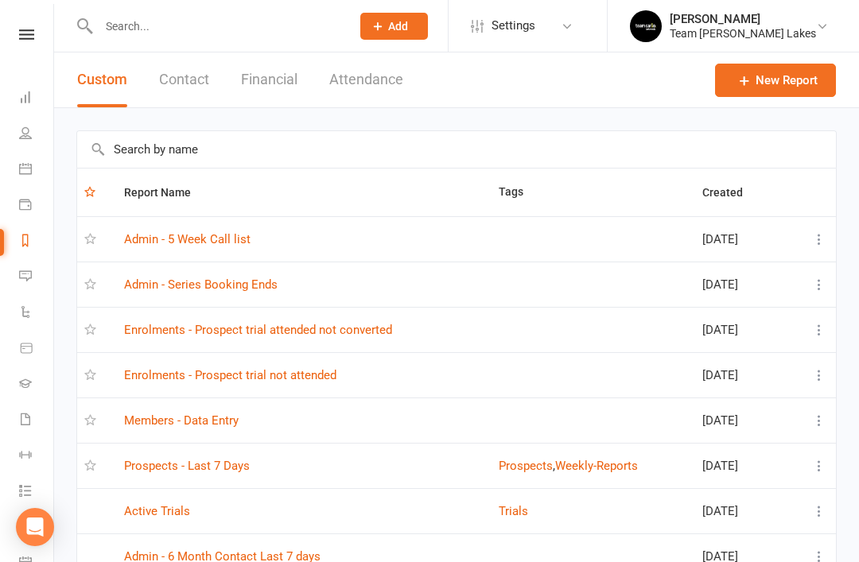
click at [214, 464] on link "Prospects - Last 7 Days" at bounding box center [187, 466] width 126 height 14
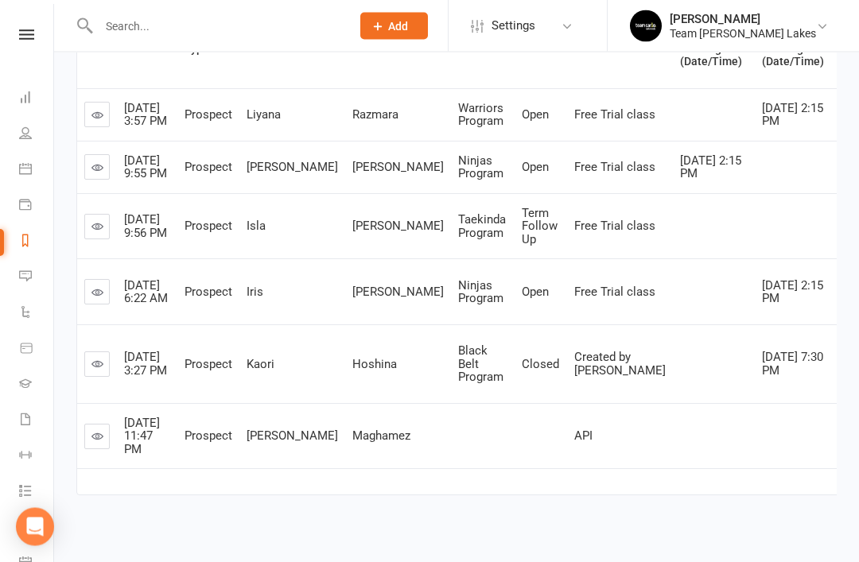
scroll to position [270, 0]
click at [98, 441] on icon at bounding box center [97, 435] width 12 height 12
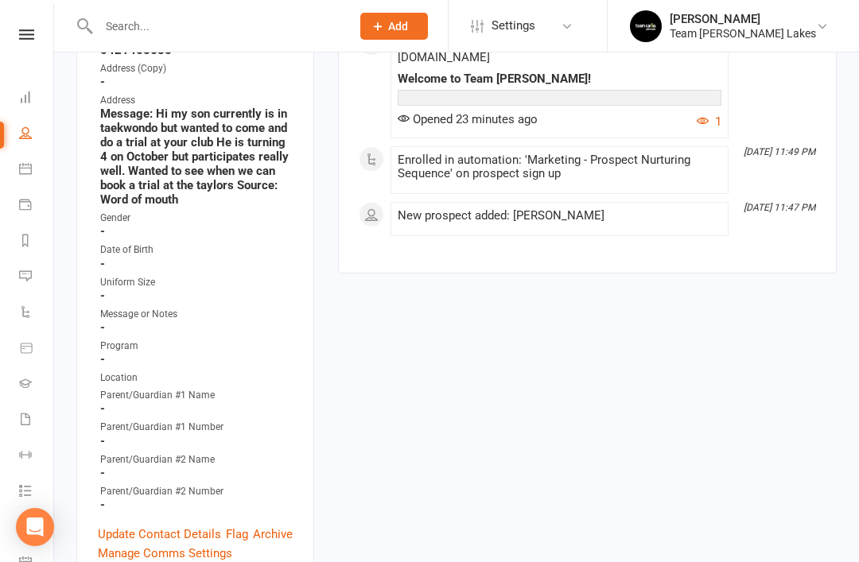
click at [165, 525] on link "Update Contact Details" at bounding box center [159, 534] width 123 height 19
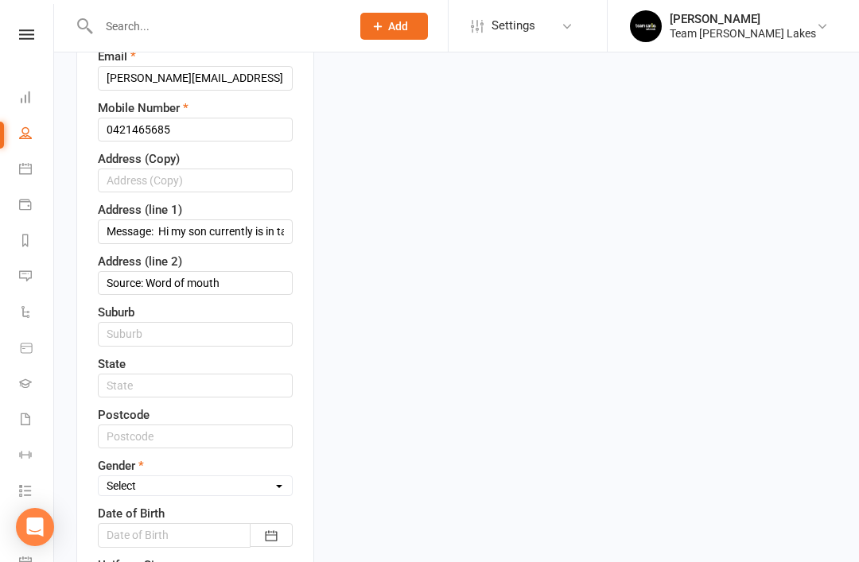
scroll to position [389, 0]
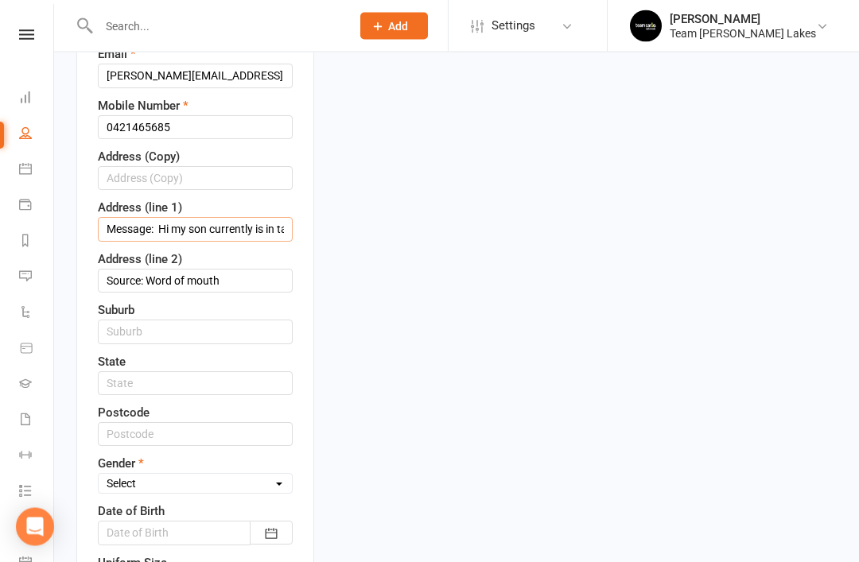
click at [271, 218] on input "Message: Hi my son currently is in taekwondo but wanted to come and do a trial …" at bounding box center [195, 230] width 195 height 24
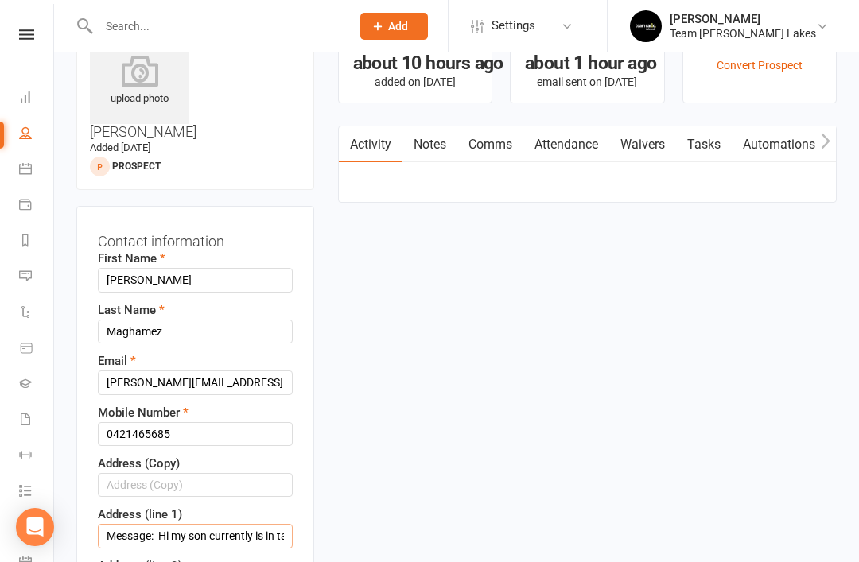
scroll to position [29, 0]
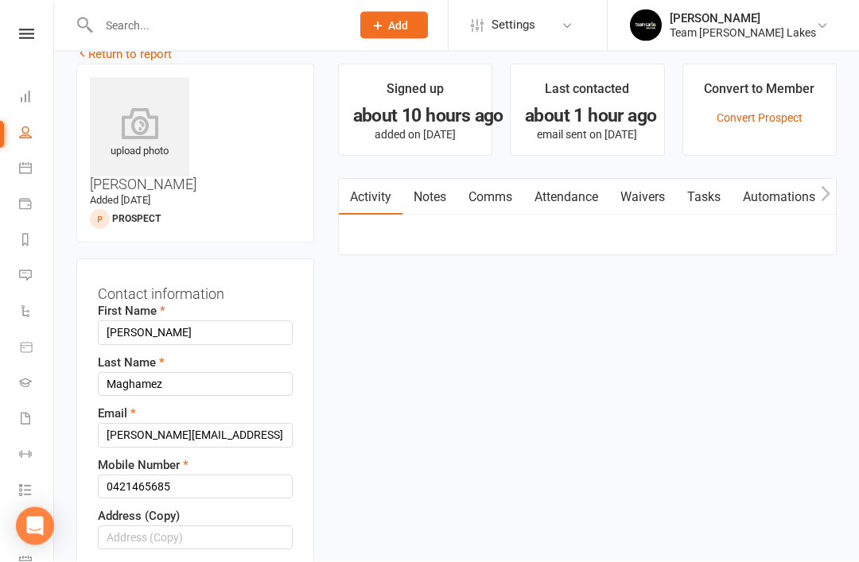
click at [429, 204] on link "Notes" at bounding box center [429, 199] width 55 height 37
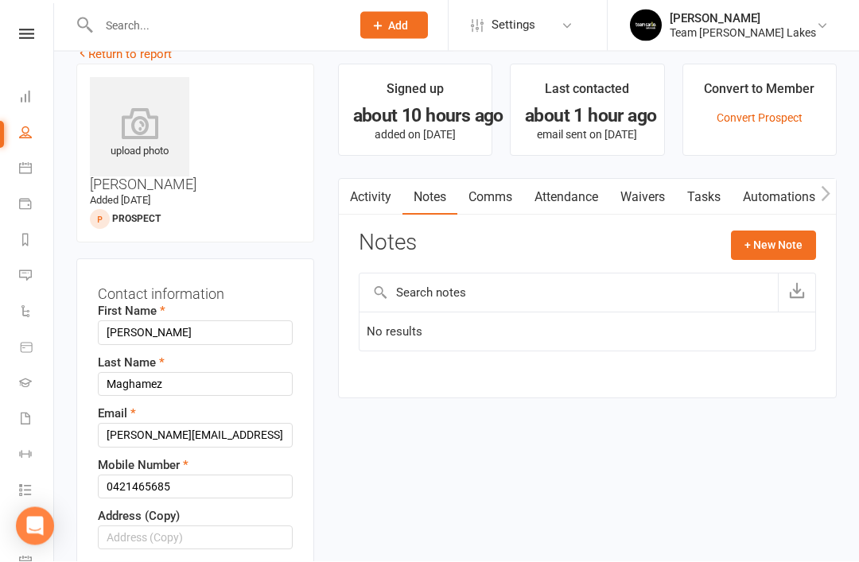
click at [781, 245] on button "+ New Note" at bounding box center [773, 246] width 85 height 29
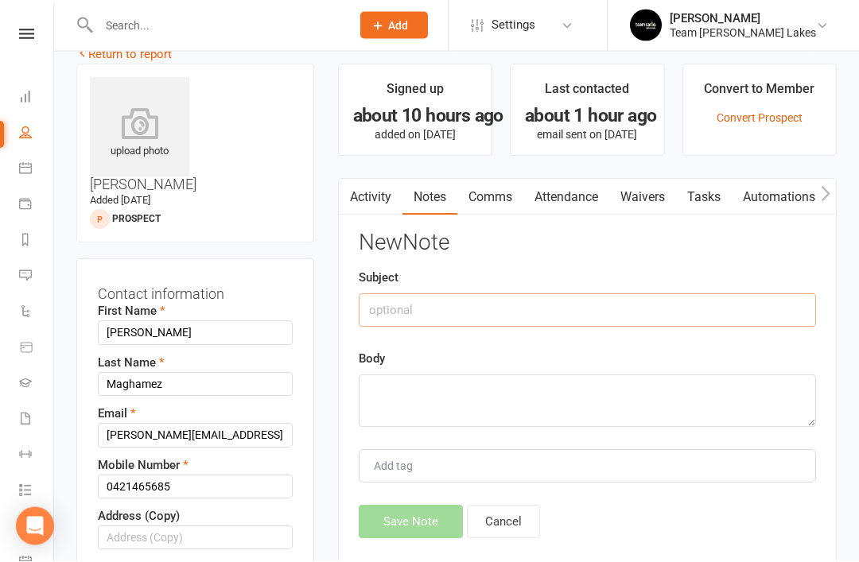
click at [485, 308] on input "text" at bounding box center [587, 311] width 457 height 33
type input "Message submitted online"
click at [472, 386] on textarea at bounding box center [587, 402] width 457 height 52
paste textarea "Message: Hi my son currently is in taekwondo but wanted to come and do a trial …"
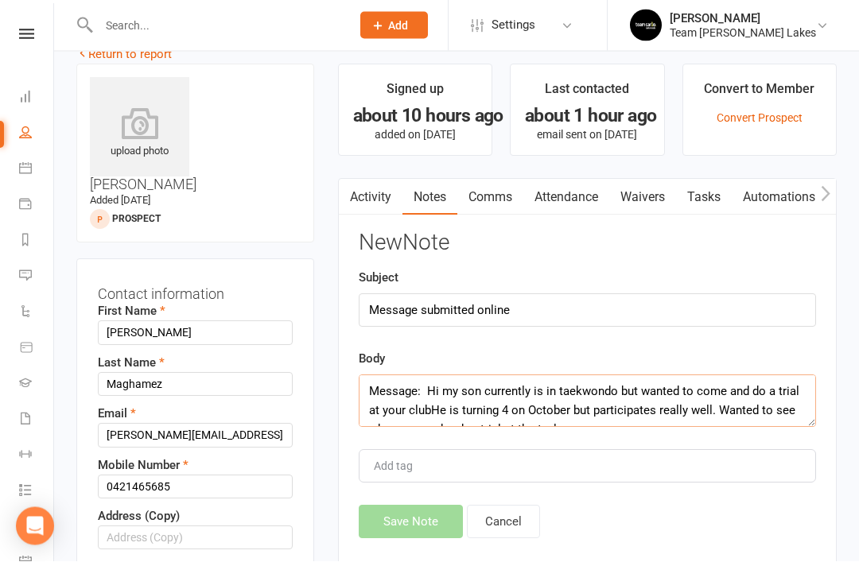
scroll to position [10, 0]
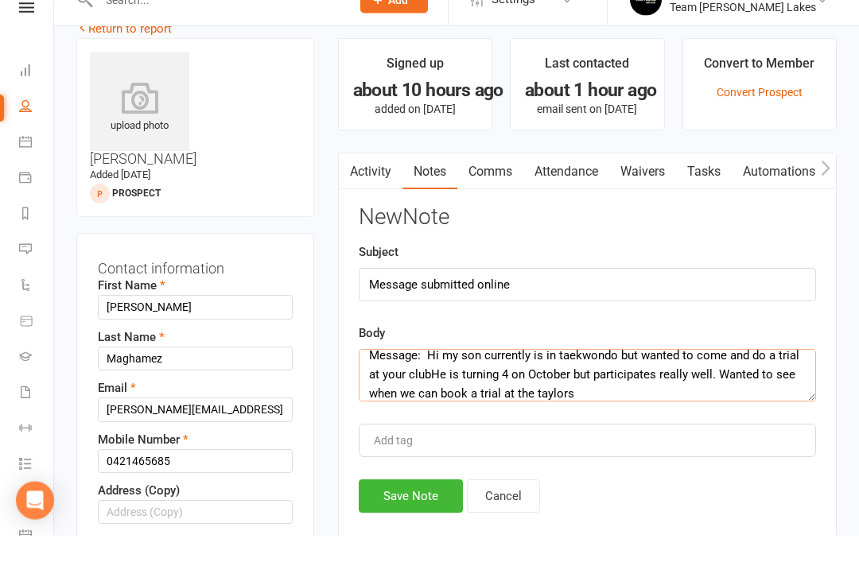
type textarea "Message: Hi my son currently is in taekwondo but wanted to come and do a trial …"
click at [411, 507] on button "Save Note" at bounding box center [411, 523] width 104 height 33
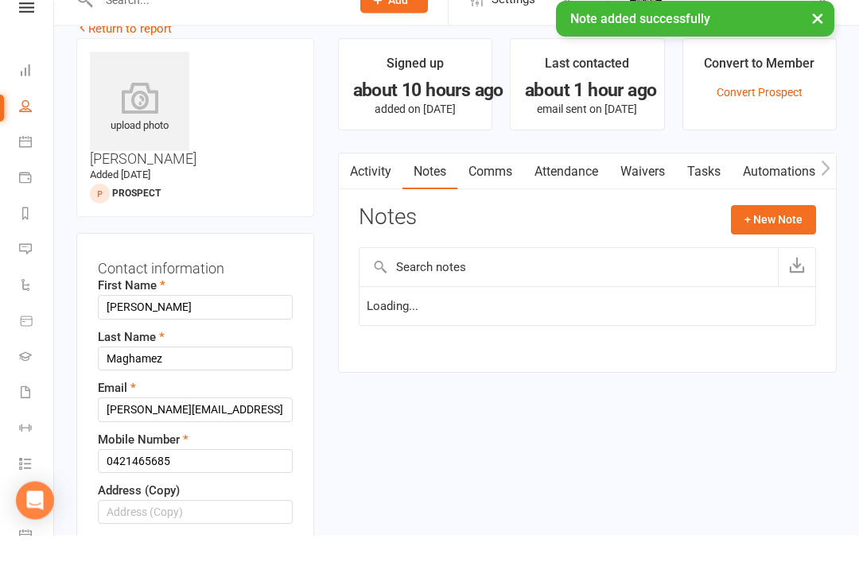
scroll to position [56, 0]
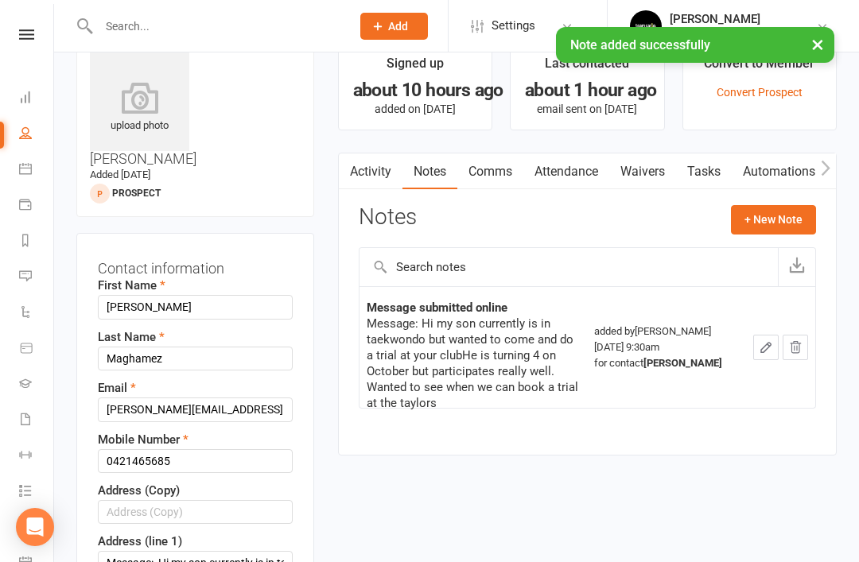
click at [764, 219] on button "+ New Note" at bounding box center [773, 219] width 85 height 29
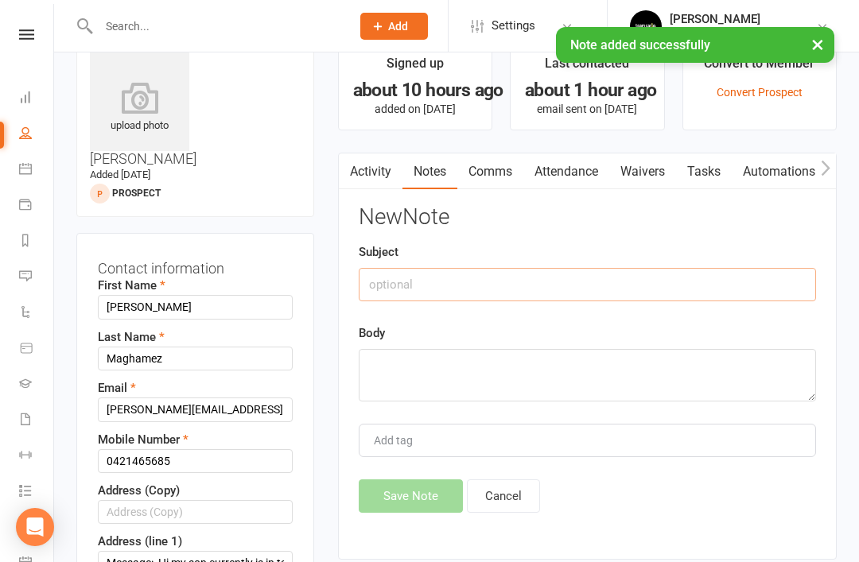
click at [523, 299] on input "text" at bounding box center [587, 284] width 457 height 33
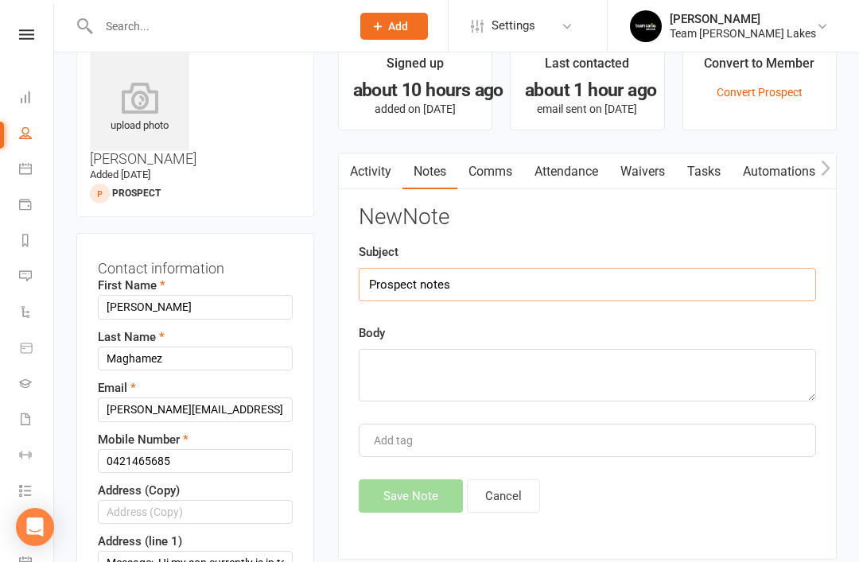
type input "Prospect notes"
click at [448, 368] on textarea at bounding box center [587, 375] width 457 height 52
type textarea "i"
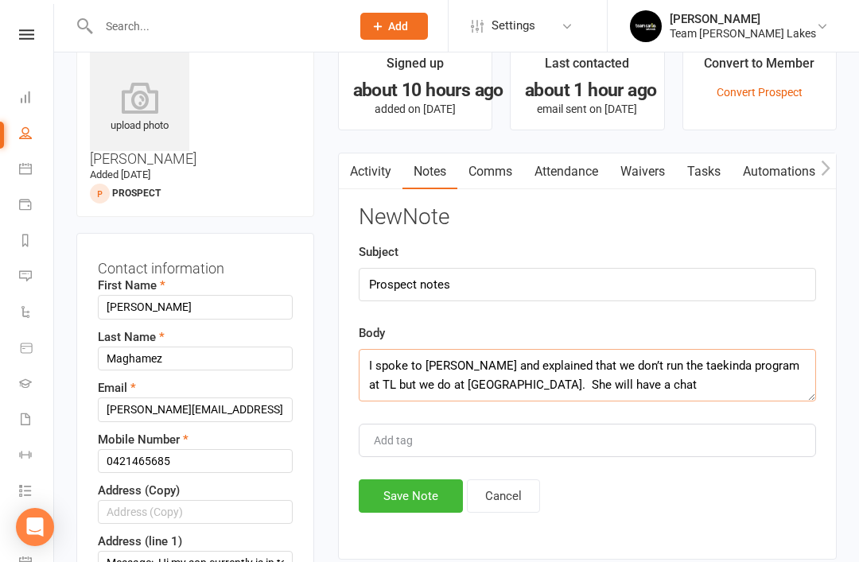
click at [446, 385] on textarea "I spoke to Jacinta and explained that we don’t run the taekinda program at TL b…" at bounding box center [587, 375] width 457 height 52
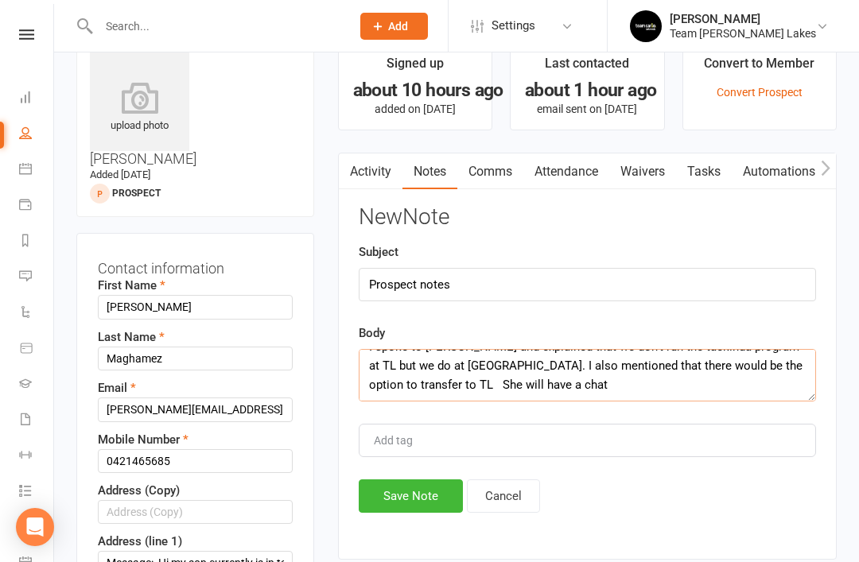
scroll to position [19, 0]
click at [495, 388] on textarea "I spoke to Jacinta and explained that we don’t run the taekinda program at TL b…" at bounding box center [587, 375] width 457 height 52
click at [787, 366] on textarea "I spoke to Jacinta and explained that we don’t run the taekinda program at TL b…" at bounding box center [587, 375] width 457 height 52
click at [791, 363] on textarea "I spoke to Jacinta and explained that we don’t run the taekinda program at TL b…" at bounding box center [587, 375] width 457 height 52
click at [782, 396] on textarea "I spoke to Jacinta and explained that we don’t run the taekinda program at TL b…" at bounding box center [587, 375] width 457 height 52
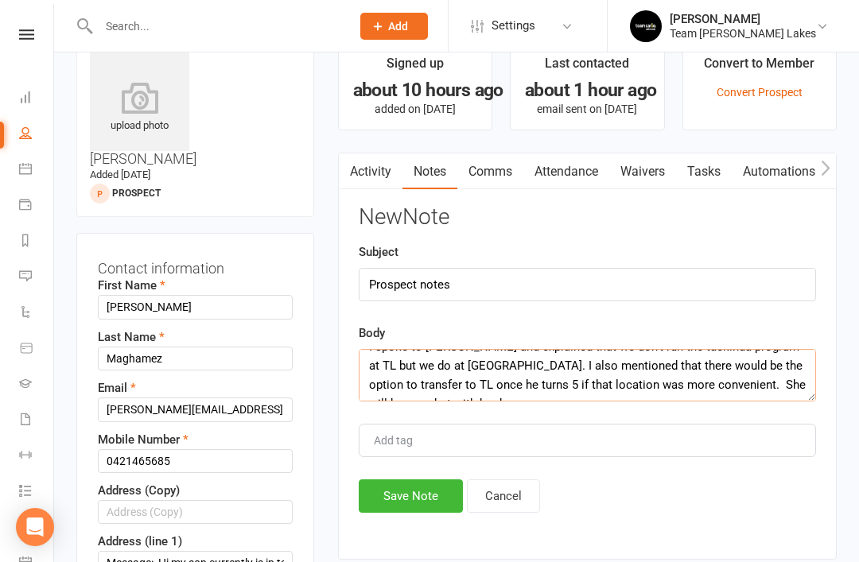
scroll to position [29, 0]
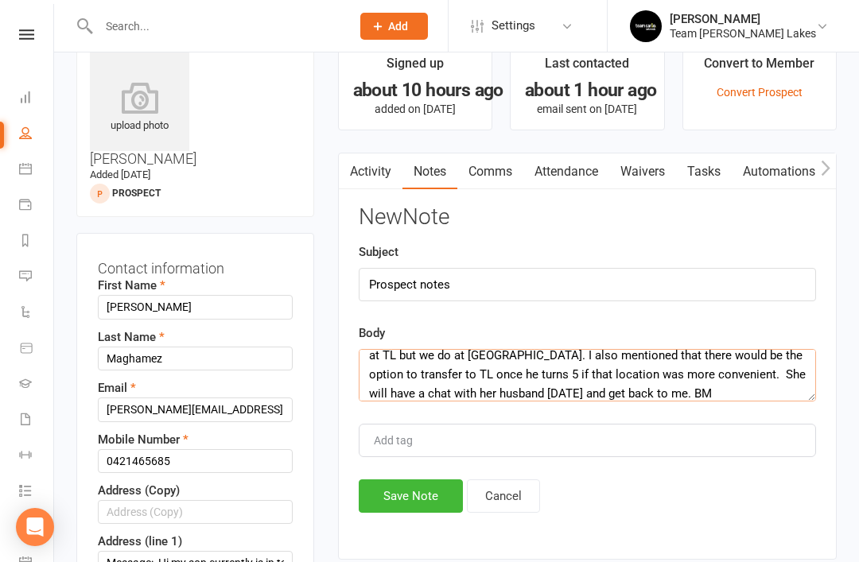
type textarea "I spoke to Jacinta and explained that we don’t run the taekinda program at TL b…"
click at [402, 498] on button "Save Note" at bounding box center [411, 496] width 104 height 33
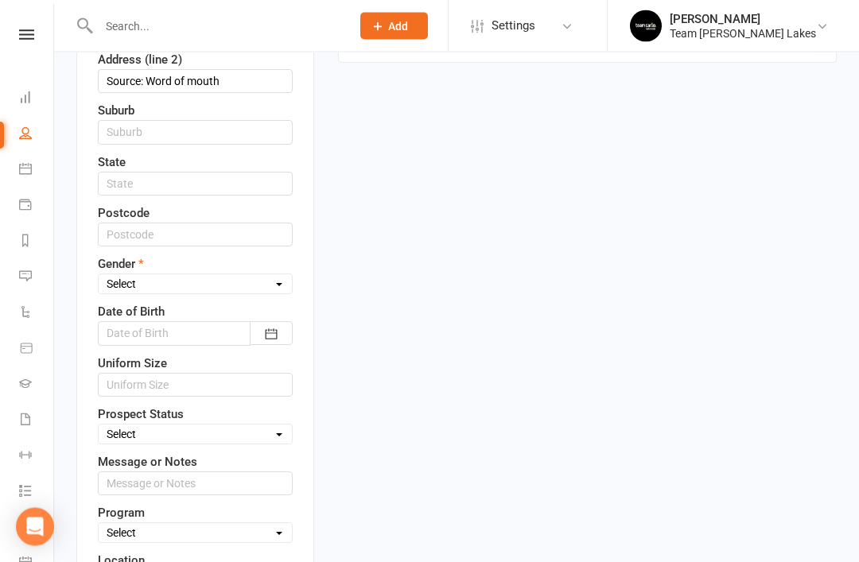
click at [269, 276] on select "Select Male Female" at bounding box center [195, 284] width 193 height 17
select select "Male"
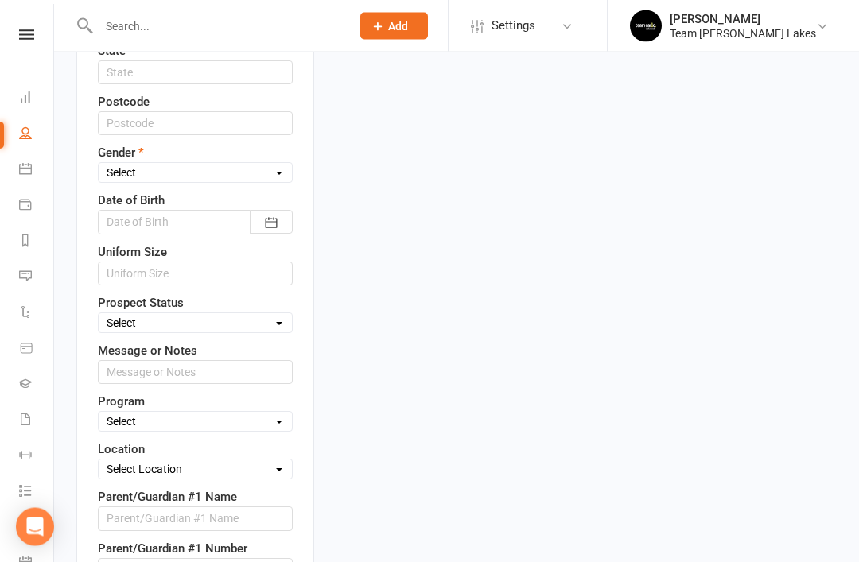
click at [266, 315] on select "Select Open Closed Website Lead Term Follow Up Waiting List Re-Target Funnel 1s…" at bounding box center [195, 323] width 193 height 17
select select "Open"
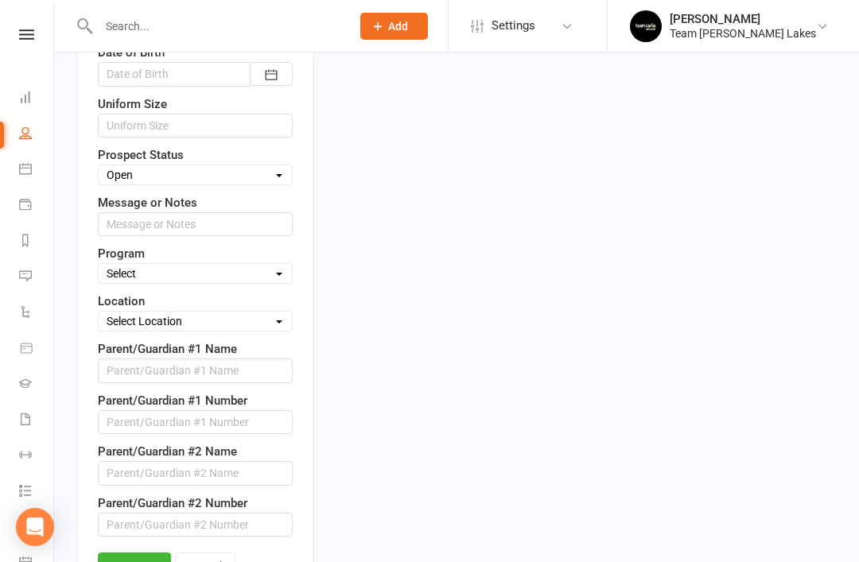
scroll to position [878, 0]
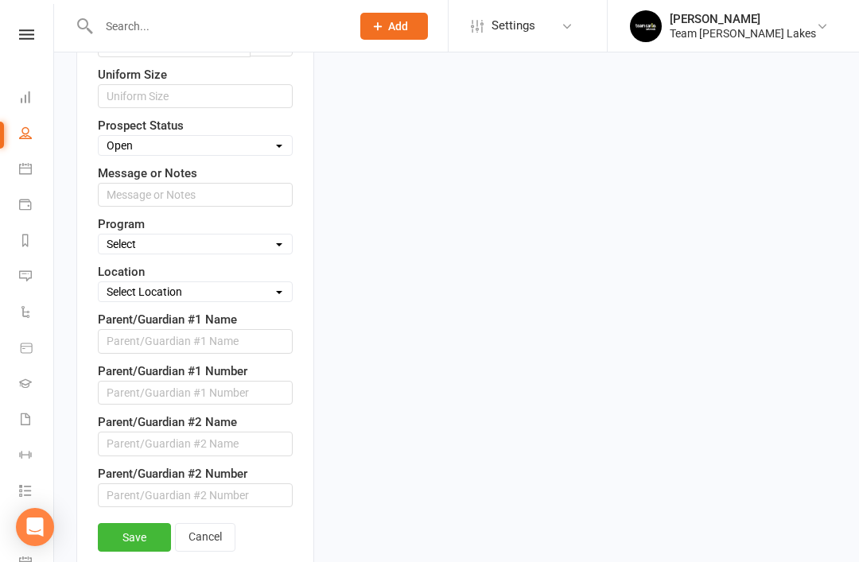
click at [259, 235] on select "Select Taekinda Program Ninjas Program Warriors Program Juniors Program Black B…" at bounding box center [195, 243] width 193 height 17
select select "Taekinda Program"
click at [141, 523] on link "Save" at bounding box center [134, 537] width 73 height 29
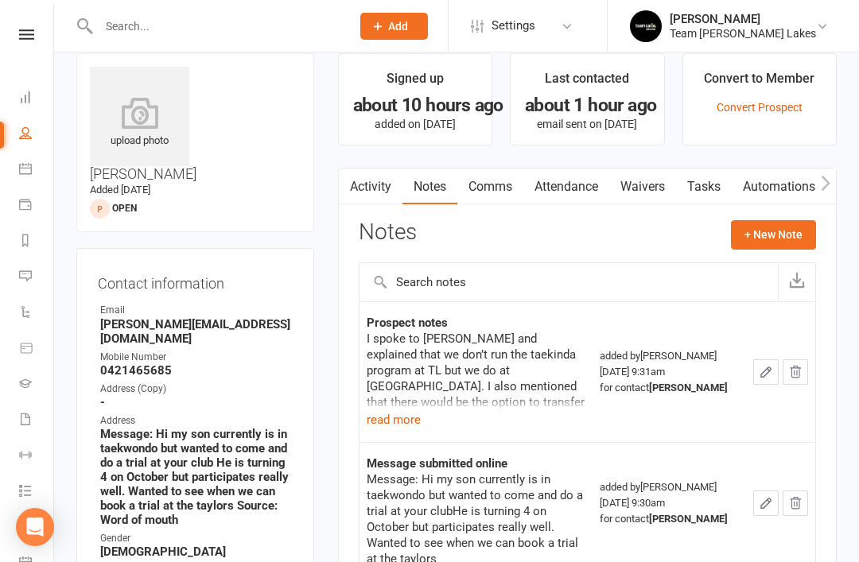
scroll to position [40, 0]
click at [29, 103] on link "Dashboard" at bounding box center [37, 99] width 36 height 36
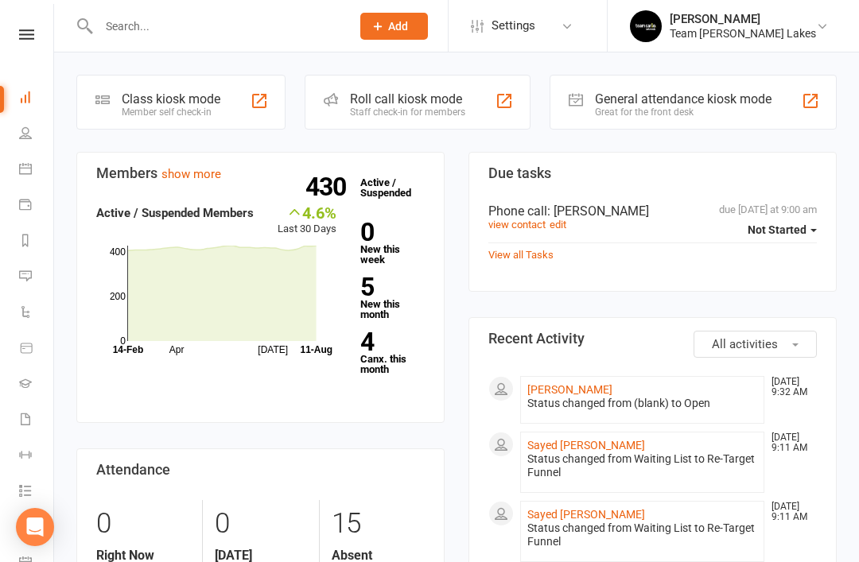
click at [384, 358] on link "4 Canx. this month" at bounding box center [392, 352] width 64 height 45
